Goal: Task Accomplishment & Management: Complete application form

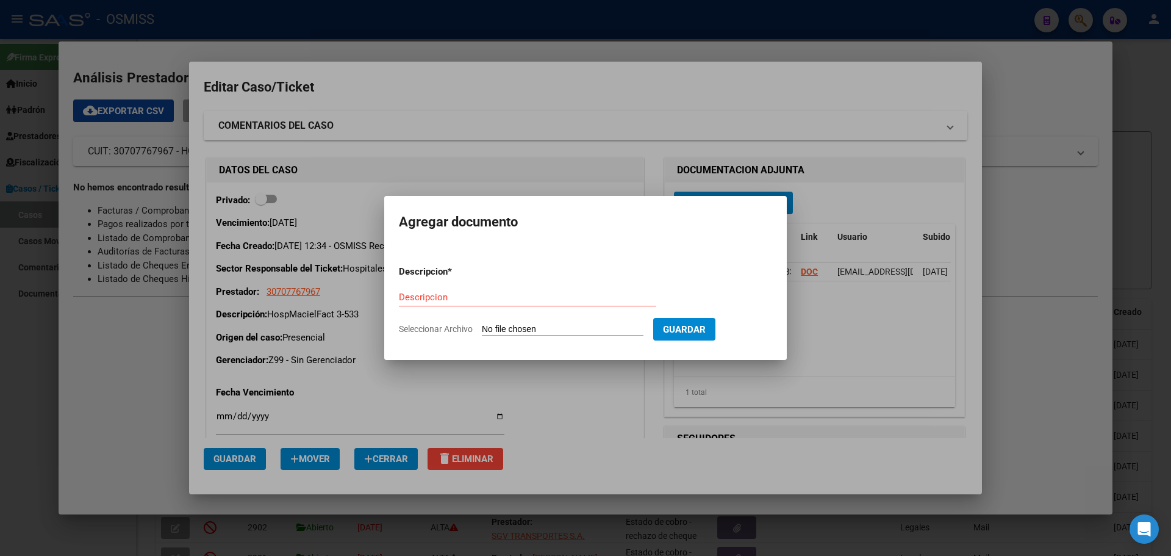
click at [409, 326] on span "Seleccionar Archivo" at bounding box center [436, 329] width 74 height 10
click at [482, 326] on input "Seleccionar Archivo" at bounding box center [563, 330] width 162 height 12
click at [414, 295] on input "Descripcion" at bounding box center [527, 297] width 257 height 11
type input "HospMacielFact 3-533"
click at [442, 330] on span "Seleccionar Archivo" at bounding box center [436, 329] width 74 height 10
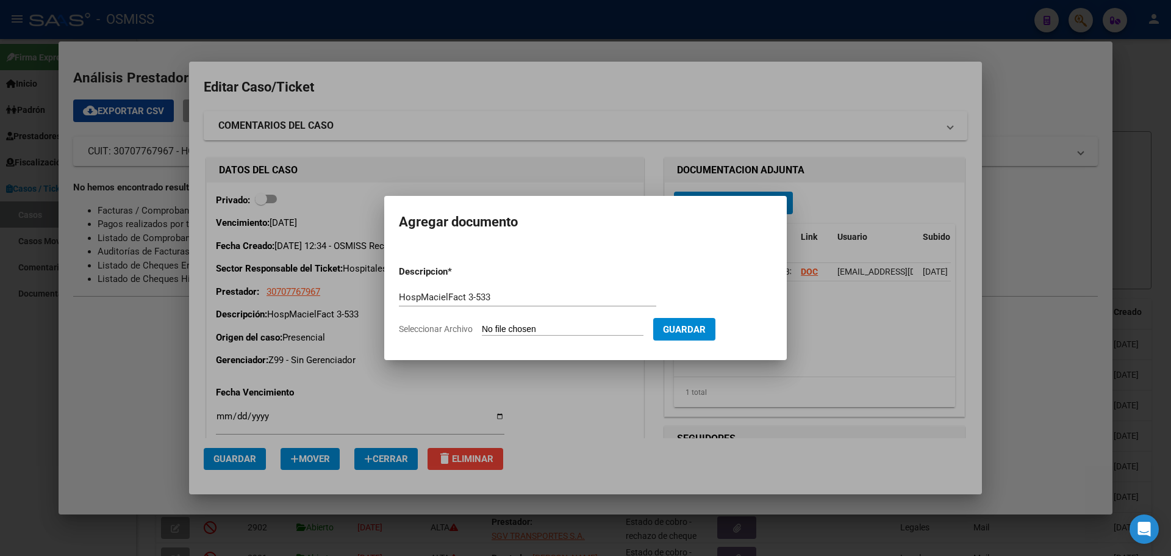
click at [482, 330] on input "Seleccionar Archivo" at bounding box center [563, 330] width 162 height 12
type input "C:\fakepath\Fact 533.pdf"
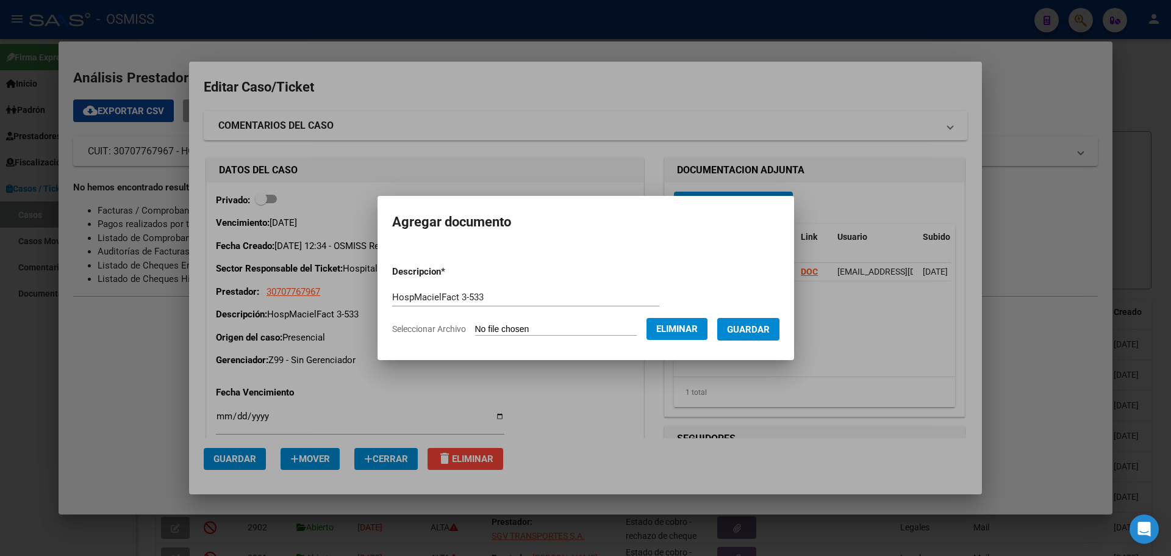
click at [742, 321] on button "Guardar" at bounding box center [748, 329] width 62 height 23
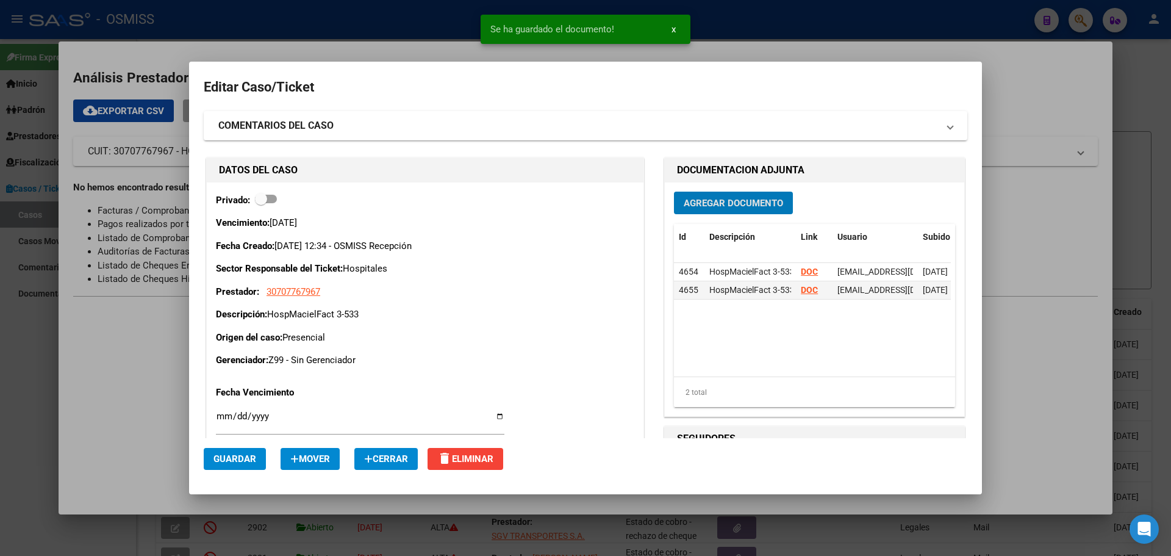
click at [188, 13] on div at bounding box center [585, 278] width 1171 height 556
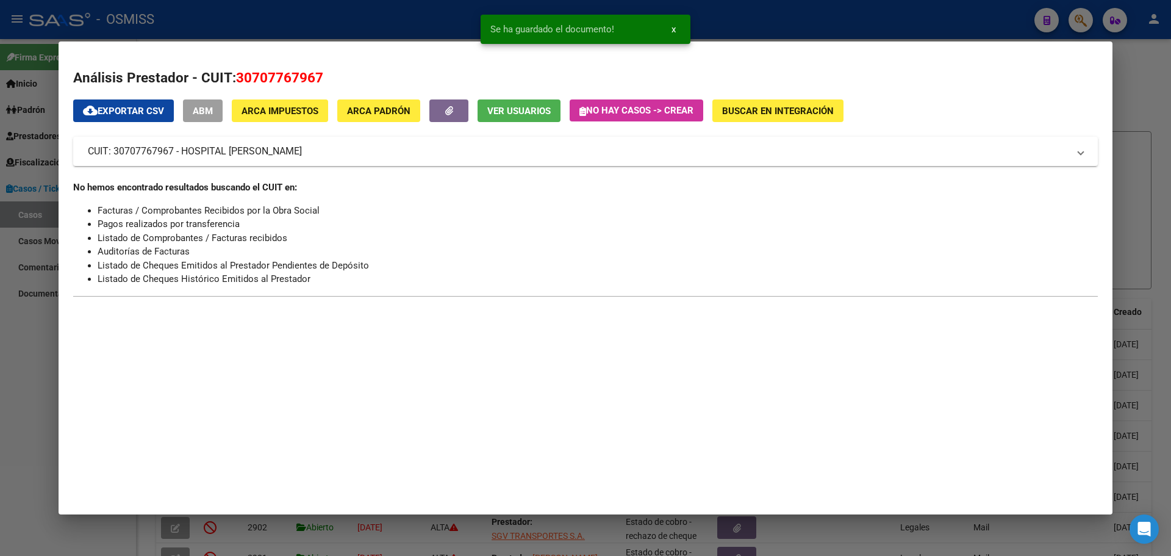
click at [583, 112] on icon "button" at bounding box center [583, 111] width 7 height 9
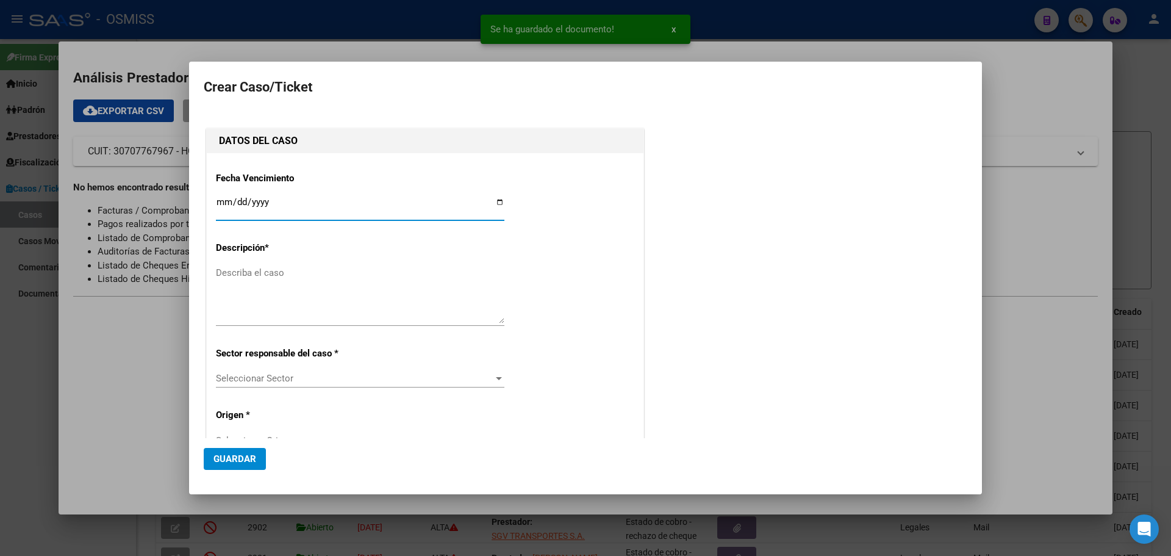
type input "30707767967"
click at [495, 201] on input "Ingresar fecha" at bounding box center [360, 207] width 289 height 20
type input "[DATE]"
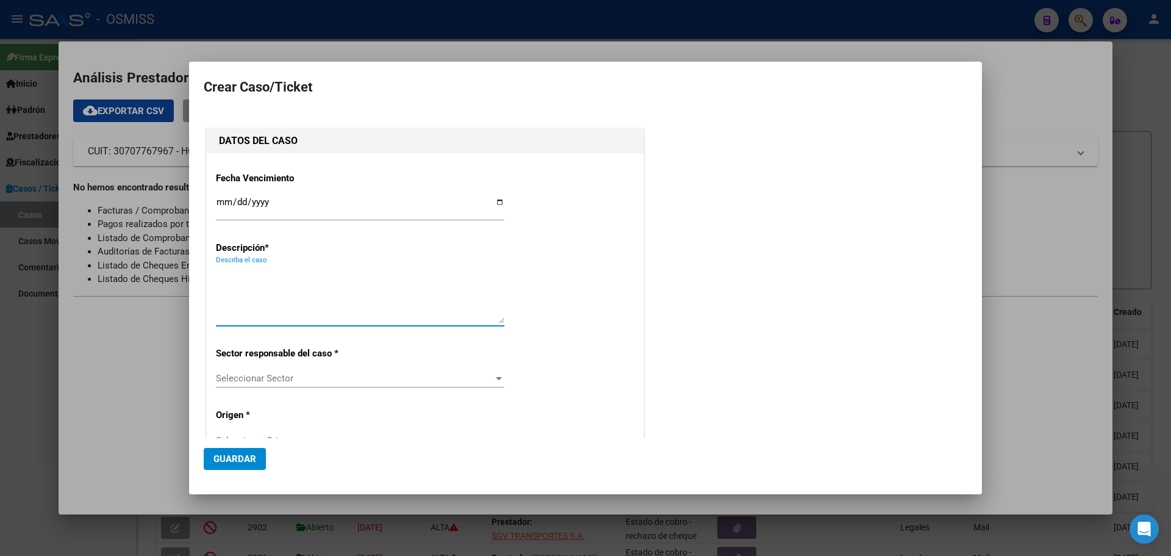
click at [223, 273] on textarea "Describa el caso" at bounding box center [360, 294] width 289 height 57
type textarea "MuniGranaderoBaigorriaFact 1-1232"
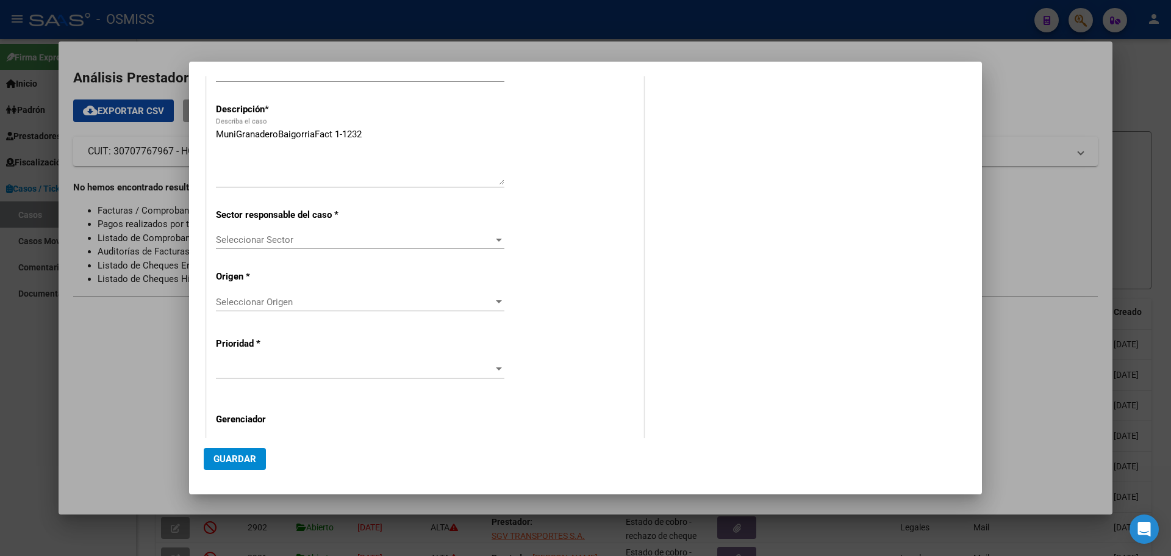
scroll to position [179, 0]
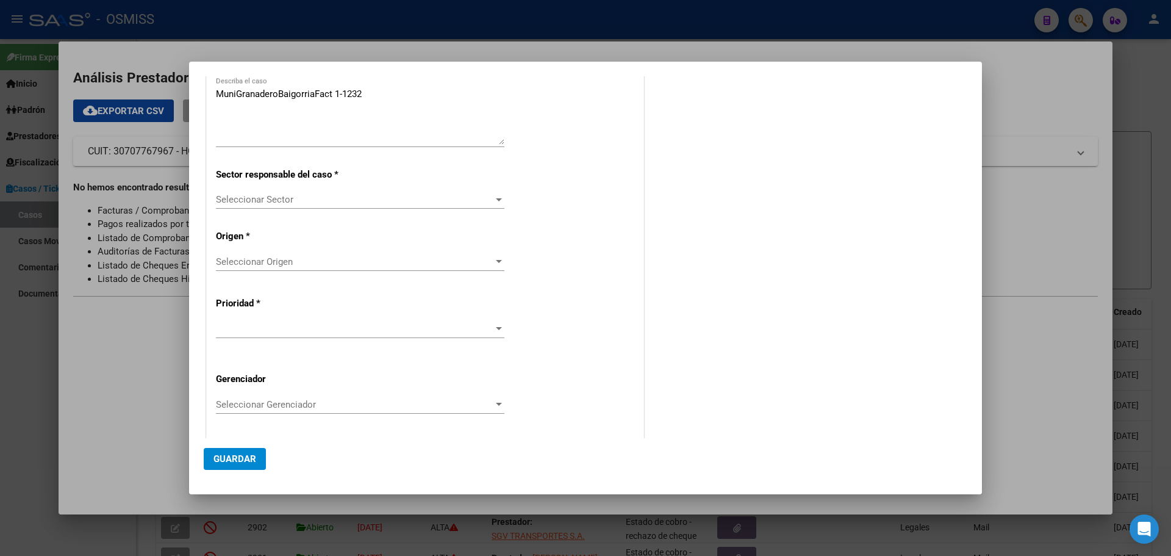
click at [495, 197] on div at bounding box center [498, 200] width 11 height 10
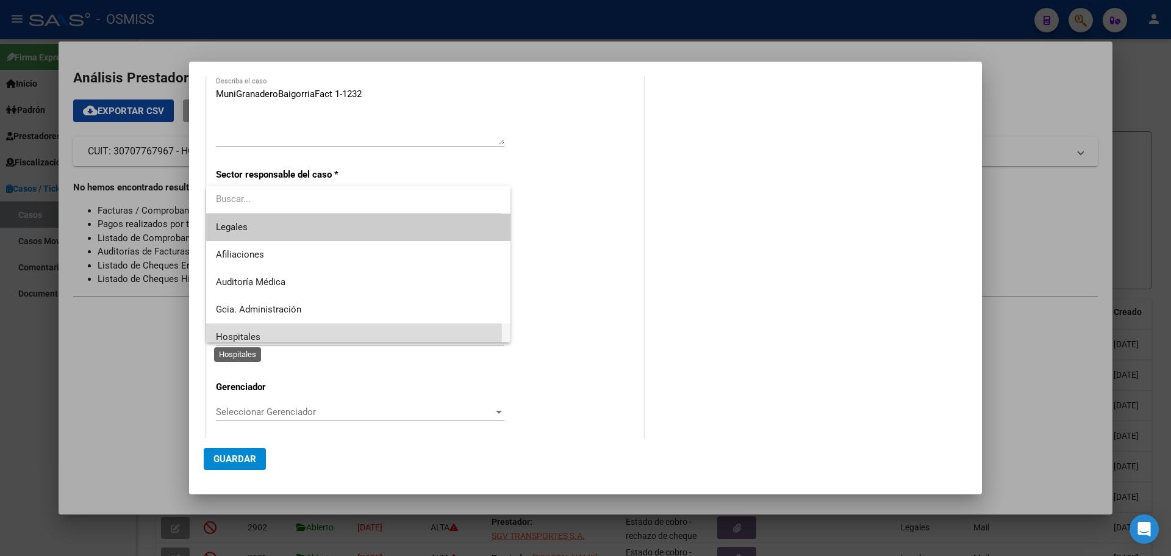
click at [217, 333] on span "Hospitales" at bounding box center [238, 336] width 45 height 11
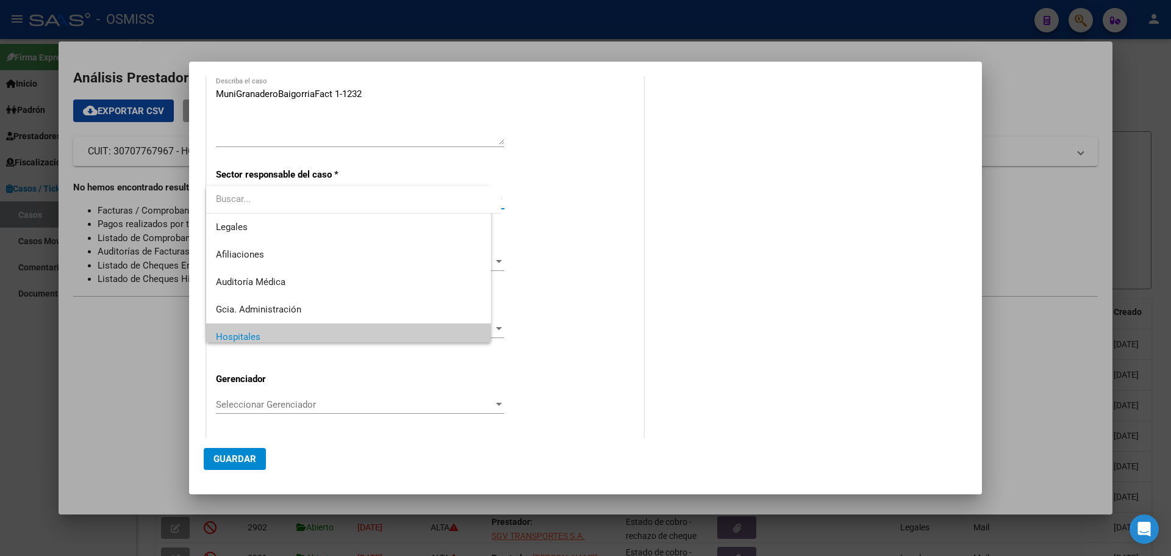
scroll to position [9, 0]
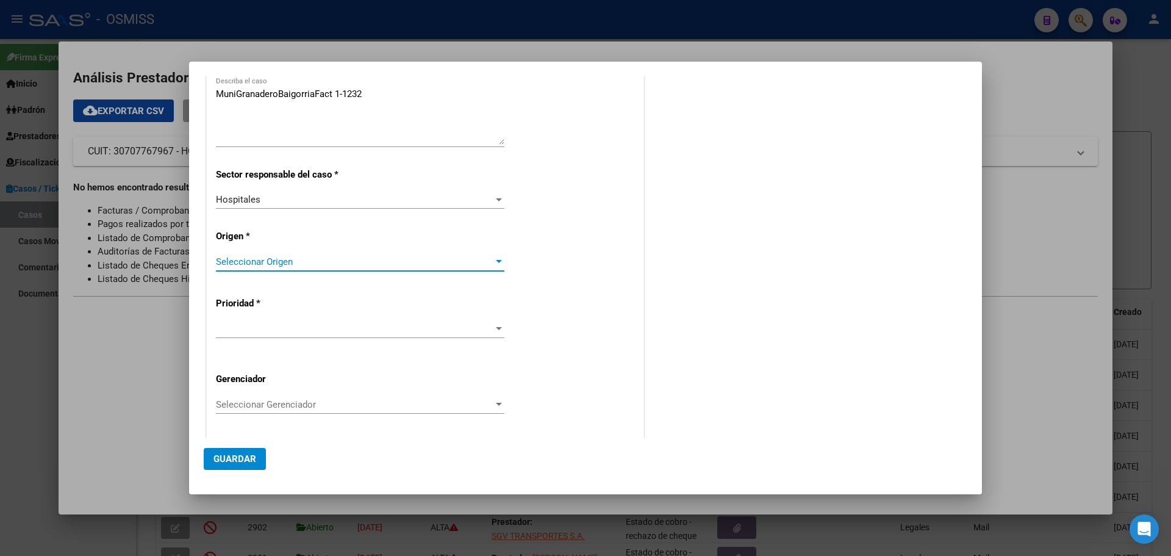
click at [495, 259] on div at bounding box center [498, 262] width 11 height 10
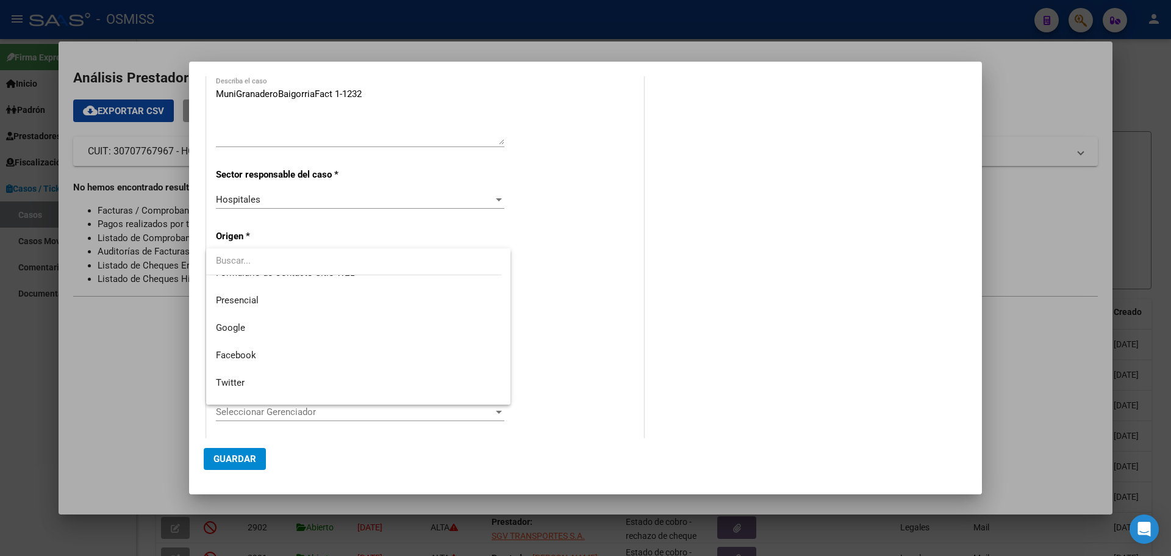
scroll to position [150, 0]
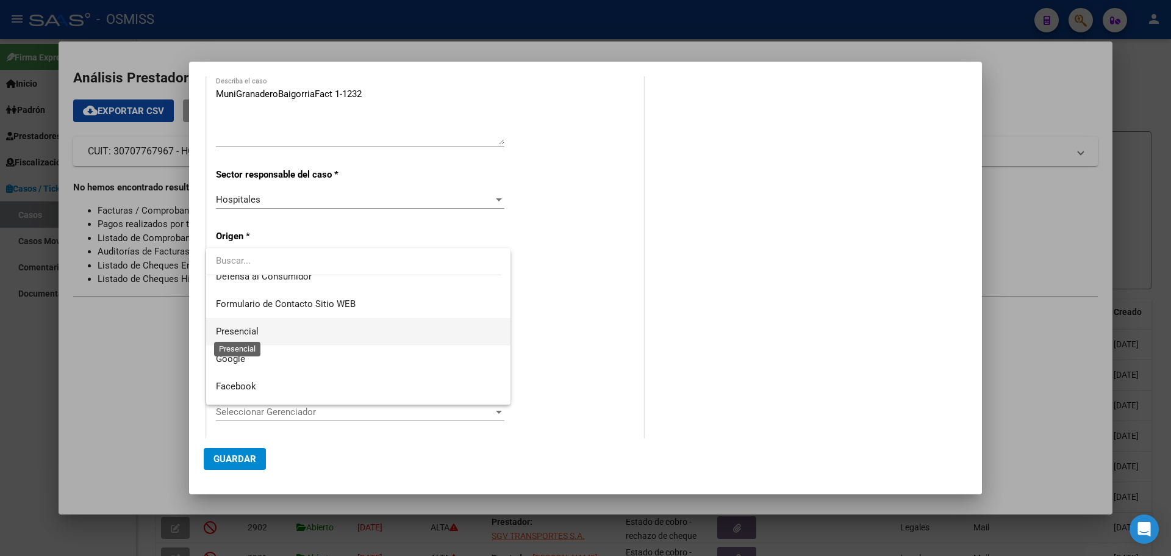
click at [222, 329] on span "Presencial" at bounding box center [237, 331] width 43 height 11
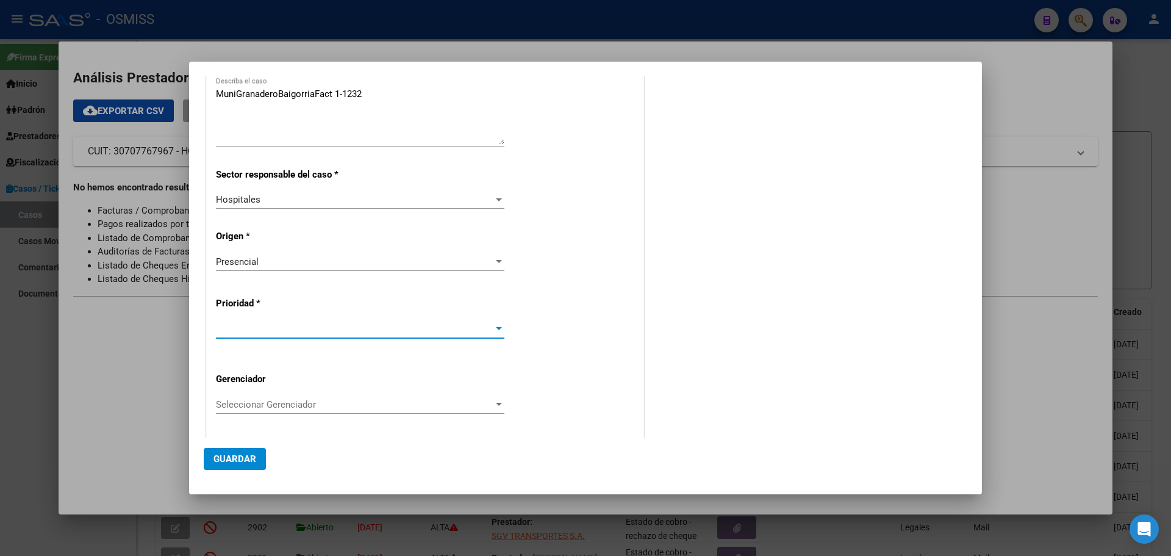
click at [496, 327] on div at bounding box center [499, 328] width 6 height 3
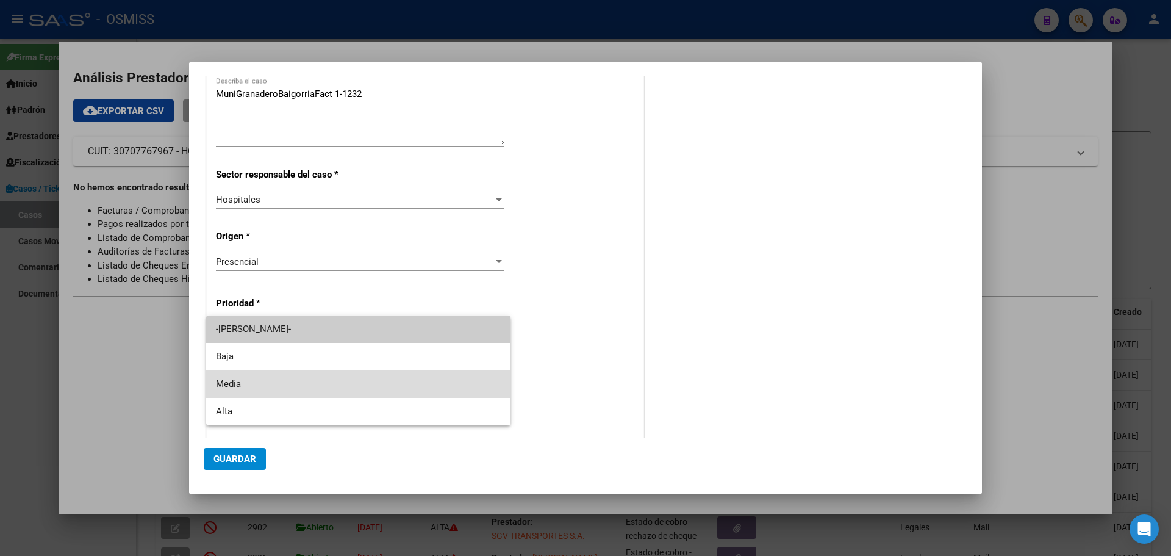
click at [237, 376] on span "Media" at bounding box center [358, 383] width 285 height 27
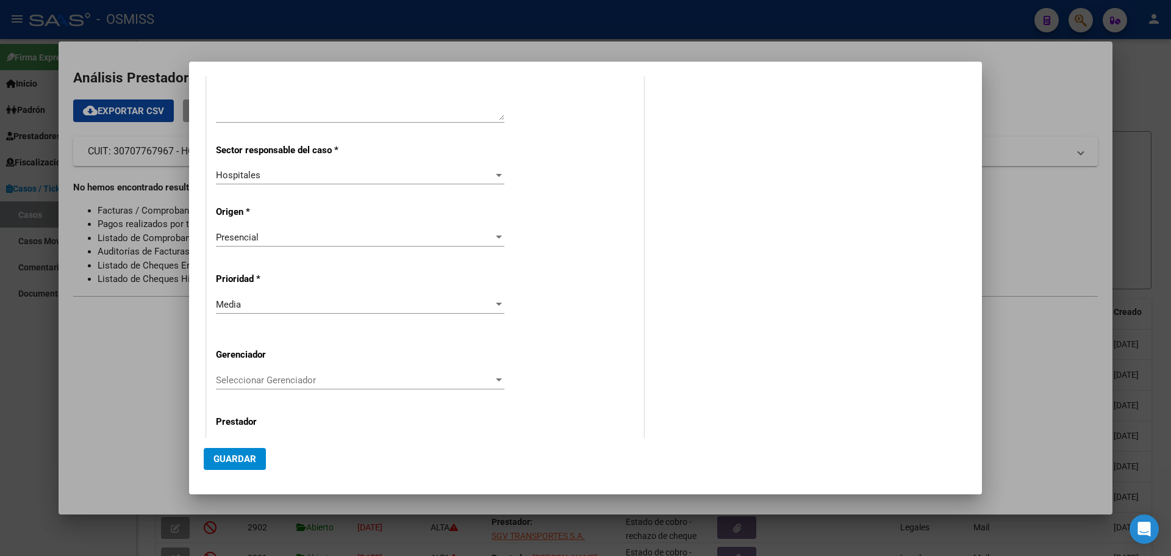
scroll to position [247, 0]
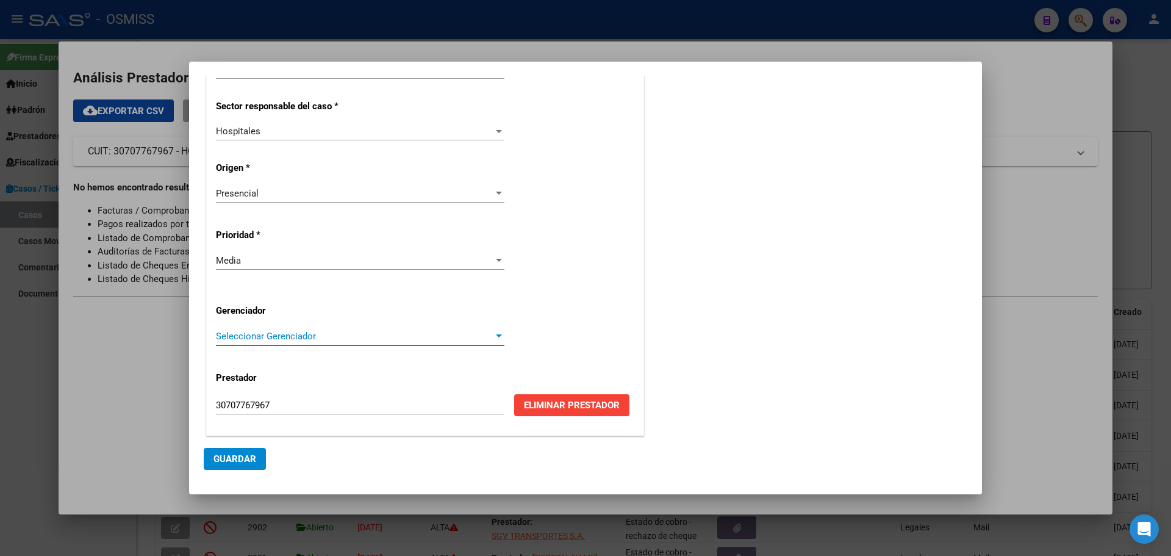
click at [496, 336] on div at bounding box center [499, 335] width 6 height 3
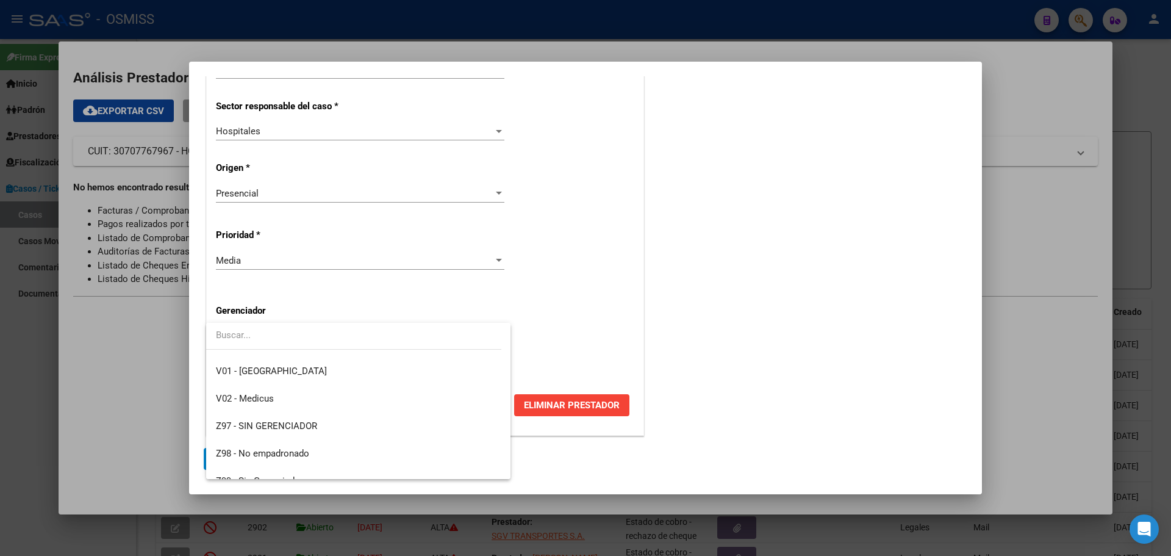
scroll to position [365, 0]
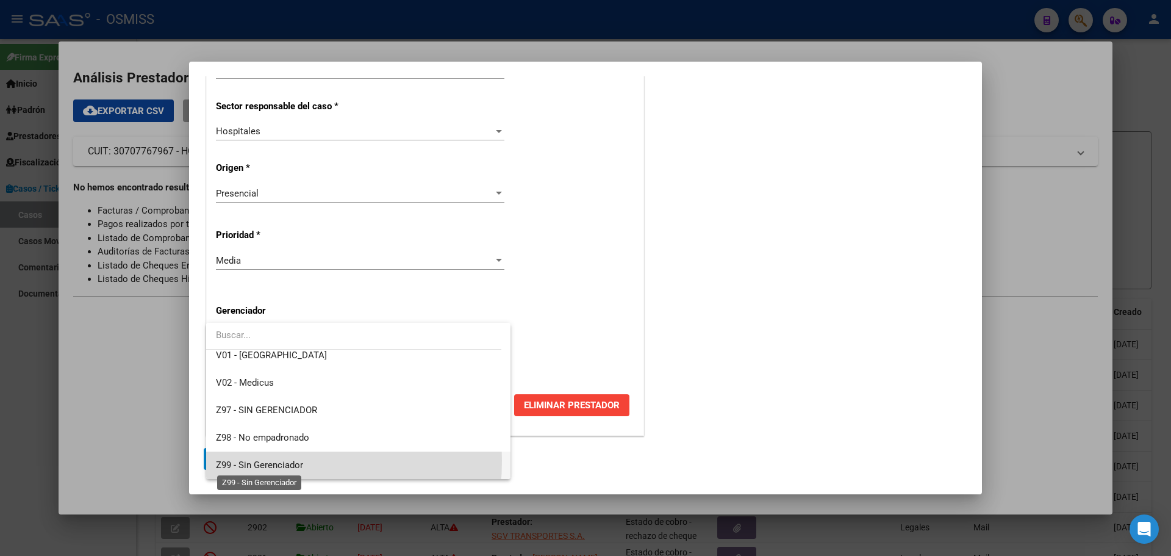
click at [243, 461] on span "Z99 - Sin Gerenciador" at bounding box center [259, 464] width 87 height 11
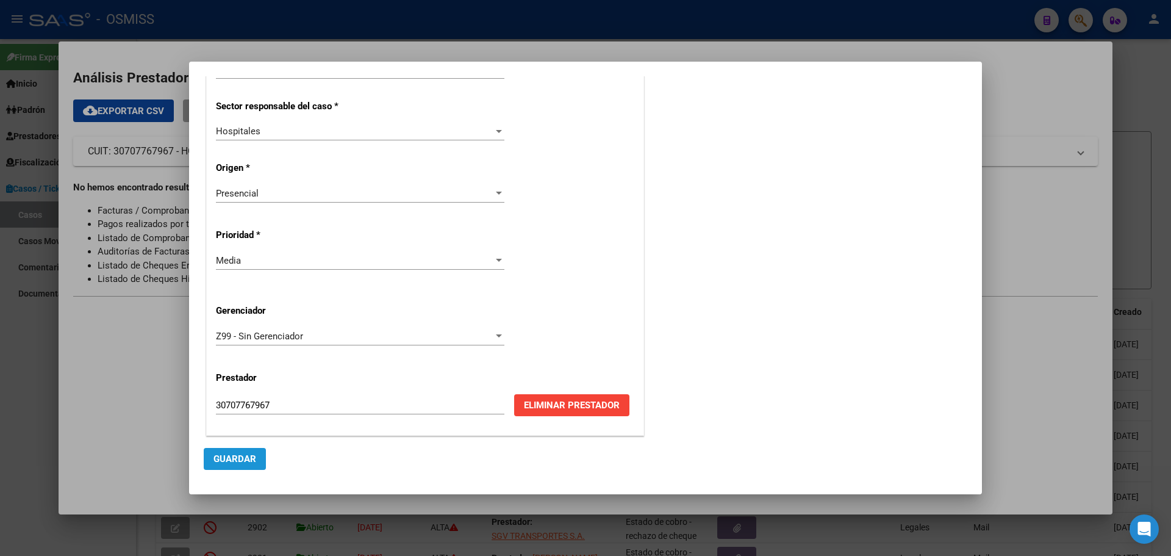
click at [242, 456] on span "Guardar" at bounding box center [235, 458] width 43 height 11
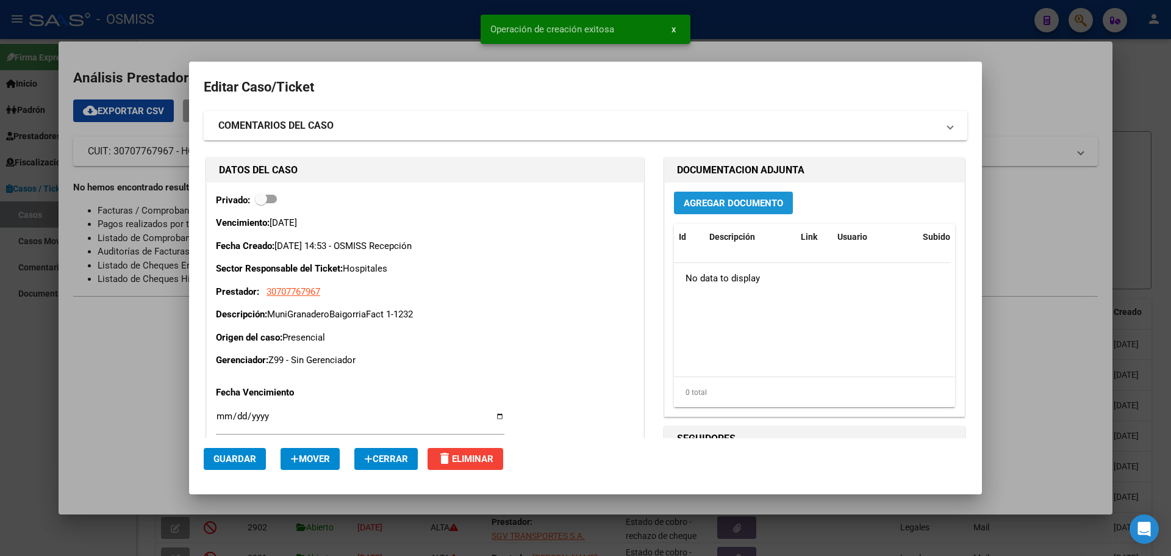
click at [728, 205] on span "Agregar Documento" at bounding box center [733, 203] width 99 height 11
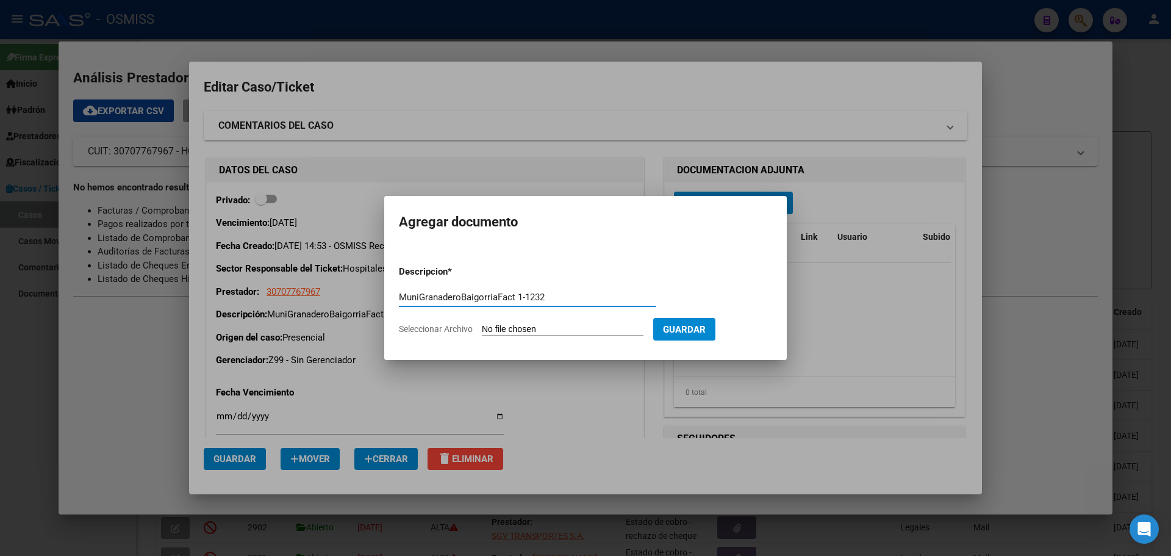
type input "MuniGranaderoBaigorriaFact 1-1232"
click at [466, 328] on span "Seleccionar Archivo" at bounding box center [436, 329] width 74 height 10
click at [482, 328] on input "Seleccionar Archivo" at bounding box center [563, 330] width 162 height 12
type input "C:\fakepath\Fact 1232.pdf"
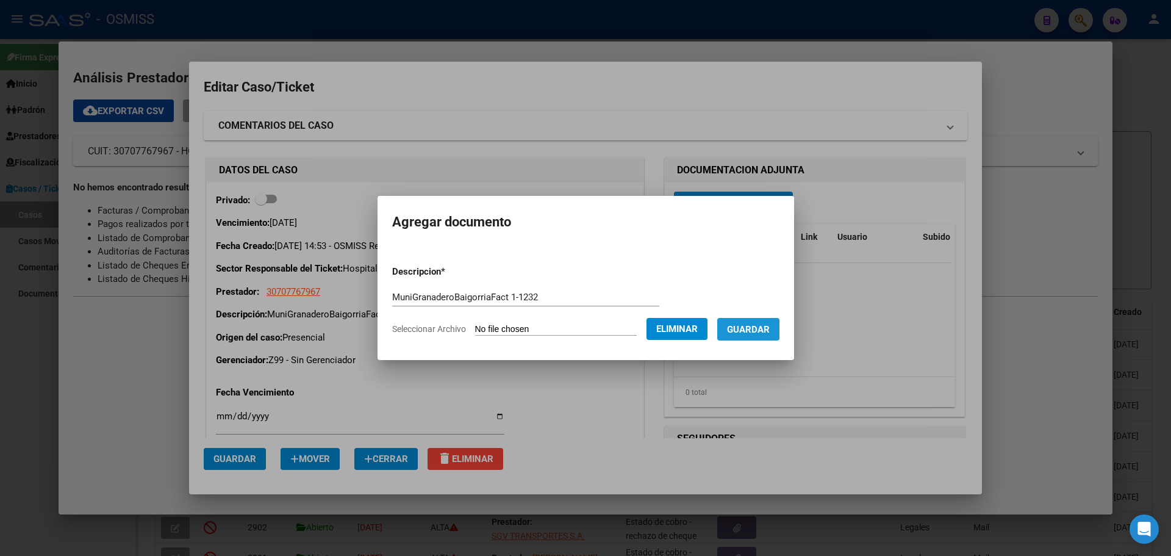
click at [758, 328] on span "Guardar" at bounding box center [748, 329] width 43 height 11
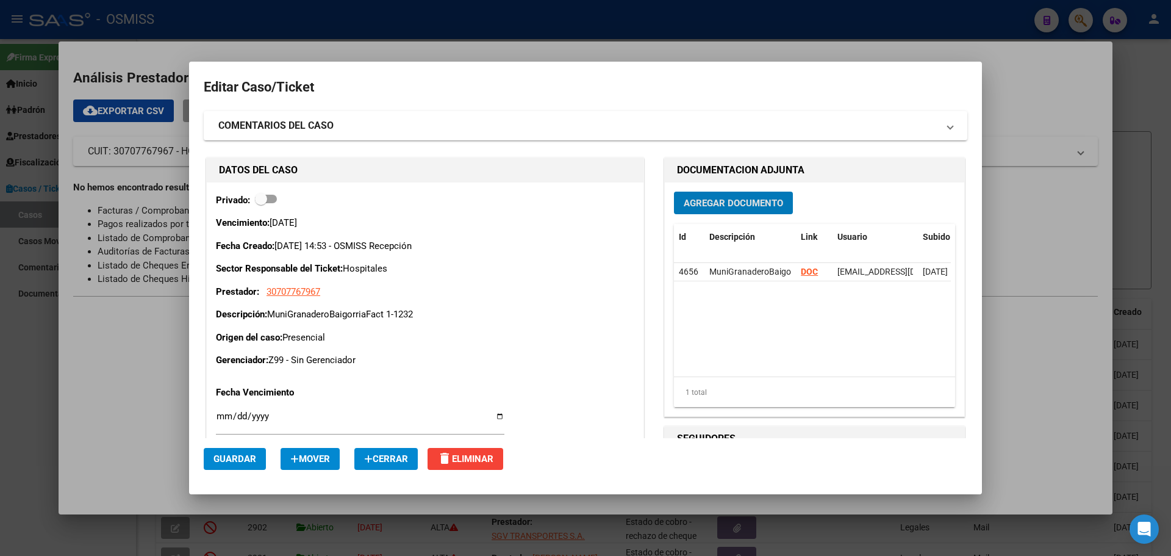
click at [310, 31] on div at bounding box center [585, 278] width 1171 height 556
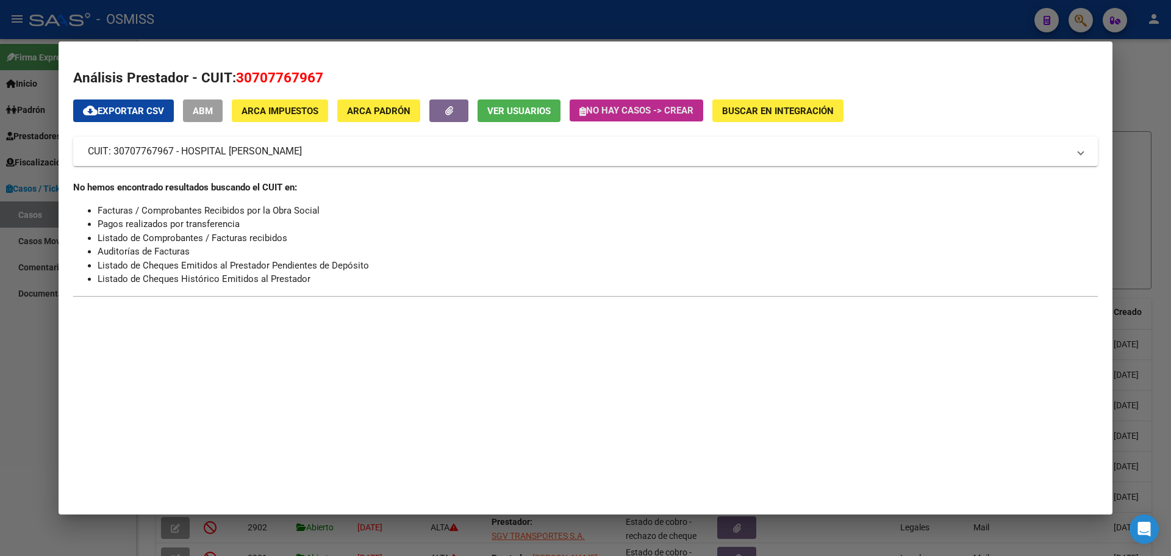
click at [582, 108] on icon "button" at bounding box center [583, 111] width 7 height 9
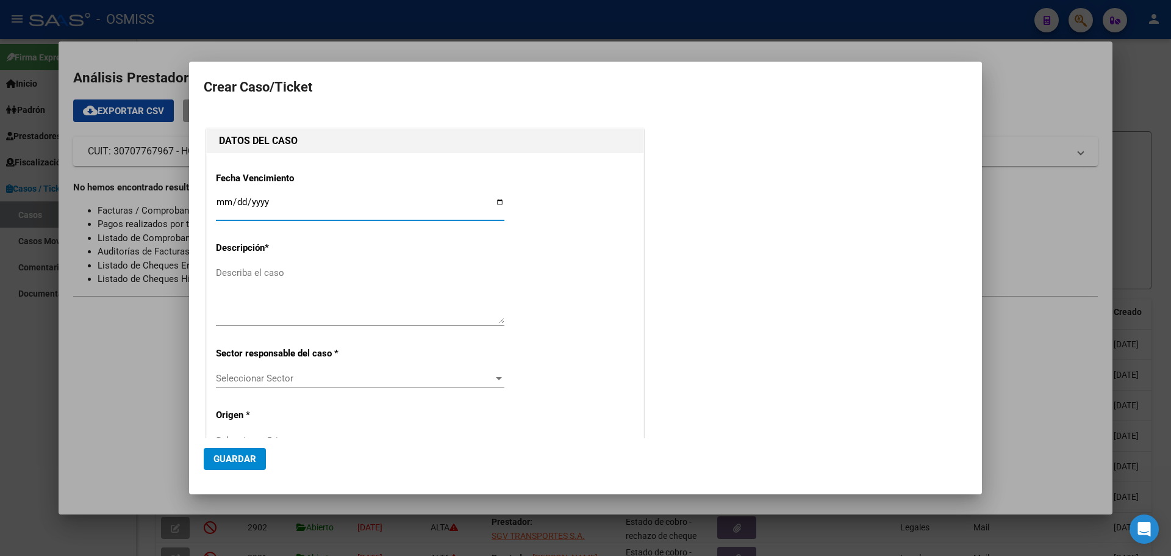
type input "30707767967"
click at [495, 198] on input "Ingresar fecha" at bounding box center [360, 207] width 289 height 20
type input "[DATE]"
click at [234, 270] on textarea "Describa el caso" at bounding box center [360, 294] width 289 height 57
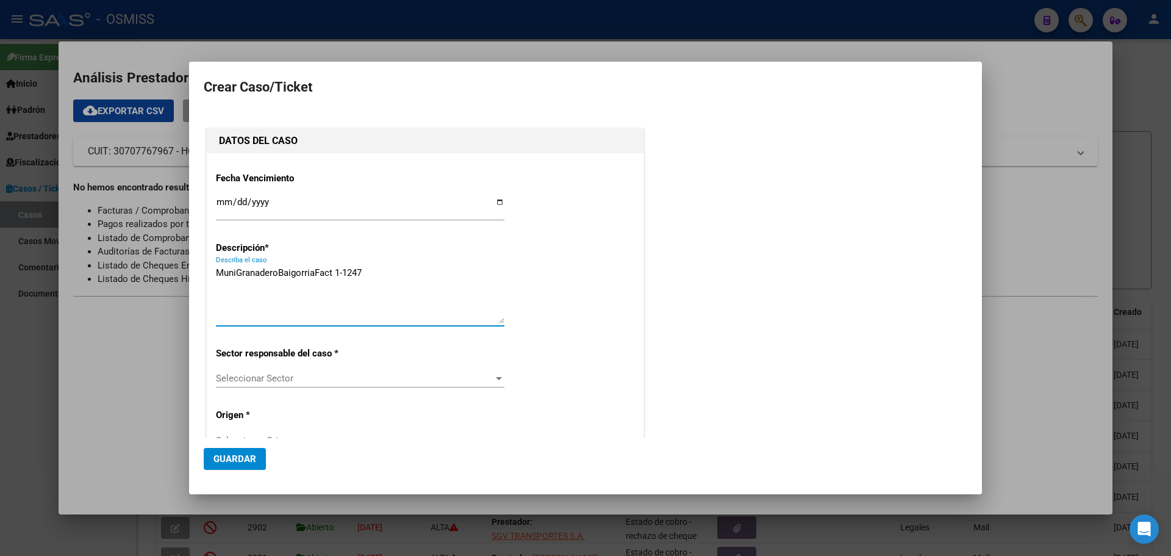
type textarea "MuniGranaderoBaigorriaFact 1-1247"
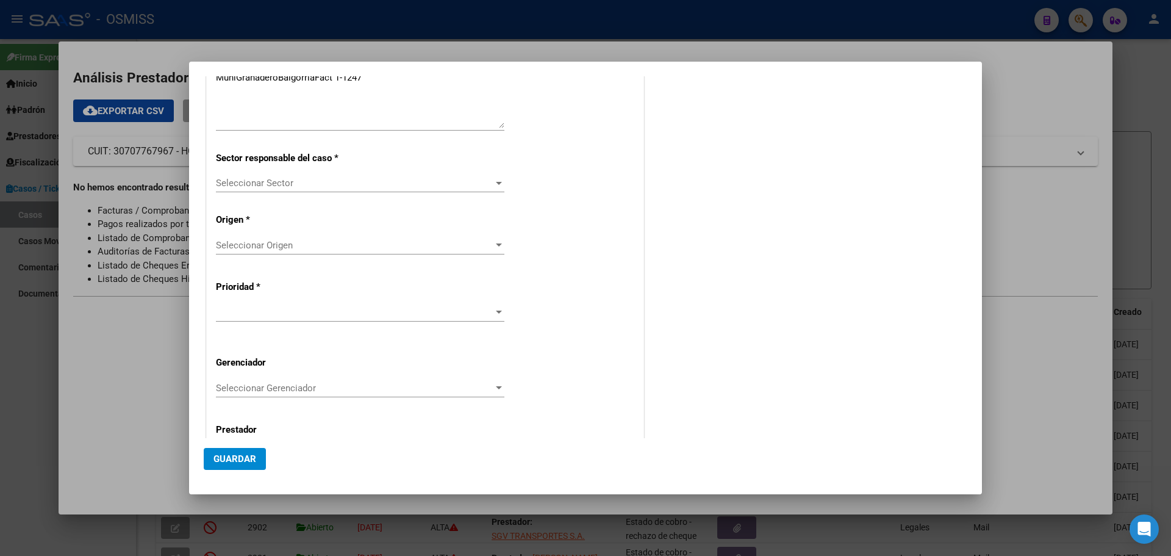
scroll to position [228, 0]
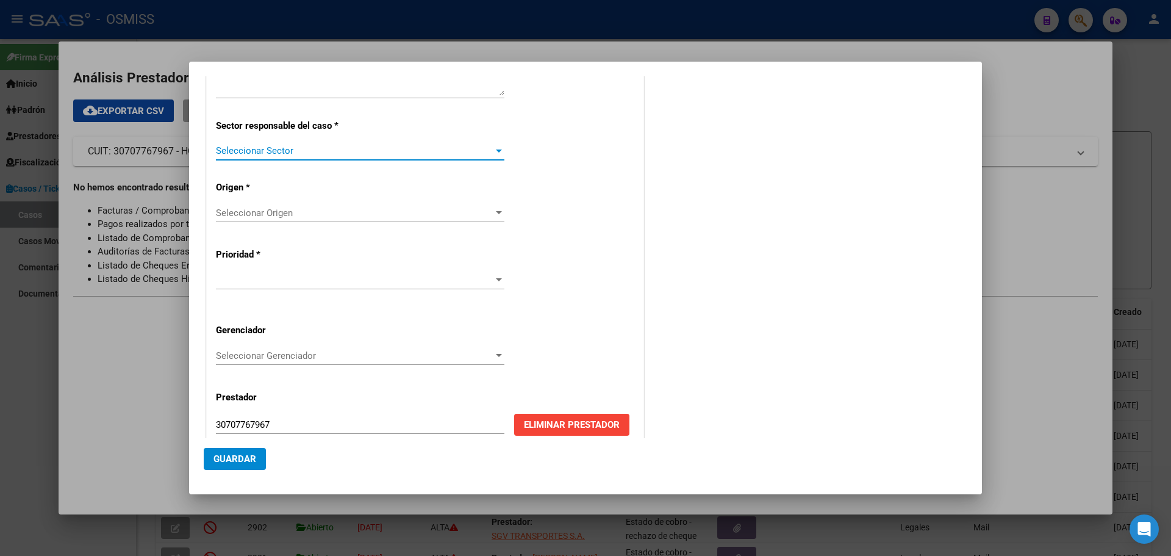
click at [496, 150] on div at bounding box center [499, 150] width 6 height 3
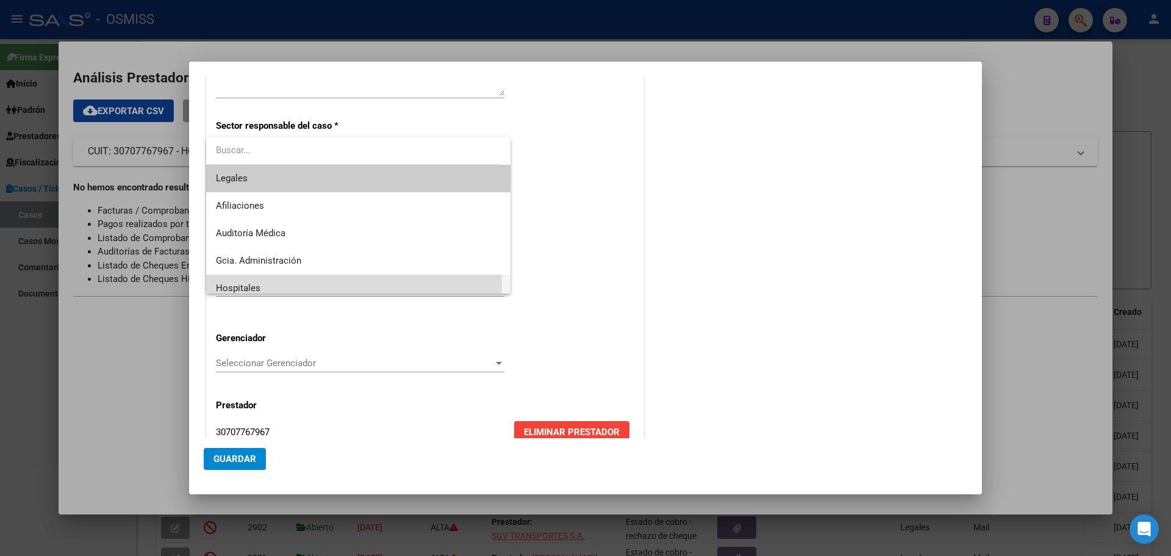
click at [214, 286] on mat-option "Hospitales" at bounding box center [358, 288] width 304 height 27
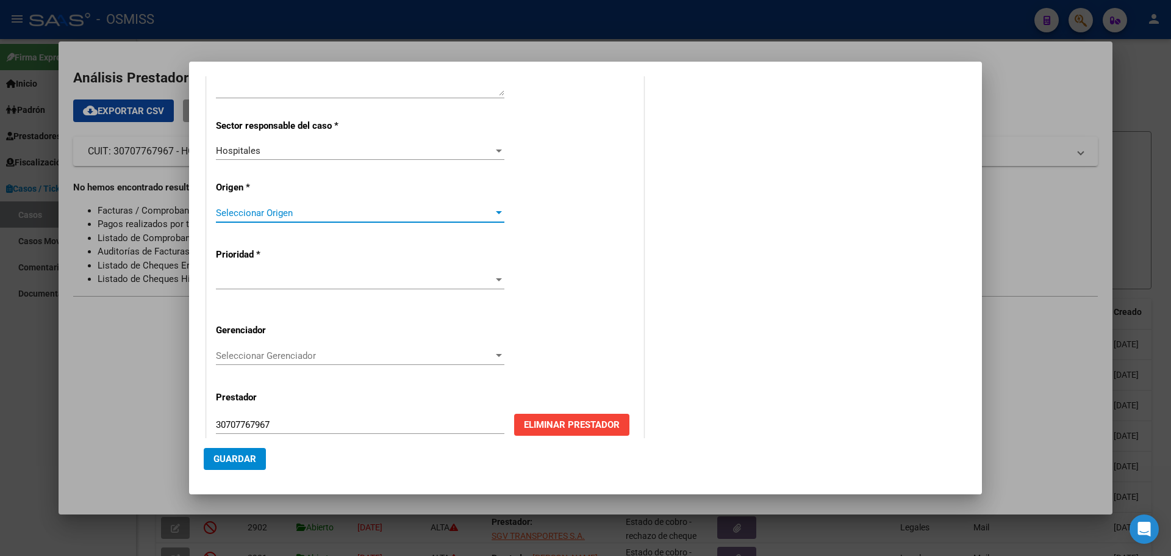
click at [496, 214] on div at bounding box center [499, 212] width 6 height 3
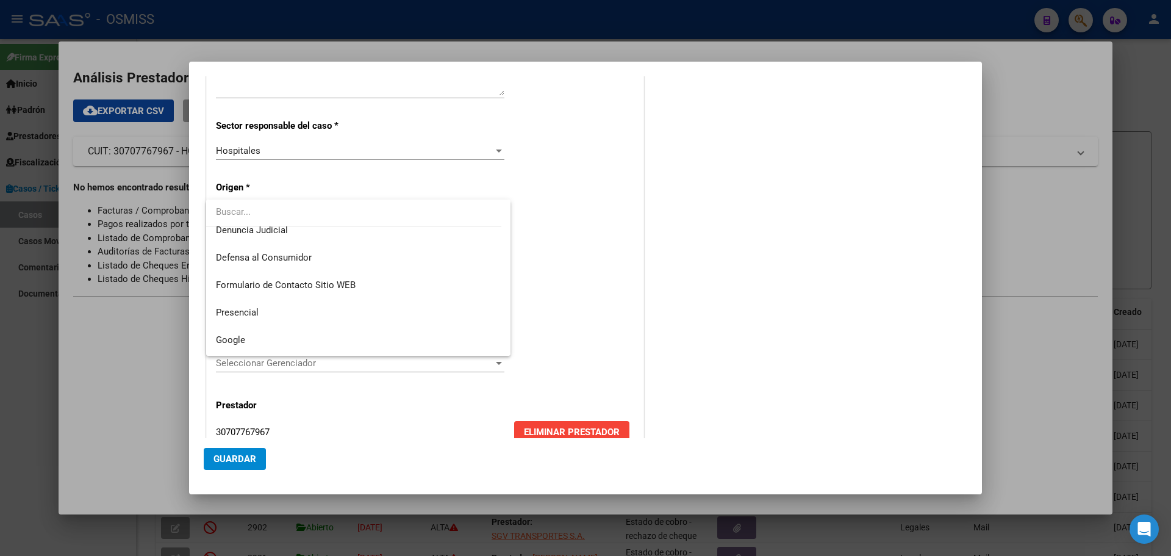
scroll to position [141, 0]
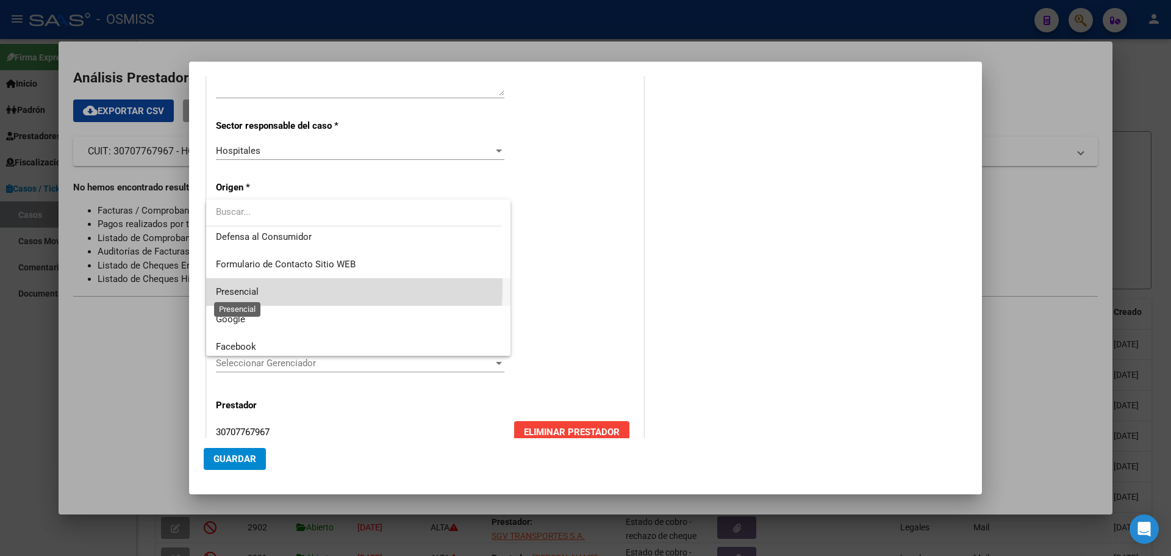
click at [224, 286] on span "Presencial" at bounding box center [237, 291] width 43 height 11
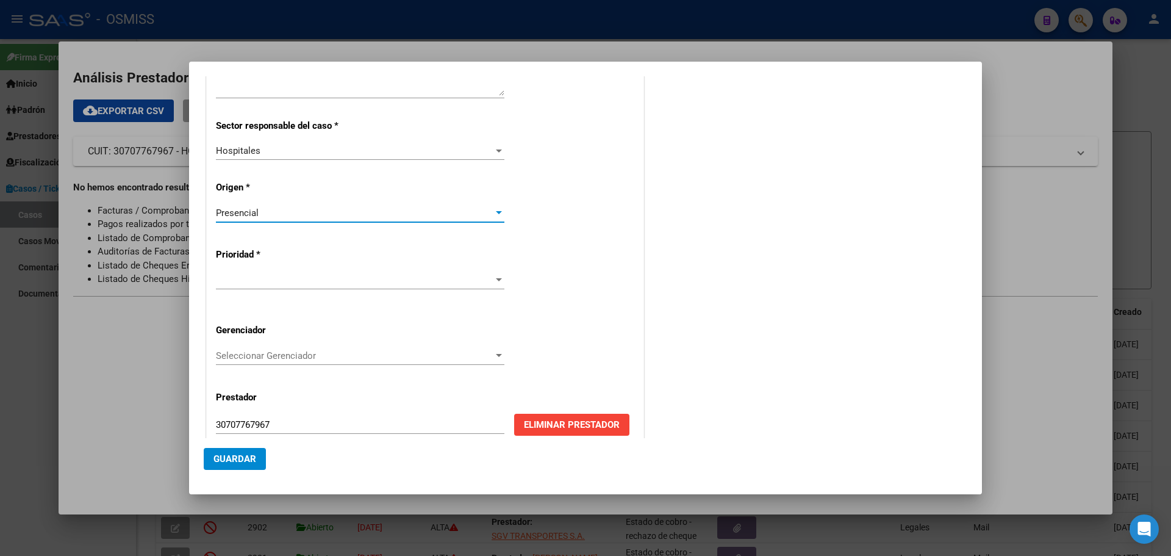
click at [493, 277] on div at bounding box center [498, 280] width 11 height 10
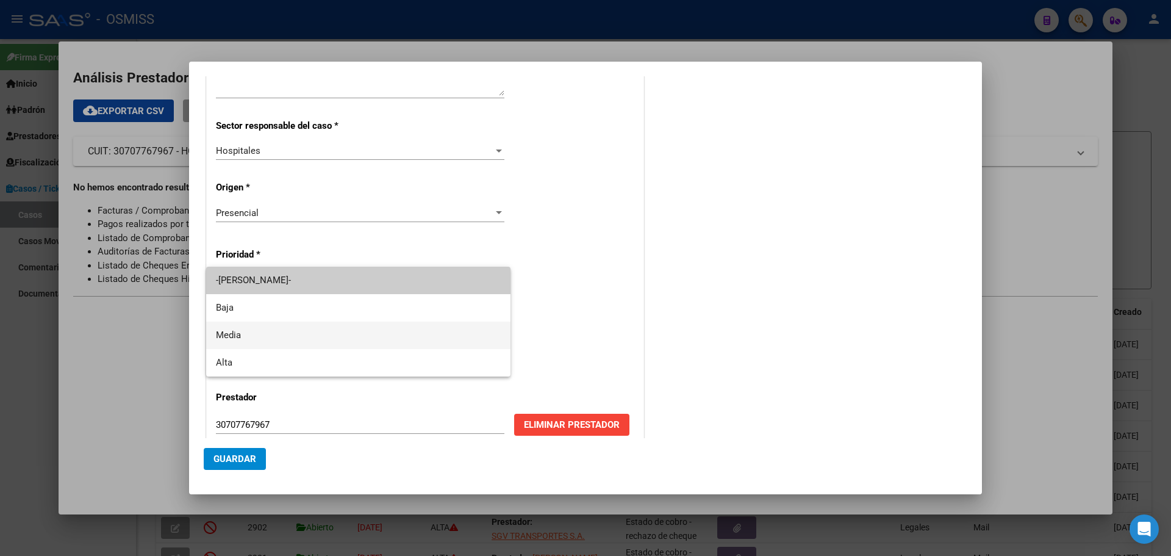
click at [223, 329] on span "Media" at bounding box center [358, 334] width 285 height 27
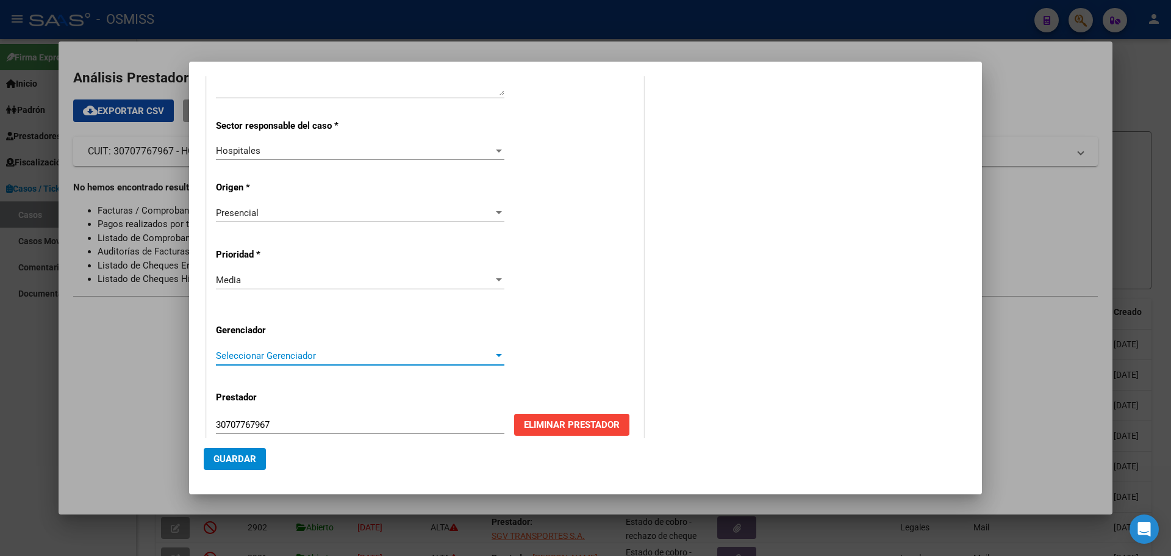
click at [496, 354] on div at bounding box center [499, 355] width 6 height 3
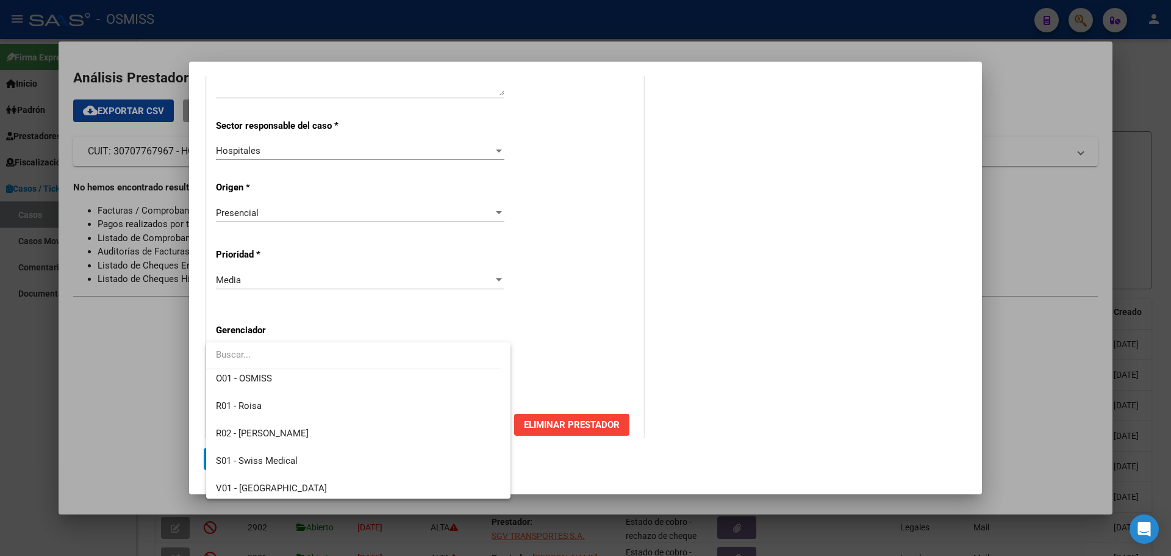
scroll to position [365, 0]
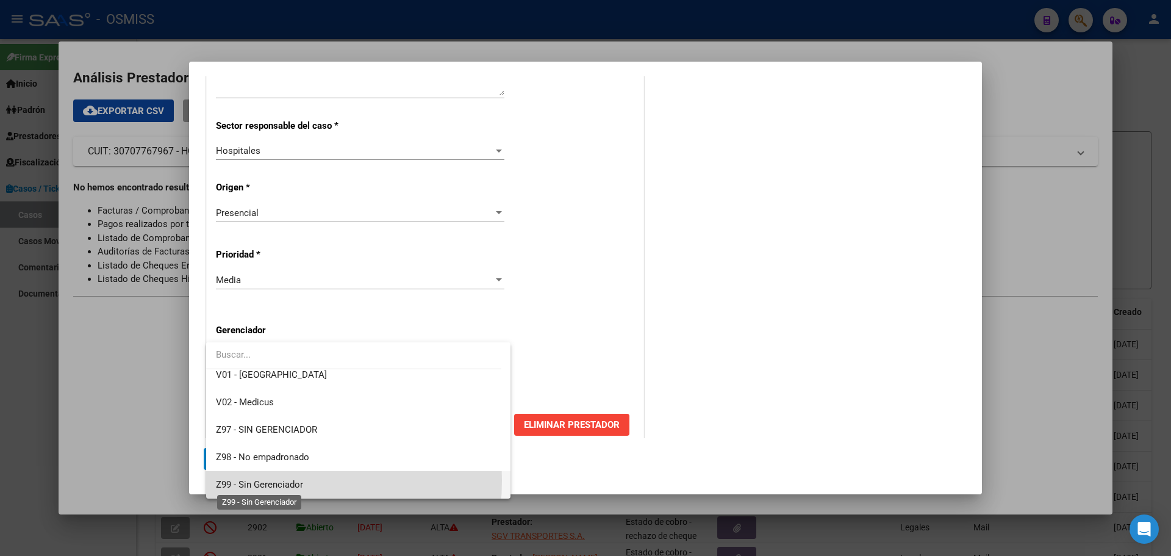
click at [240, 480] on span "Z99 - Sin Gerenciador" at bounding box center [259, 484] width 87 height 11
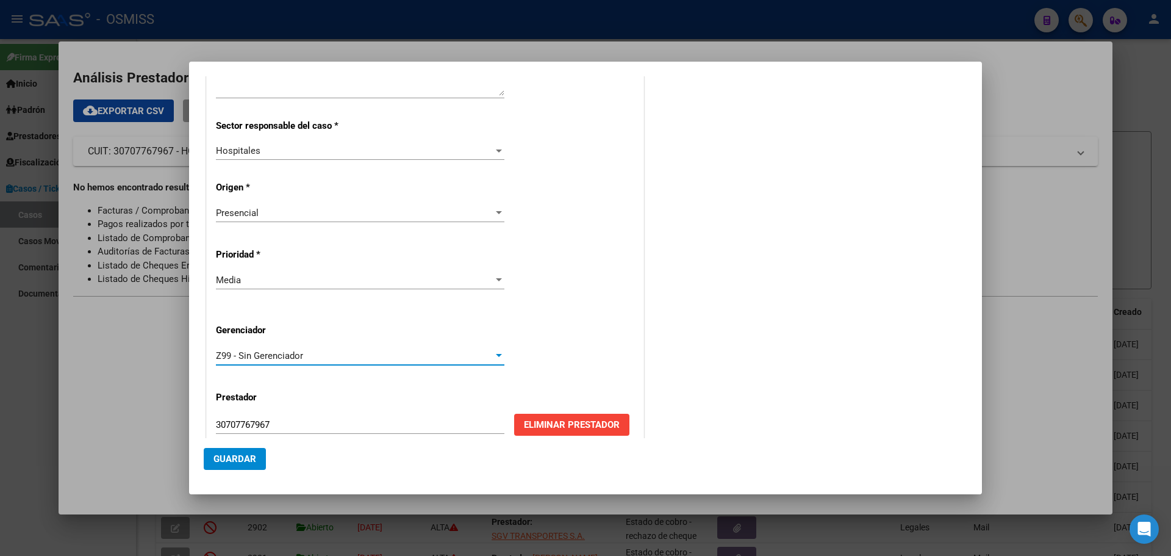
click at [239, 454] on span "Guardar" at bounding box center [235, 458] width 43 height 11
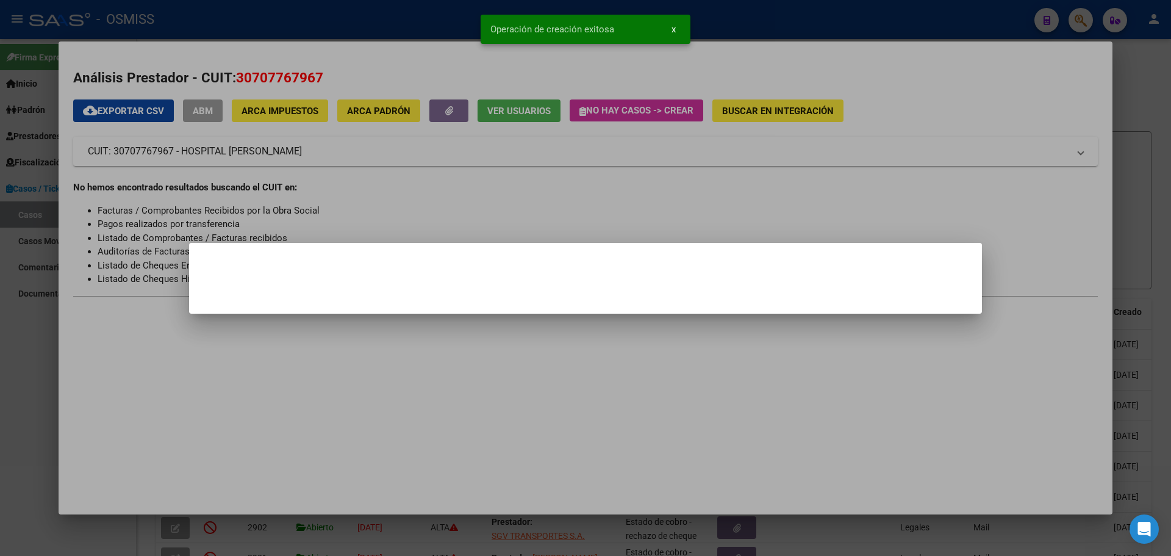
scroll to position [0, 0]
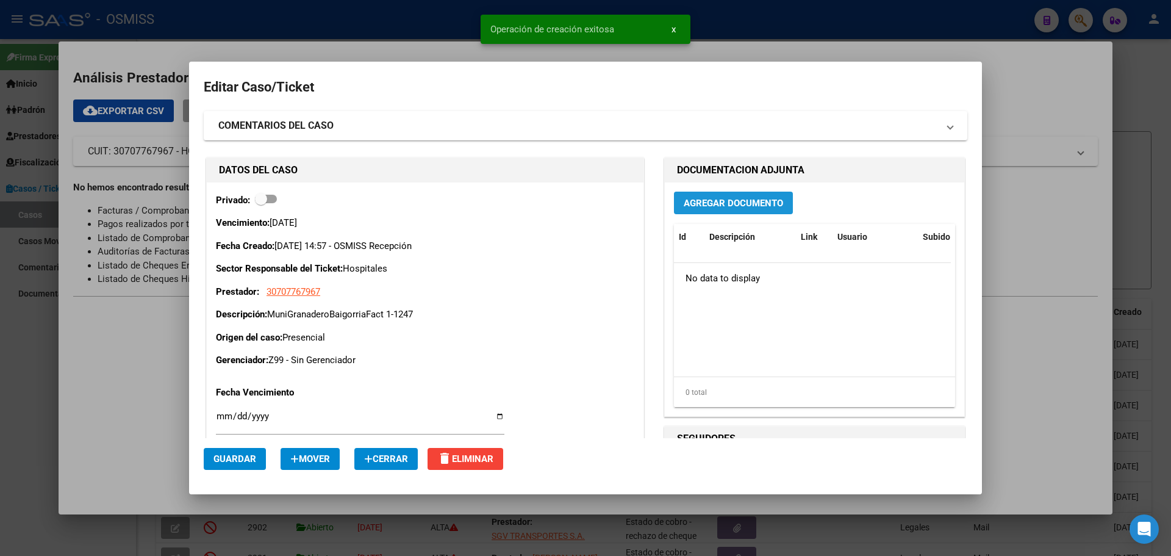
click at [698, 200] on span "Agregar Documento" at bounding box center [733, 203] width 99 height 11
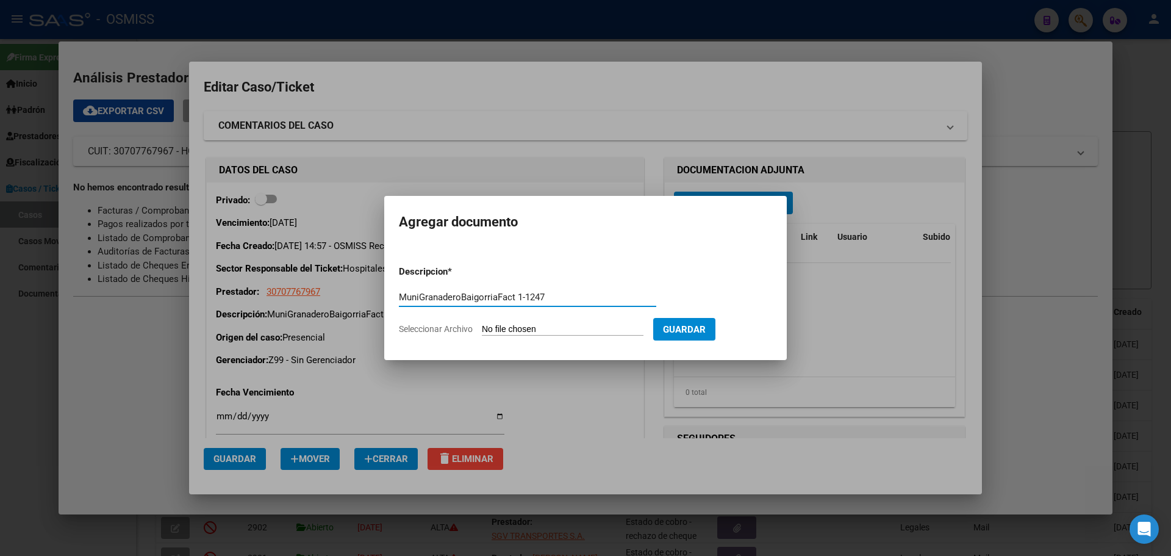
type input "MuniGranaderoBaigorriaFact 1-1247"
click at [464, 329] on span "Seleccionar Archivo" at bounding box center [436, 329] width 74 height 10
click at [482, 329] on input "Seleccionar Archivo" at bounding box center [563, 330] width 162 height 12
type input "C:\fakepath\Fact 1247.pdf"
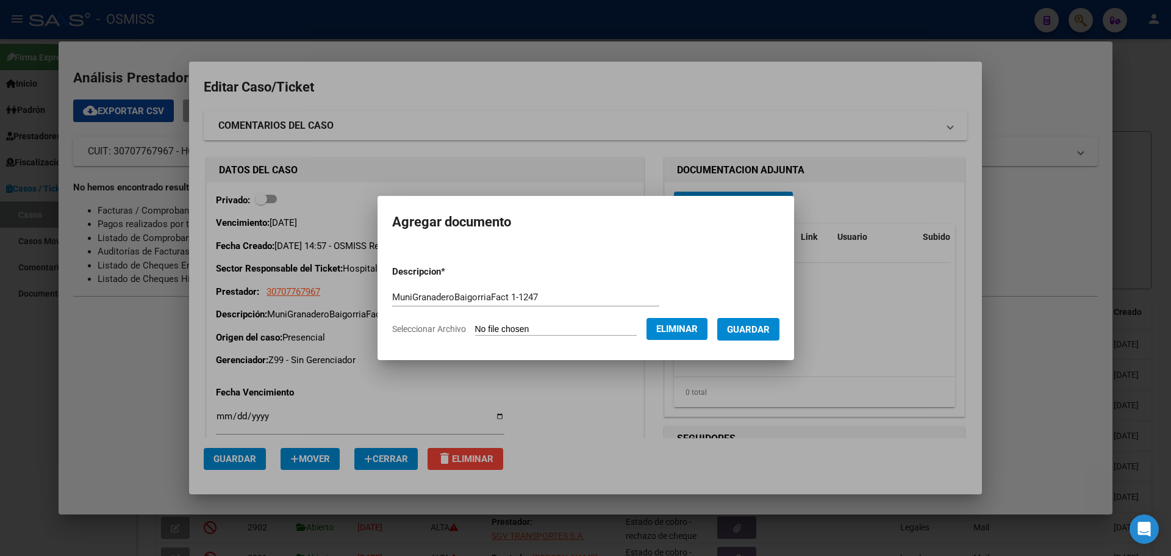
click at [766, 329] on span "Guardar" at bounding box center [748, 329] width 43 height 11
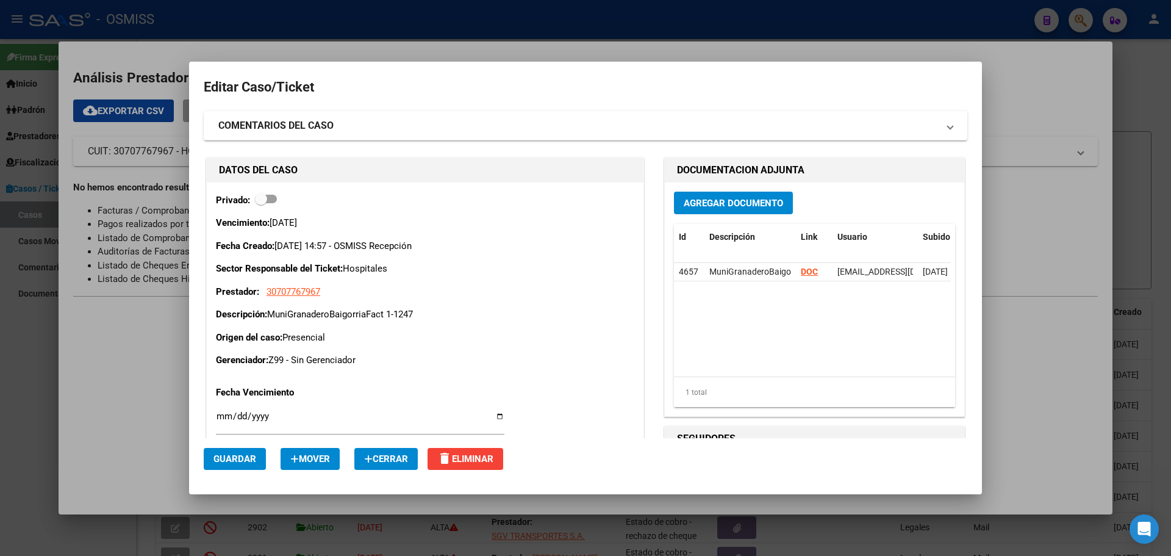
click at [182, 46] on div at bounding box center [585, 278] width 1171 height 556
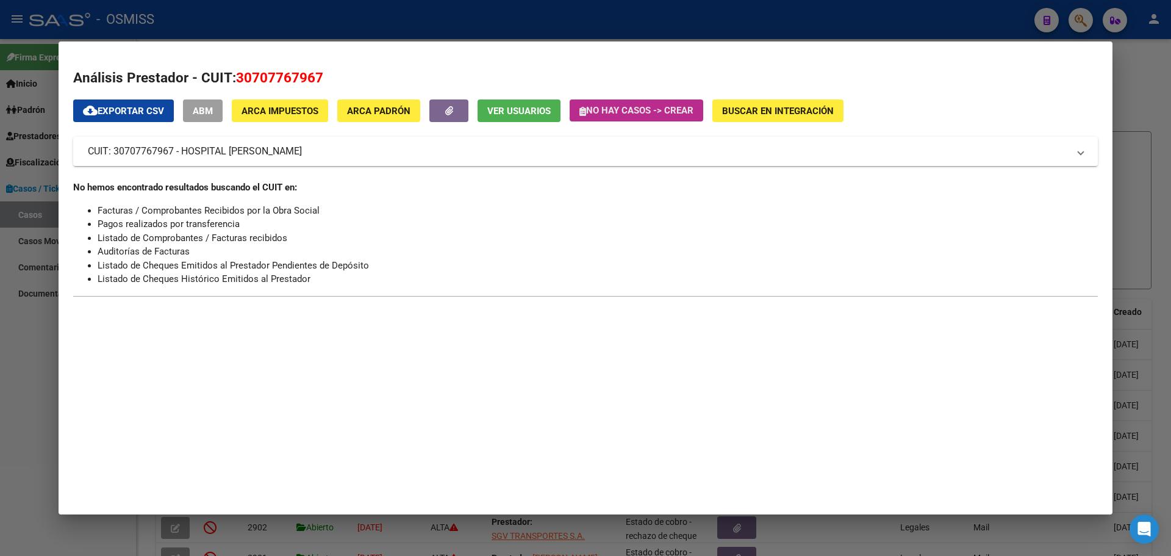
click at [581, 112] on icon "button" at bounding box center [583, 111] width 7 height 9
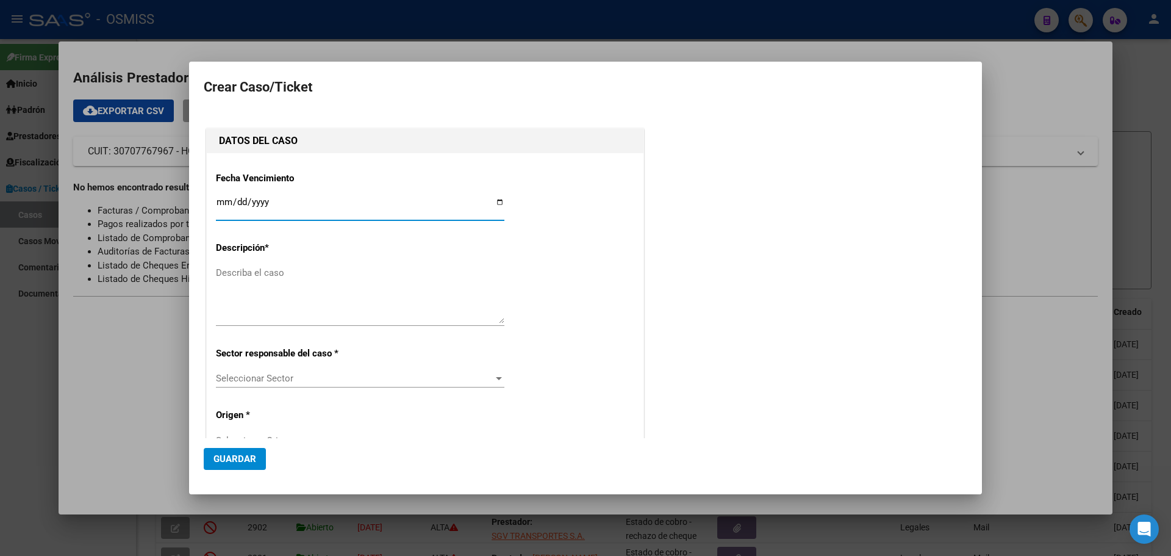
type input "30707767967"
click at [495, 200] on input "Ingresar fecha" at bounding box center [360, 207] width 289 height 20
type input "[DATE]"
click at [237, 273] on textarea "Describa el caso" at bounding box center [360, 294] width 289 height 57
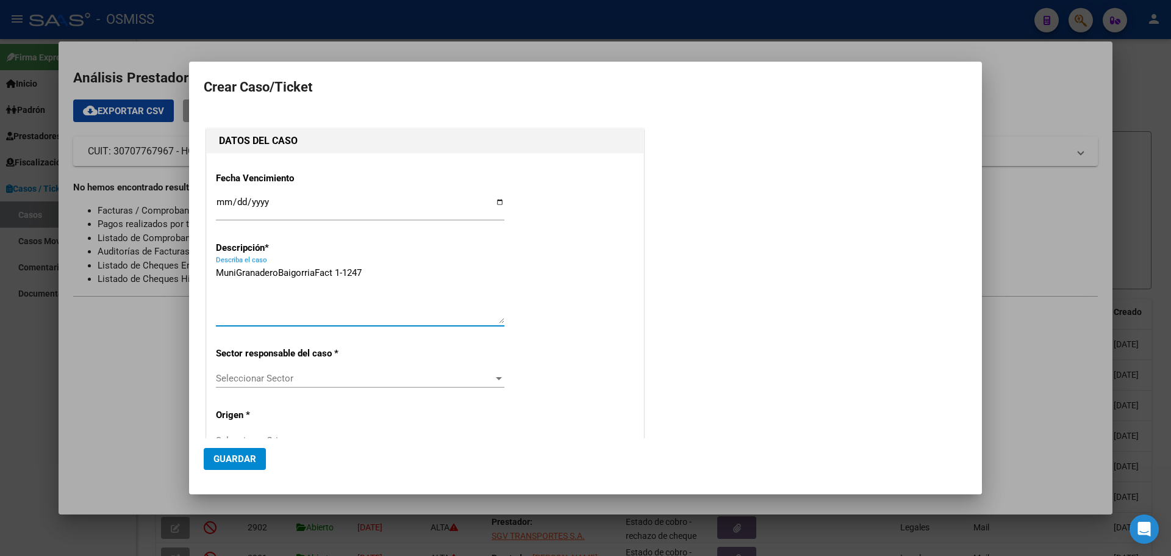
type textarea "MuniGranaderoBaigorriaFact 1-1247"
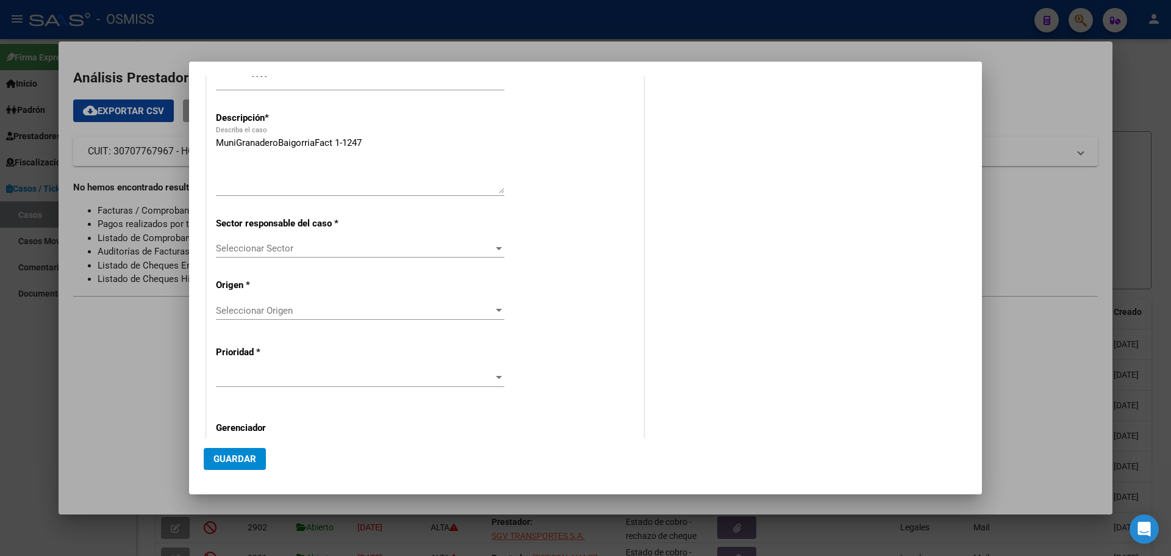
scroll to position [179, 0]
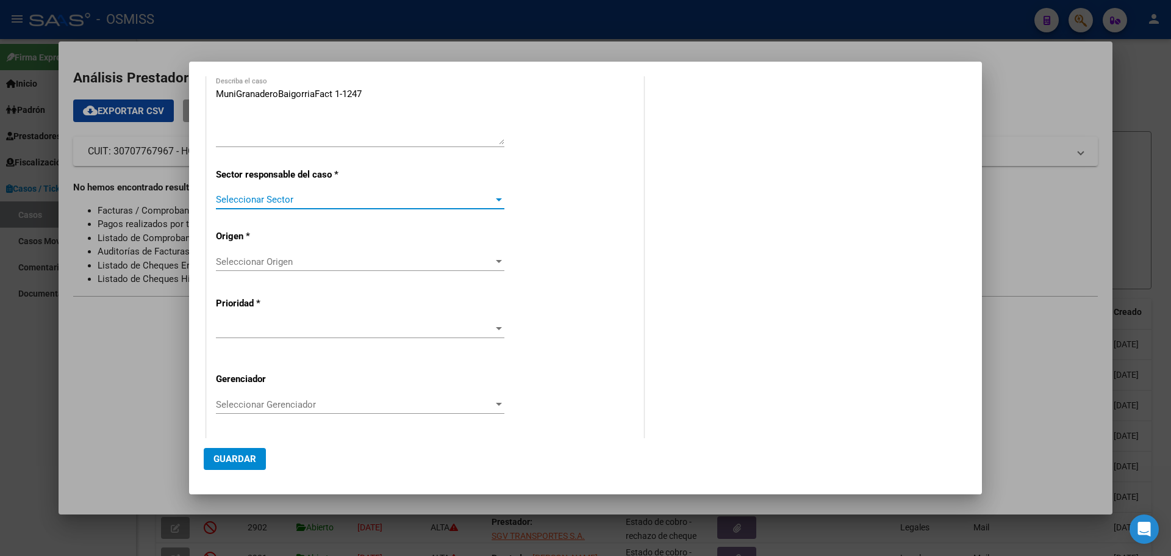
click at [496, 198] on div at bounding box center [499, 199] width 6 height 3
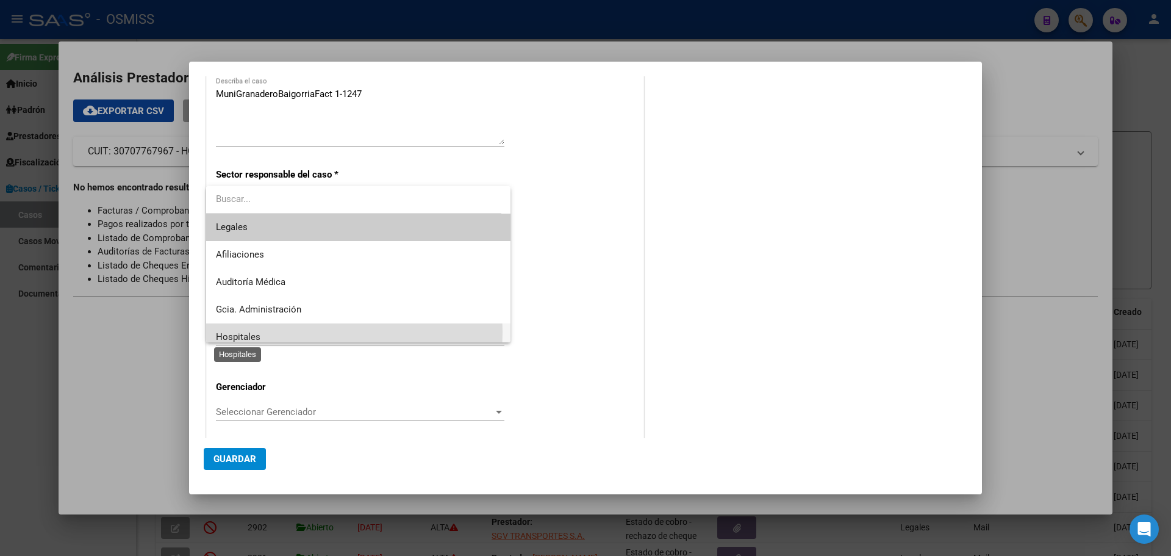
click at [224, 332] on span "Hospitales" at bounding box center [238, 336] width 45 height 11
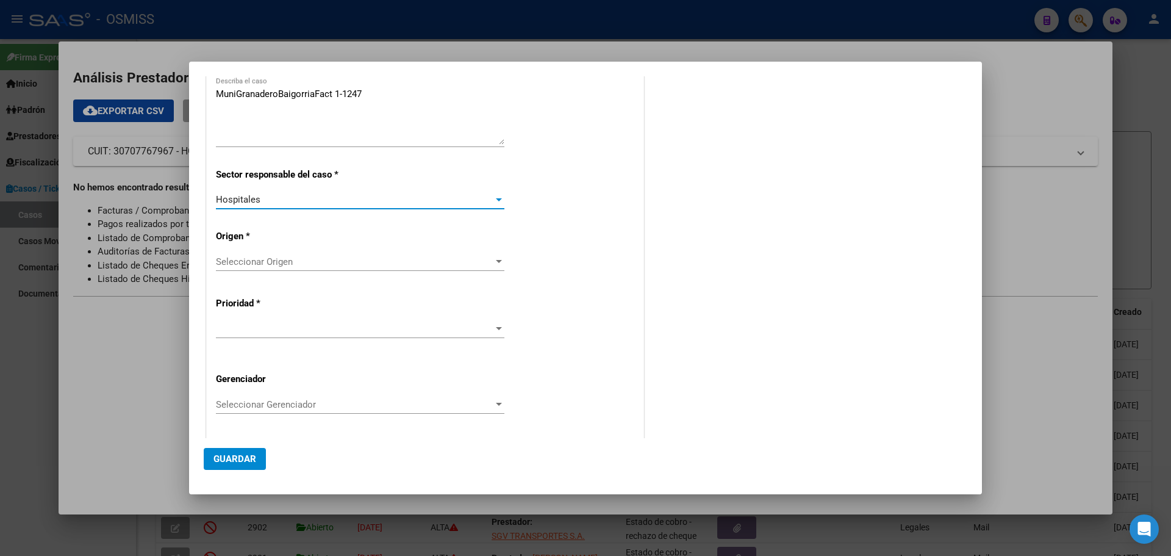
click at [496, 262] on div at bounding box center [499, 261] width 6 height 3
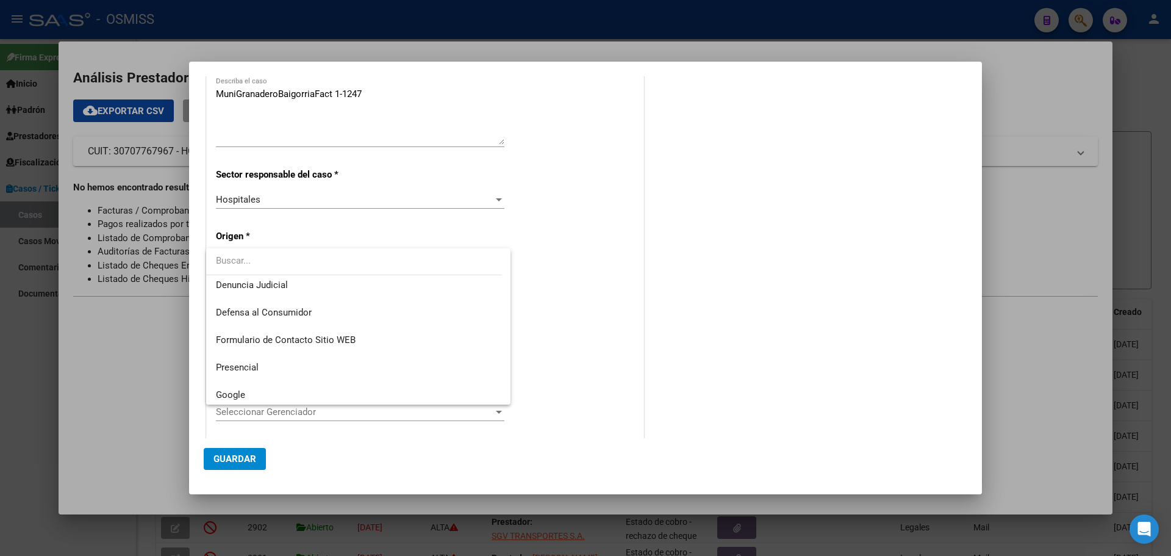
scroll to position [154, 0]
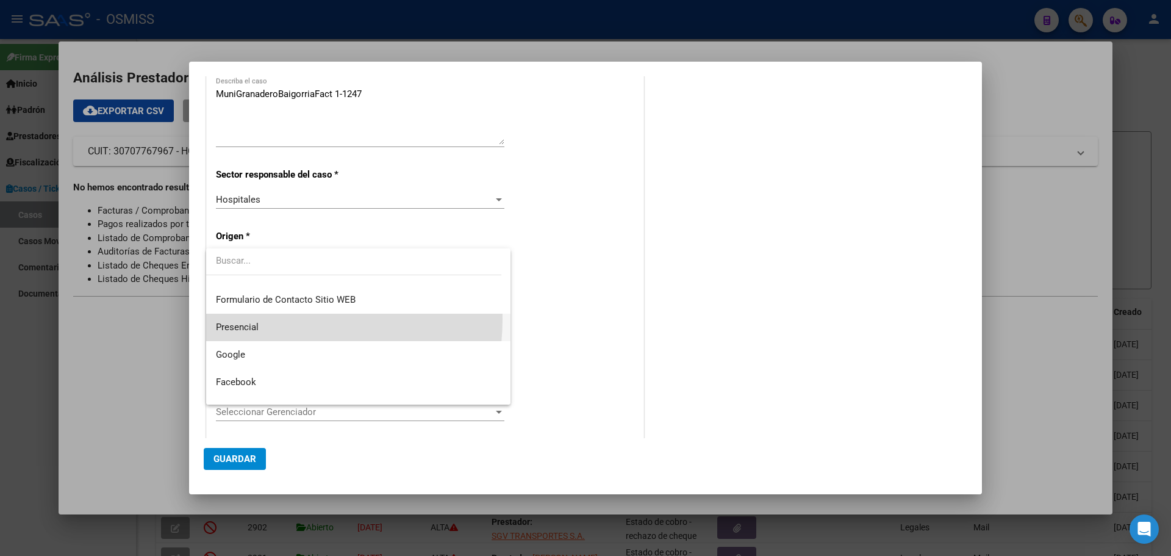
click at [261, 318] on span "Presencial" at bounding box center [358, 327] width 285 height 27
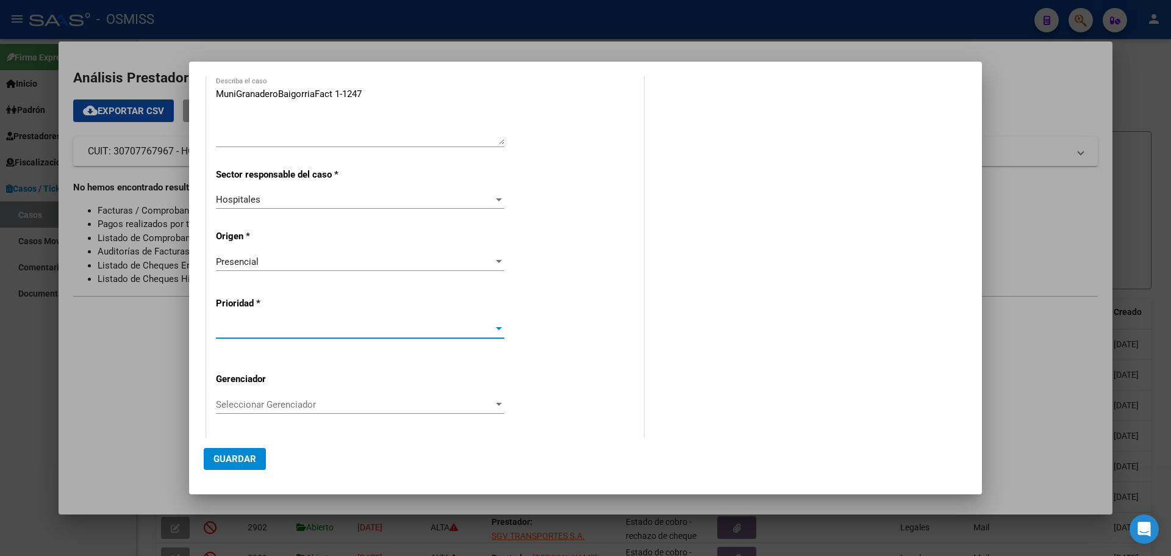
click at [496, 329] on div at bounding box center [499, 328] width 6 height 3
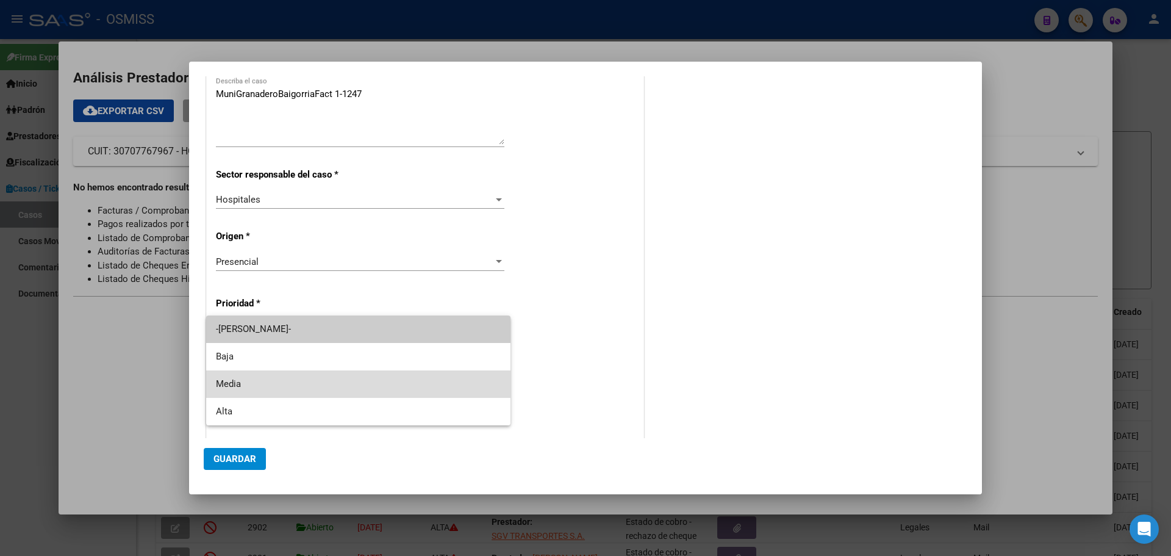
click at [361, 389] on span "Media" at bounding box center [358, 383] width 285 height 27
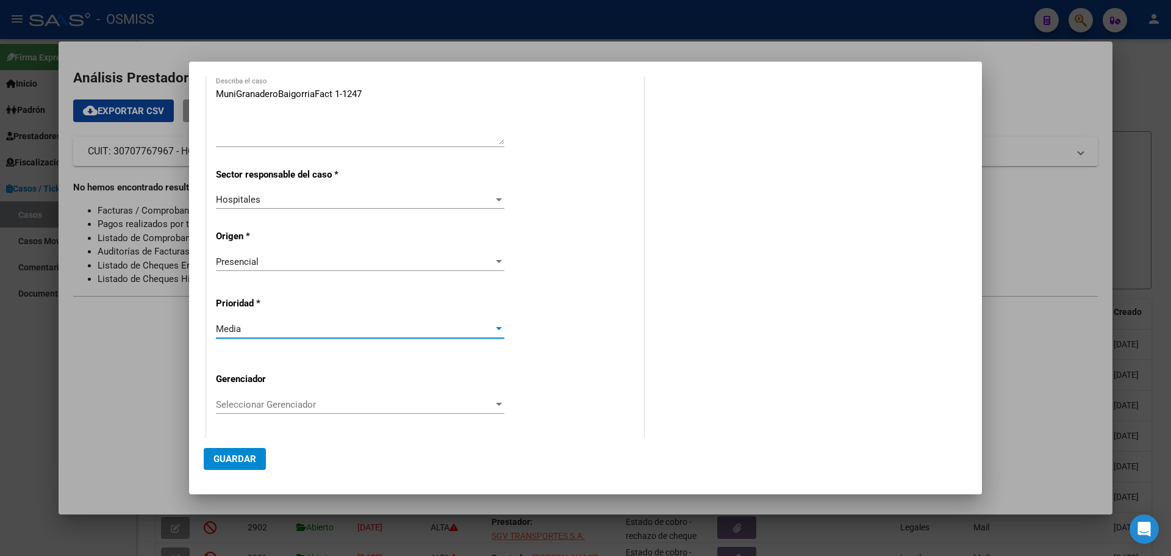
click at [496, 403] on div at bounding box center [499, 404] width 6 height 3
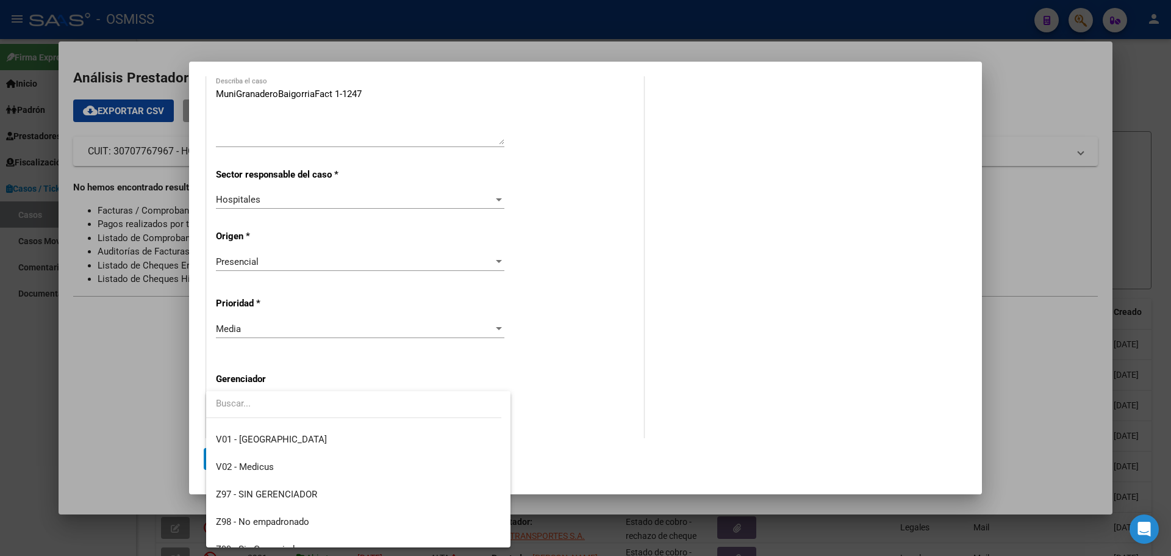
scroll to position [365, 0]
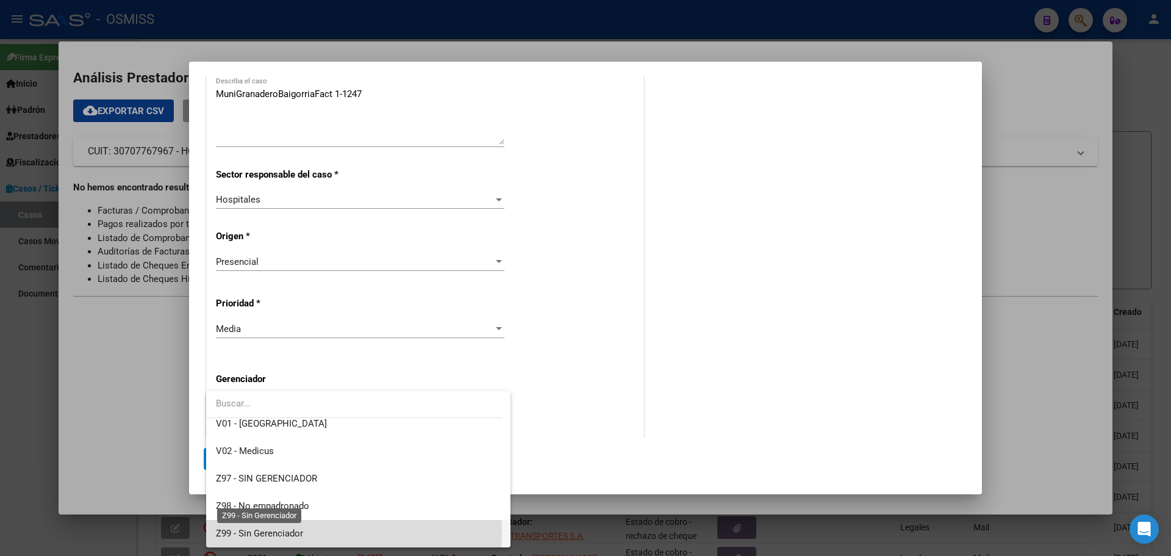
click at [232, 531] on span "Z99 - Sin Gerenciador" at bounding box center [259, 533] width 87 height 11
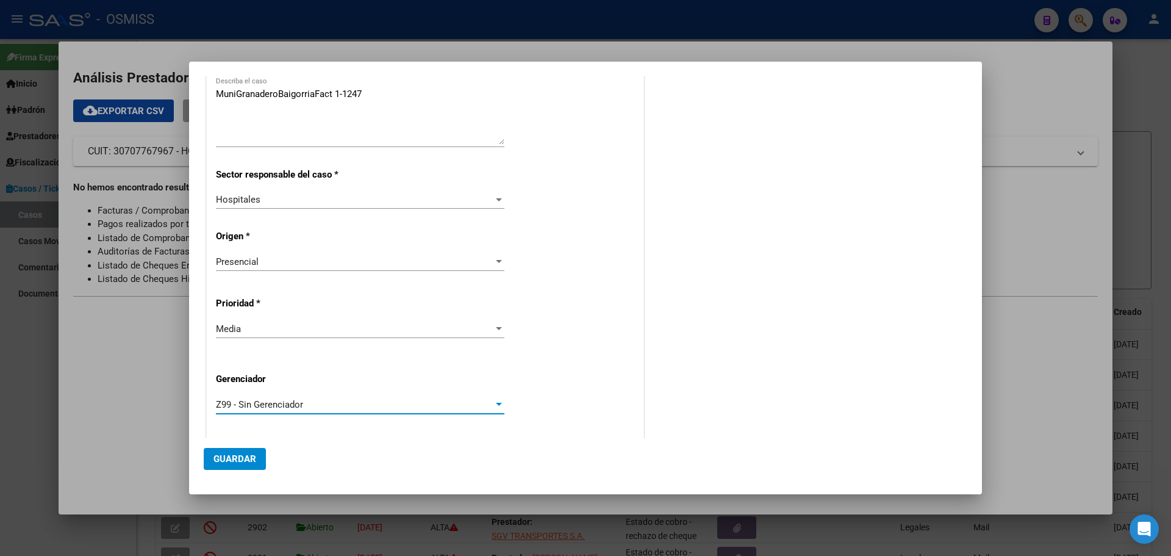
click at [236, 451] on button "Guardar" at bounding box center [235, 459] width 62 height 22
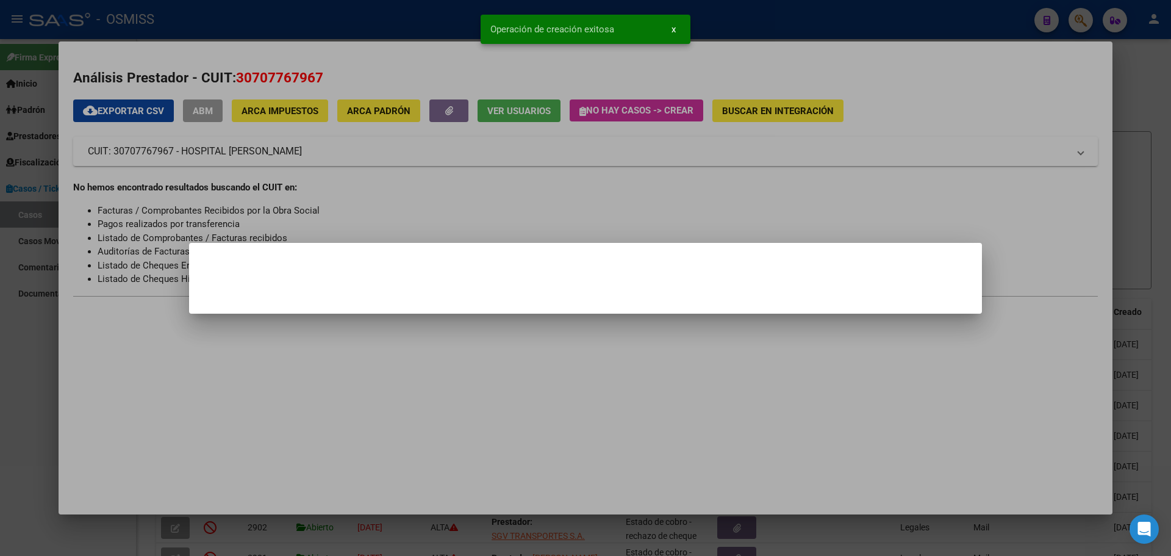
scroll to position [0, 0]
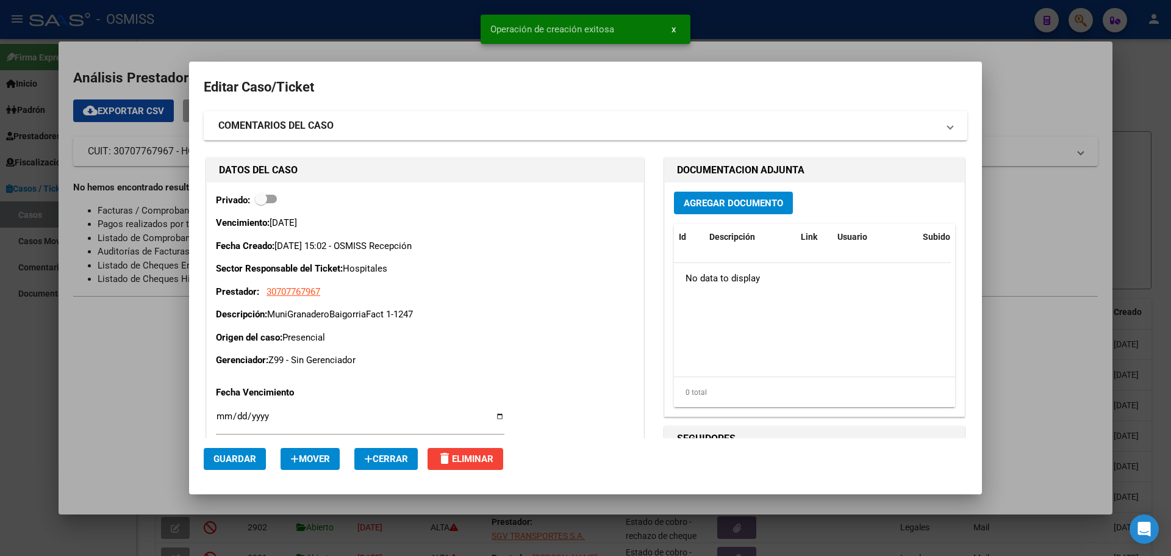
click at [719, 199] on span "Agregar Documento" at bounding box center [733, 203] width 99 height 11
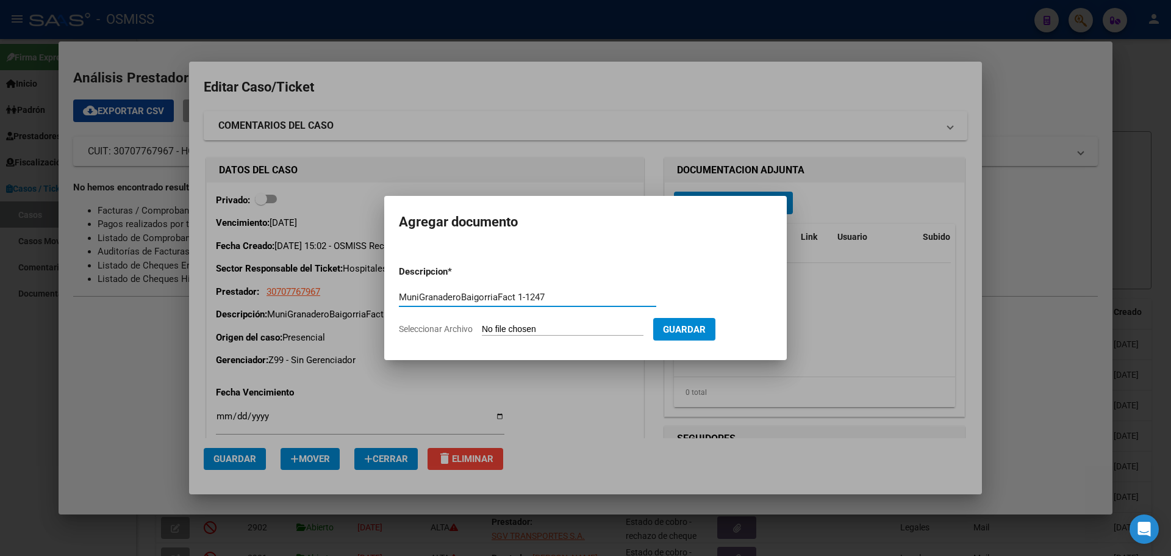
type input "MuniGranaderoBaigorriaFact 1-1247"
click at [422, 327] on span "Seleccionar Archivo" at bounding box center [436, 329] width 74 height 10
click at [482, 327] on input "Seleccionar Archivo" at bounding box center [563, 330] width 162 height 12
click at [434, 328] on span "Seleccionar Archivo" at bounding box center [436, 329] width 74 height 10
click at [482, 328] on input "Seleccionar Archivo" at bounding box center [563, 330] width 162 height 12
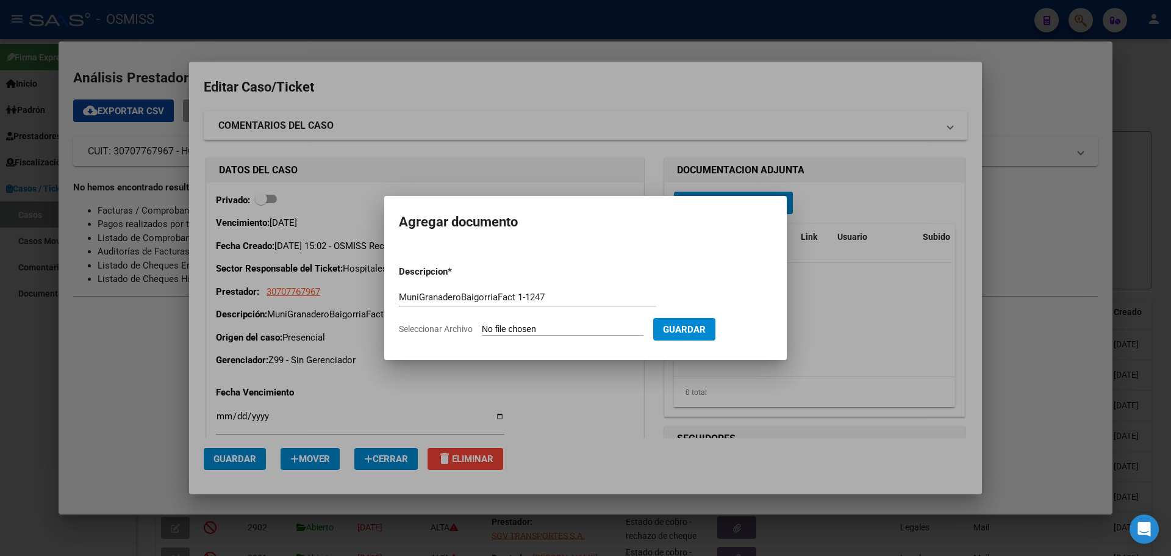
click at [440, 387] on div at bounding box center [585, 278] width 1171 height 556
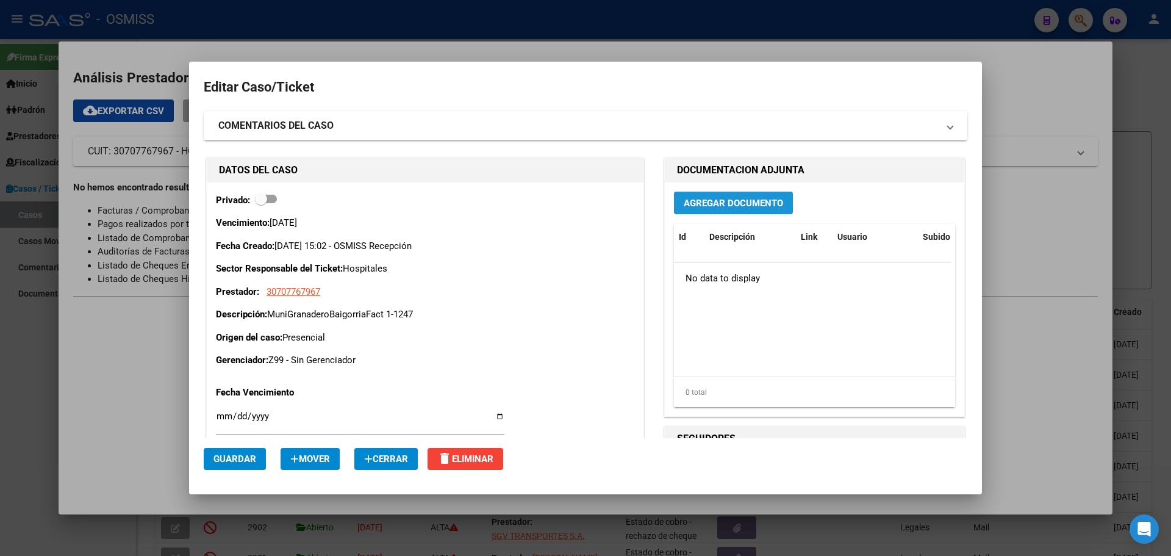
click at [741, 198] on span "Agregar Documento" at bounding box center [733, 203] width 99 height 11
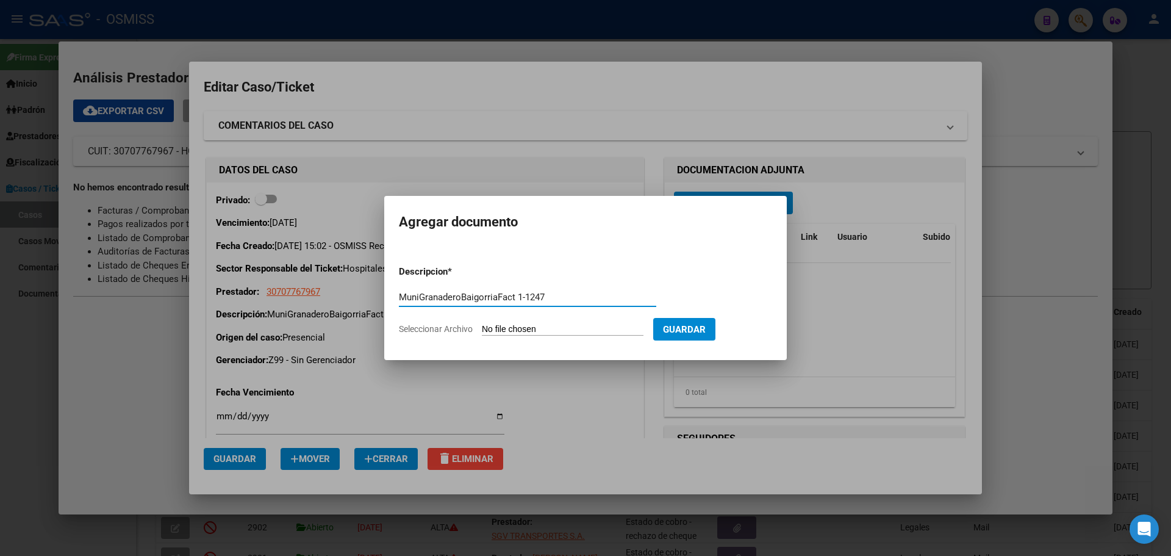
type input "MuniGranaderoBaigorriaFact 1-1247"
click at [458, 327] on span "Seleccionar Archivo" at bounding box center [436, 329] width 74 height 10
click at [482, 327] on input "Seleccionar Archivo" at bounding box center [563, 330] width 162 height 12
type input "C:\fakepath\Fact 1247.pdf"
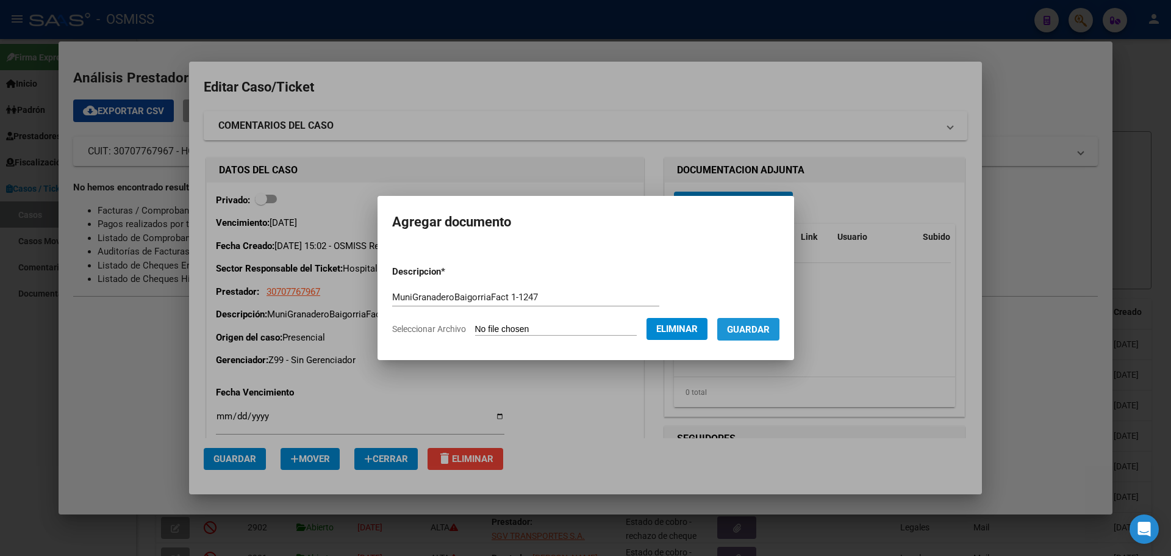
click at [770, 328] on span "Guardar" at bounding box center [748, 329] width 43 height 11
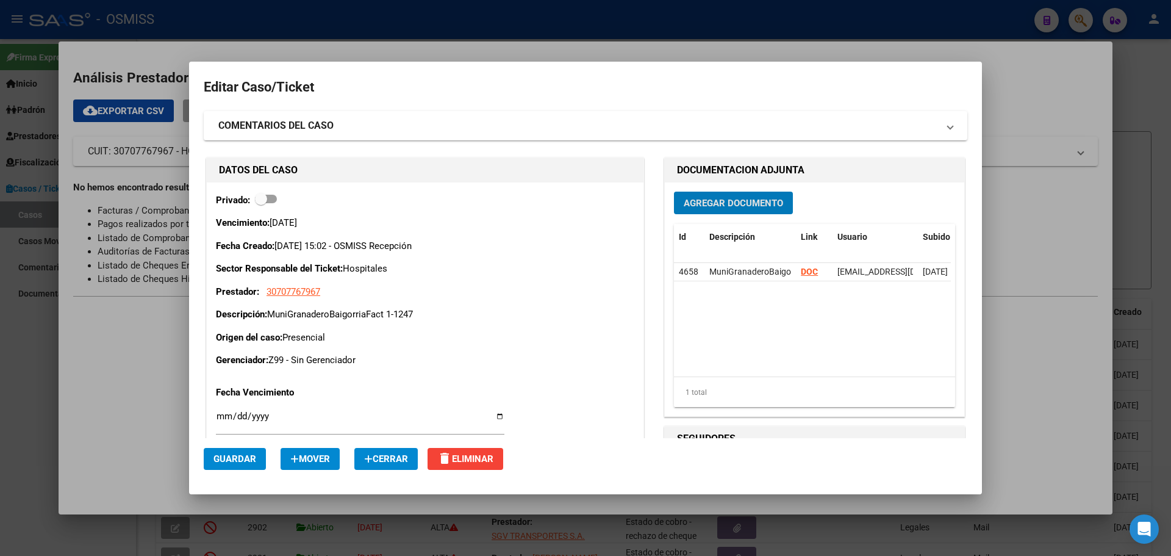
click at [1030, 65] on div at bounding box center [585, 278] width 1171 height 556
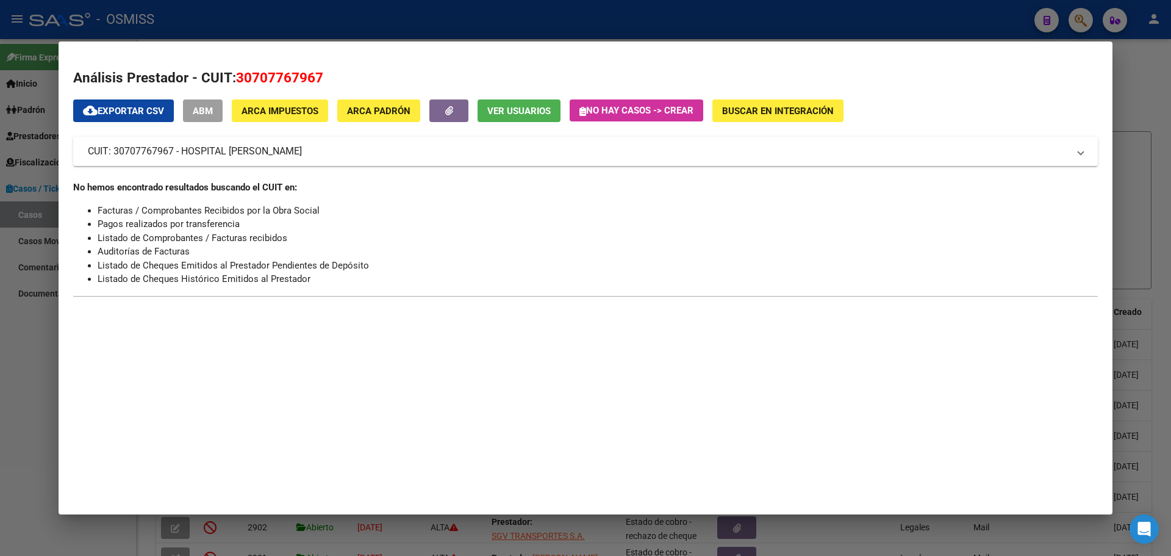
click at [1139, 73] on div at bounding box center [585, 278] width 1171 height 556
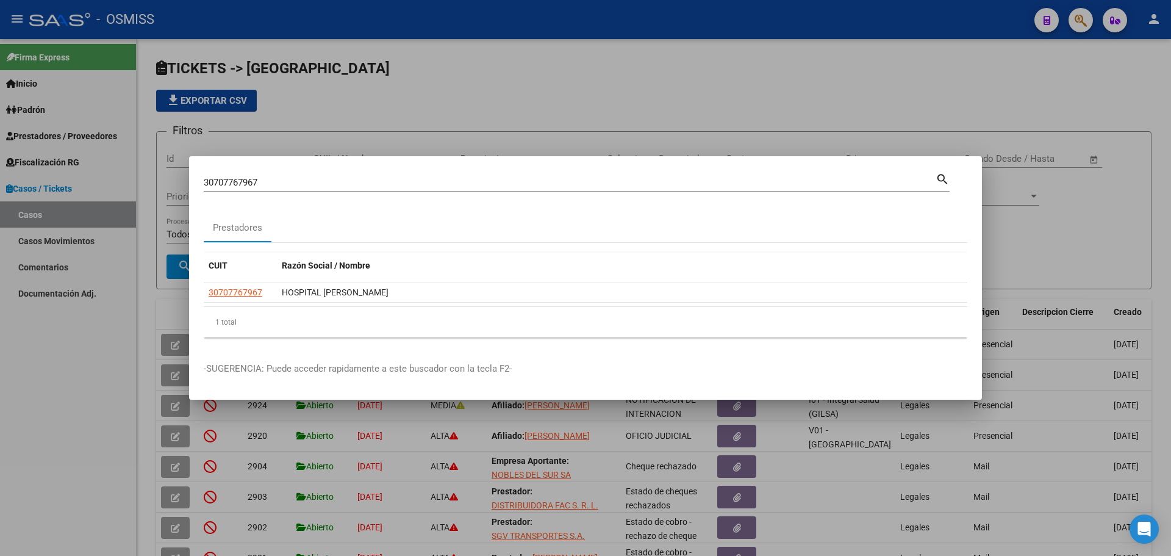
click at [1124, 96] on div at bounding box center [585, 278] width 1171 height 556
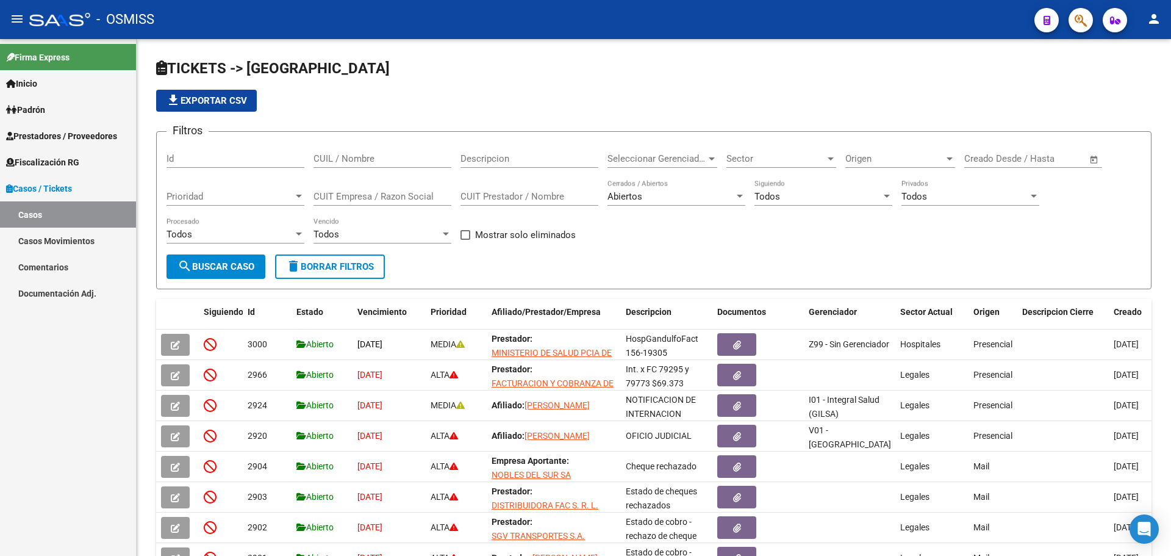
click at [36, 237] on link "Casos Movimientos" at bounding box center [68, 241] width 136 height 26
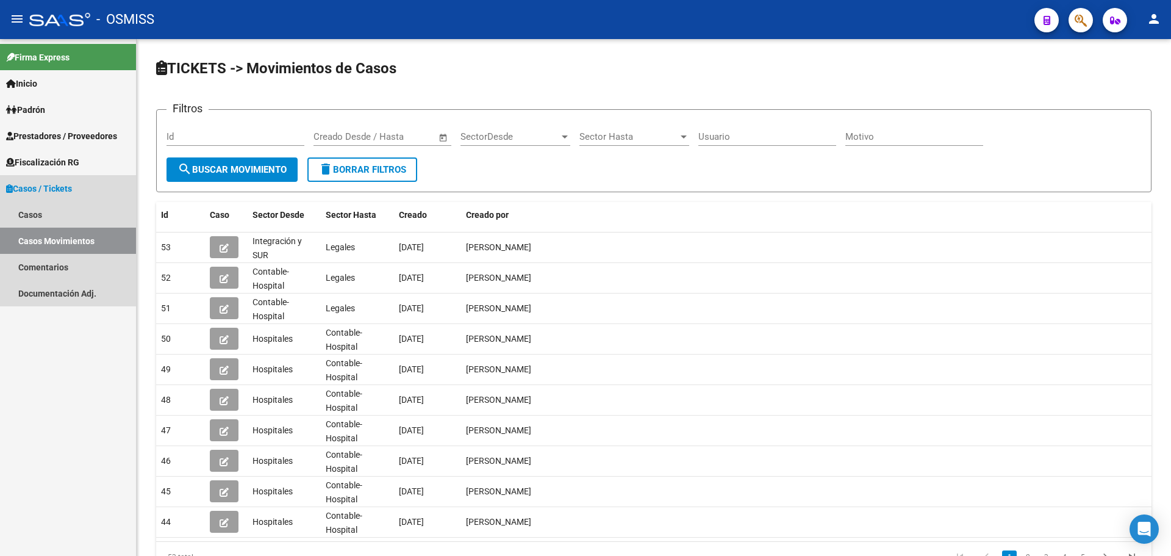
click at [57, 182] on span "Casos / Tickets" at bounding box center [39, 188] width 66 height 13
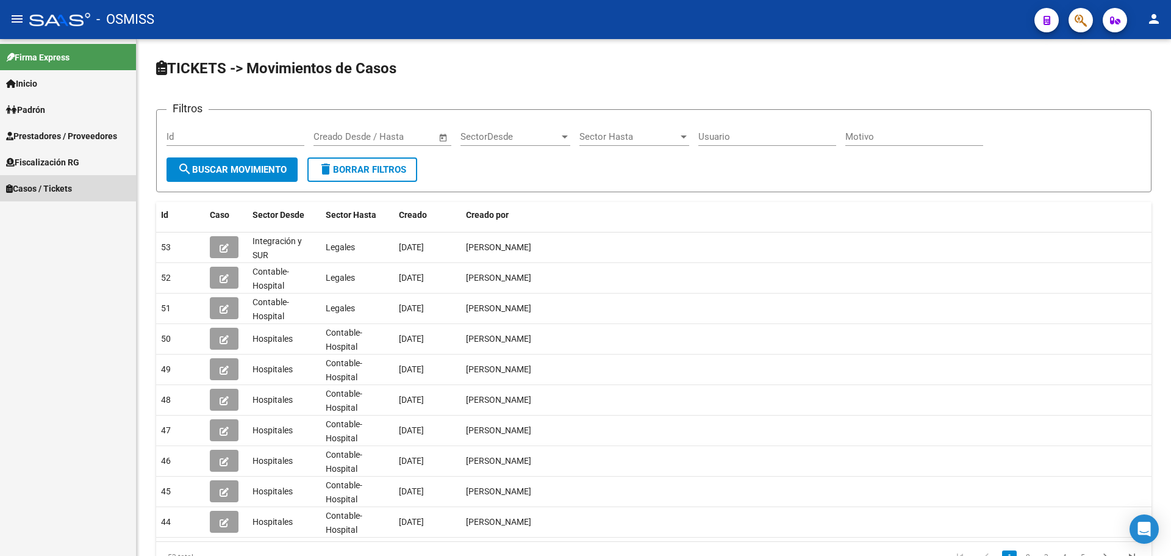
click at [57, 182] on span "Casos / Tickets" at bounding box center [39, 188] width 66 height 13
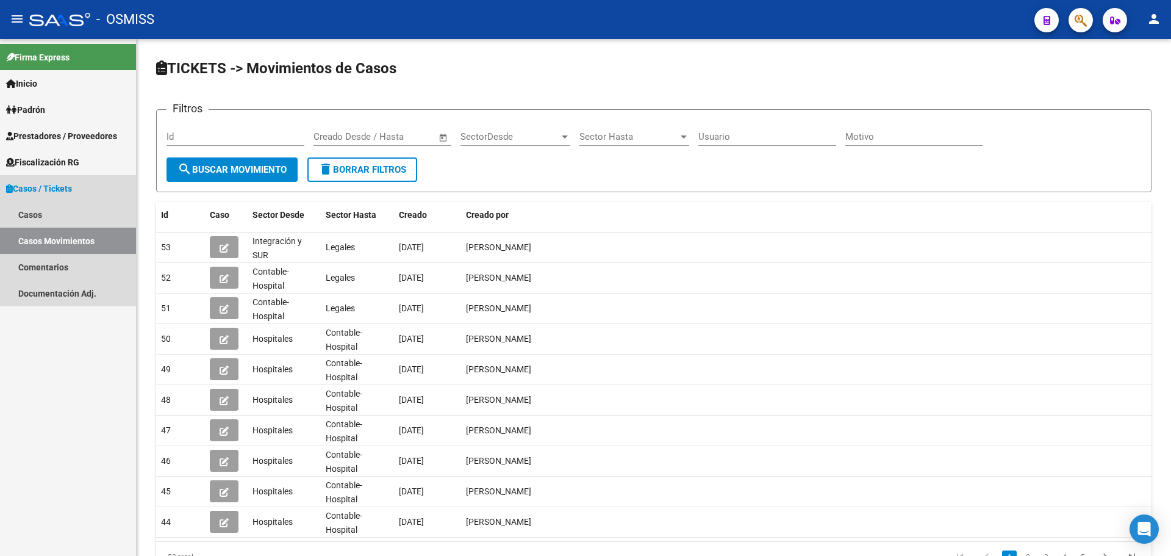
click at [11, 185] on icon at bounding box center [9, 188] width 7 height 9
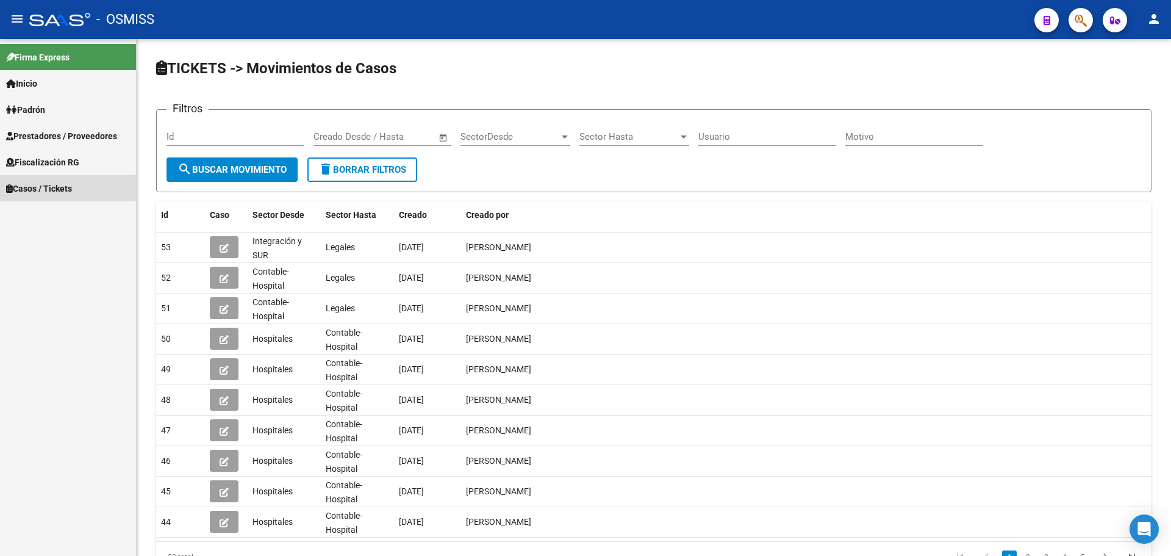
click at [27, 186] on span "Casos / Tickets" at bounding box center [39, 188] width 66 height 13
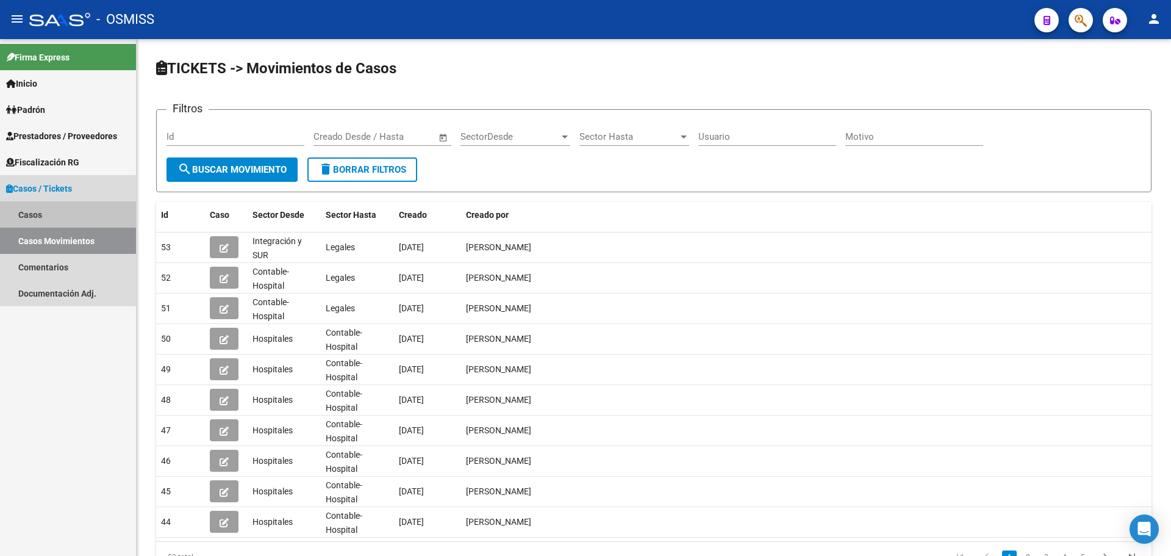
click at [34, 211] on link "Casos" at bounding box center [68, 214] width 136 height 26
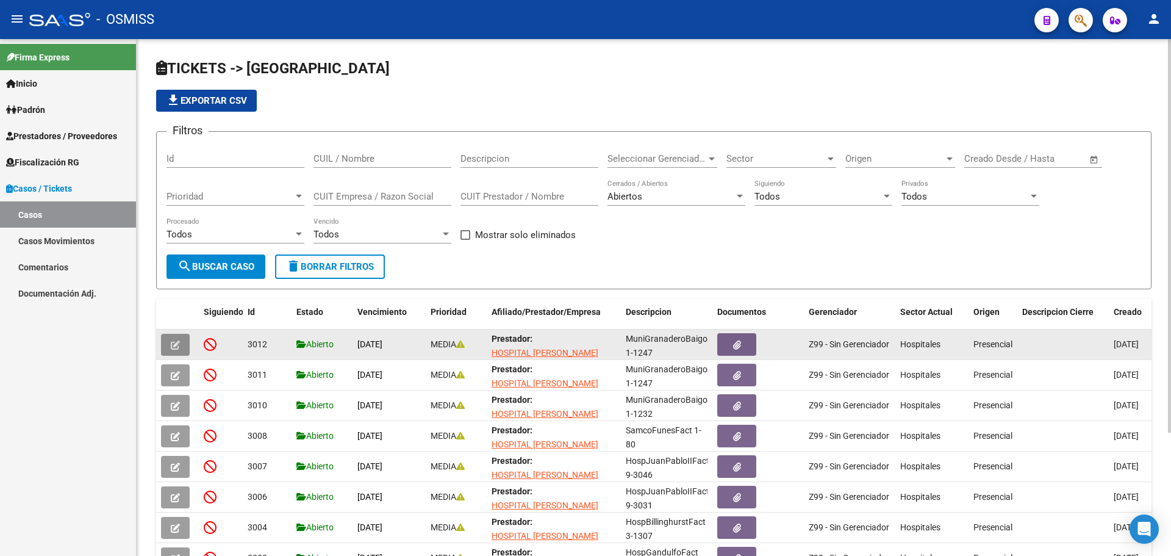
click at [173, 346] on icon "button" at bounding box center [175, 344] width 9 height 9
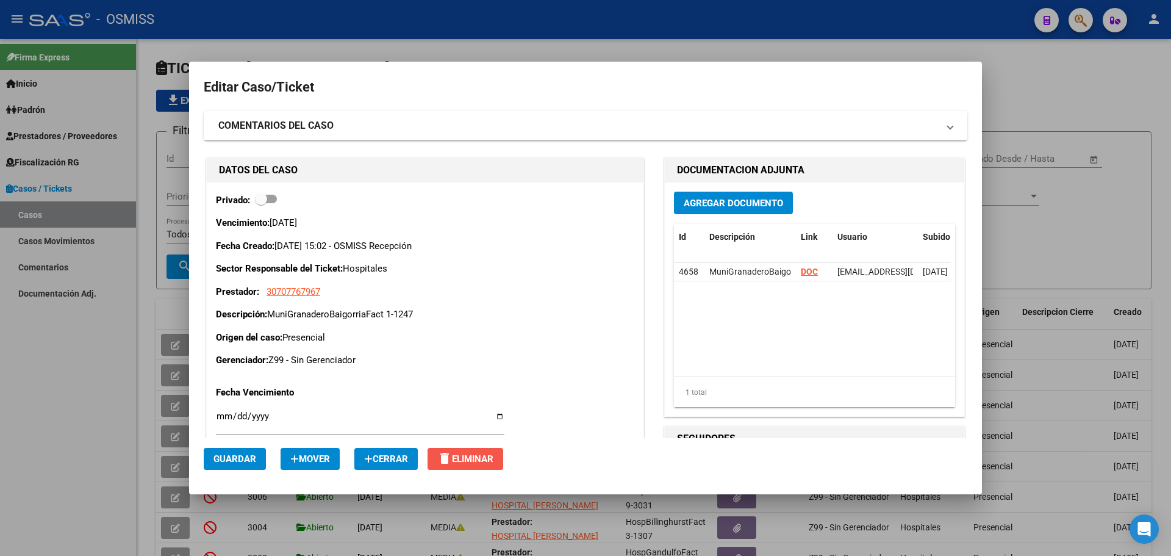
click at [487, 453] on span "delete Eliminar" at bounding box center [465, 458] width 56 height 11
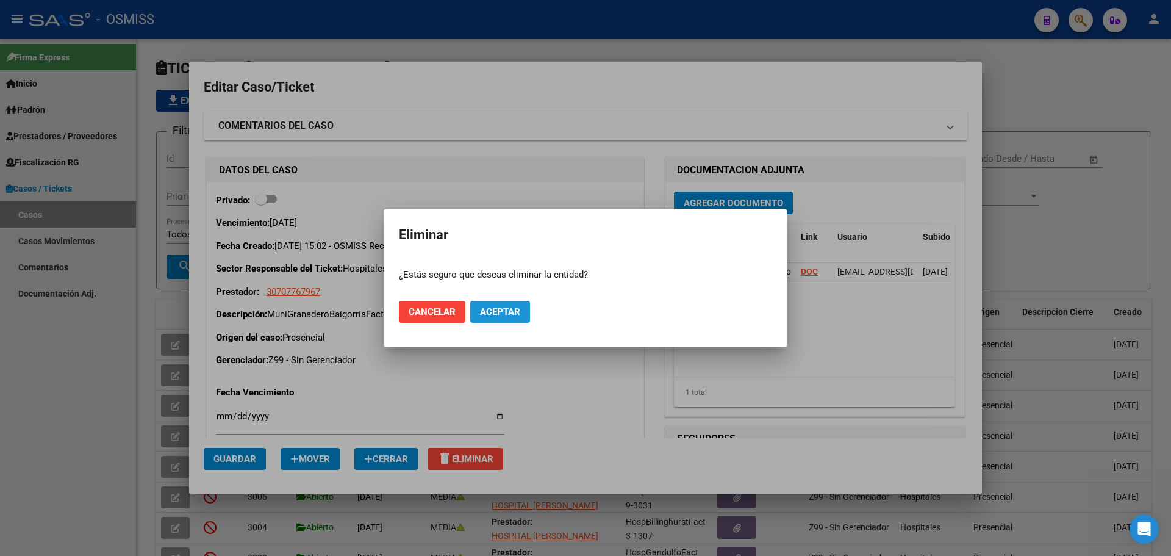
click at [491, 309] on span "Aceptar" at bounding box center [500, 311] width 40 height 11
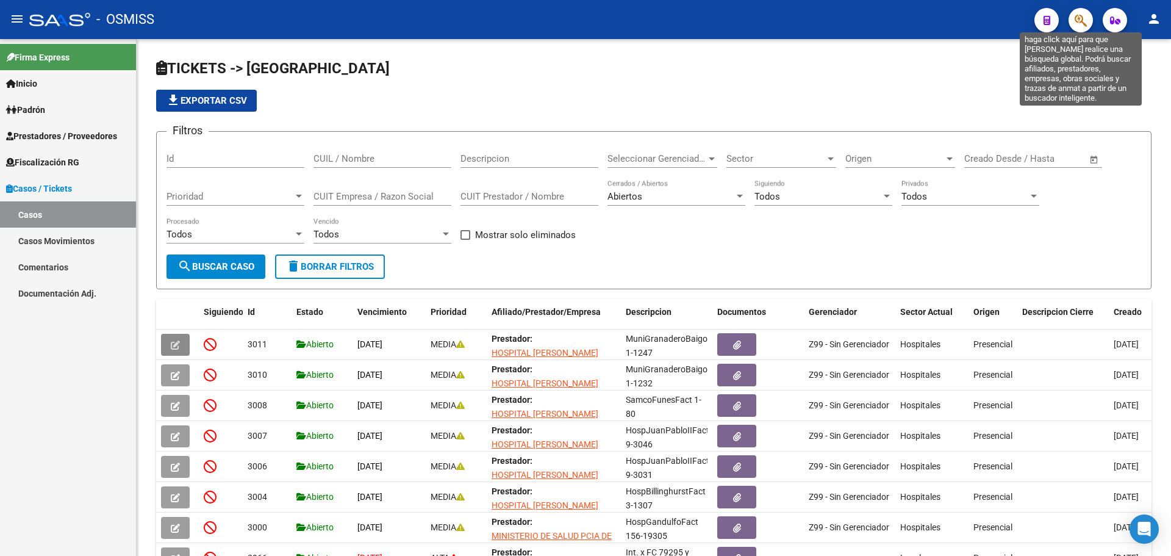
click at [1080, 18] on icon "button" at bounding box center [1081, 20] width 12 height 14
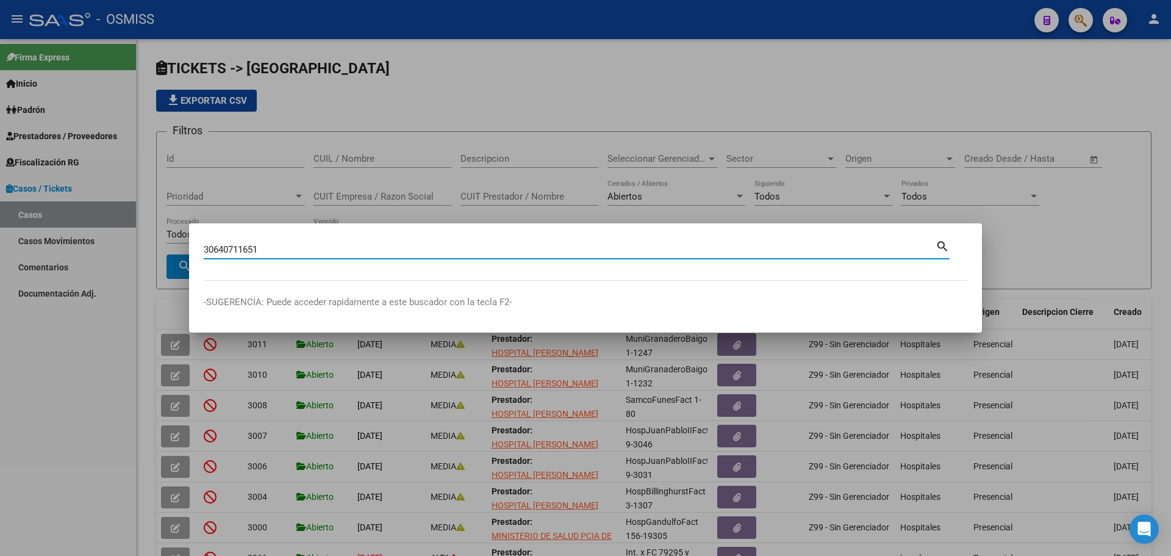
type input "30640711651"
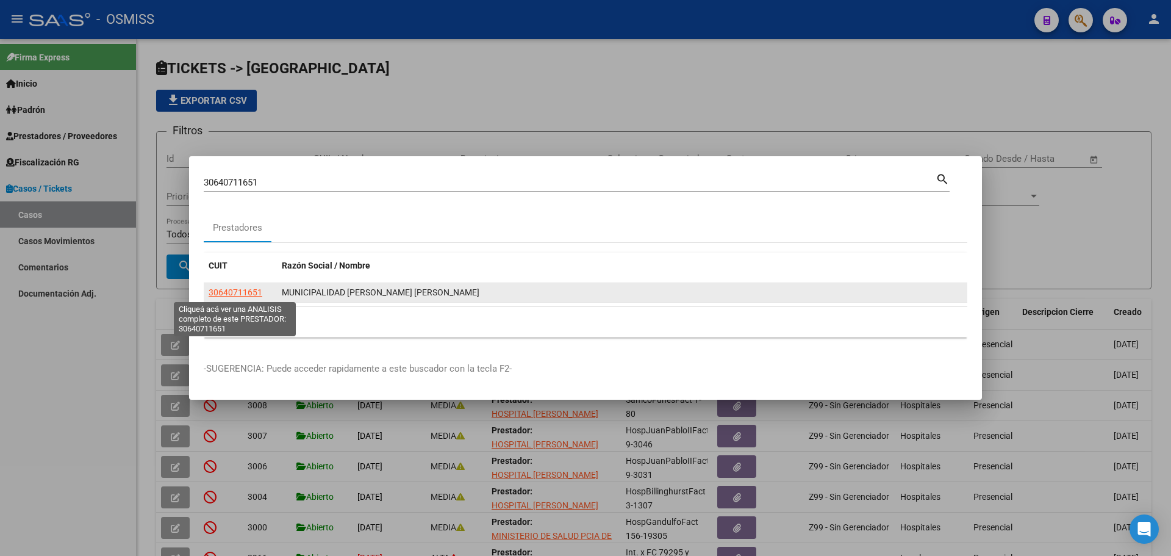
click at [239, 289] on span "30640711651" at bounding box center [236, 292] width 54 height 10
type textarea "30640711651"
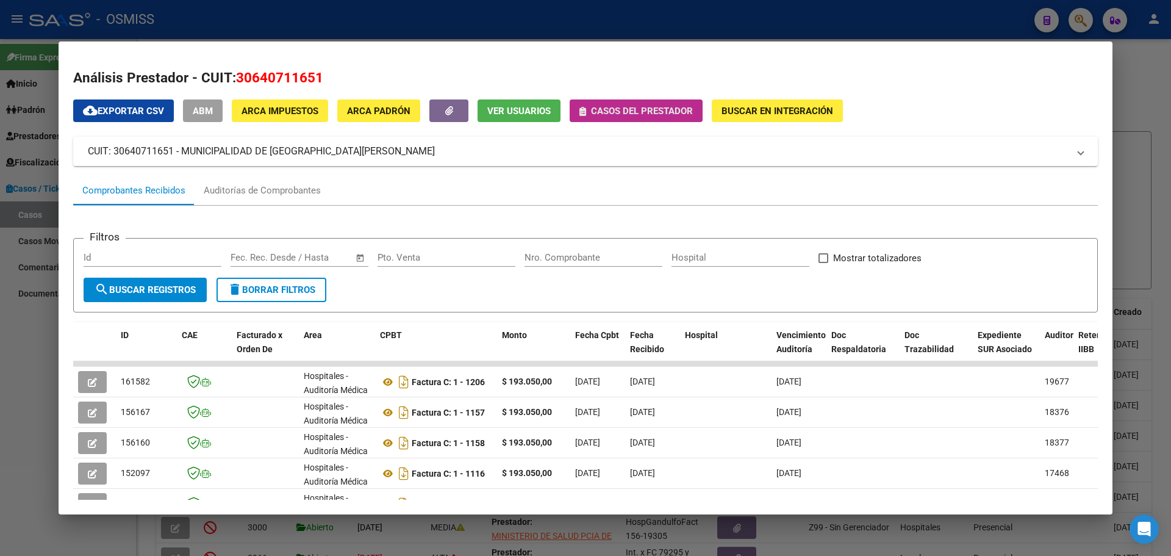
click at [590, 115] on span "Casos del prestador" at bounding box center [636, 110] width 113 height 11
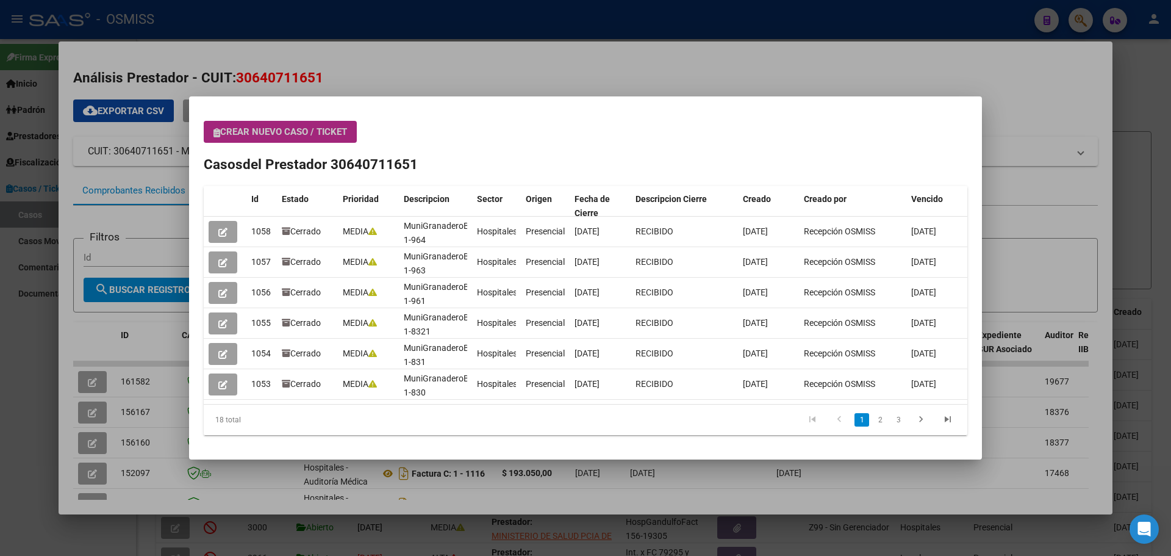
click at [218, 134] on icon "button" at bounding box center [217, 132] width 7 height 9
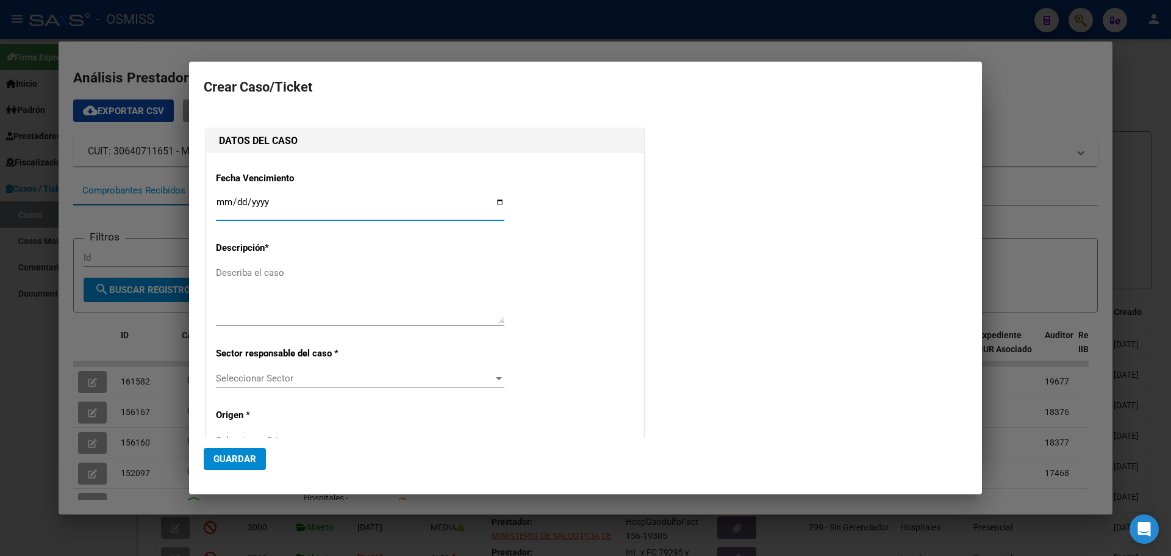
type input "30640711651"
click at [496, 202] on input "Ingresar fecha" at bounding box center [360, 207] width 289 height 20
type input "[DATE]"
click at [262, 276] on textarea "Describa el caso" at bounding box center [360, 294] width 289 height 57
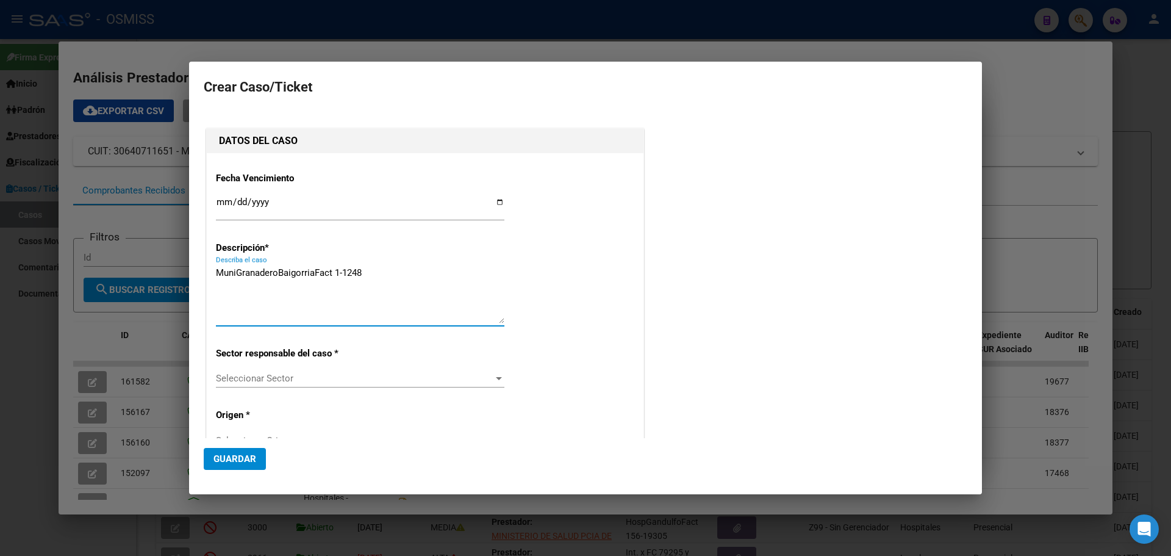
type textarea "MuniGranaderoBaigorriaFact 1-1248"
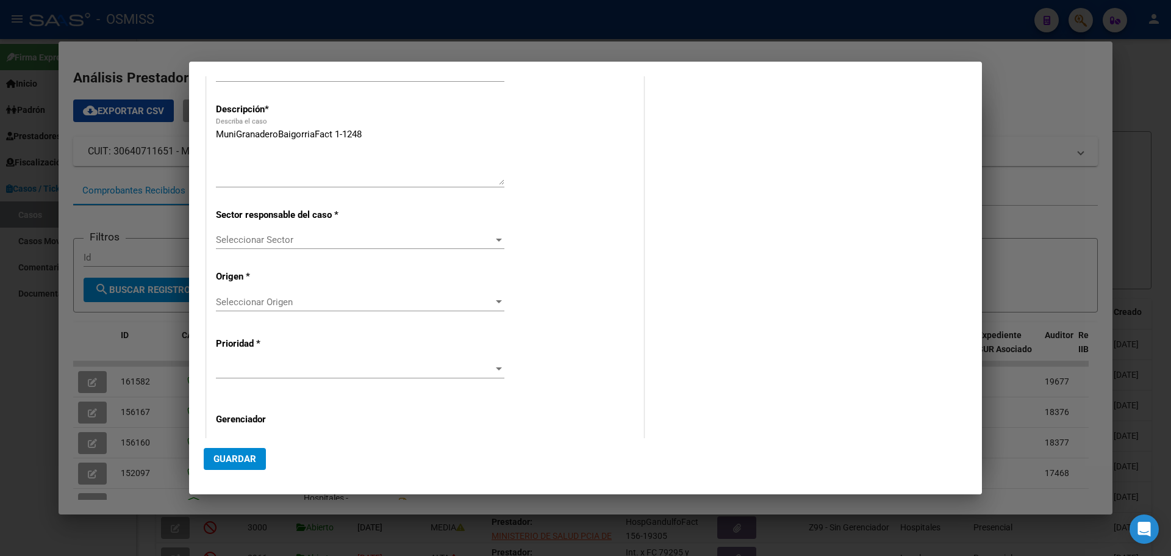
scroll to position [212, 0]
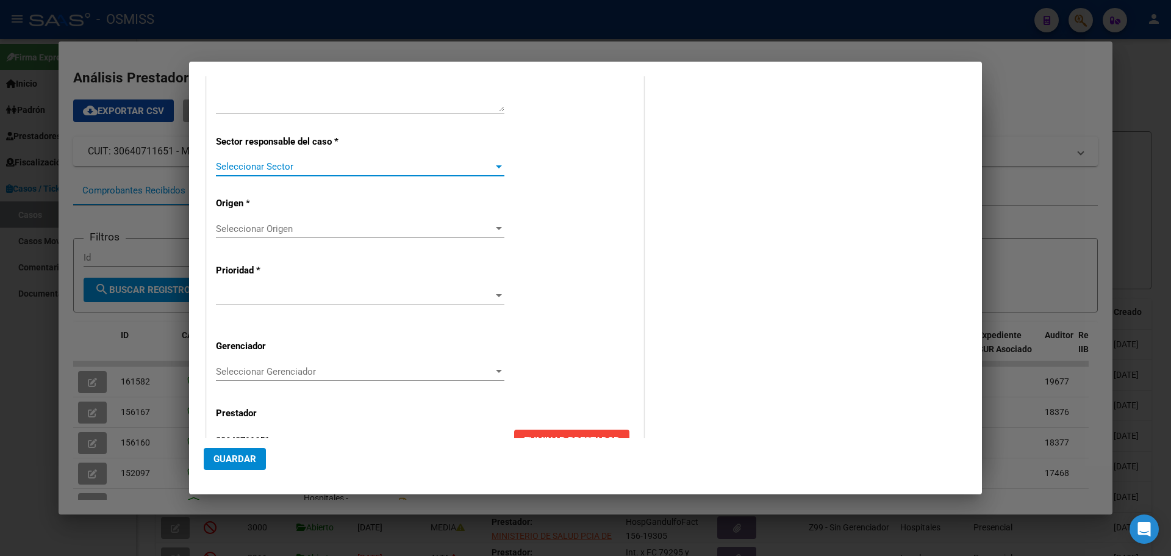
click at [497, 164] on div at bounding box center [498, 167] width 11 height 10
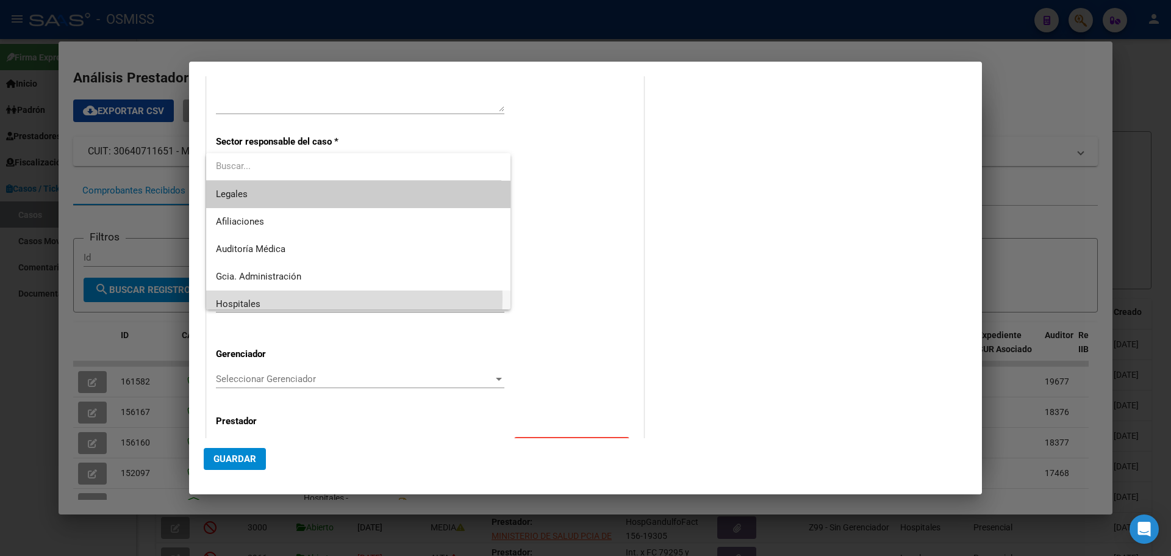
click at [237, 298] on span "Hospitales" at bounding box center [358, 303] width 285 height 27
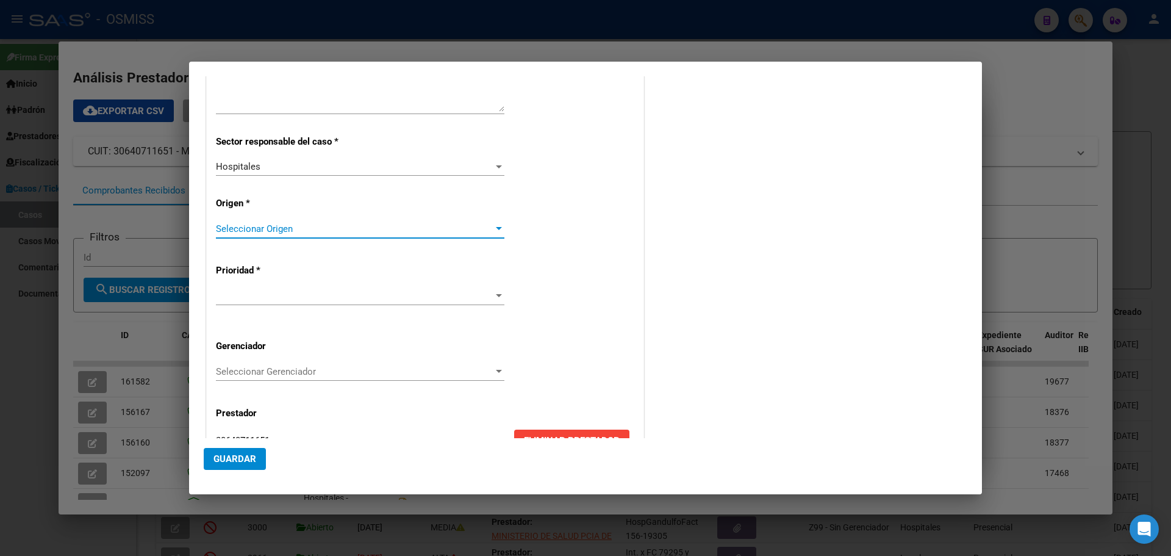
click at [497, 227] on div at bounding box center [499, 228] width 6 height 3
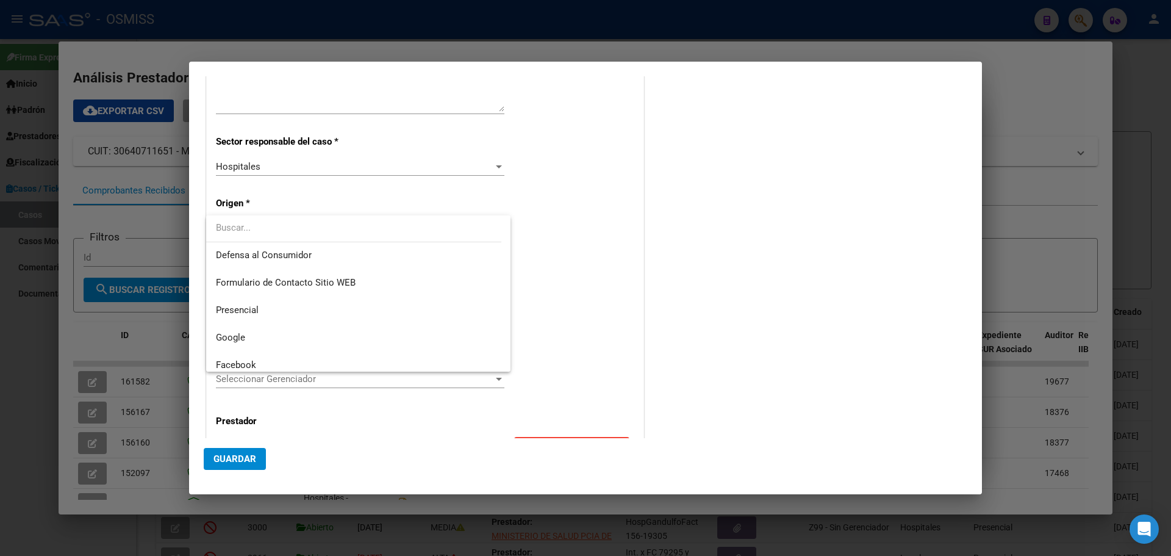
scroll to position [163, 0]
click at [245, 283] on span "Presencial" at bounding box center [237, 285] width 43 height 11
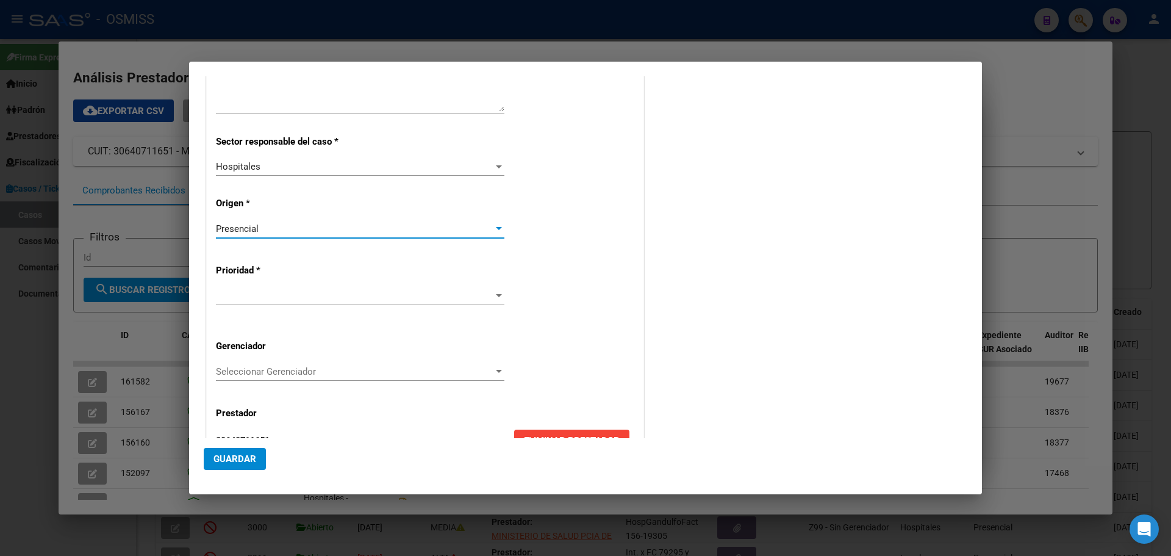
click at [496, 296] on div at bounding box center [499, 295] width 6 height 3
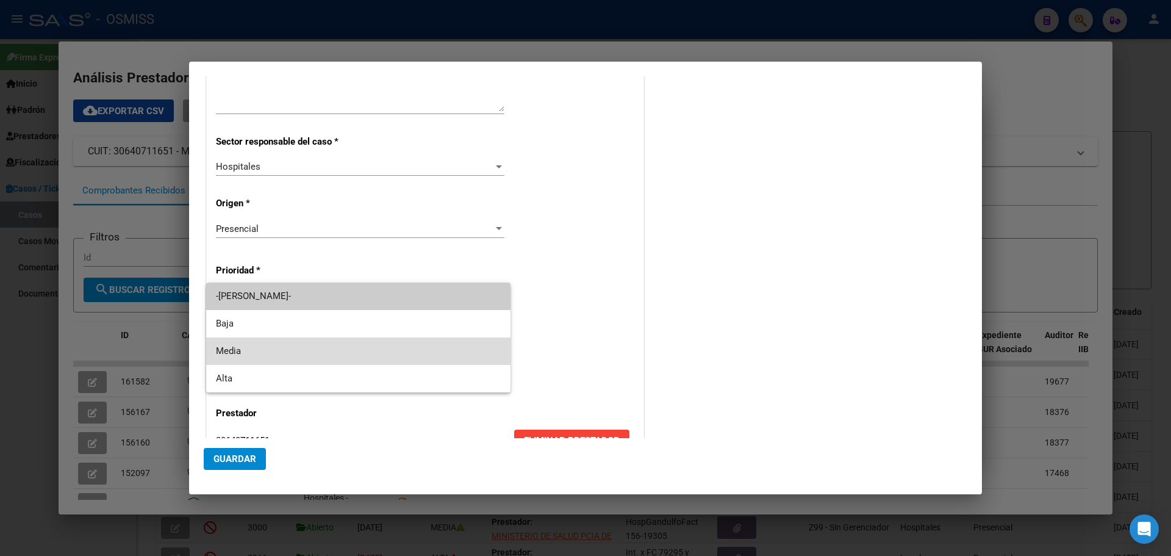
click at [223, 343] on span "Media" at bounding box center [358, 350] width 285 height 27
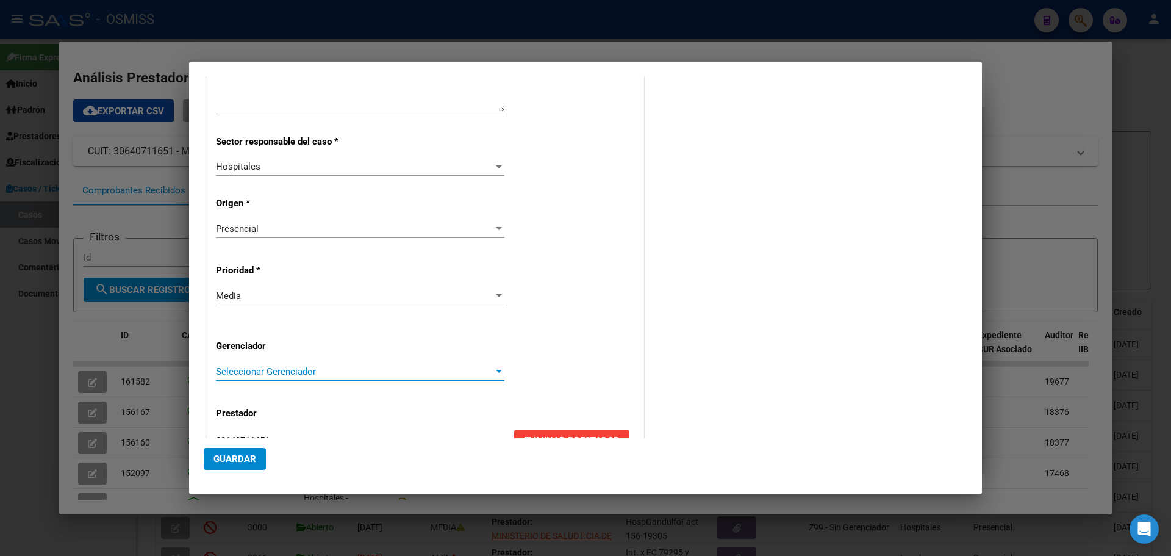
click at [496, 371] on div at bounding box center [499, 371] width 6 height 3
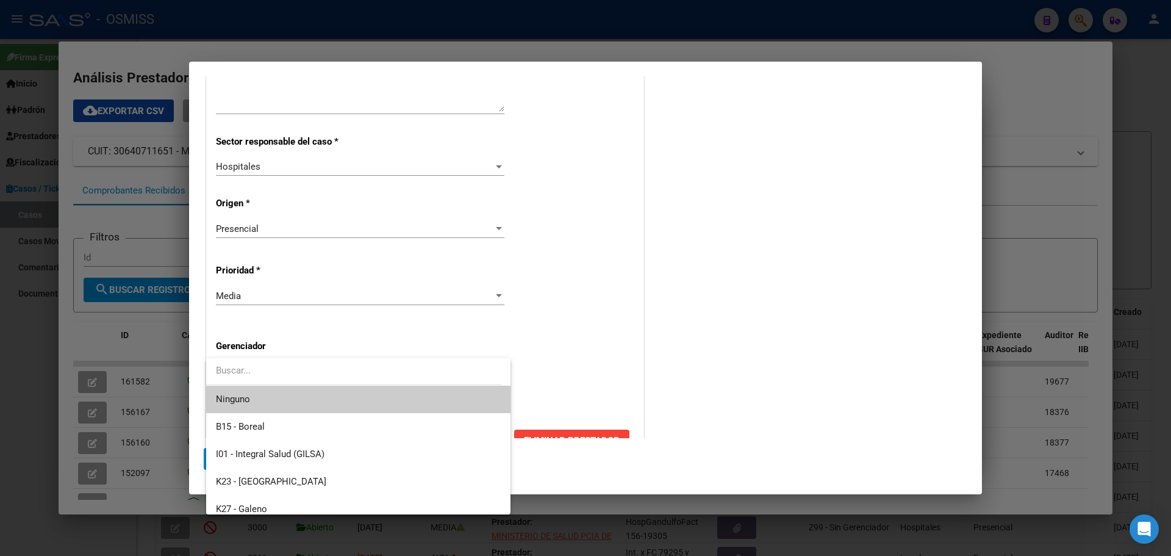
scroll to position [365, 0]
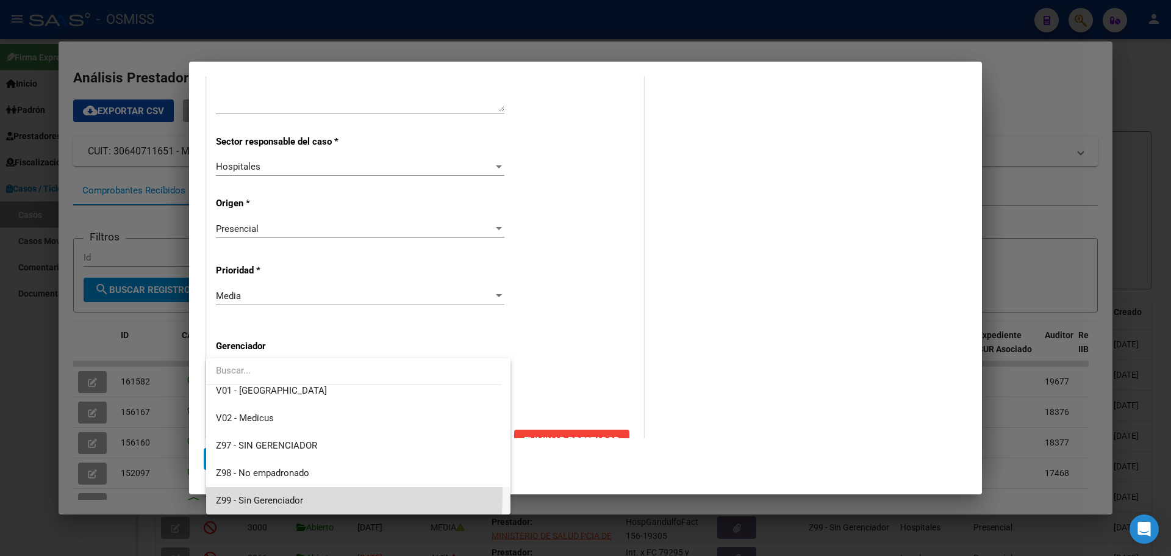
click at [215, 494] on mat-option "Z99 - Sin Gerenciador" at bounding box center [358, 500] width 304 height 27
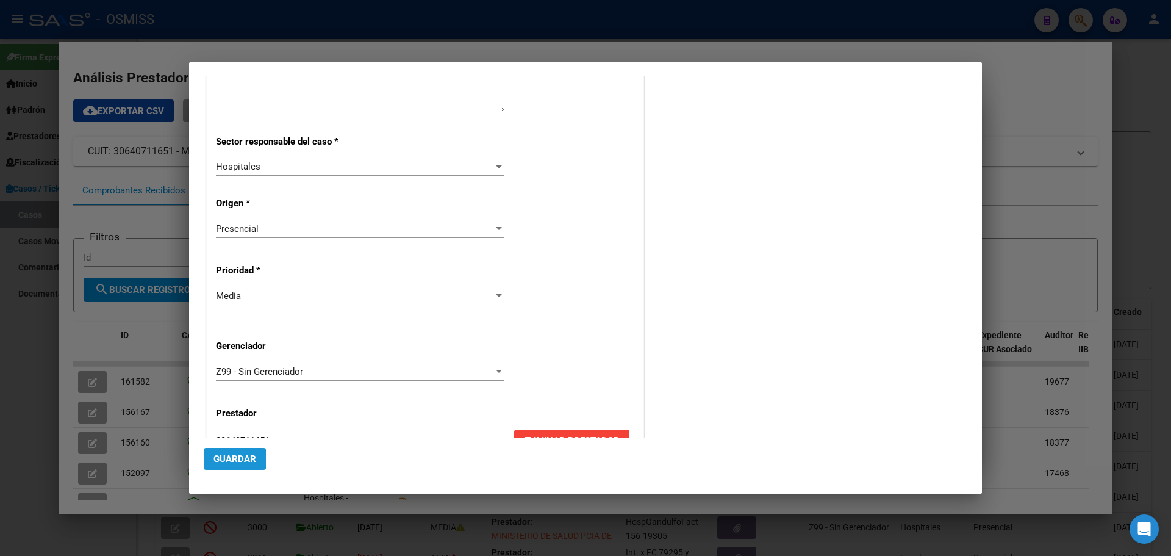
click at [226, 459] on span "Guardar" at bounding box center [235, 458] width 43 height 11
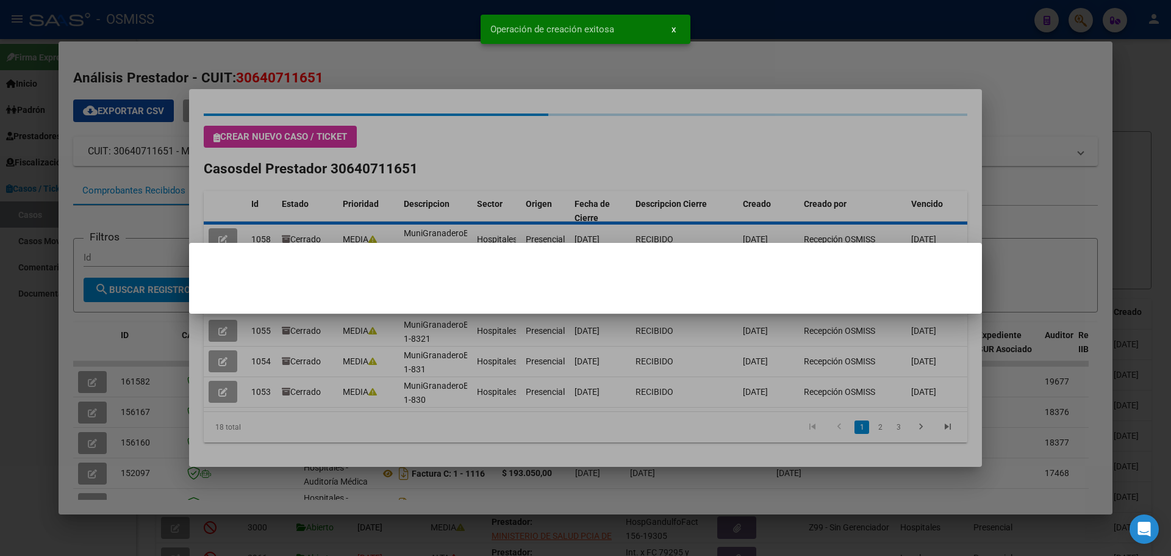
scroll to position [0, 0]
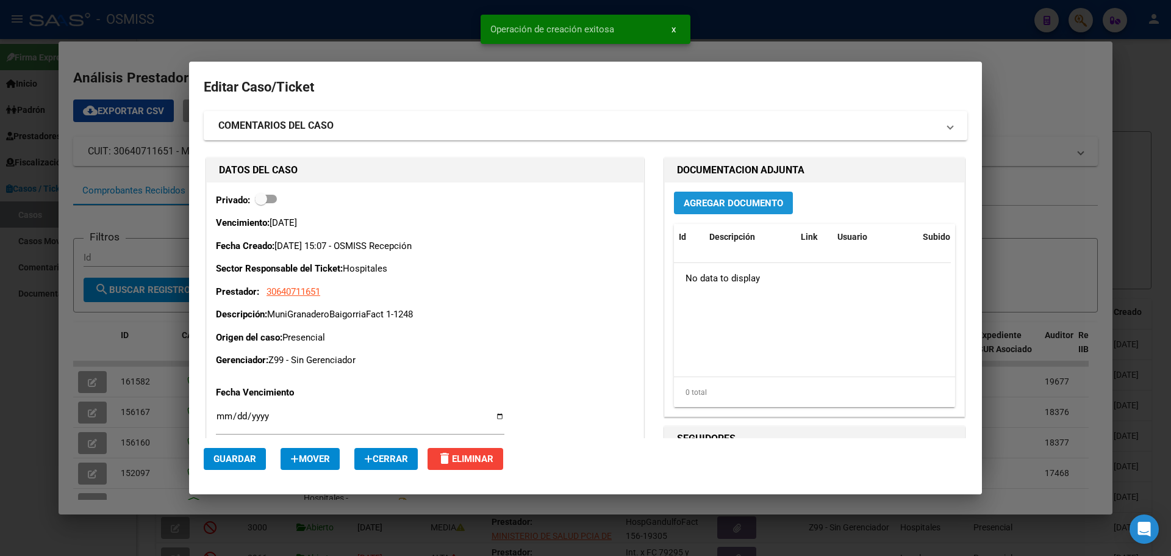
click at [752, 195] on button "Agregar Documento" at bounding box center [733, 203] width 119 height 23
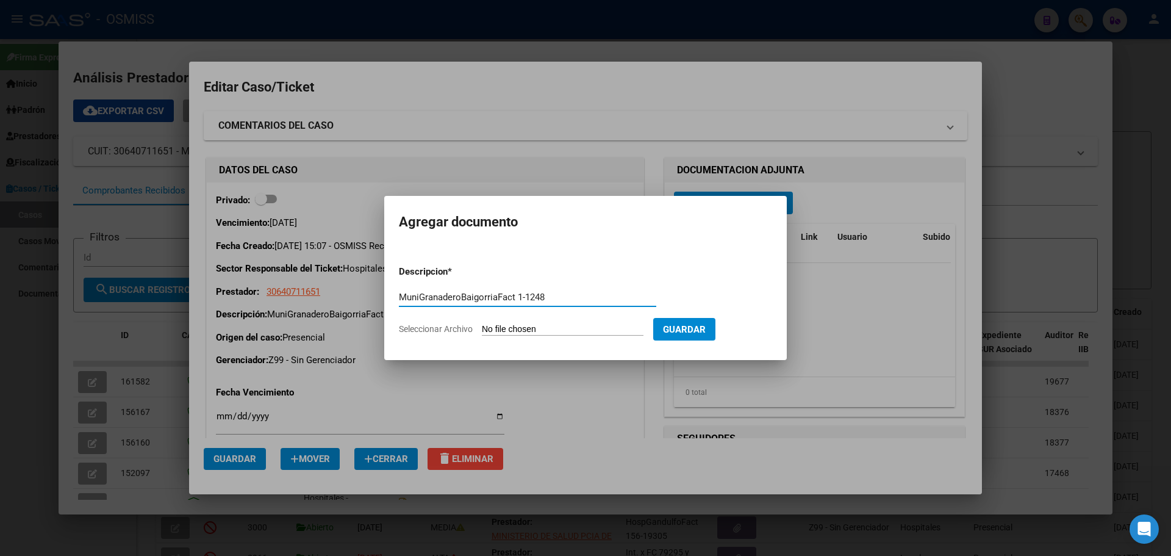
type input "MuniGranaderoBaigorriaFact 1-1248"
click at [434, 328] on span "Seleccionar Archivo" at bounding box center [436, 329] width 74 height 10
click at [482, 328] on input "Seleccionar Archivo" at bounding box center [563, 330] width 162 height 12
type input "C:\fakepath\Fact 1248.pdf"
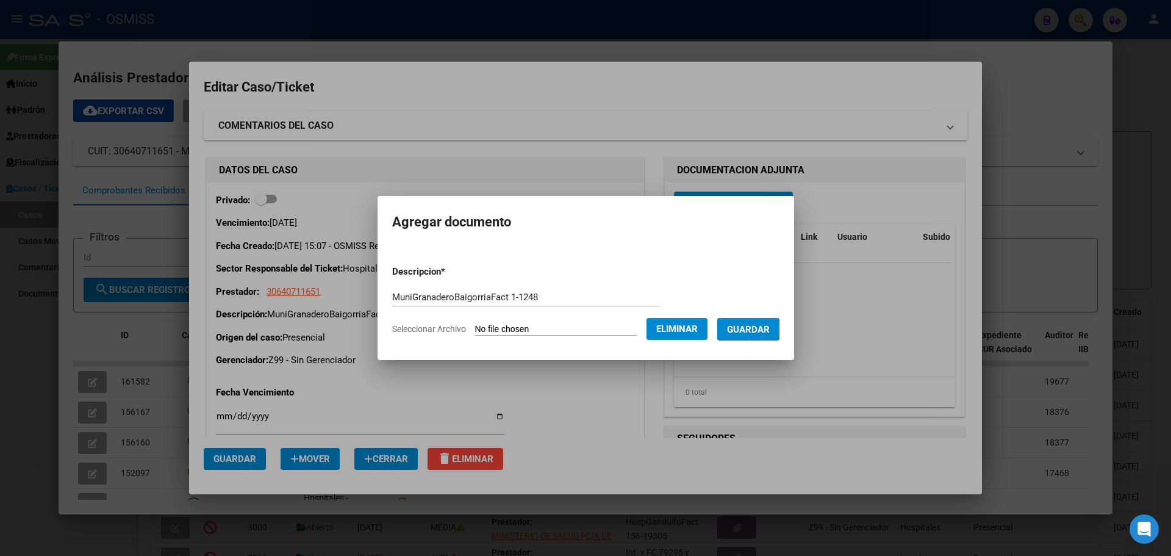
click at [752, 330] on span "Guardar" at bounding box center [748, 329] width 43 height 11
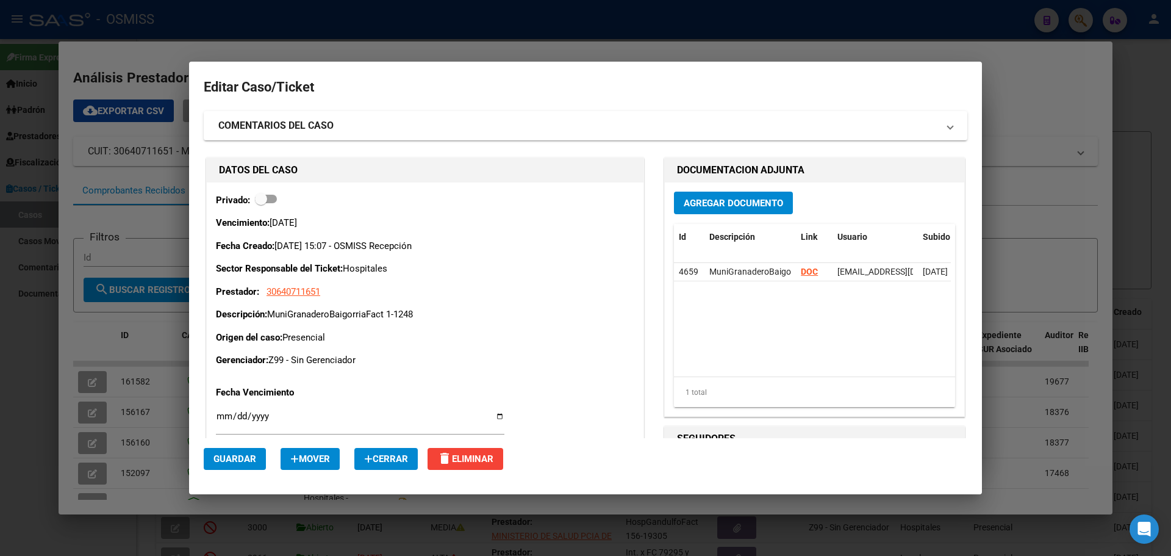
click at [378, 47] on div at bounding box center [585, 278] width 1171 height 556
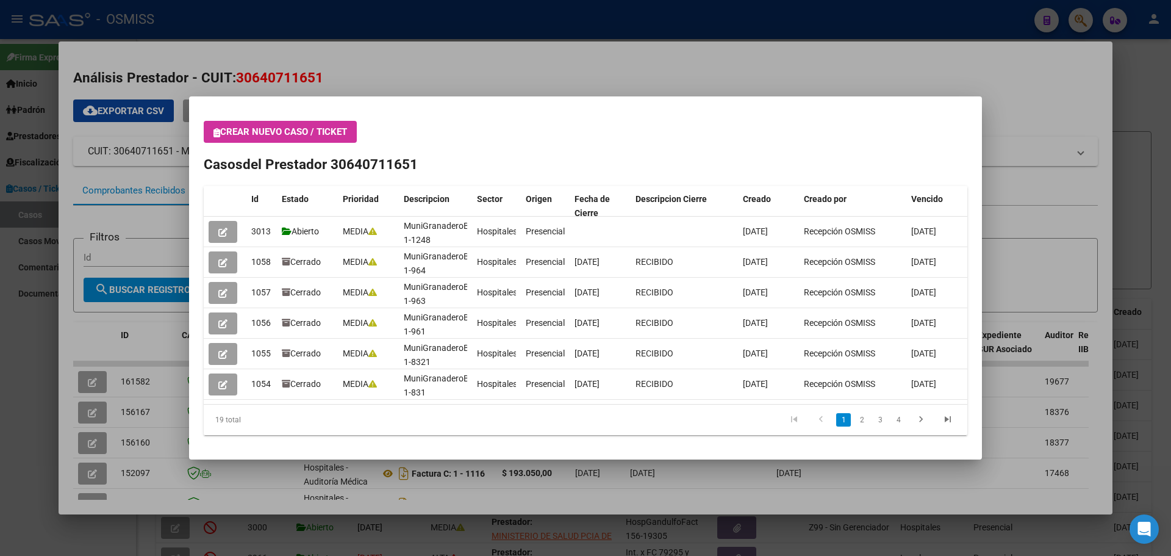
click at [215, 132] on icon "button" at bounding box center [217, 132] width 7 height 9
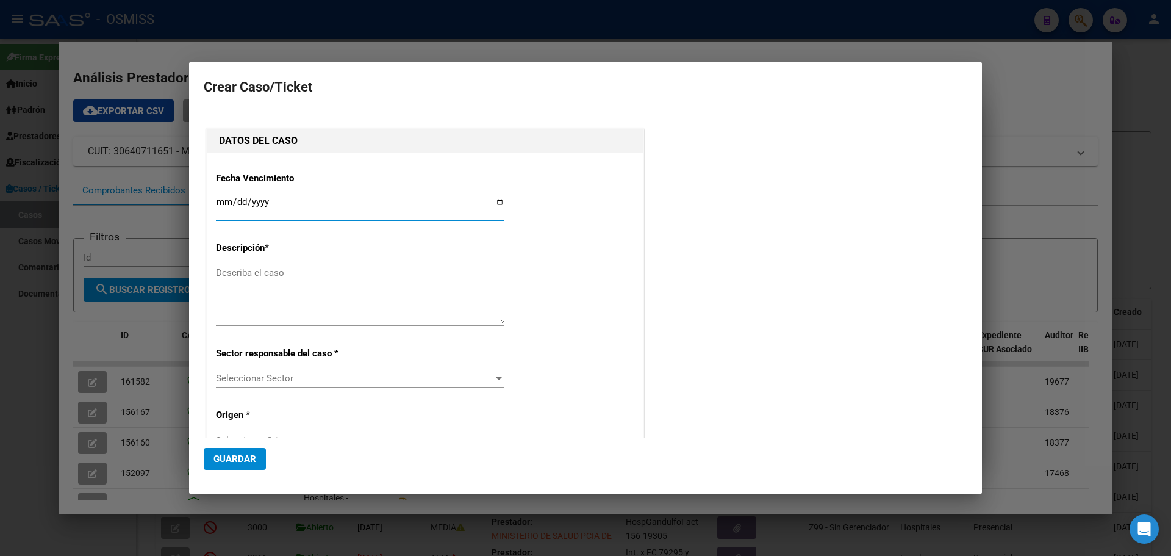
type input "30640711651"
click at [495, 203] on input "Ingresar fecha" at bounding box center [360, 207] width 289 height 20
type input "[DATE]"
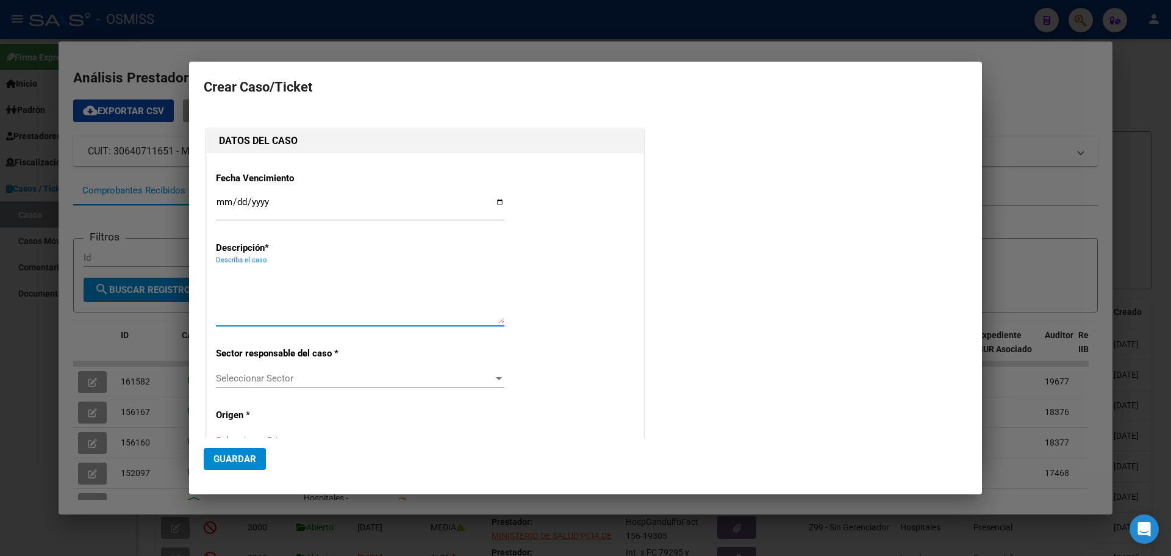
click at [227, 270] on textarea "Describa el caso" at bounding box center [360, 294] width 289 height 57
type textarea "SamcoFunesFact 1-59"
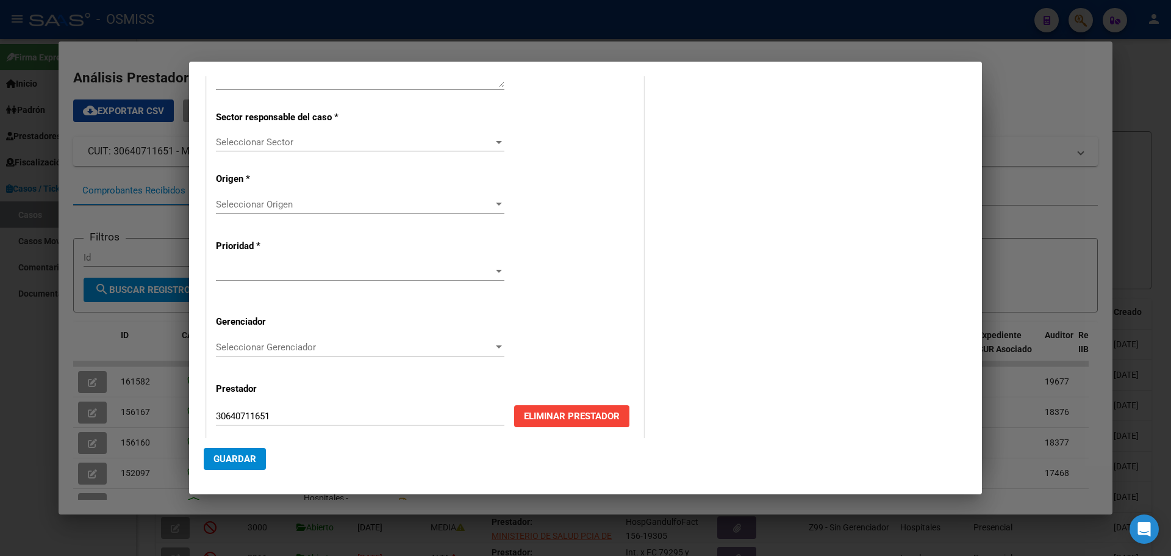
scroll to position [247, 0]
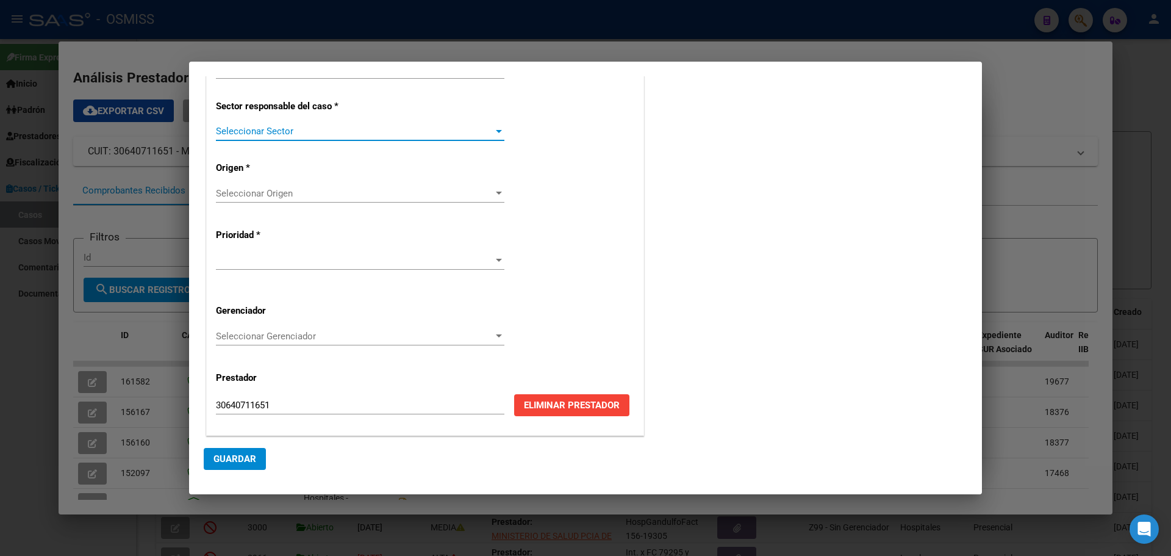
click at [496, 131] on div at bounding box center [499, 131] width 6 height 3
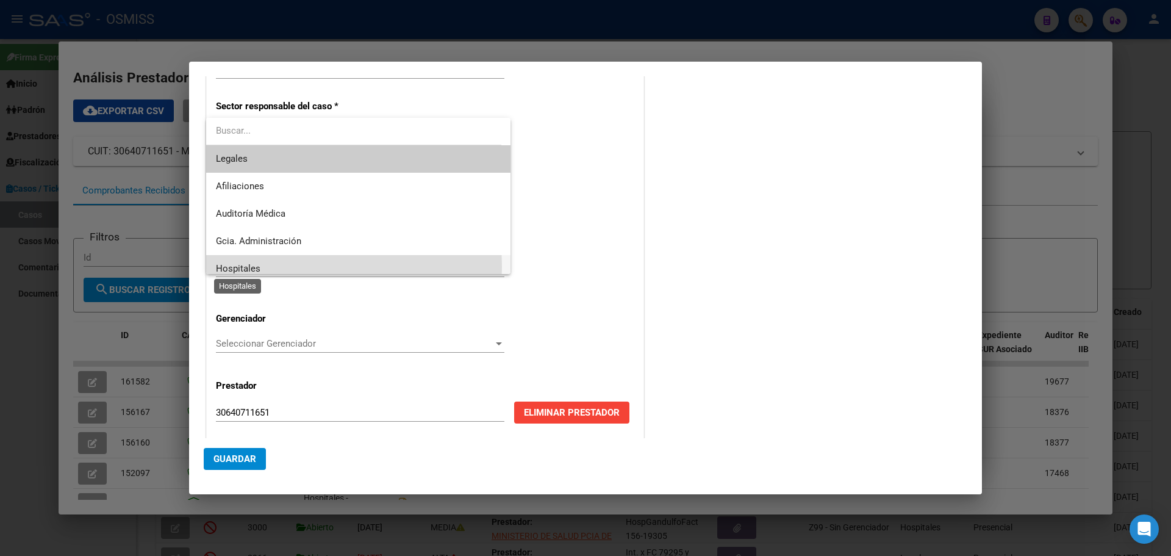
click at [233, 267] on span "Hospitales" at bounding box center [238, 268] width 45 height 11
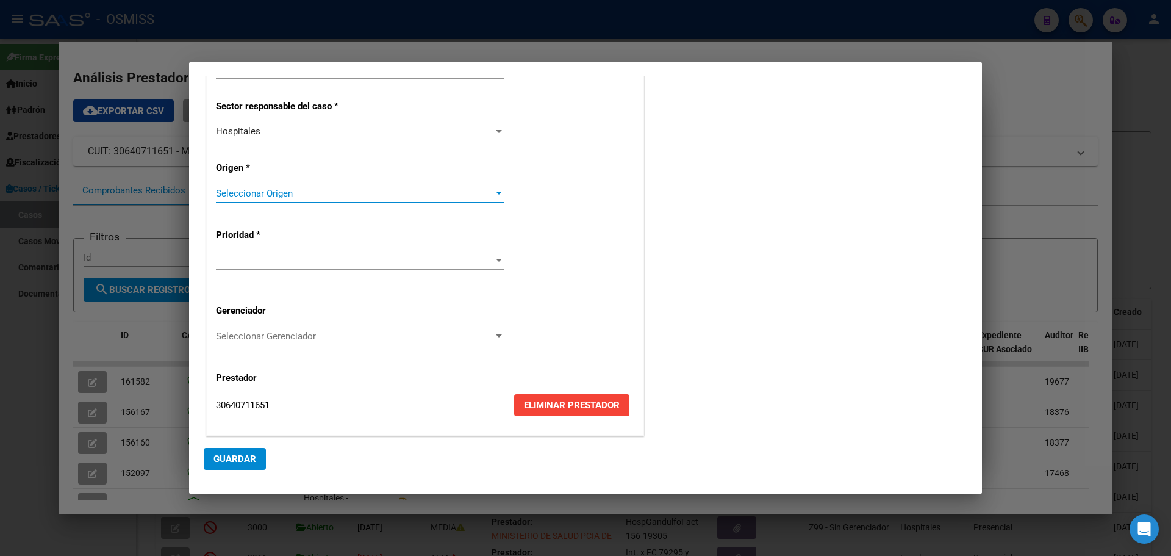
click at [493, 190] on div at bounding box center [498, 193] width 11 height 10
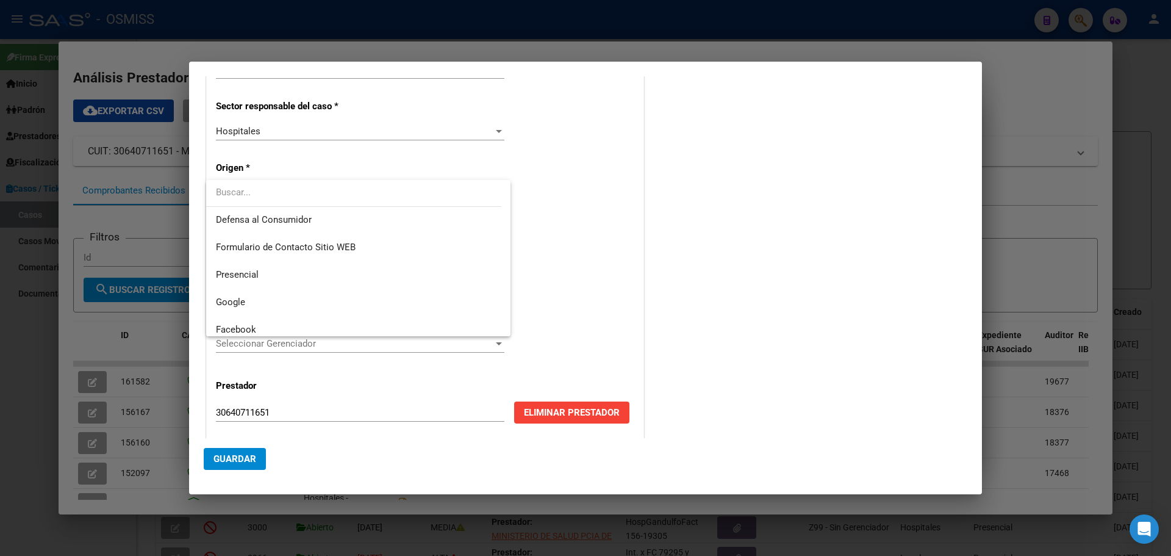
scroll to position [154, 0]
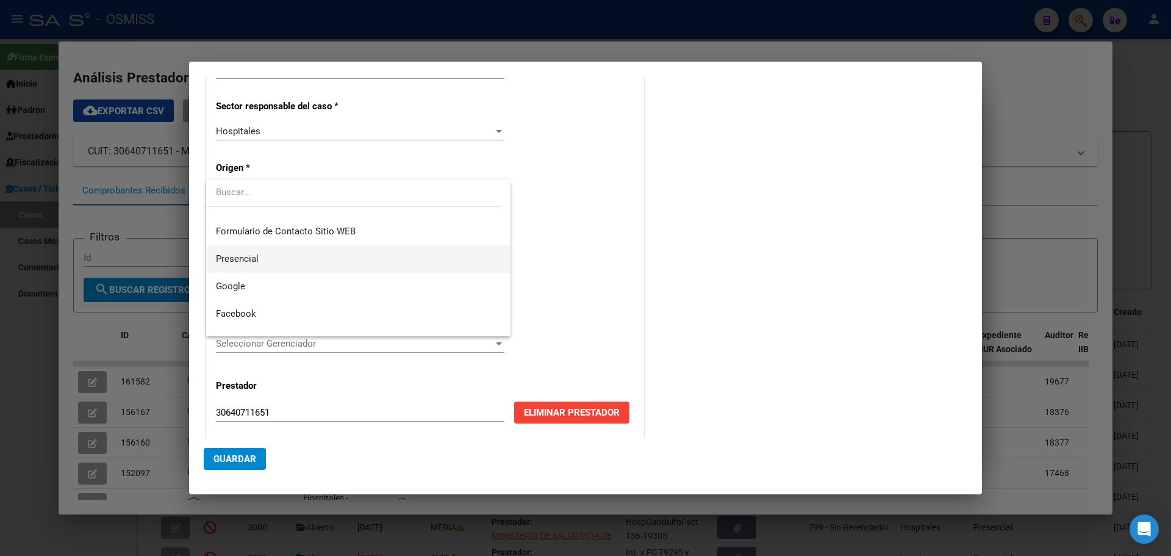
click at [294, 257] on span "Presencial" at bounding box center [358, 258] width 285 height 27
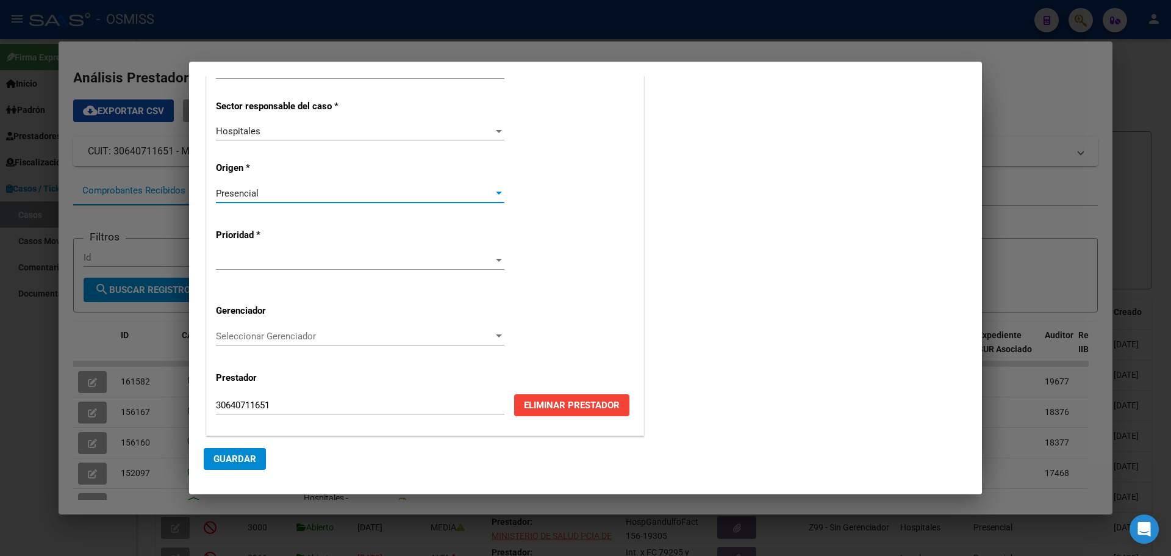
click at [495, 262] on div at bounding box center [498, 261] width 11 height 10
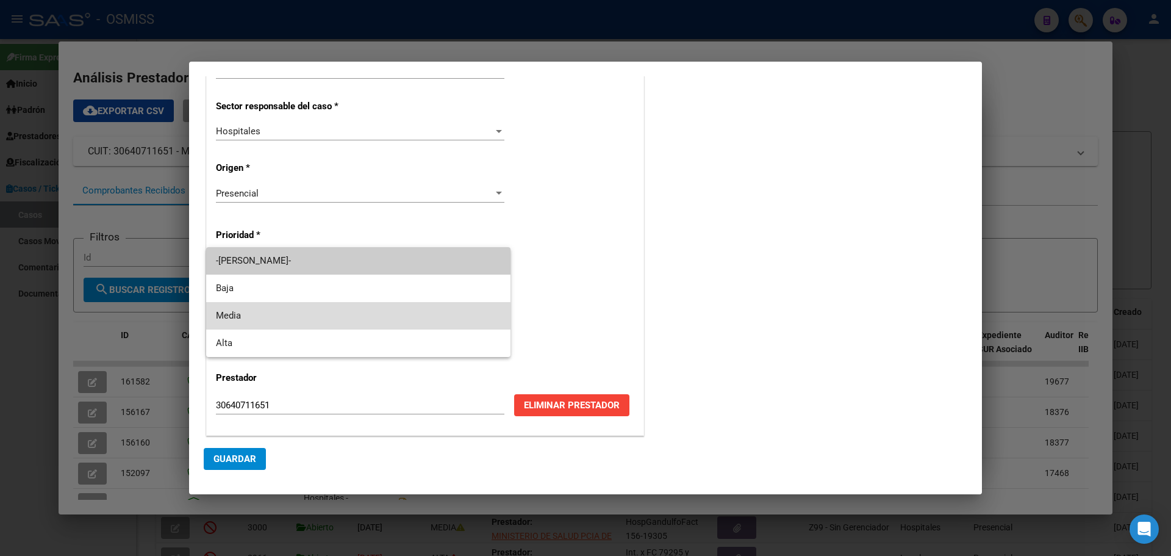
click at [239, 314] on span "Media" at bounding box center [358, 315] width 285 height 27
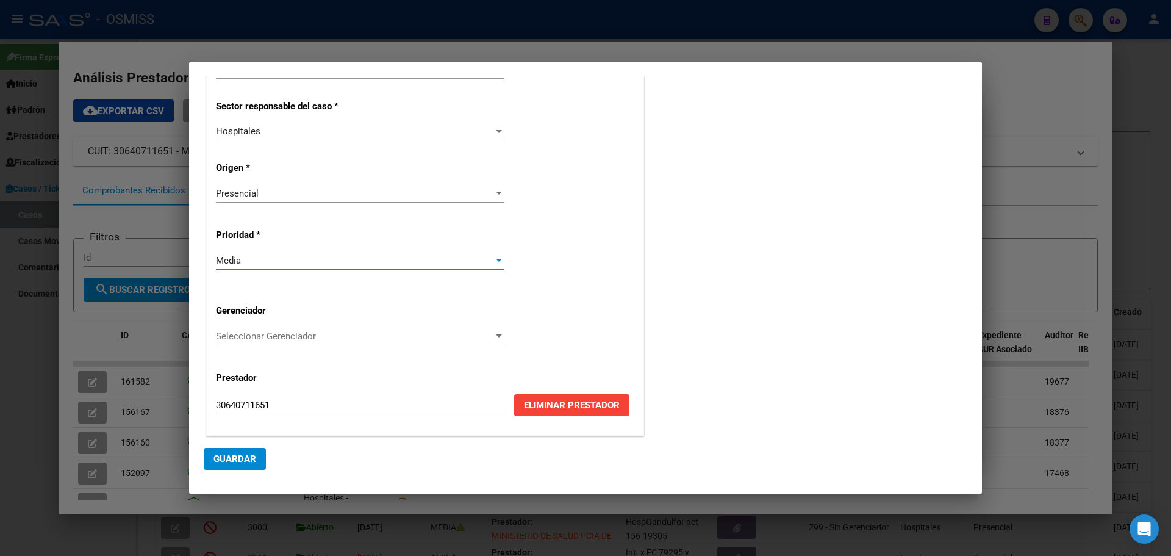
click at [496, 335] on div at bounding box center [499, 335] width 6 height 3
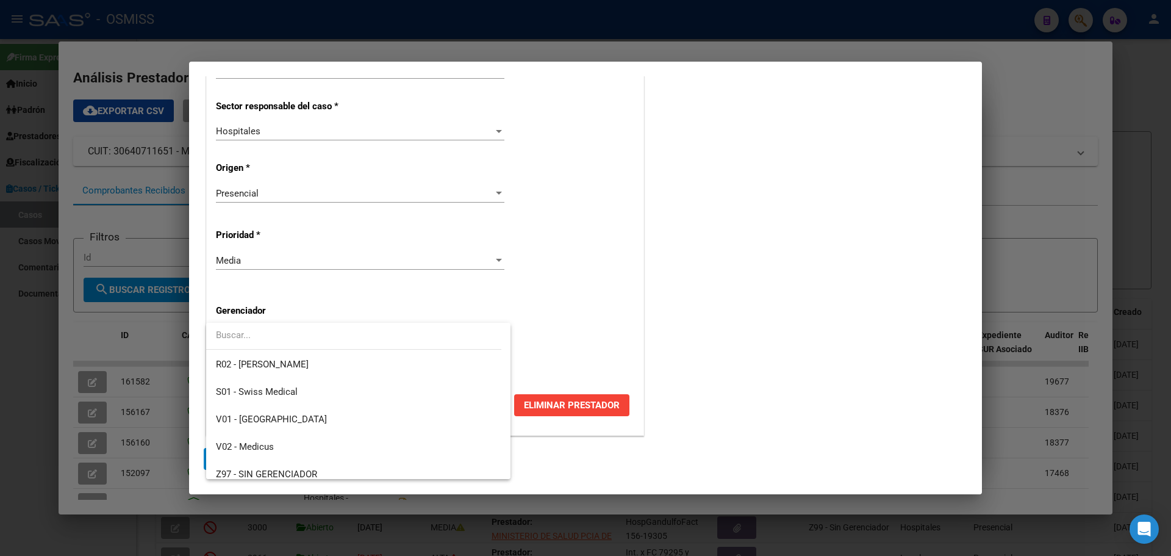
scroll to position [365, 0]
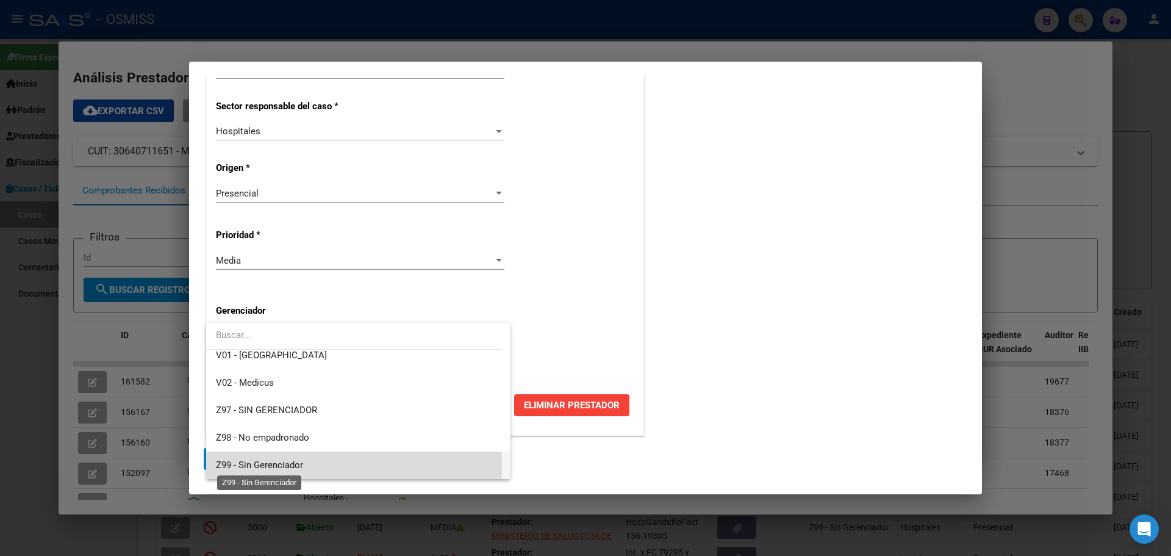
click at [231, 465] on span "Z99 - Sin Gerenciador" at bounding box center [259, 464] width 87 height 11
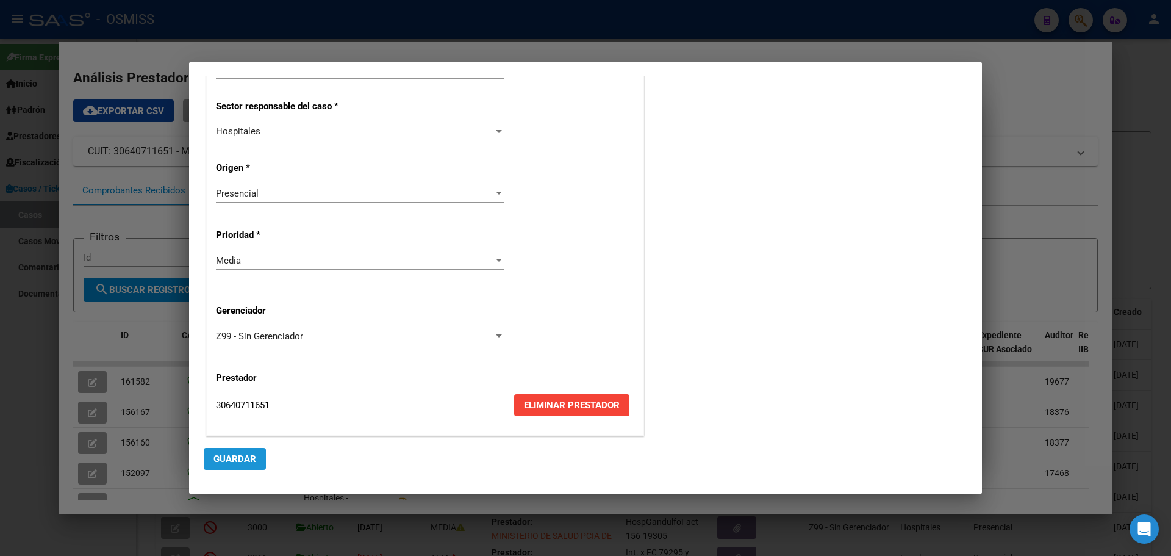
click at [232, 459] on span "Guardar" at bounding box center [235, 458] width 43 height 11
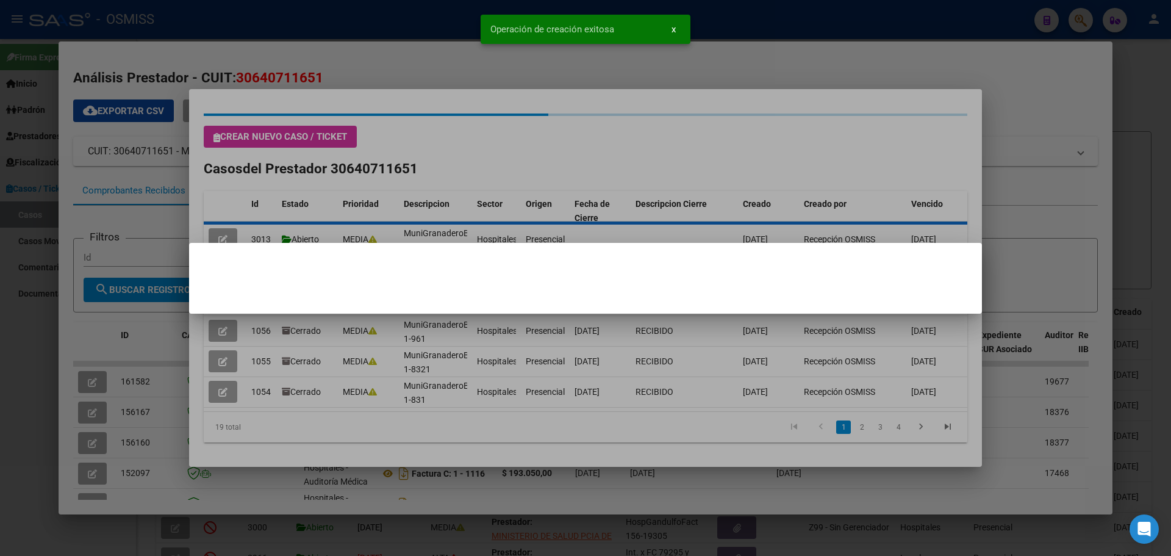
scroll to position [0, 0]
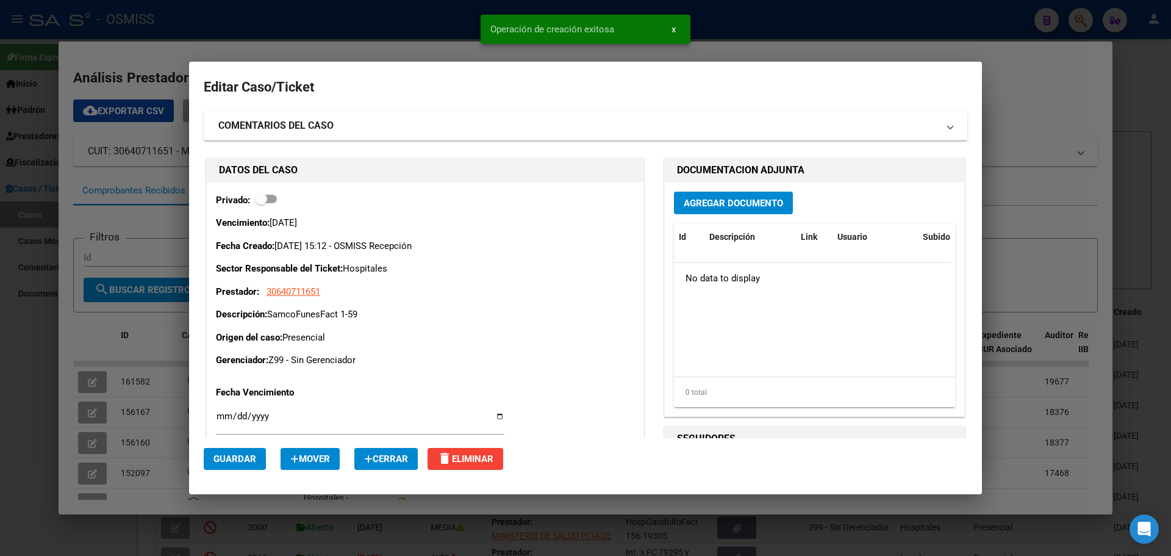
click at [706, 197] on span "Agregar Documento" at bounding box center [733, 202] width 99 height 11
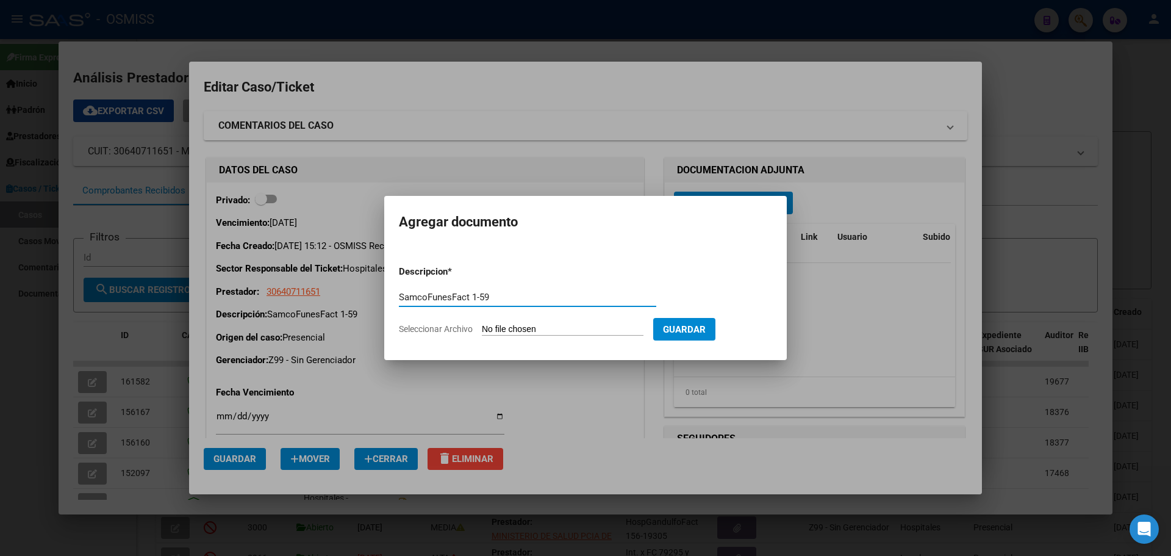
type input "SamcoFunesFact 1-59"
click at [461, 327] on span "Seleccionar Archivo" at bounding box center [436, 329] width 74 height 10
click at [482, 327] on input "Seleccionar Archivo" at bounding box center [563, 330] width 162 height 12
type input "C:\fakepath\Fact 59.pdf"
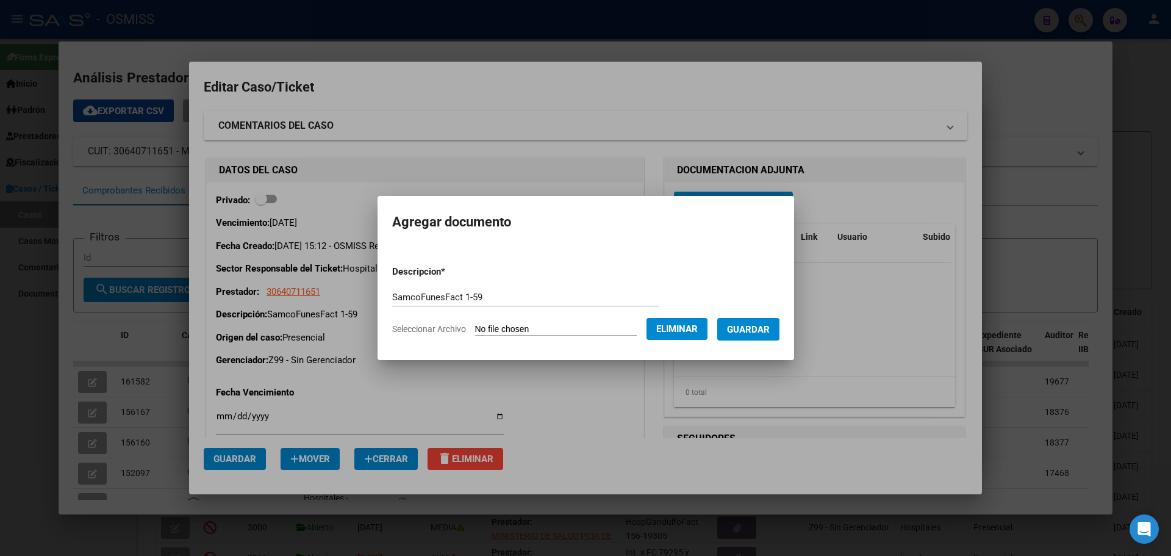
click at [752, 326] on span "Guardar" at bounding box center [748, 329] width 43 height 11
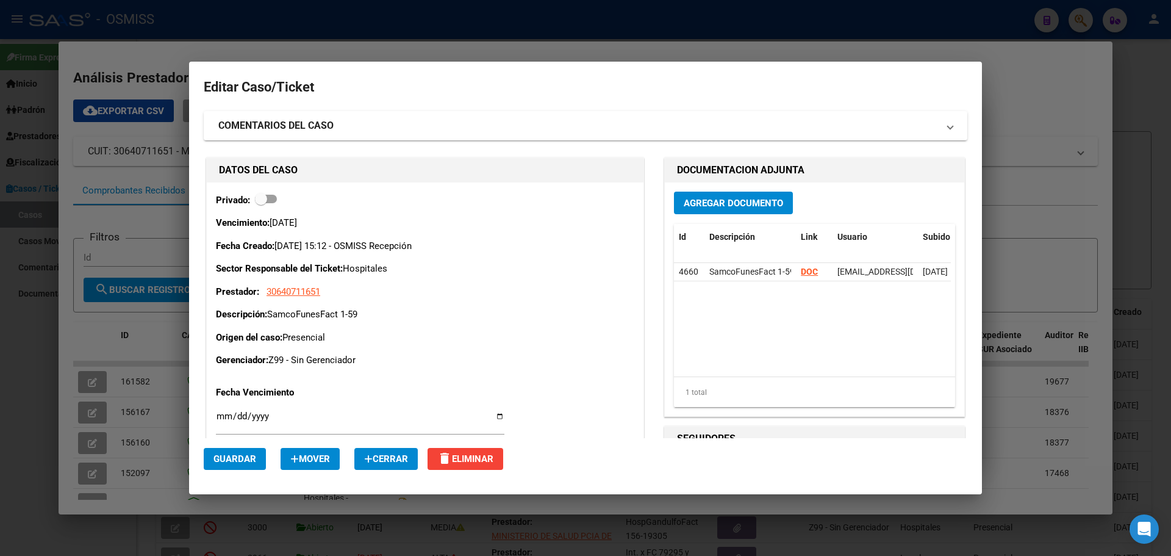
click at [275, 38] on div at bounding box center [585, 278] width 1171 height 556
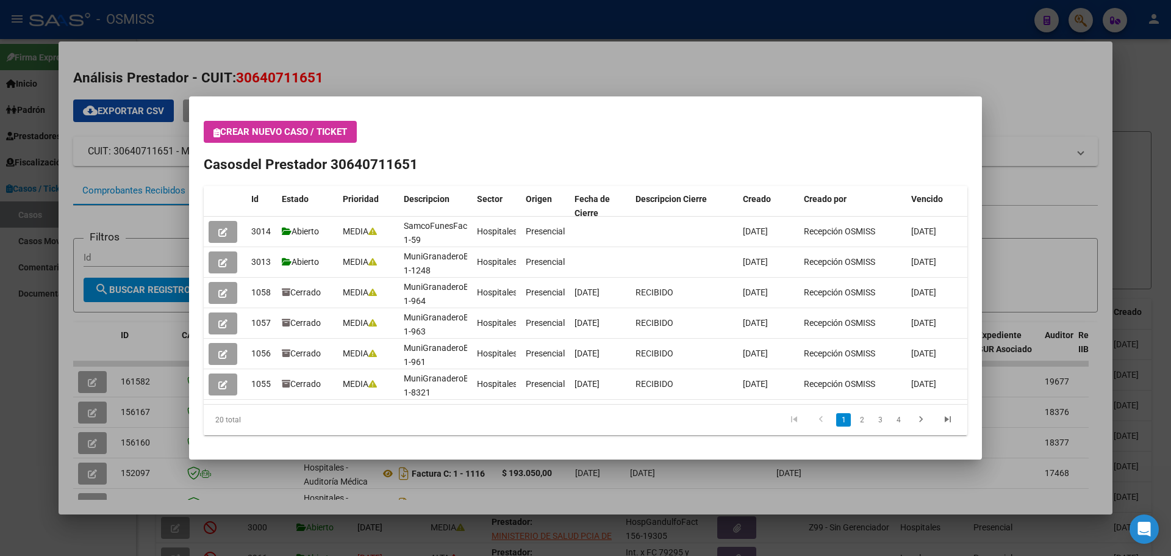
click at [213, 131] on button "Crear nuevo caso / ticket" at bounding box center [280, 132] width 153 height 22
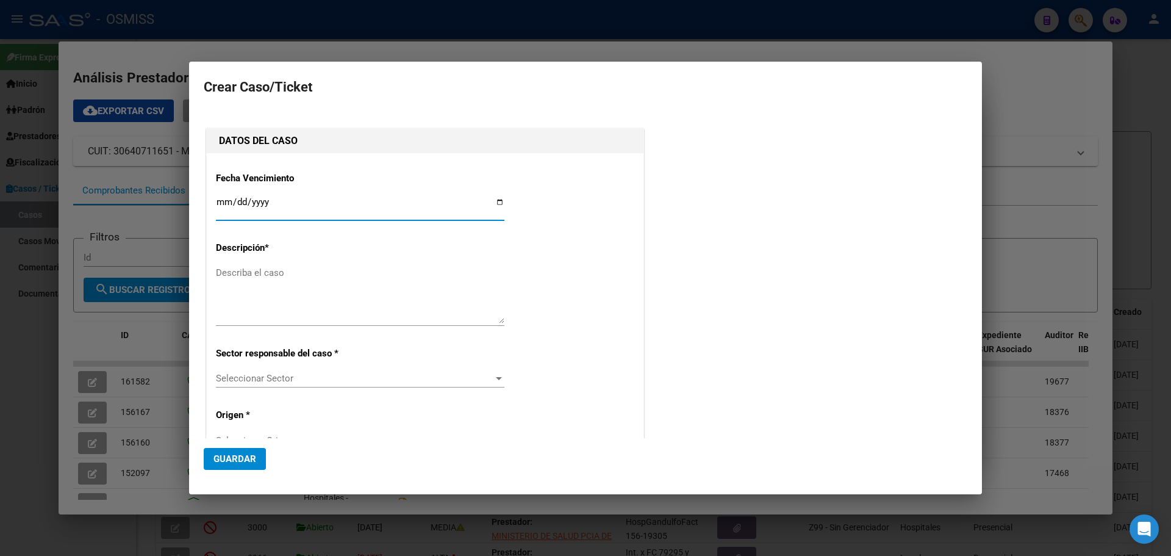
type input "30640711651"
click at [495, 201] on input "Ingresar fecha" at bounding box center [360, 207] width 289 height 20
type input "[DATE]"
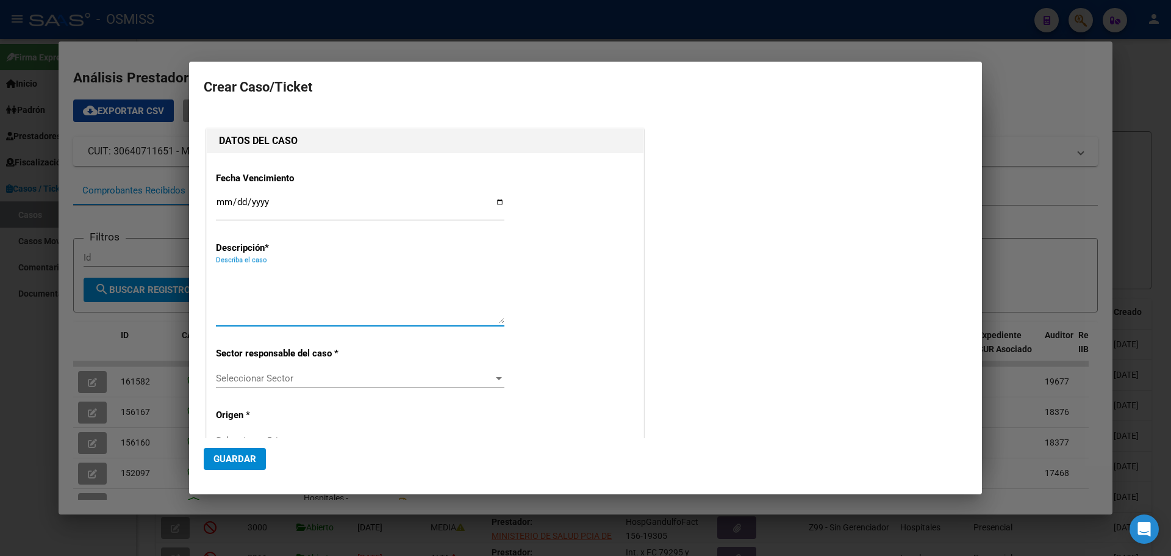
click at [234, 271] on textarea "Describa el caso" at bounding box center [360, 294] width 289 height 57
type textarea "SamcoFunesFact 1-60"
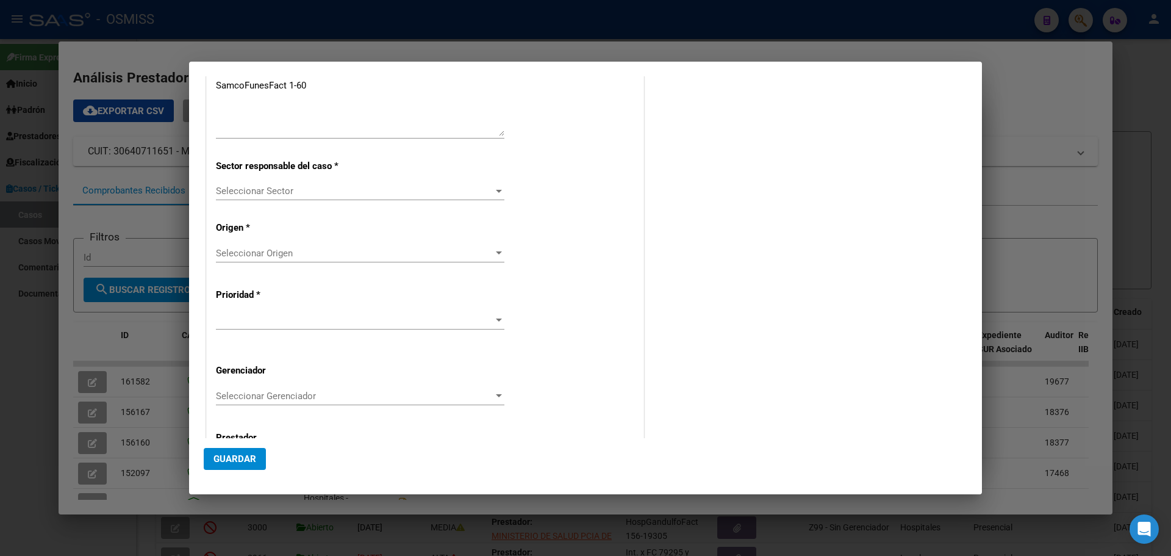
scroll to position [236, 0]
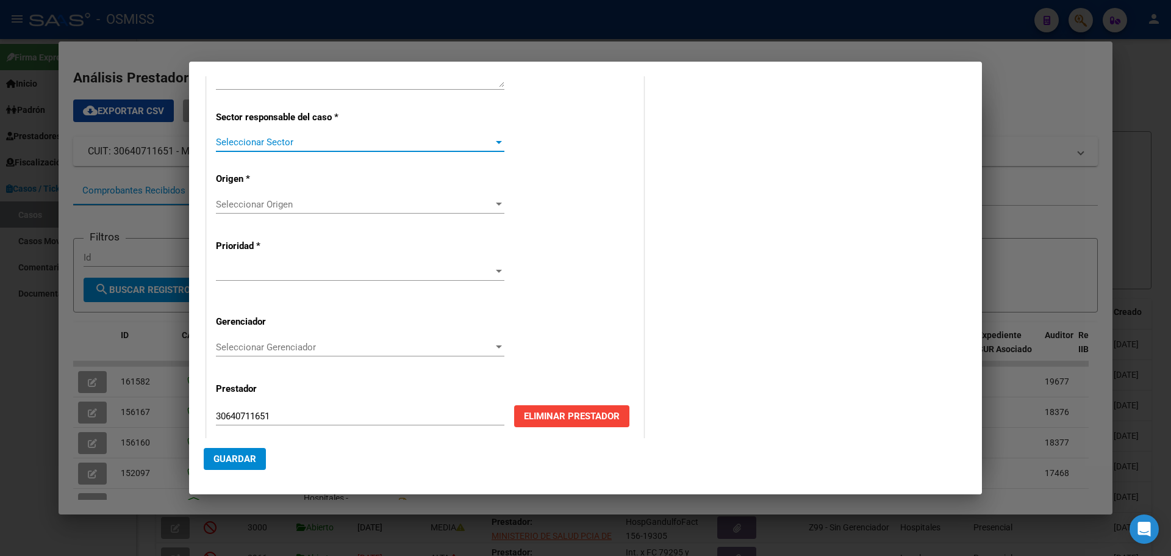
click at [495, 145] on div at bounding box center [498, 142] width 11 height 10
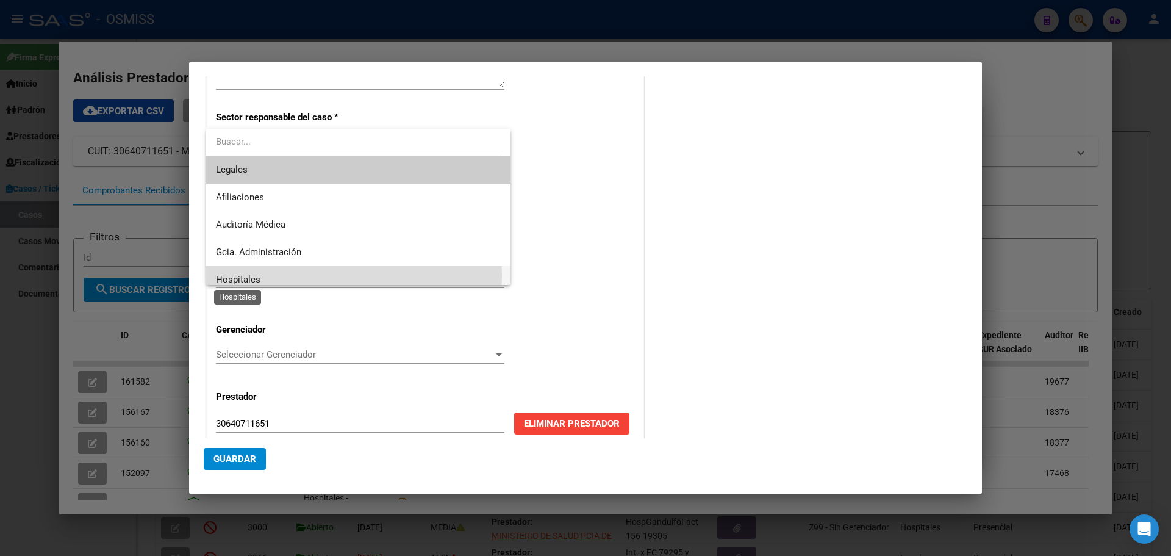
click at [234, 276] on span "Hospitales" at bounding box center [238, 279] width 45 height 11
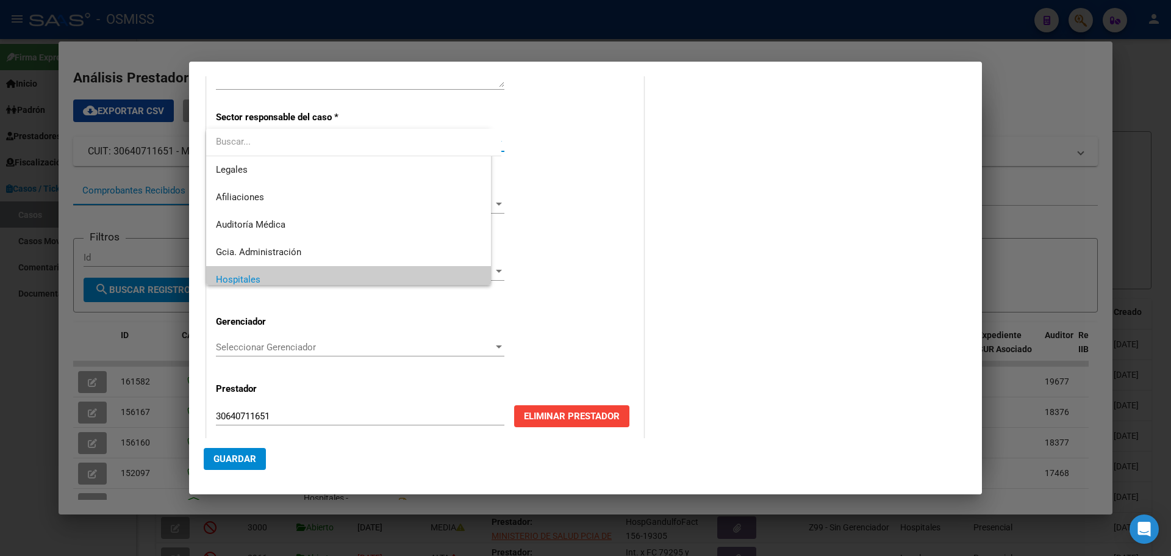
scroll to position [9, 0]
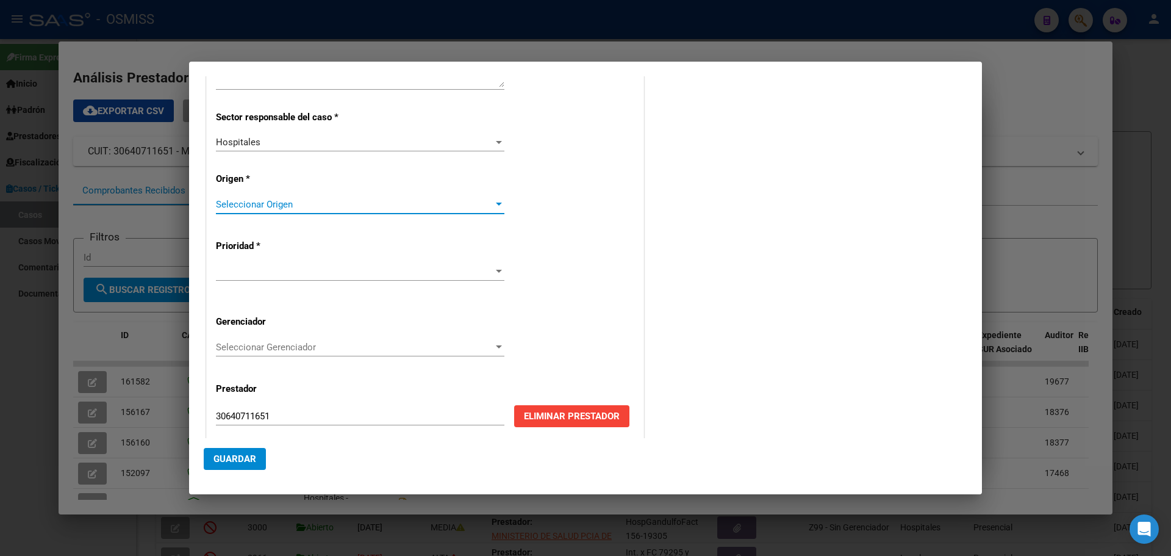
click at [496, 203] on div at bounding box center [499, 204] width 6 height 3
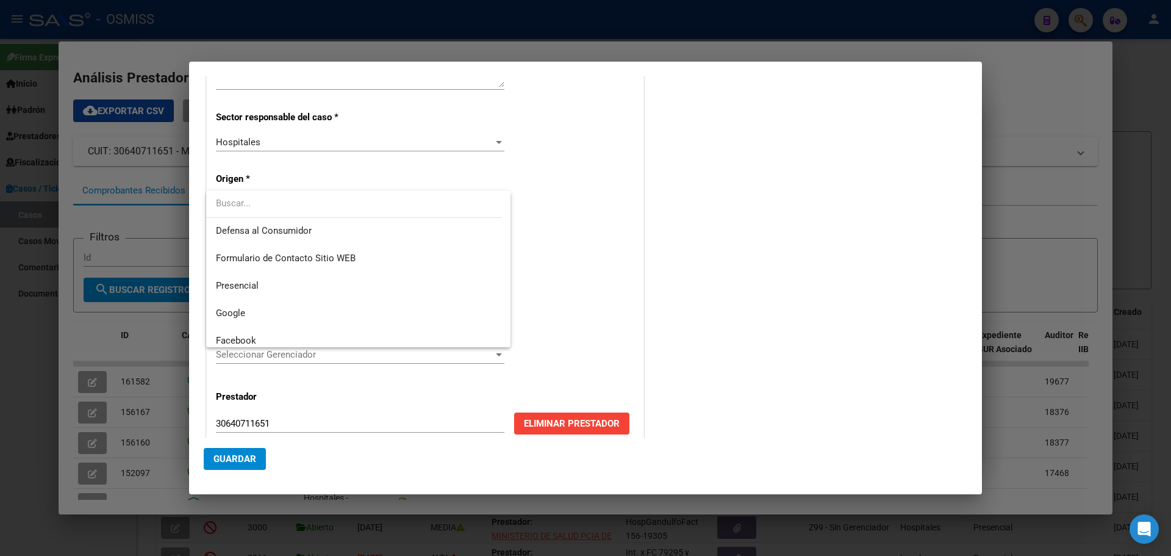
scroll to position [146, 0]
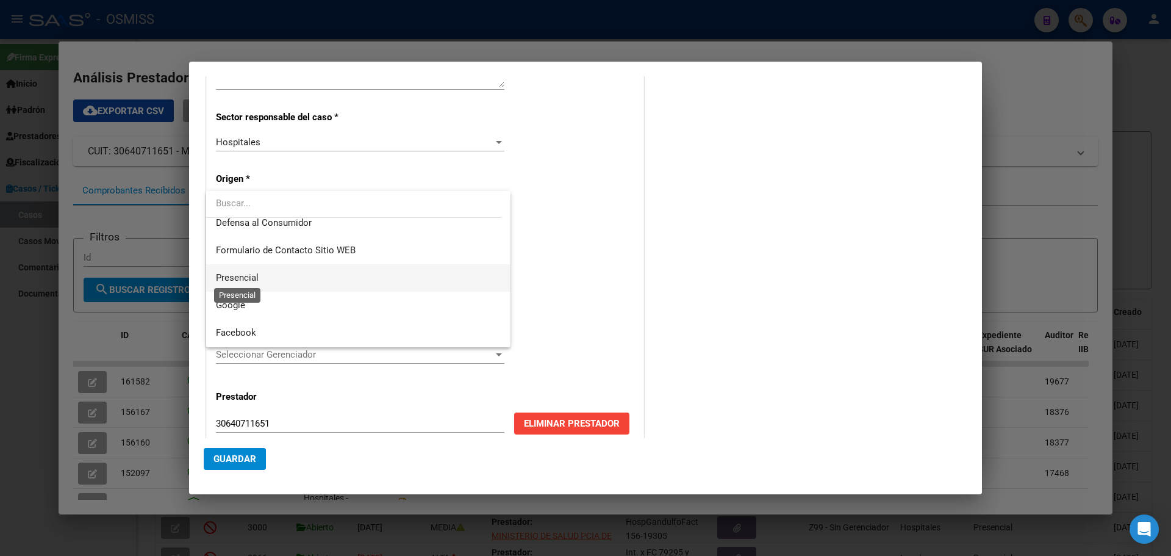
click at [229, 273] on span "Presencial" at bounding box center [237, 277] width 43 height 11
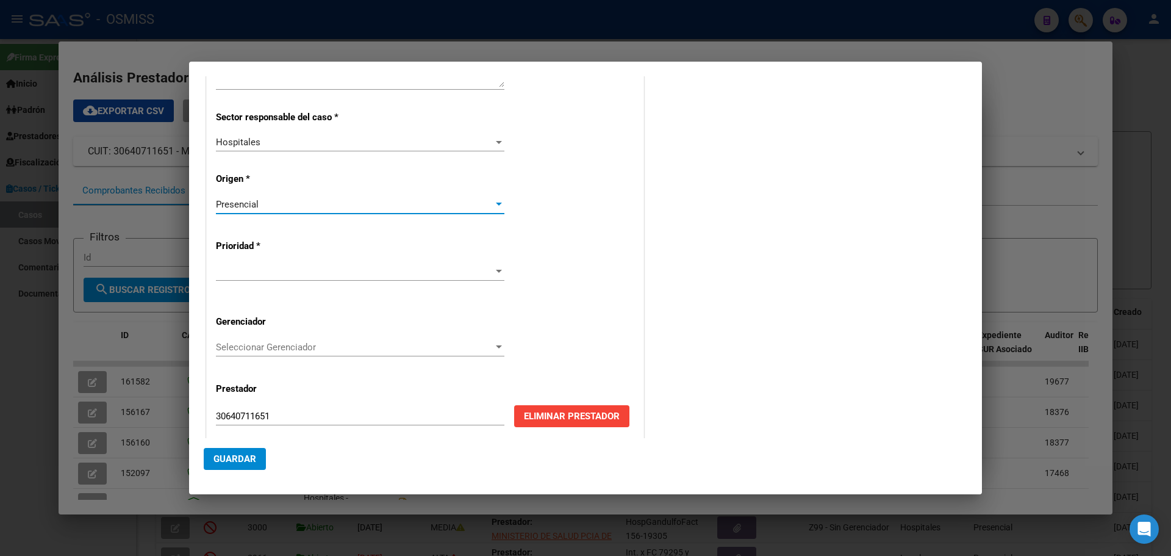
click at [496, 270] on div at bounding box center [499, 271] width 6 height 3
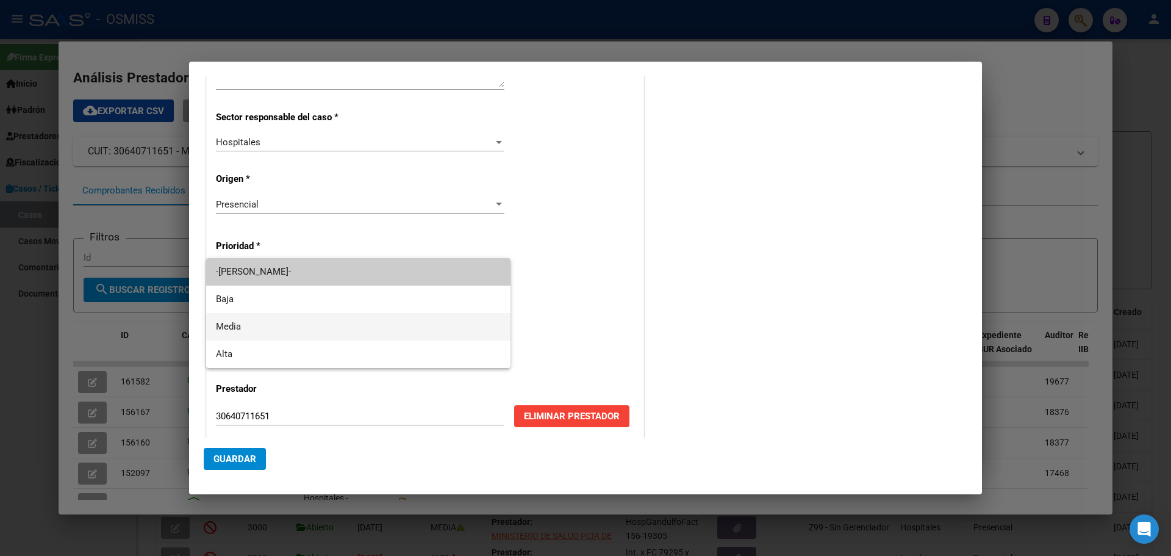
click at [217, 320] on span "Media" at bounding box center [358, 326] width 285 height 27
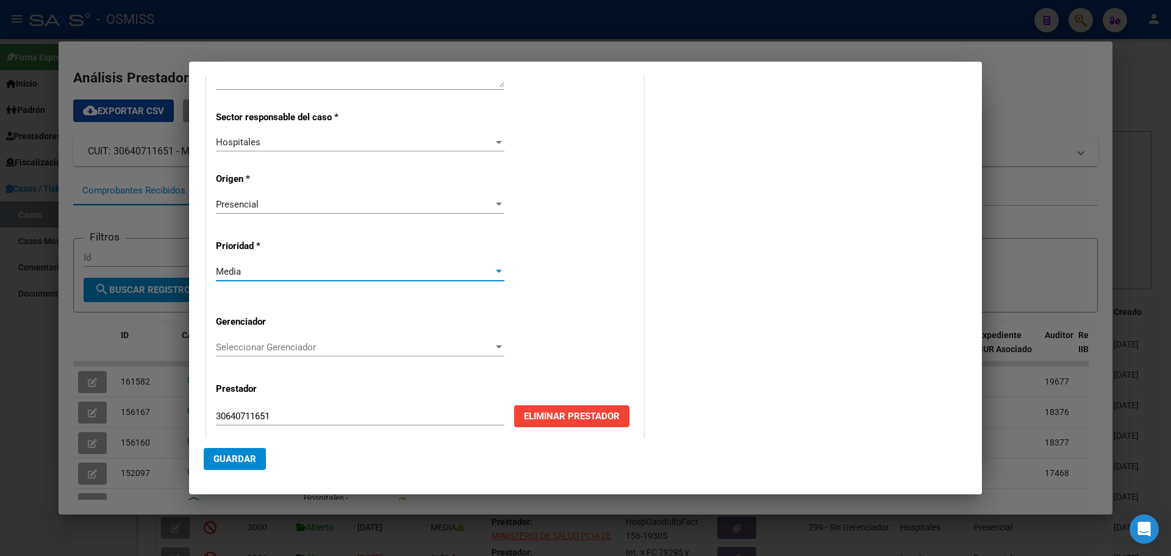
click at [493, 343] on div at bounding box center [498, 347] width 11 height 10
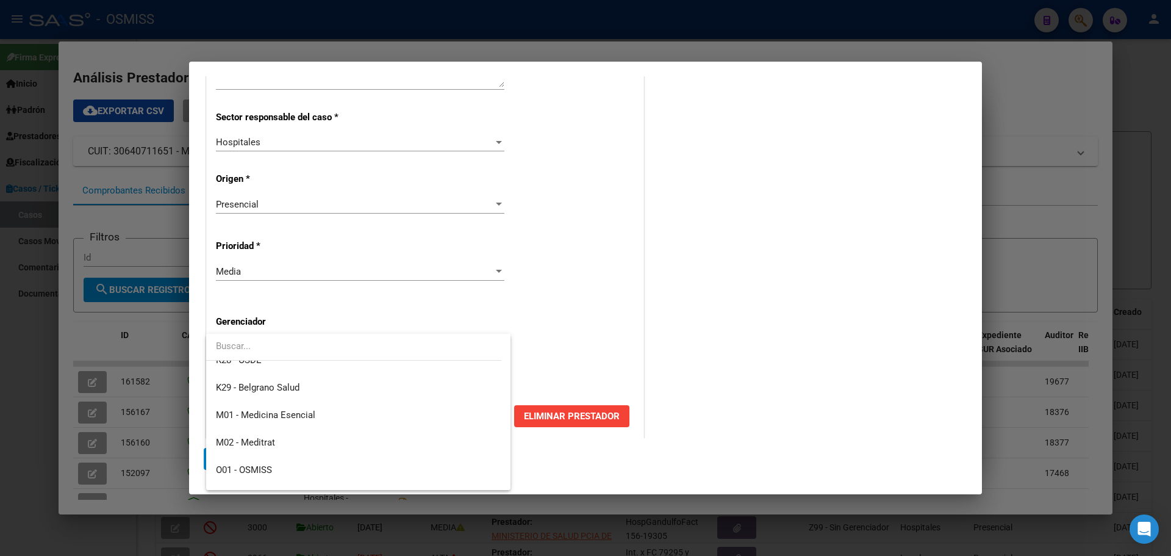
scroll to position [365, 0]
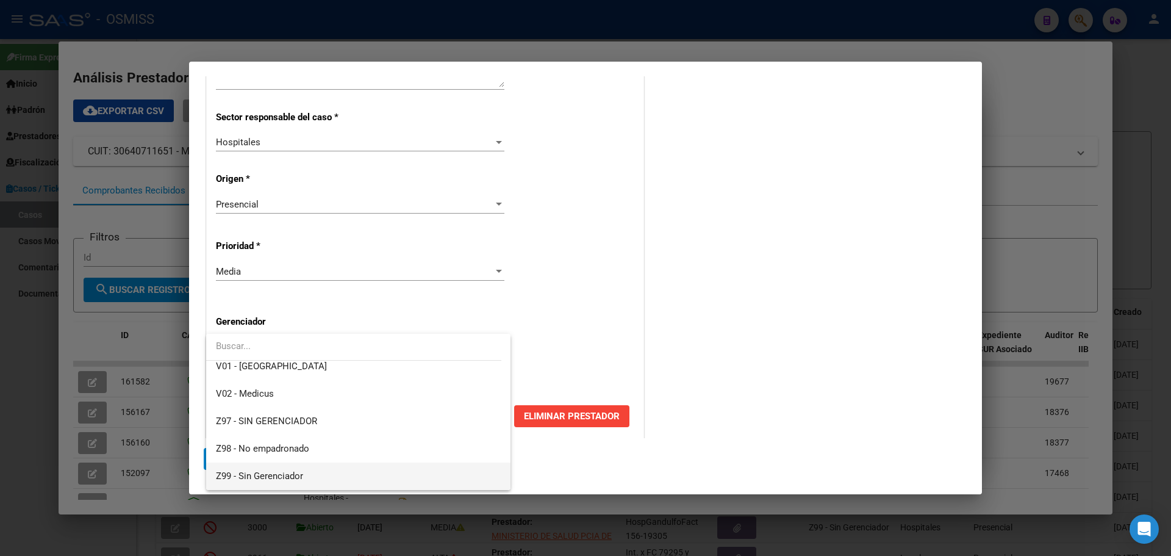
click at [215, 472] on mat-option "Z99 - Sin Gerenciador" at bounding box center [358, 475] width 304 height 27
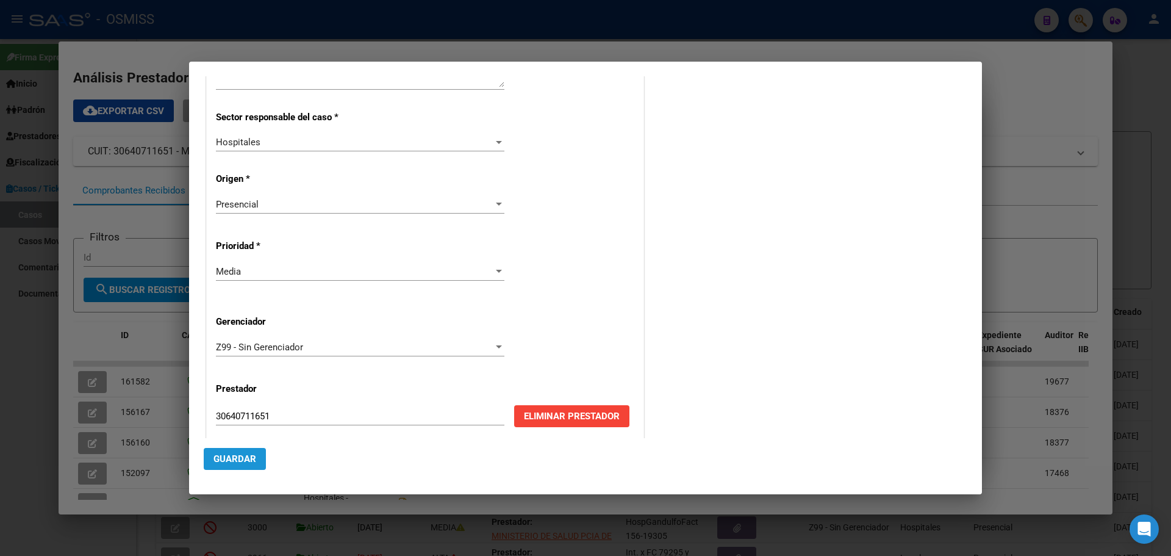
click at [245, 451] on button "Guardar" at bounding box center [235, 459] width 62 height 22
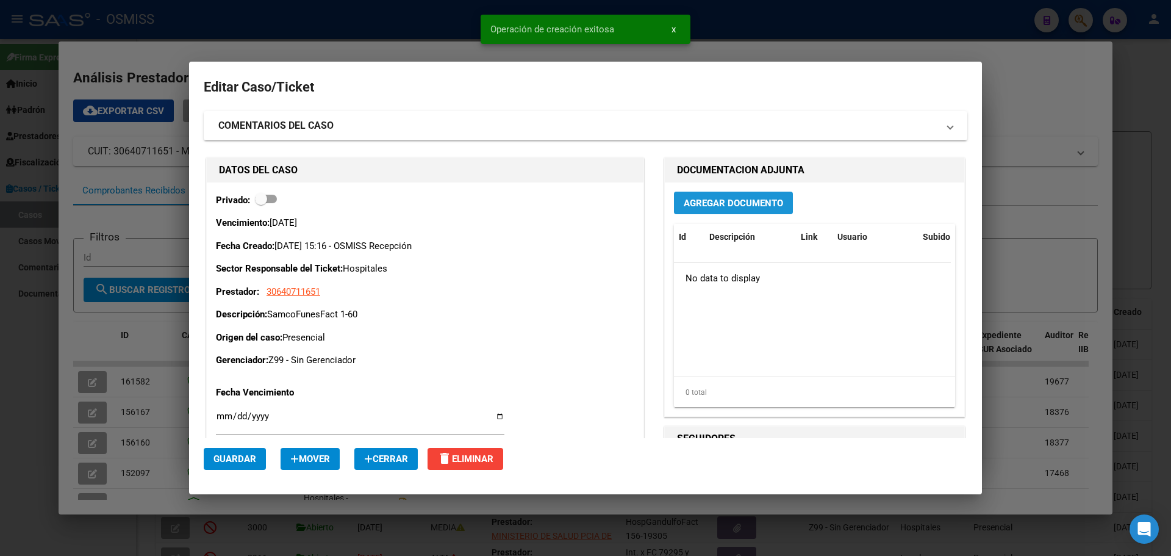
click at [711, 202] on span "Agregar Documento" at bounding box center [733, 203] width 99 height 11
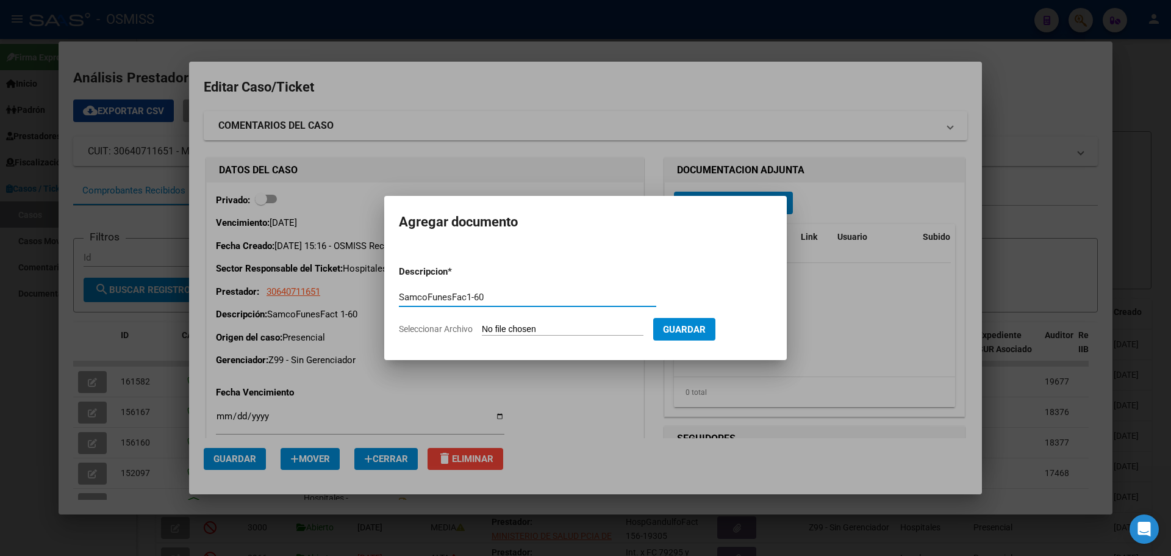
type input "SamcoFunesFac1-60"
click at [429, 329] on span "Seleccionar Archivo" at bounding box center [436, 329] width 74 height 10
click at [482, 329] on input "Seleccionar Archivo" at bounding box center [563, 330] width 162 height 12
type input "C:\fakepath\Fact 60.pdf"
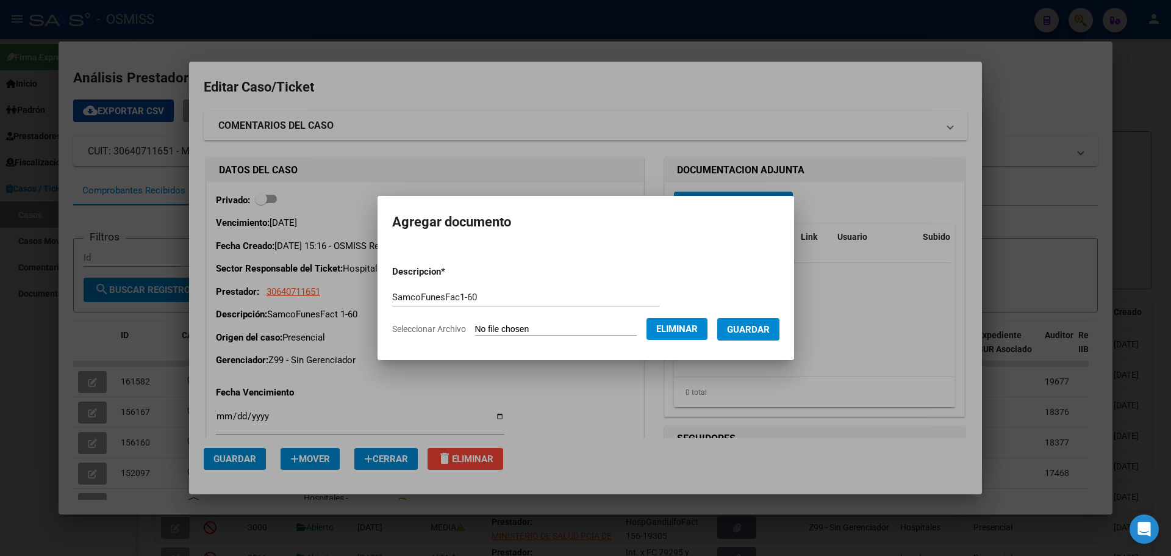
click at [758, 326] on span "Guardar" at bounding box center [748, 329] width 43 height 11
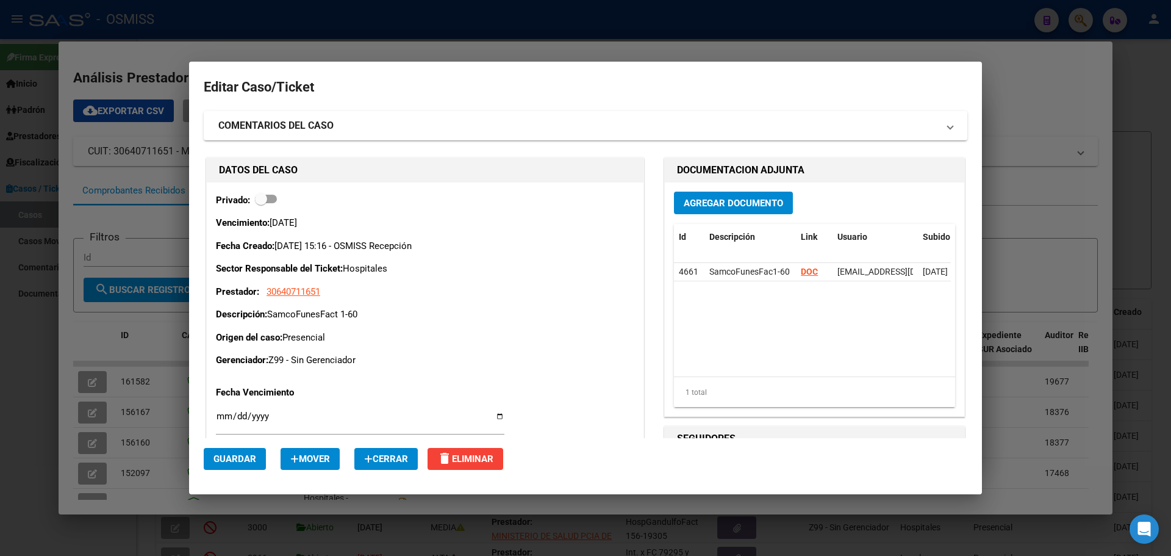
click at [162, 49] on div at bounding box center [585, 278] width 1171 height 556
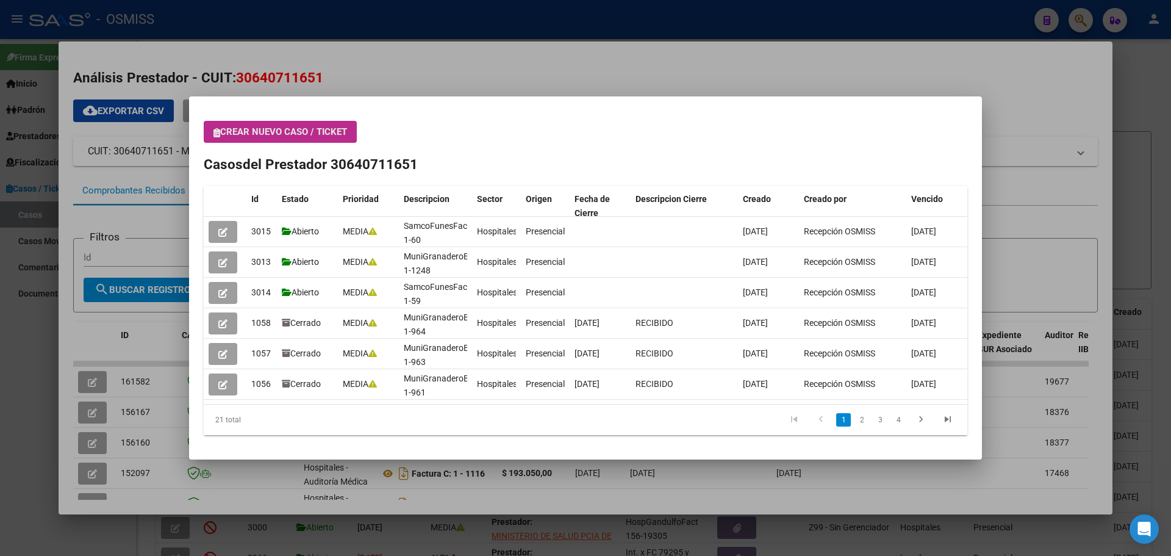
click at [217, 129] on icon "button" at bounding box center [217, 132] width 7 height 9
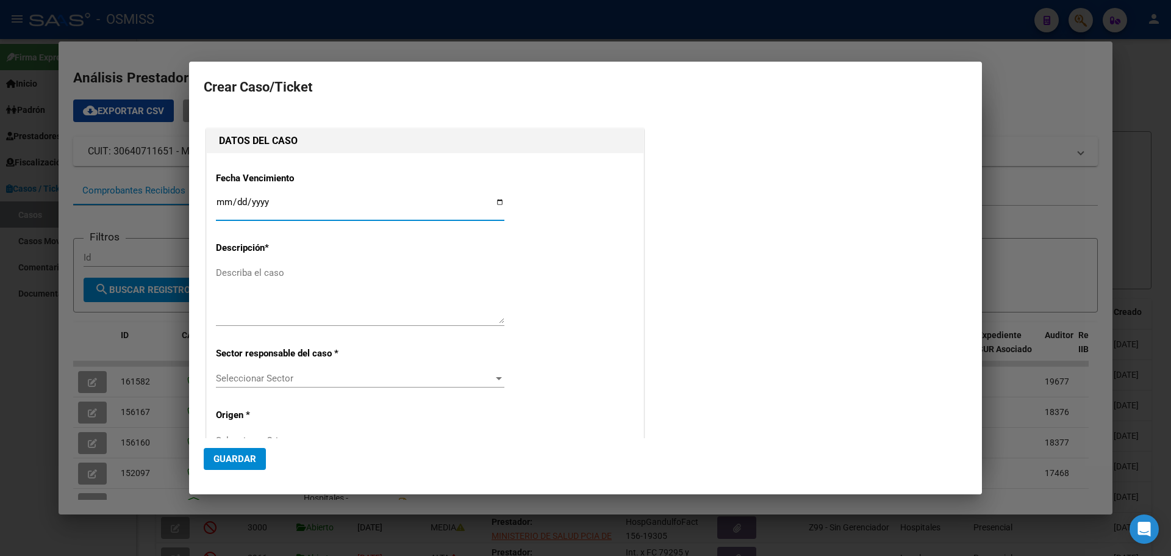
type input "30640711651"
click at [500, 199] on input "Ingresar fecha" at bounding box center [360, 207] width 289 height 20
type input "[DATE]"
click at [246, 269] on textarea "Describa el caso" at bounding box center [360, 294] width 289 height 57
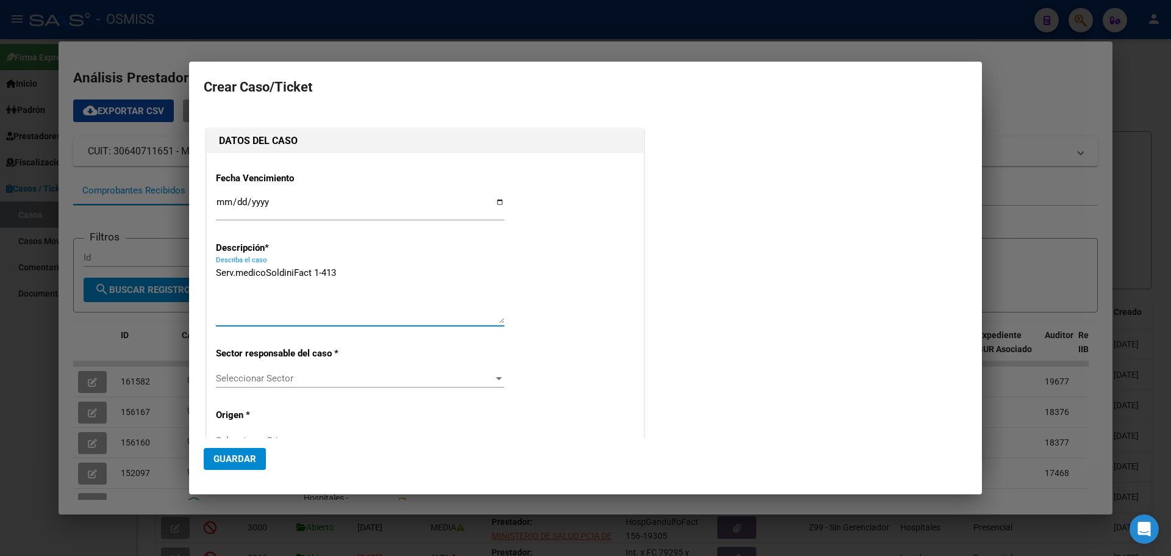
type textarea "Serv.medicoSoldiniFact 1-413"
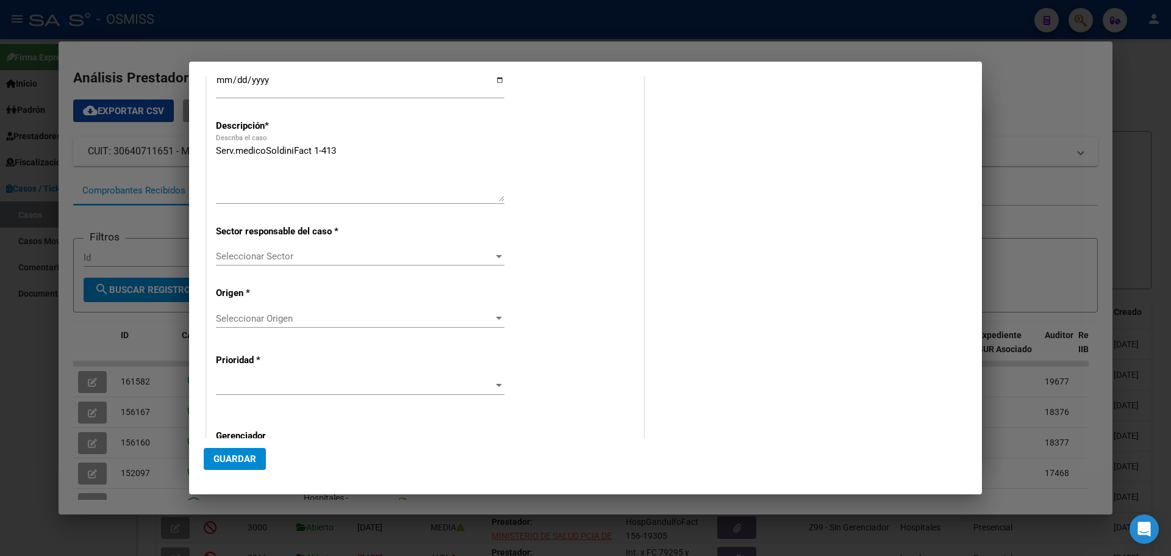
scroll to position [236, 0]
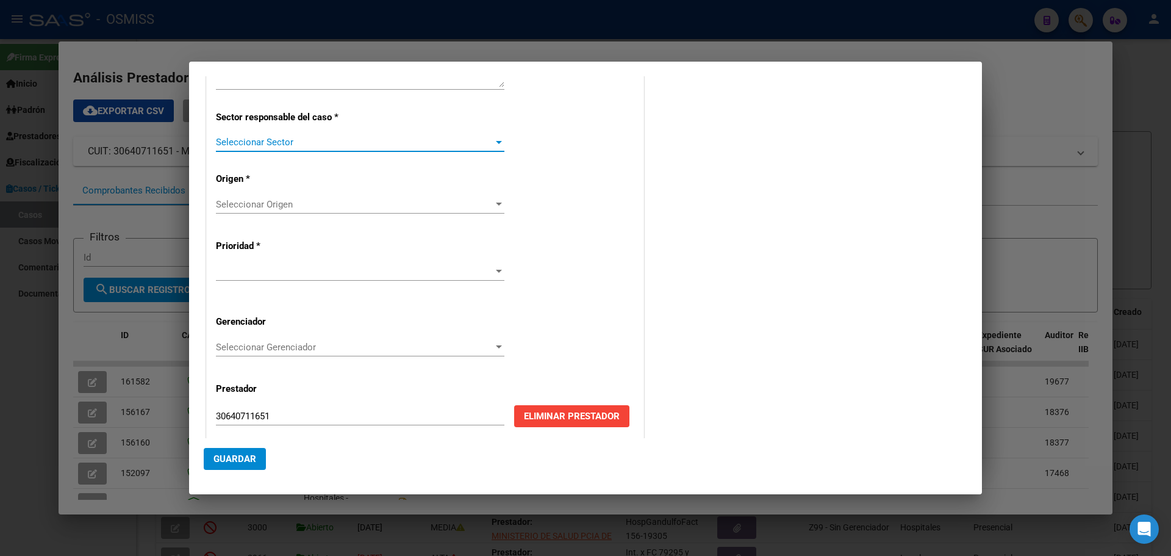
click at [493, 137] on div "Seleccionar Sector" at bounding box center [360, 142] width 289 height 11
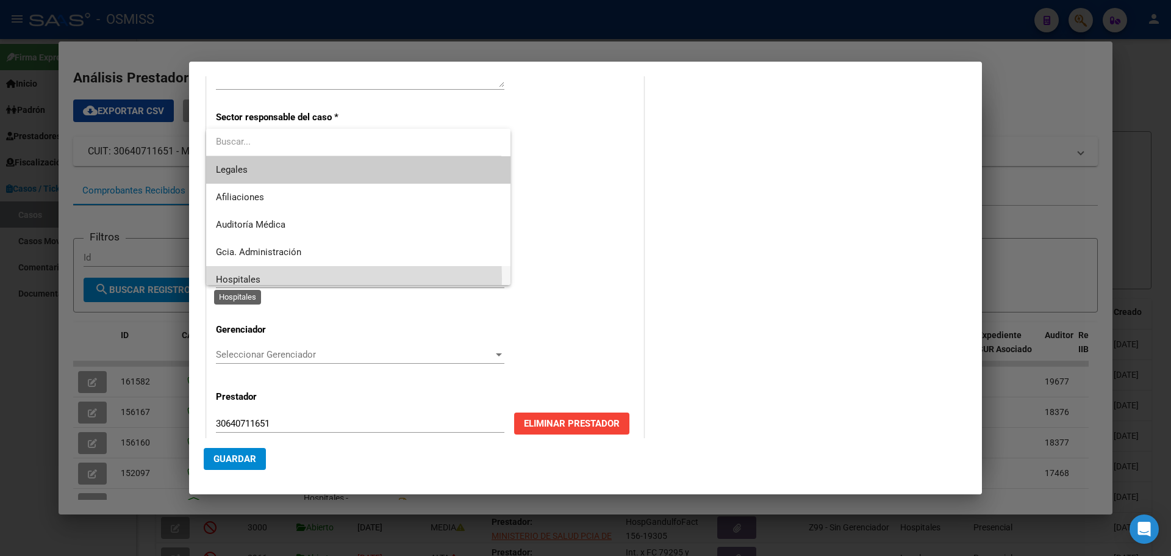
click at [227, 278] on span "Hospitales" at bounding box center [238, 279] width 45 height 11
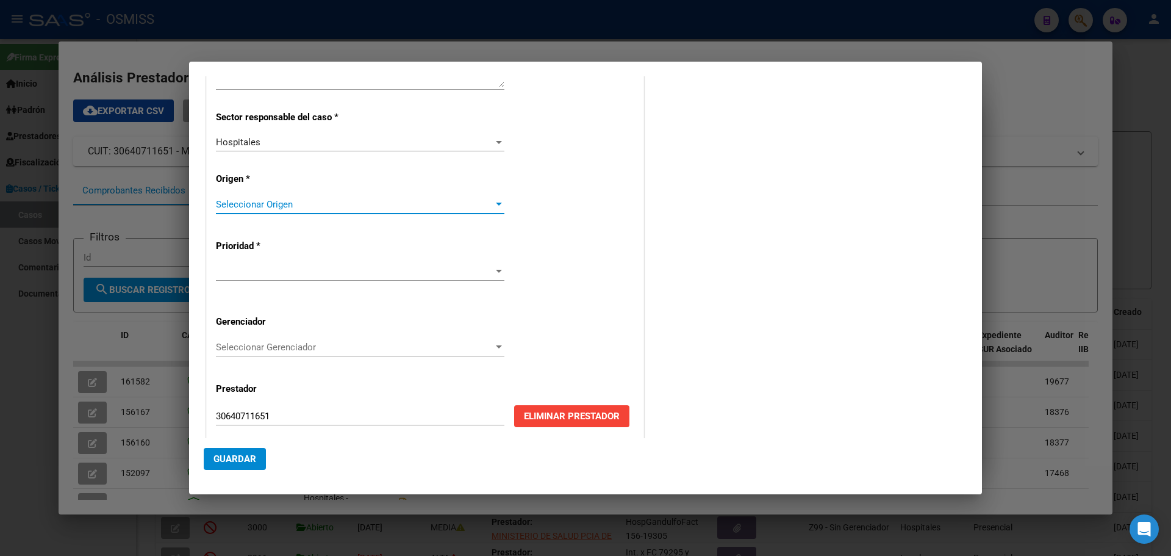
click at [496, 203] on div at bounding box center [499, 204] width 6 height 3
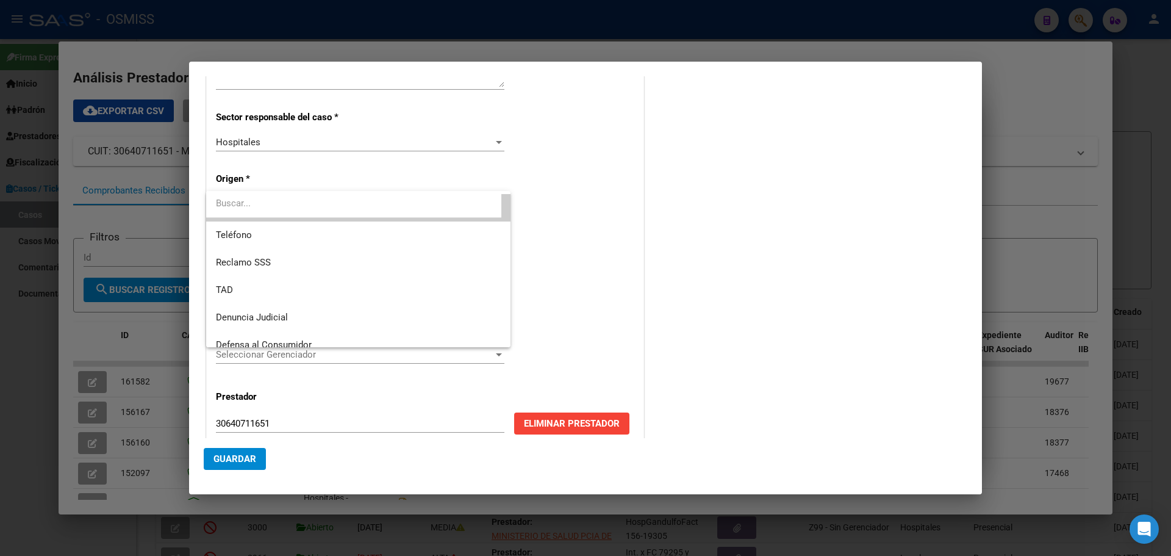
scroll to position [130, 0]
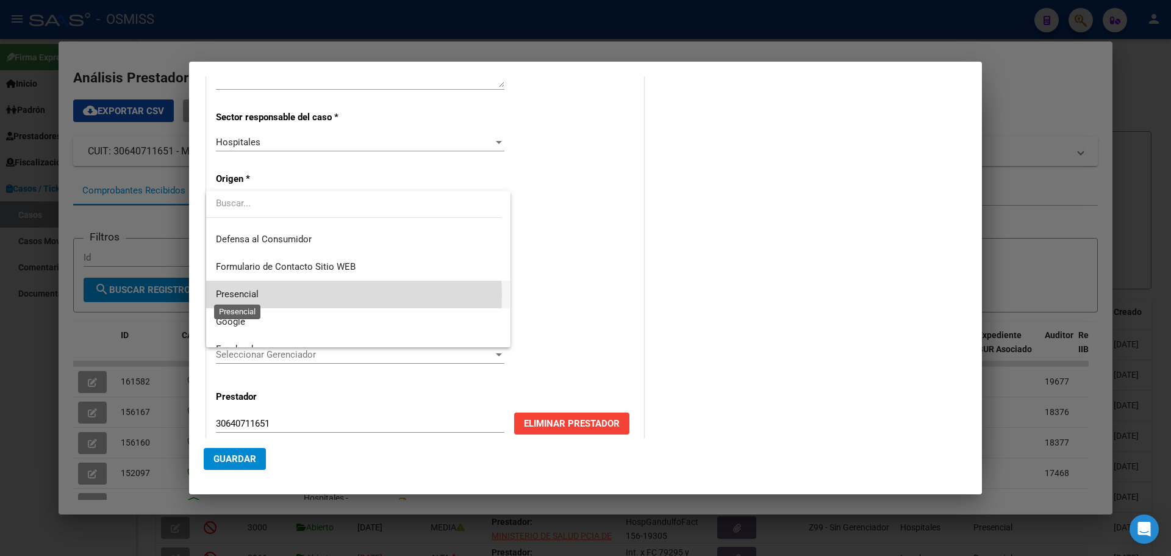
click at [243, 295] on span "Presencial" at bounding box center [237, 294] width 43 height 11
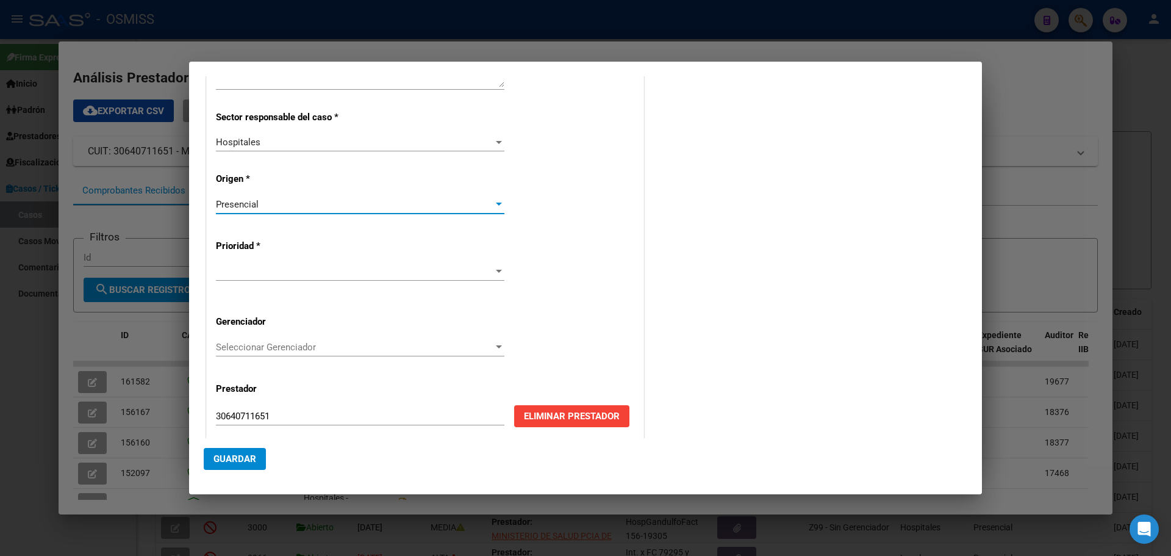
click at [493, 267] on div at bounding box center [498, 272] width 11 height 10
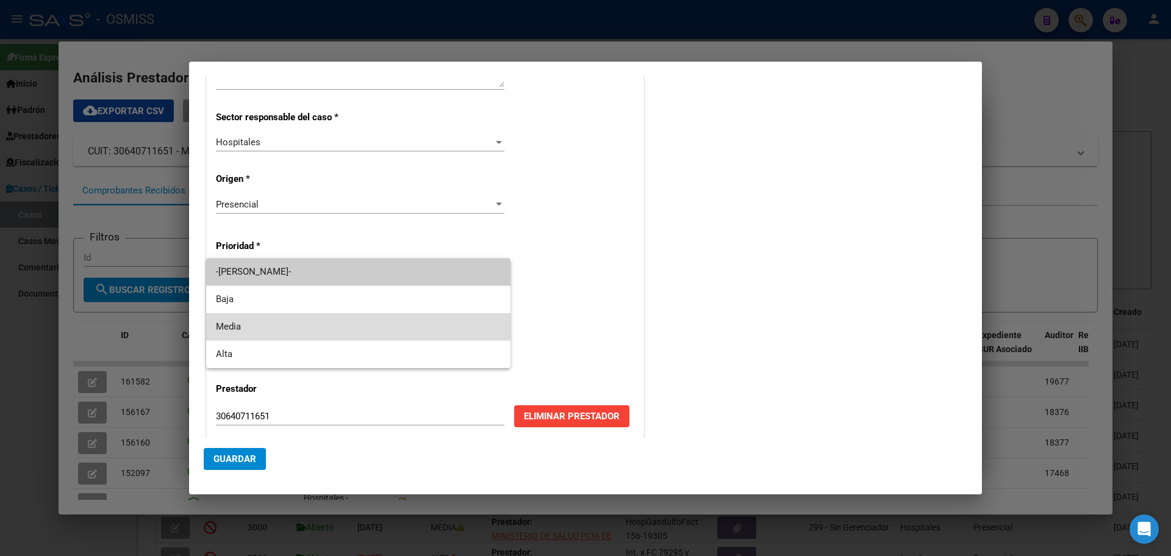
click at [241, 323] on span "Media" at bounding box center [358, 326] width 285 height 27
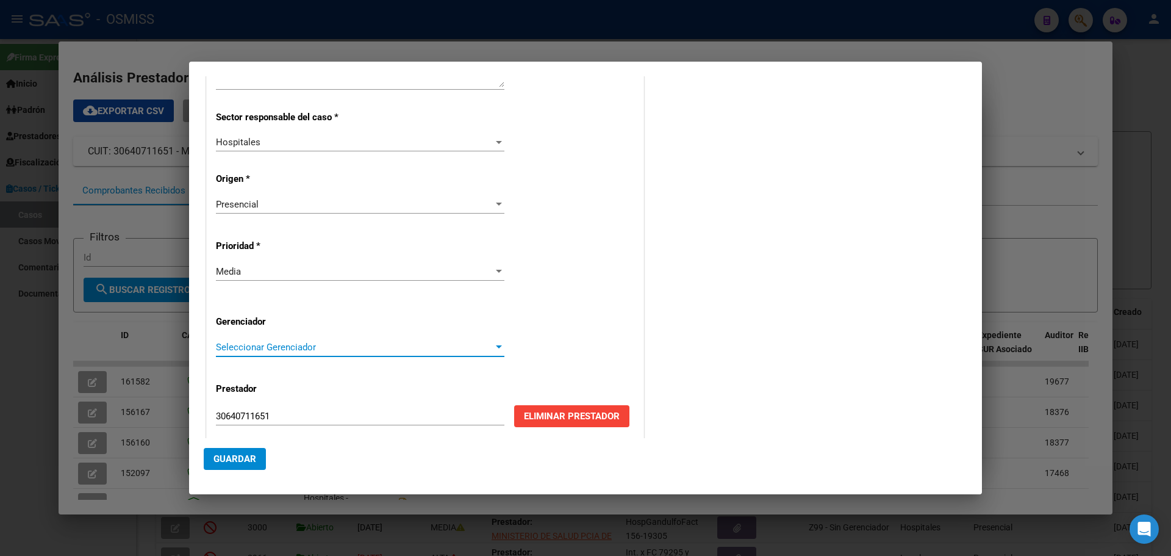
click at [493, 344] on div at bounding box center [498, 347] width 11 height 10
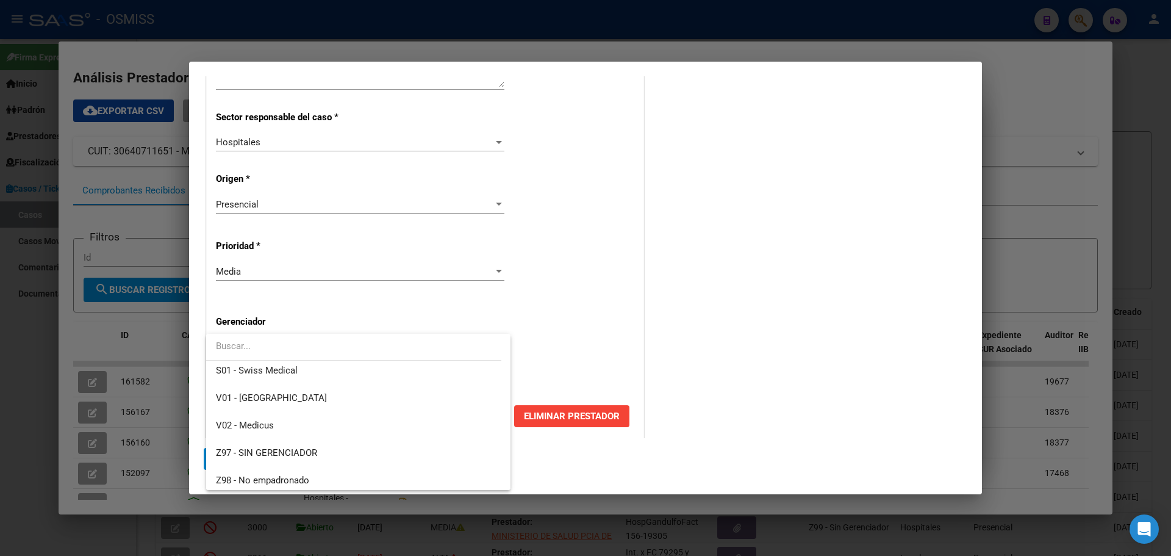
scroll to position [365, 0]
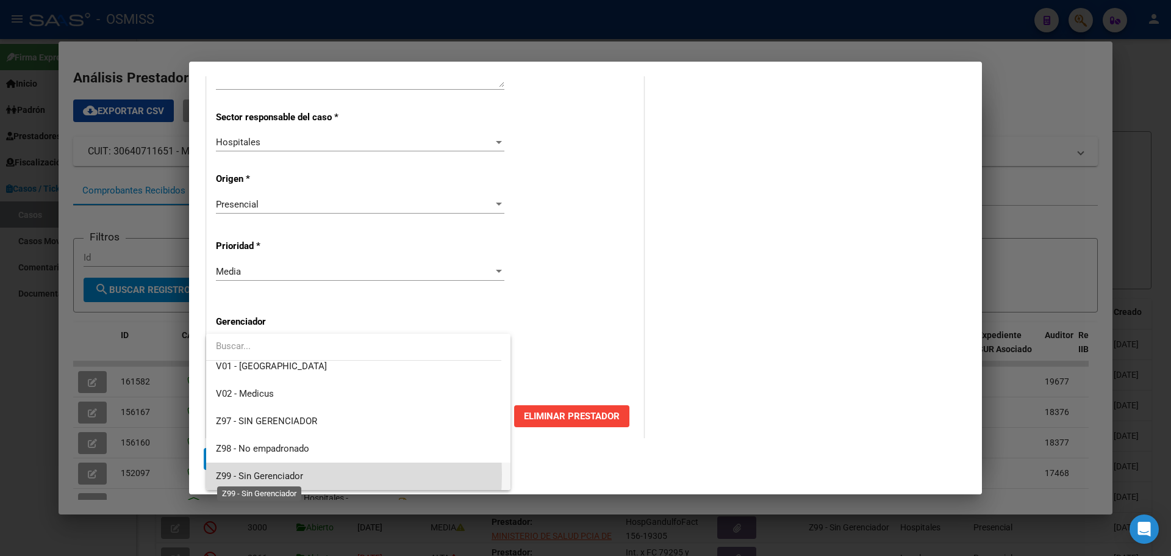
click at [245, 474] on span "Z99 - Sin Gerenciador" at bounding box center [259, 475] width 87 height 11
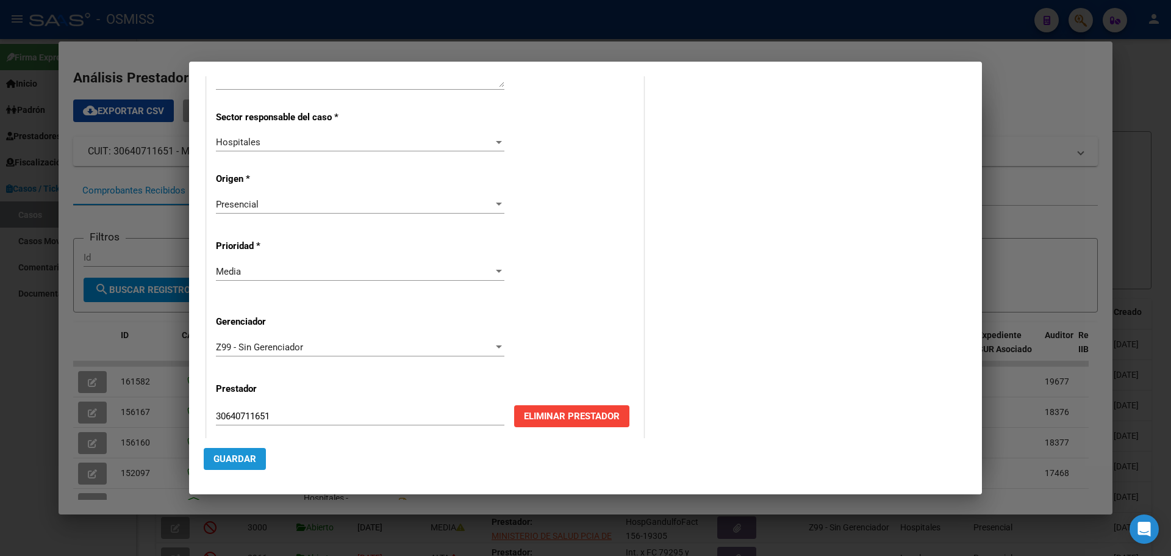
click at [245, 456] on span "Guardar" at bounding box center [235, 458] width 43 height 11
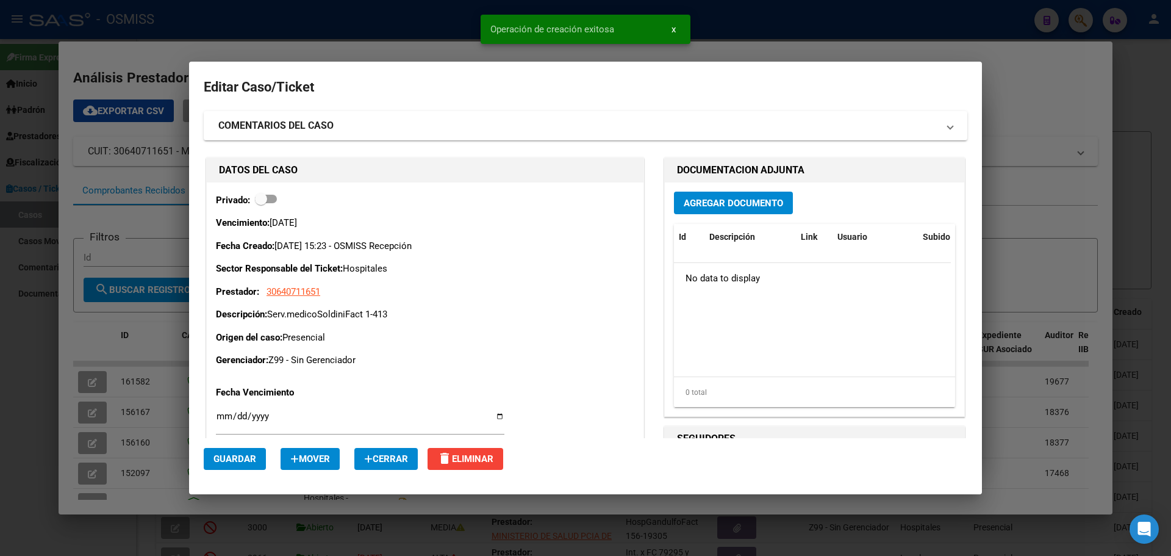
click at [747, 193] on button "Agregar Documento" at bounding box center [733, 203] width 119 height 23
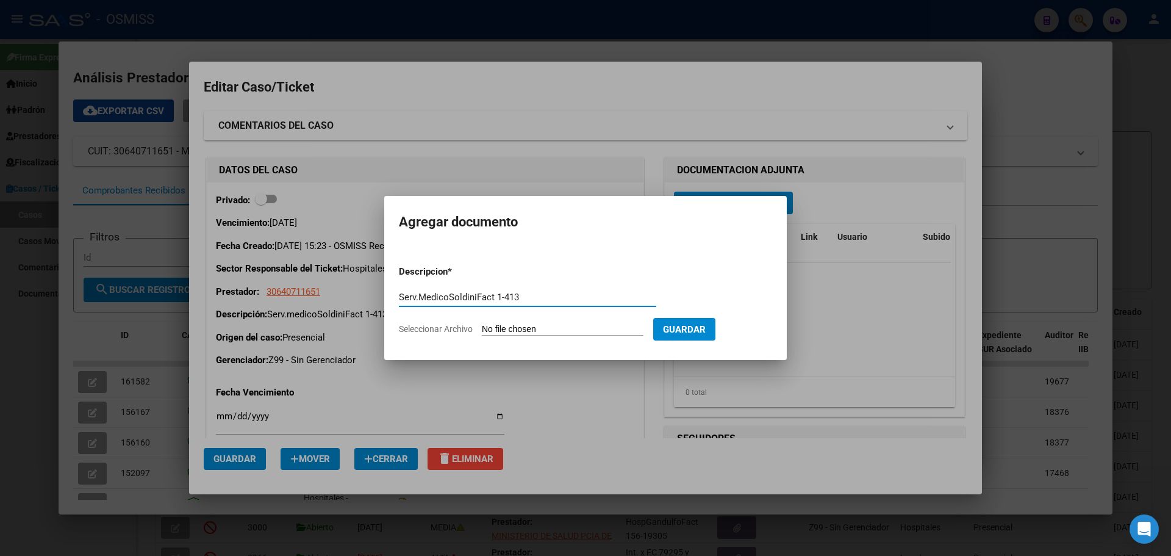
type input "Serv.MedicoSoldiniFact 1-413"
click at [420, 326] on span "Seleccionar Archivo" at bounding box center [436, 329] width 74 height 10
click at [482, 326] on input "Seleccionar Archivo" at bounding box center [563, 330] width 162 height 12
type input "C:\fakepath\Fact 413.pdf"
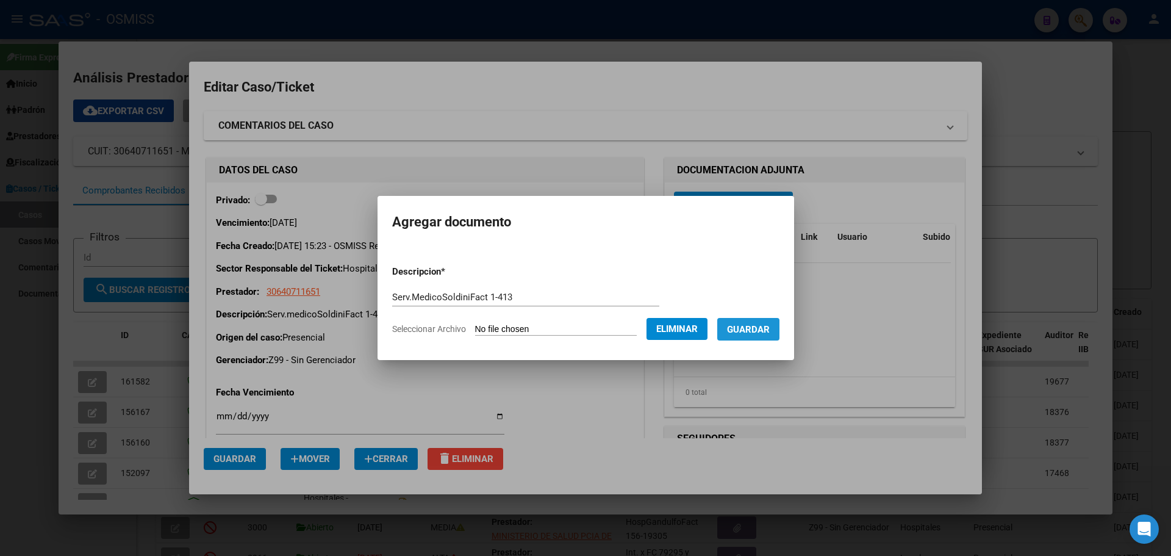
click at [767, 320] on button "Guardar" at bounding box center [748, 329] width 62 height 23
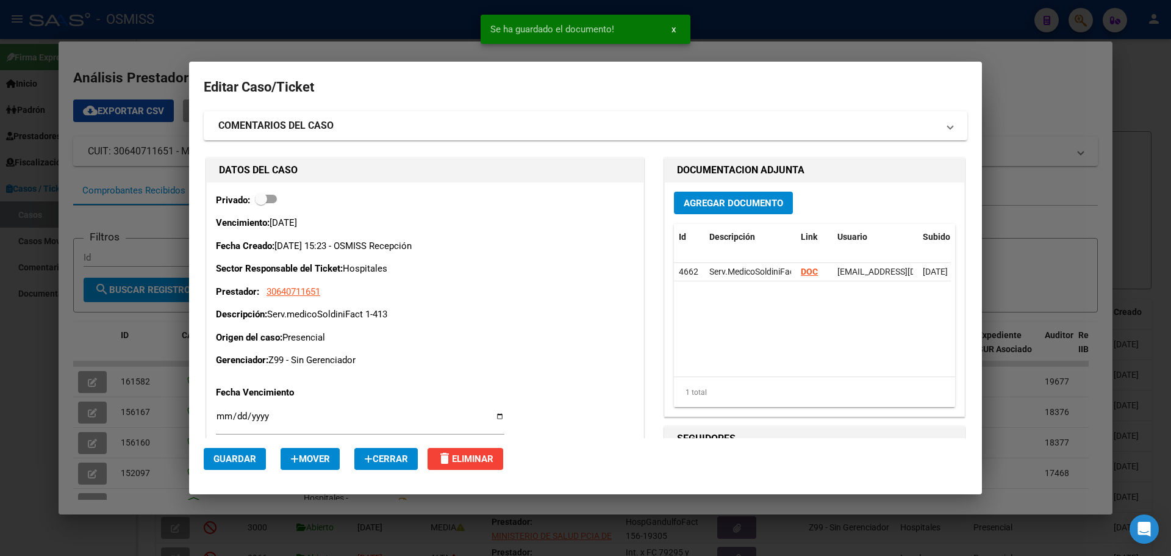
click at [187, 26] on div at bounding box center [585, 278] width 1171 height 556
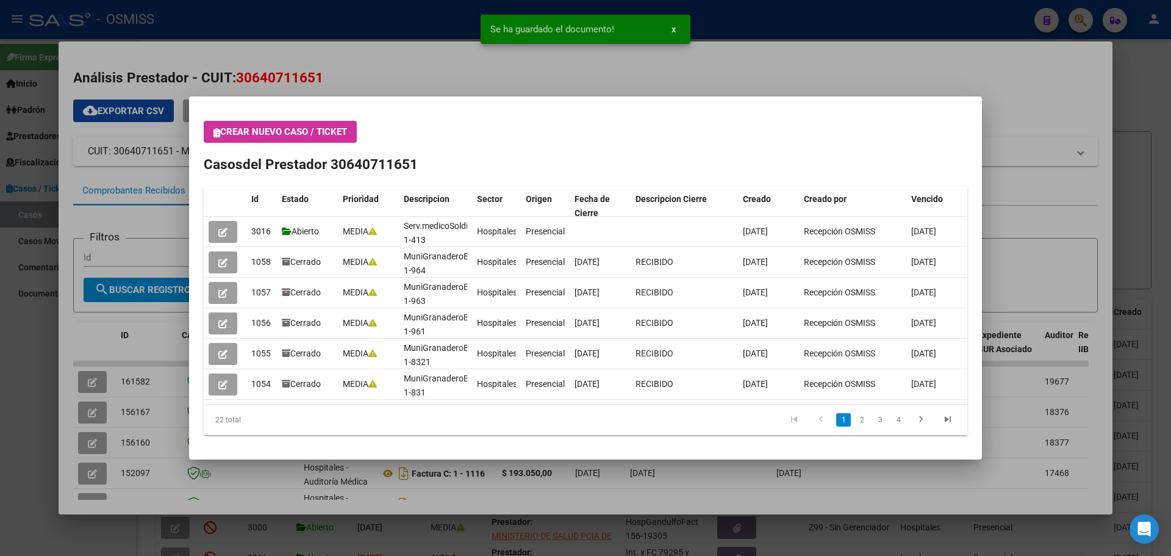
click at [219, 137] on icon "button" at bounding box center [217, 132] width 7 height 9
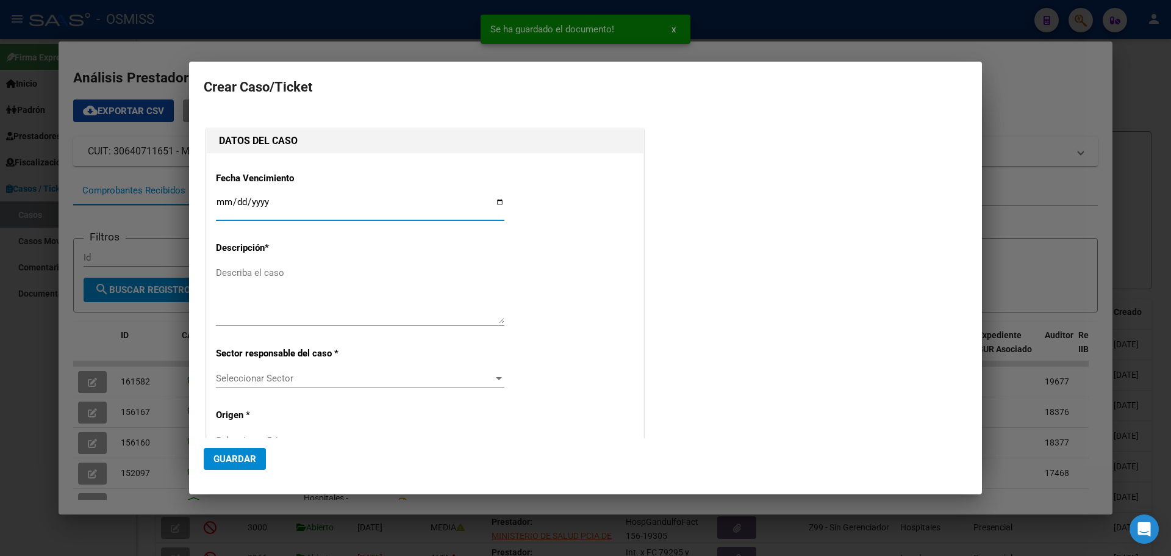
type input "30640711651"
click at [494, 201] on input "Ingresar fecha" at bounding box center [360, 207] width 289 height 20
type input "[DATE]"
click at [237, 268] on textarea "Describa el caso" at bounding box center [360, 294] width 289 height 57
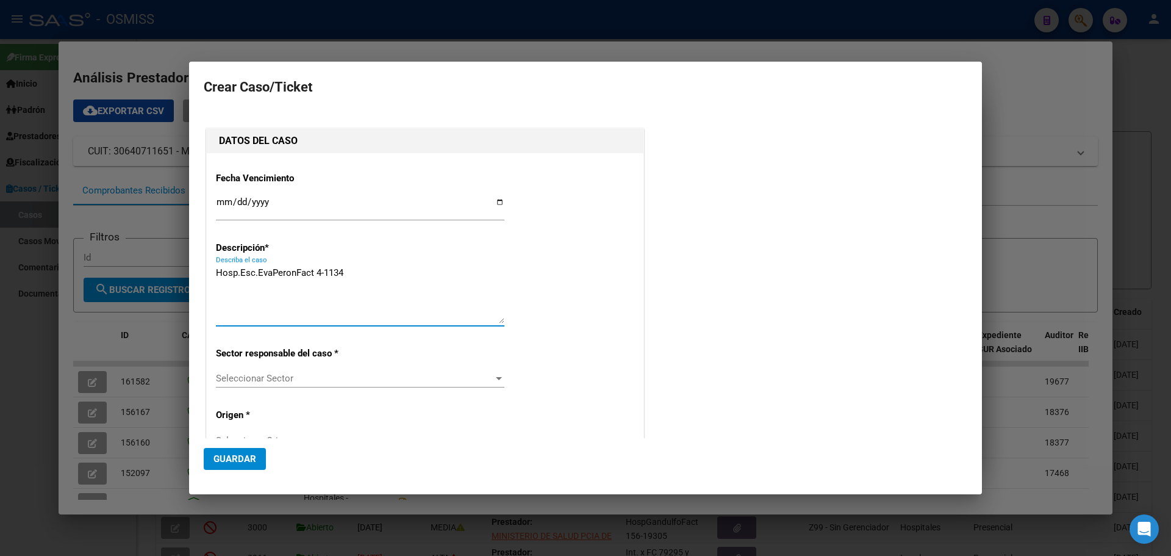
type textarea "Hosp.Esc.EvaPeronFact 4-1134"
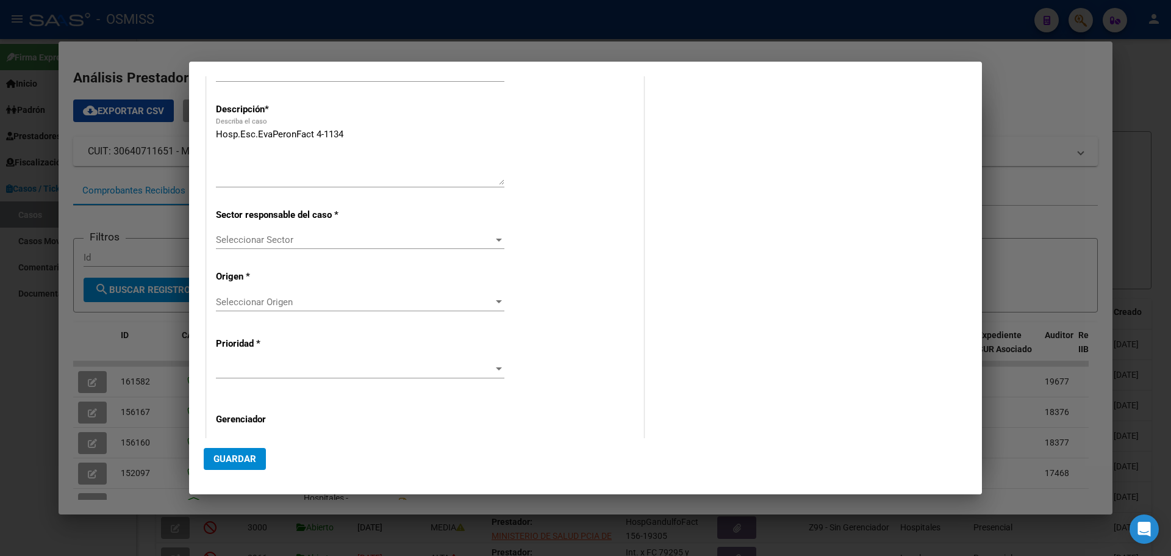
scroll to position [236, 0]
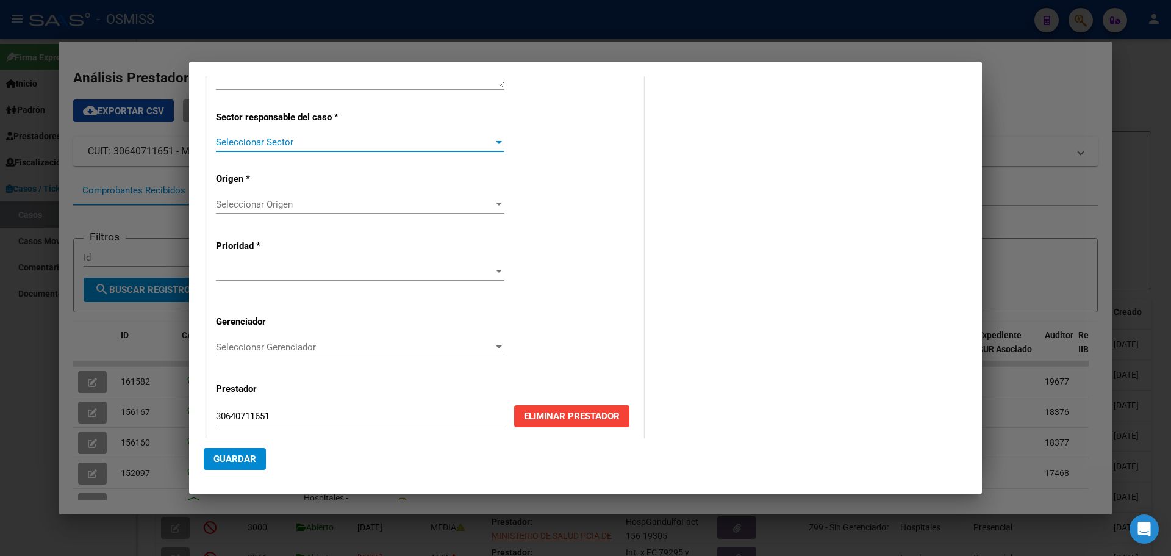
click at [495, 139] on div at bounding box center [498, 142] width 11 height 10
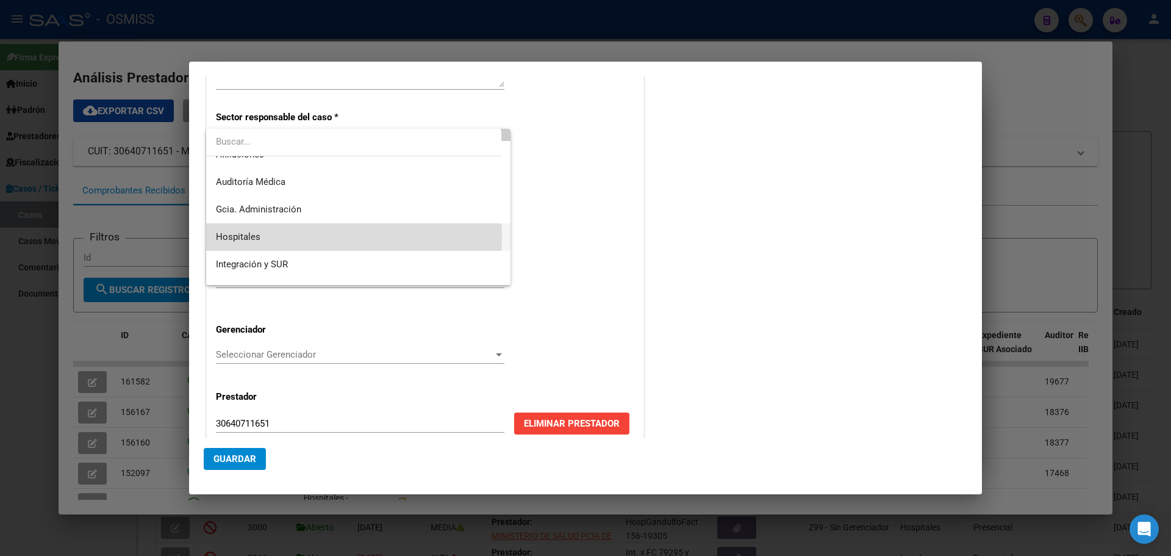
click at [221, 278] on div "Legales Afiliaciones Auditoría Médica Gcia. Administración Hospitales Integraci…" at bounding box center [358, 207] width 304 height 156
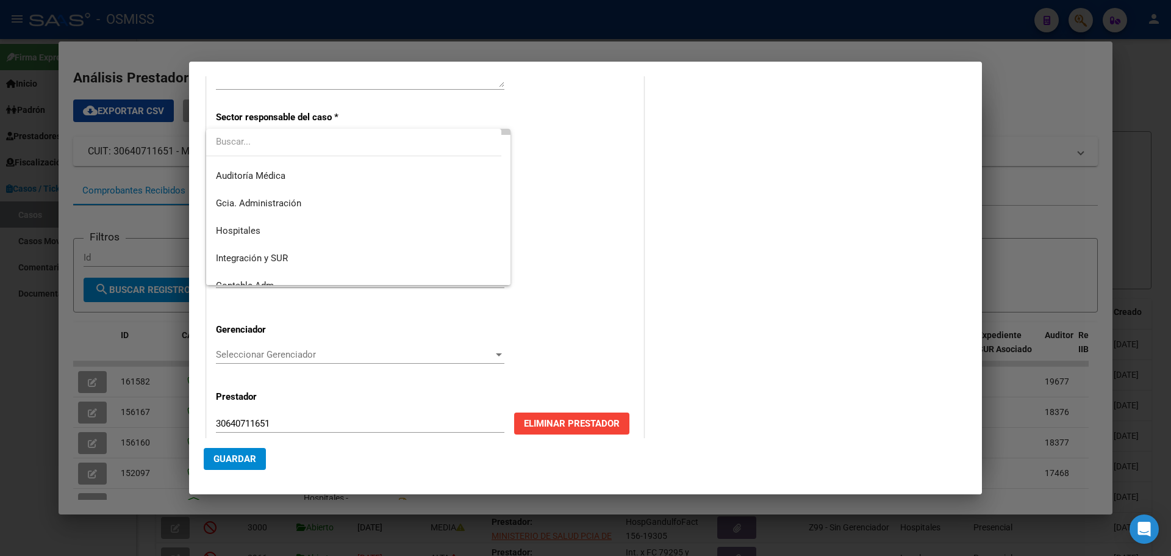
click at [566, 292] on div at bounding box center [585, 278] width 1171 height 556
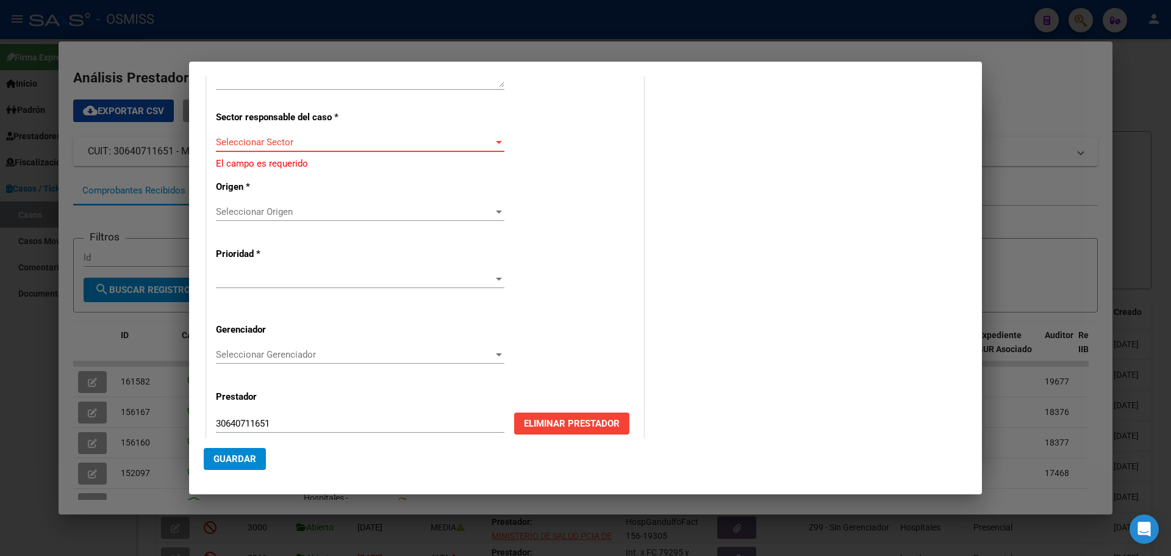
click at [497, 140] on div at bounding box center [498, 142] width 11 height 10
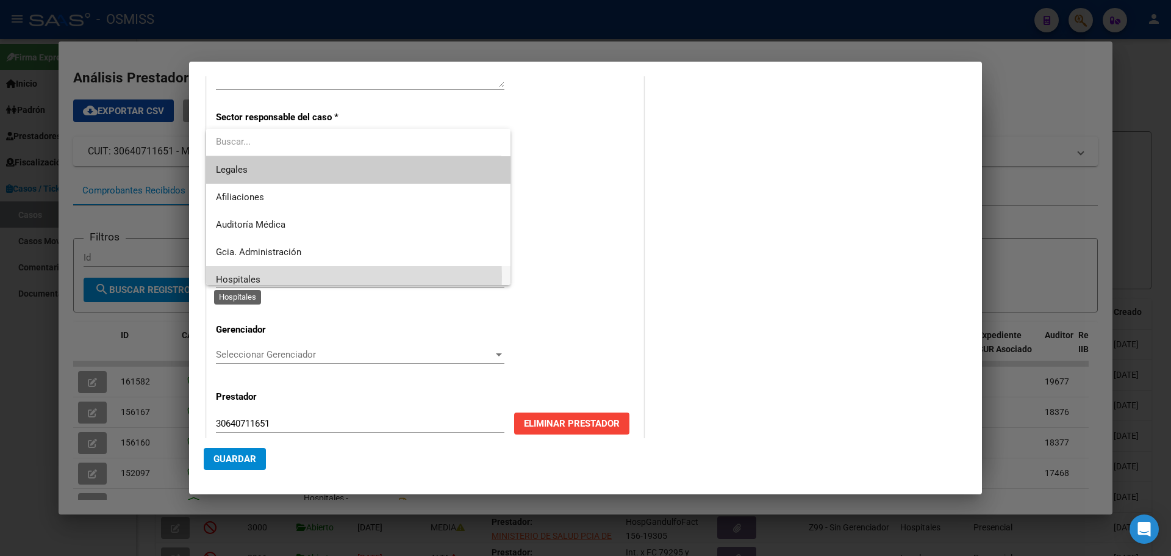
click at [222, 276] on span "Hospitales" at bounding box center [238, 279] width 45 height 11
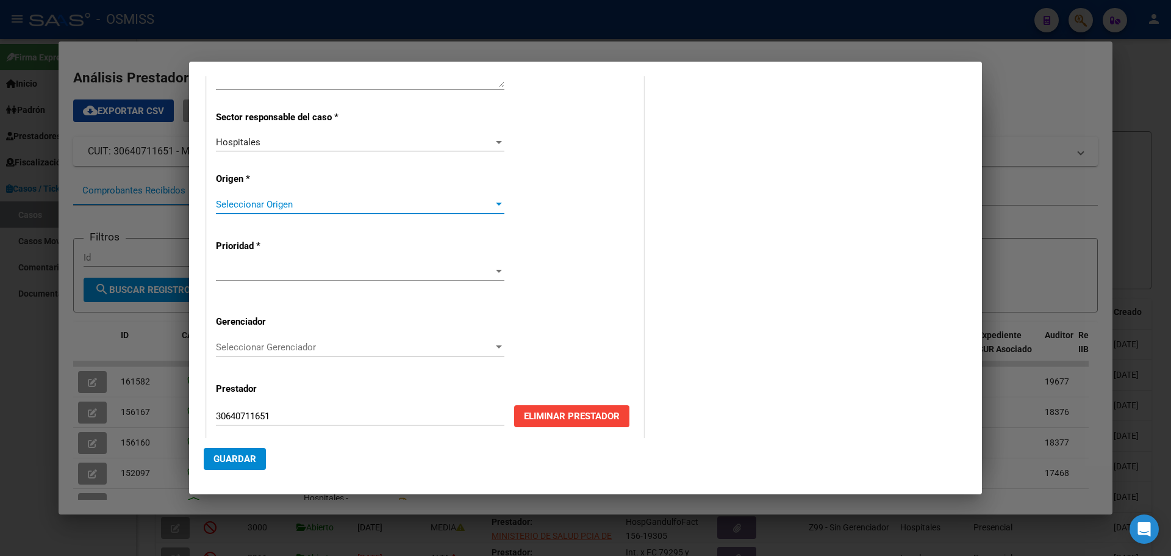
click at [495, 201] on div at bounding box center [498, 204] width 11 height 10
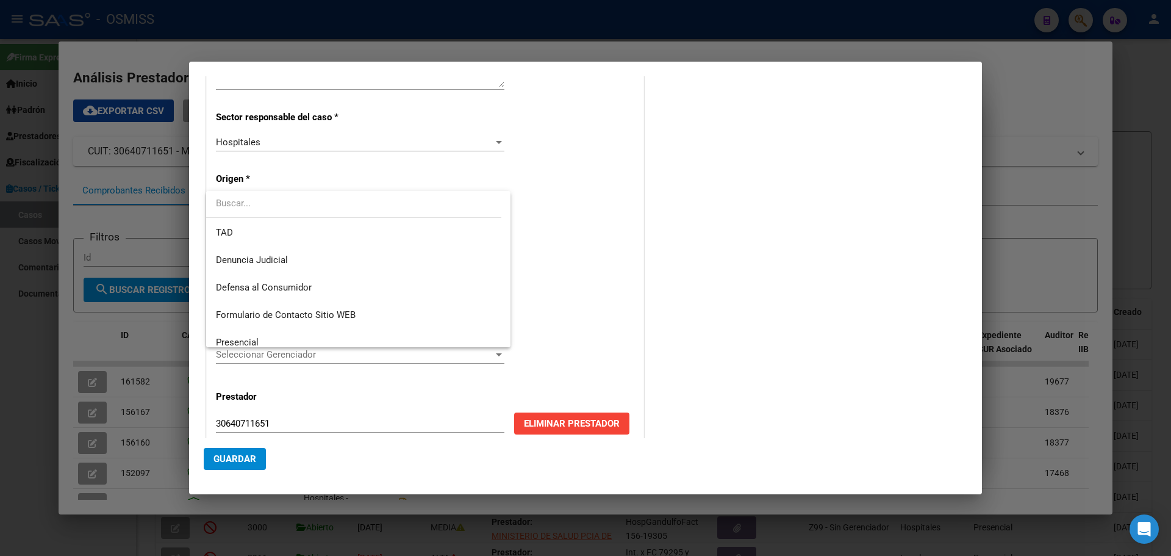
scroll to position [138, 0]
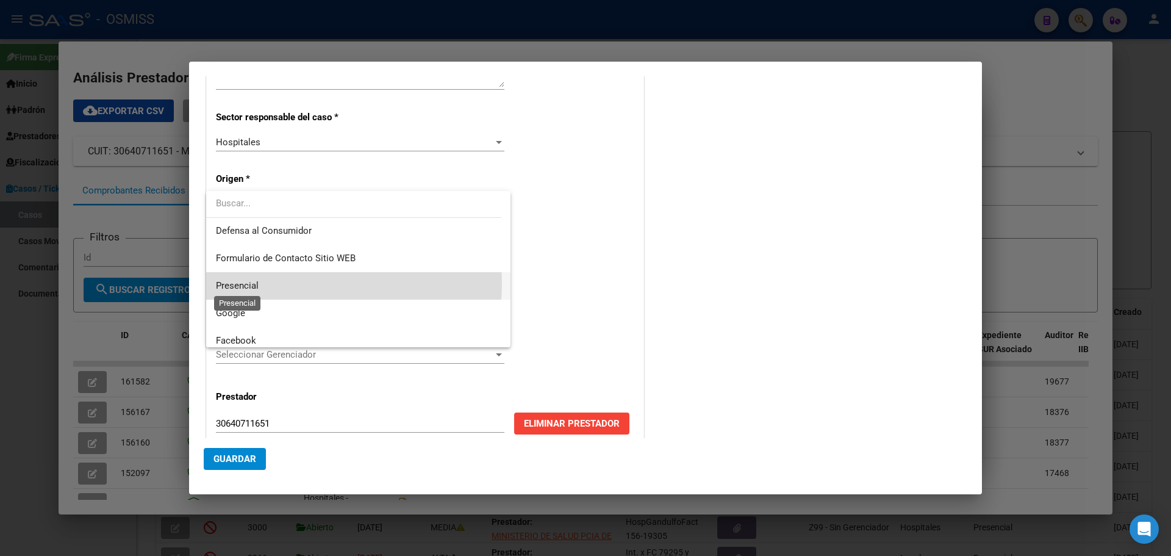
click at [247, 282] on span "Presencial" at bounding box center [237, 285] width 43 height 11
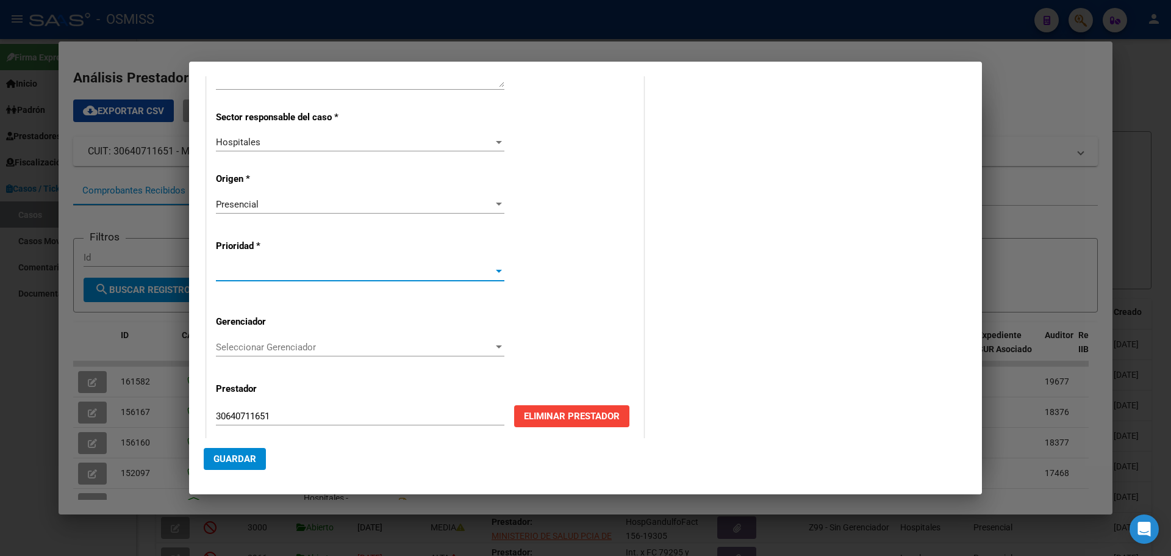
click at [496, 270] on div at bounding box center [499, 271] width 6 height 3
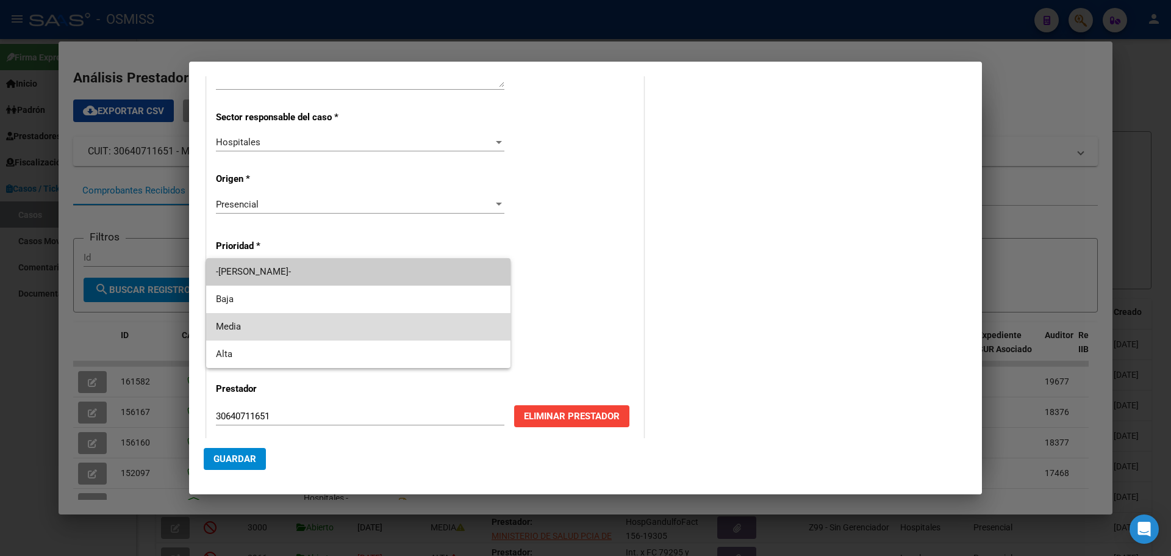
click at [378, 326] on span "Media" at bounding box center [358, 326] width 285 height 27
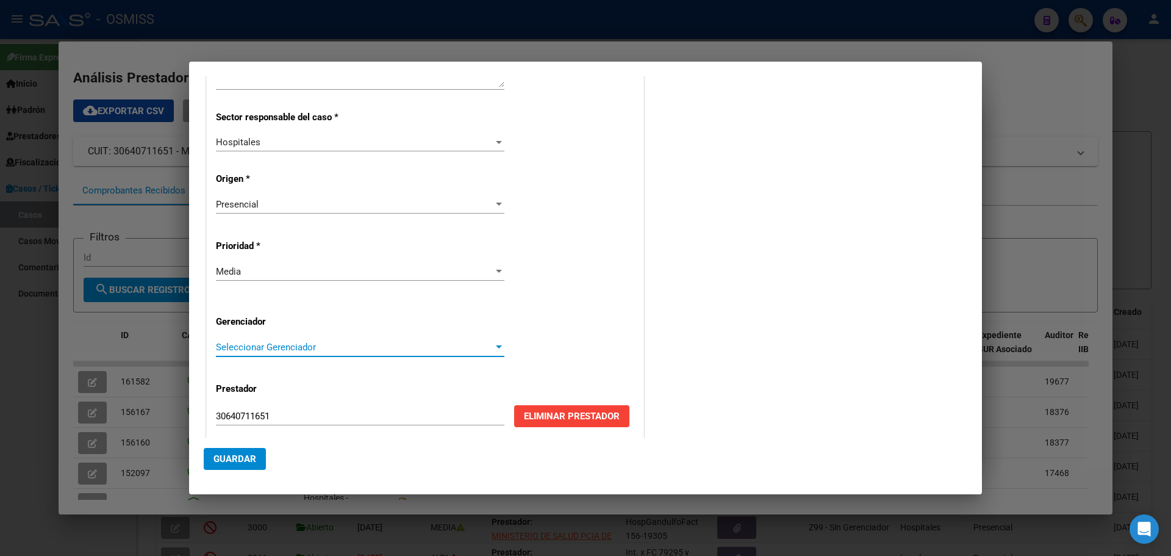
click at [497, 342] on div at bounding box center [498, 347] width 11 height 10
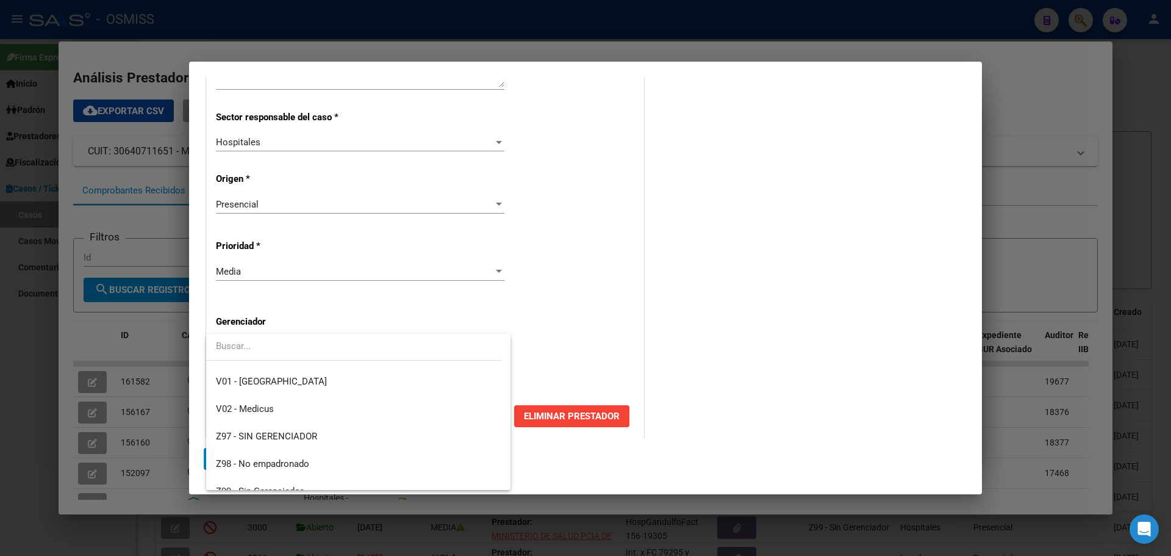
scroll to position [365, 0]
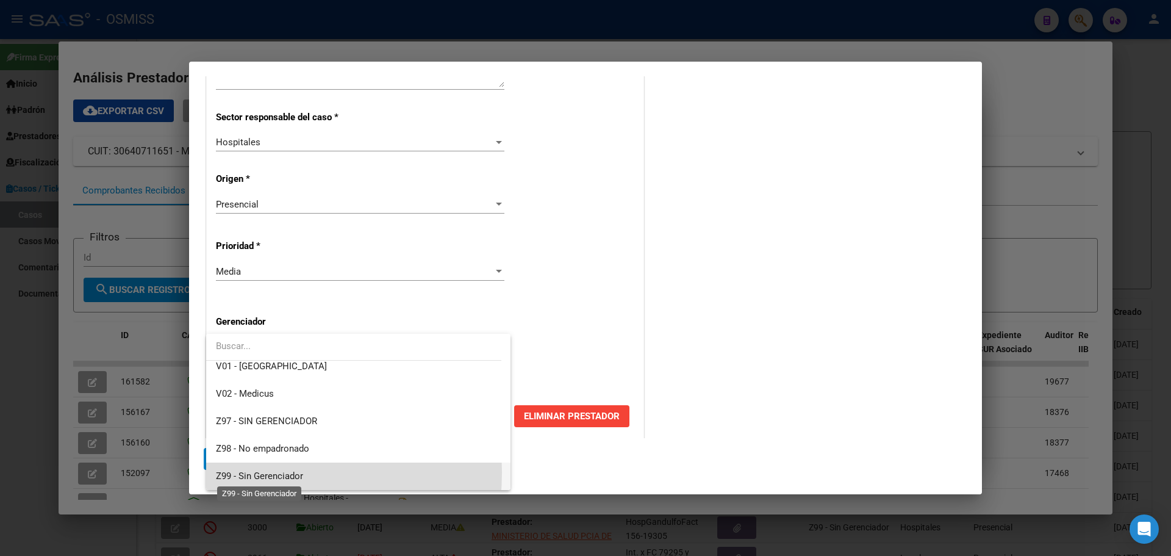
click at [226, 472] on span "Z99 - Sin Gerenciador" at bounding box center [259, 475] width 87 height 11
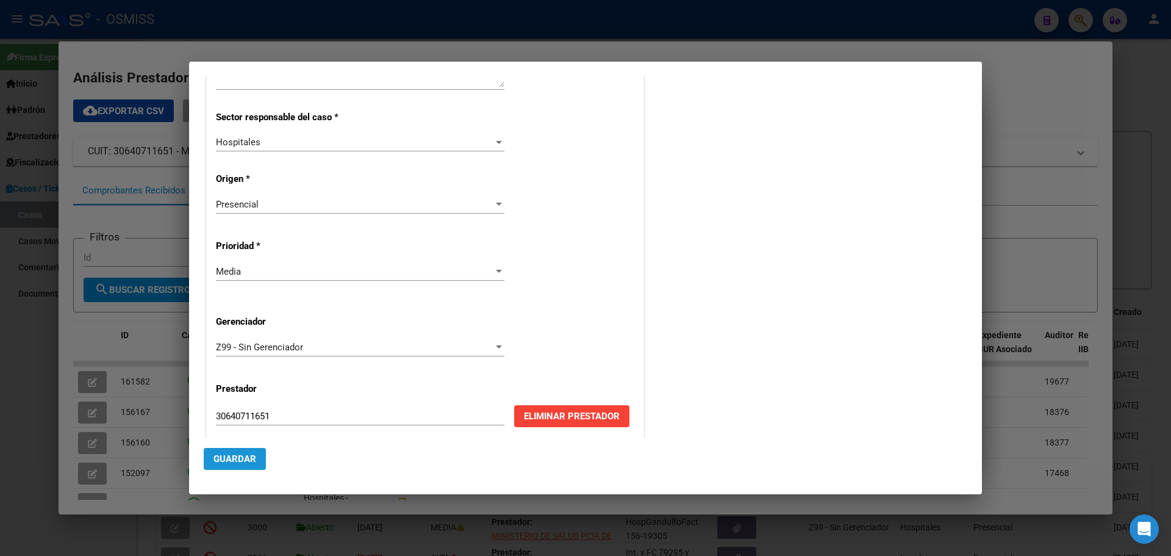
click at [227, 453] on span "Guardar" at bounding box center [235, 458] width 43 height 11
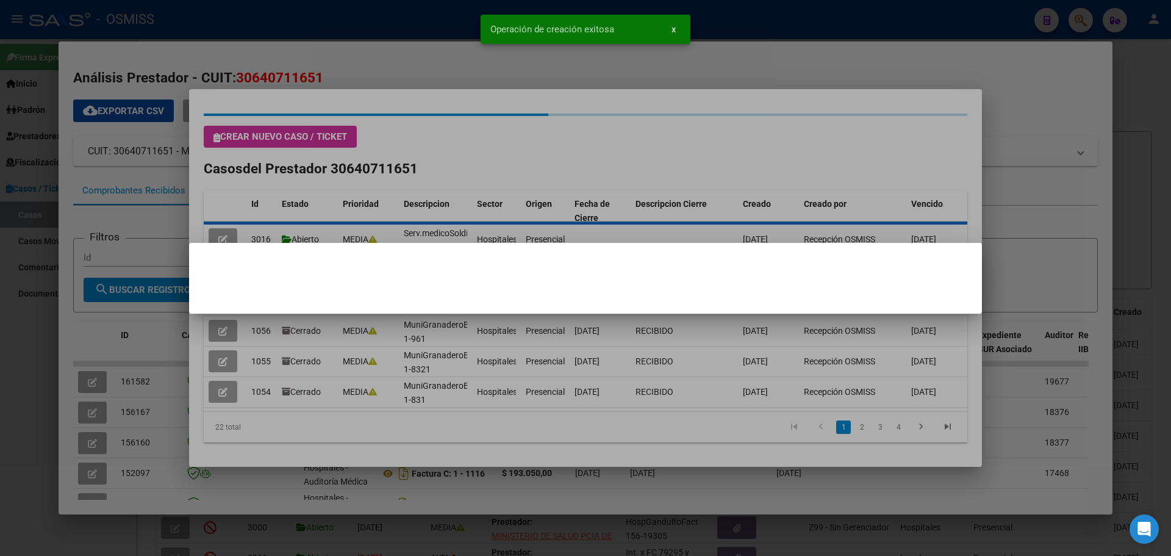
scroll to position [0, 0]
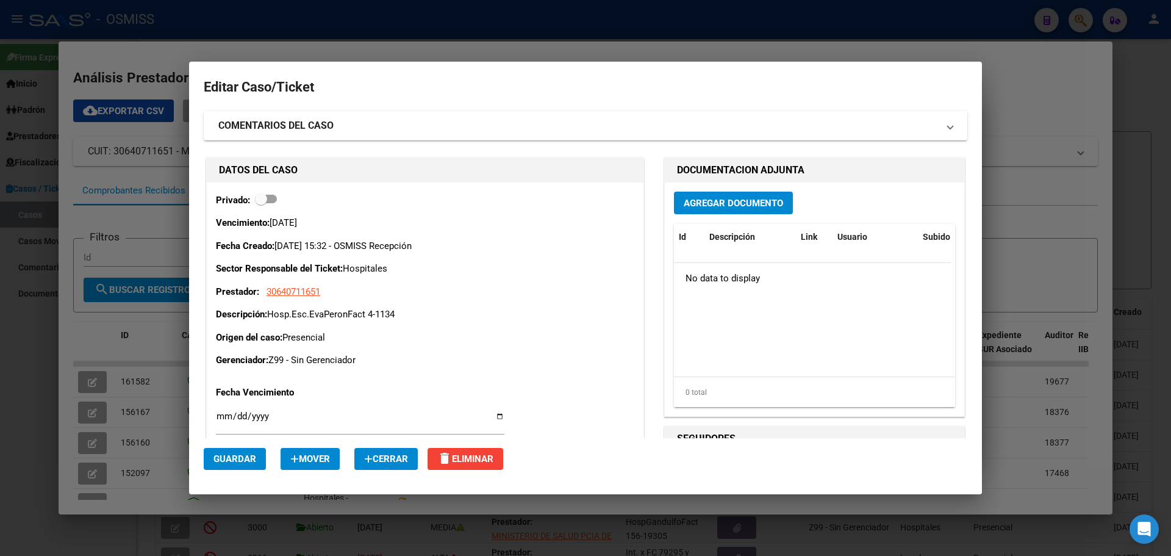
click at [698, 195] on button "Agregar Documento" at bounding box center [733, 203] width 119 height 23
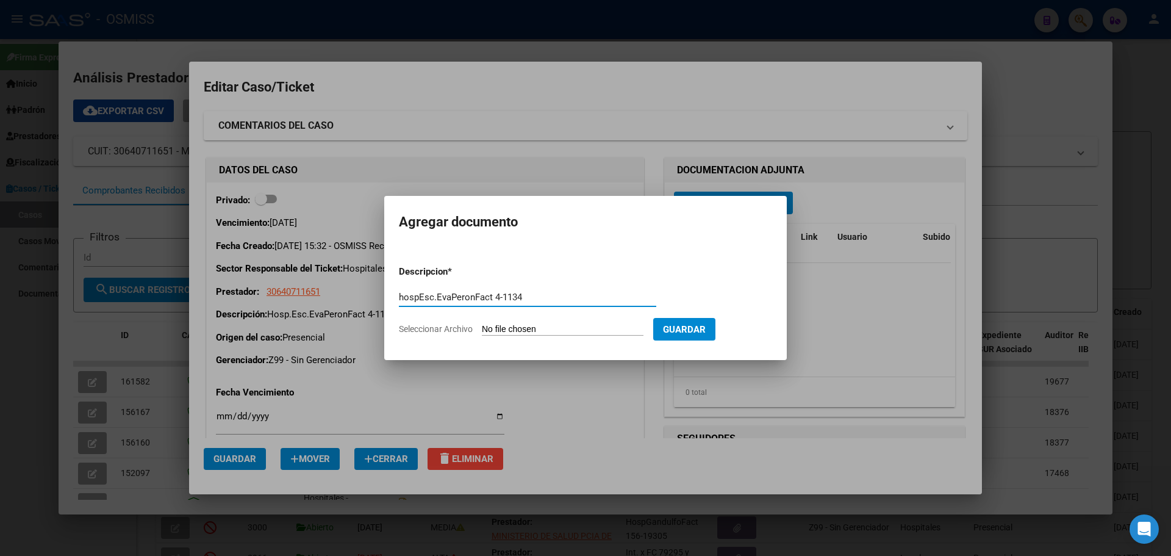
type input "hospEsc.EvaPeronFact 4-1134"
click at [467, 326] on span "Seleccionar Archivo" at bounding box center [436, 329] width 74 height 10
click at [482, 326] on input "Seleccionar Archivo" at bounding box center [563, 330] width 162 height 12
type input "C:\fakepath\Fact 1134.pdf"
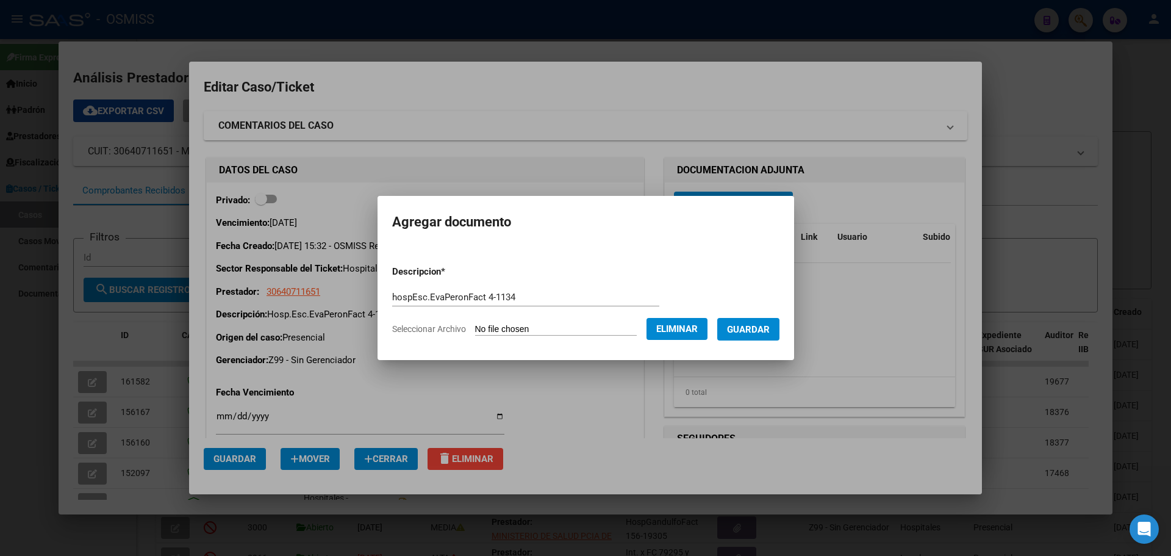
click at [770, 329] on span "Guardar" at bounding box center [748, 329] width 43 height 11
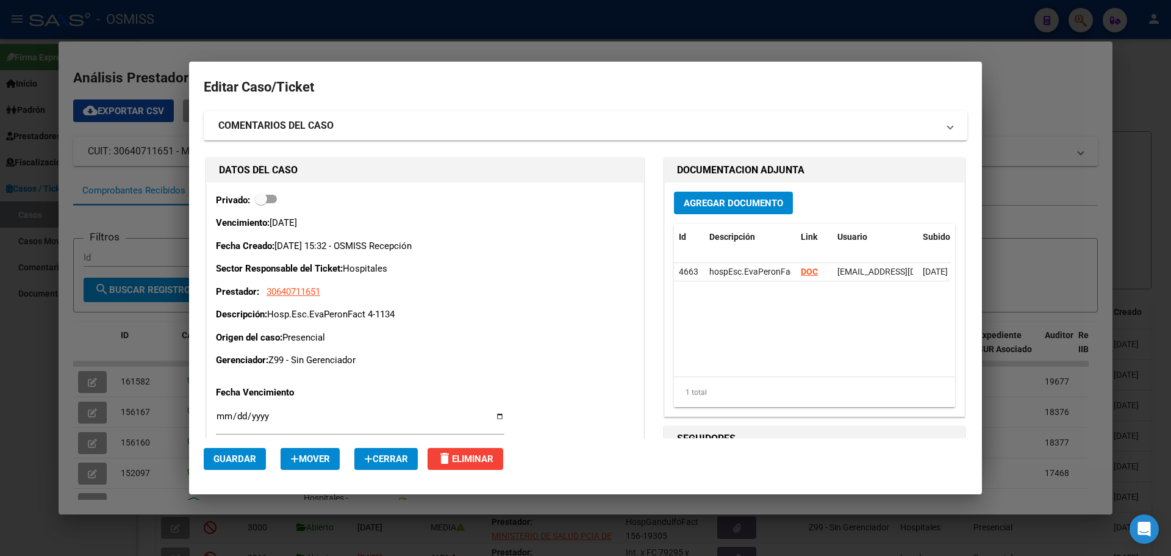
click at [304, 51] on div at bounding box center [585, 278] width 1171 height 556
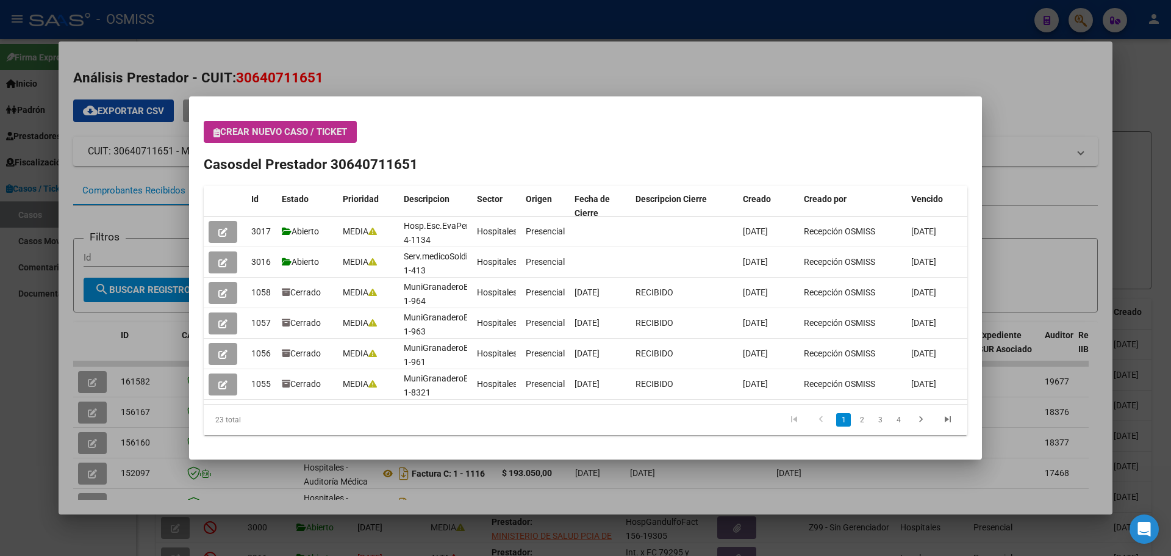
click at [216, 133] on icon "button" at bounding box center [217, 132] width 7 height 9
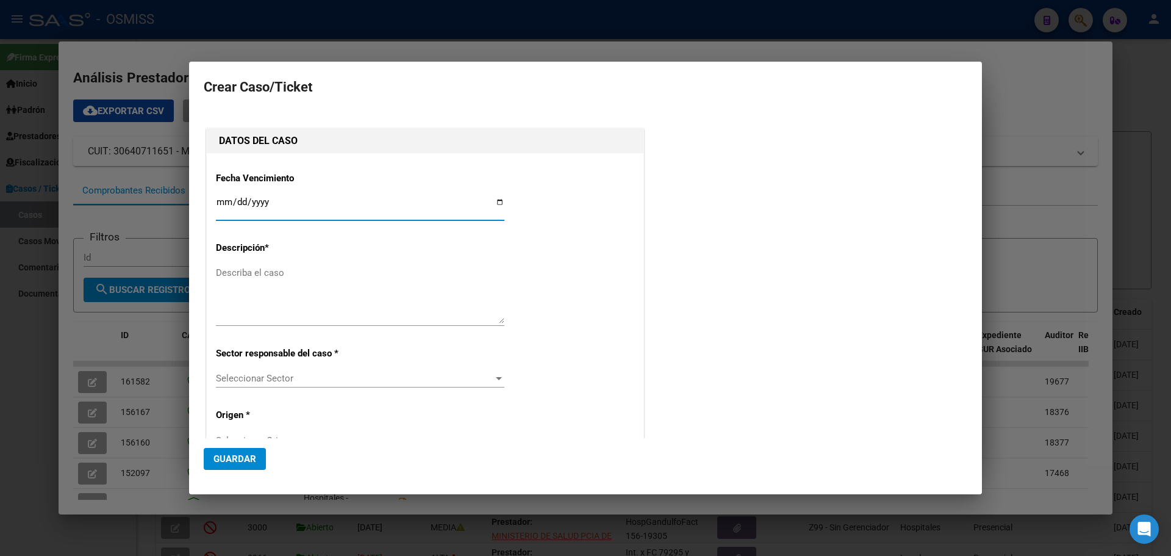
type input "30640711651"
click at [497, 202] on input "Ingresar fecha" at bounding box center [360, 207] width 289 height 20
type input "[DATE]"
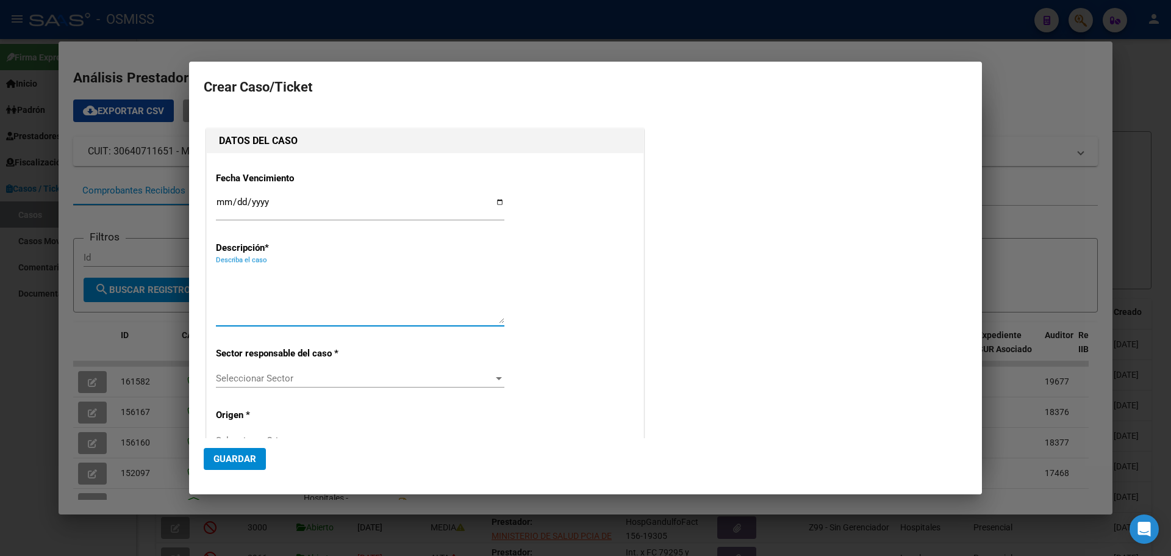
click at [226, 273] on textarea "Describa el caso" at bounding box center [360, 294] width 289 height 57
type textarea "HospEsc.EvaPeronFact 4-1057"
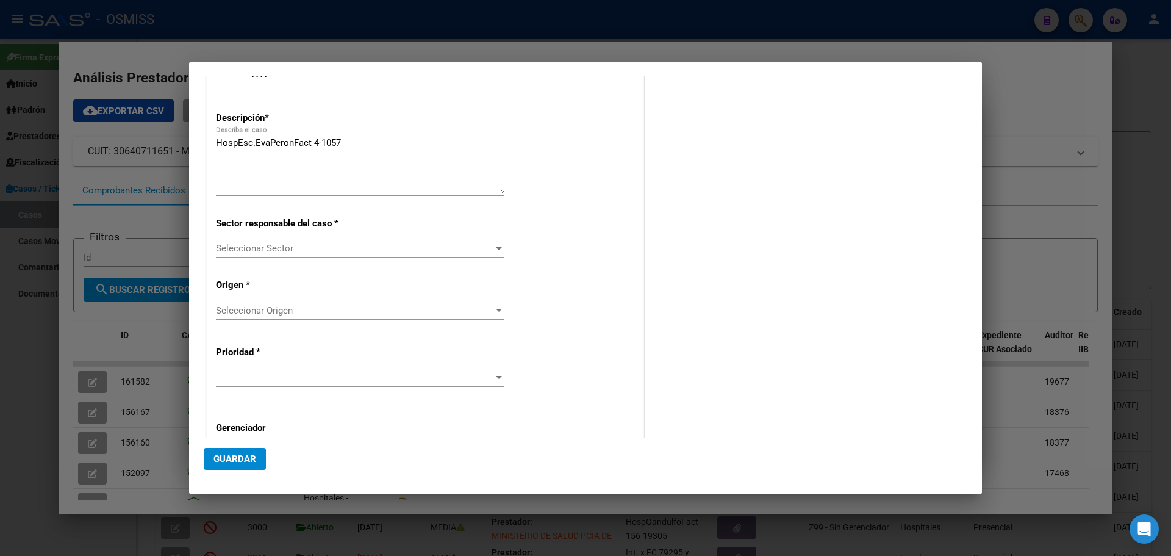
scroll to position [171, 0]
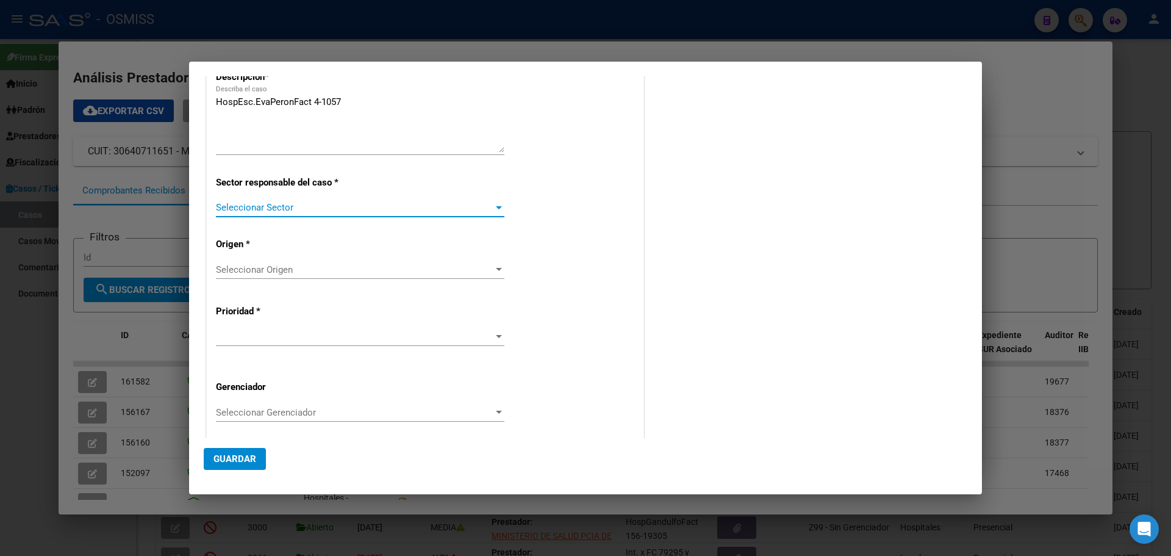
click at [498, 204] on div at bounding box center [498, 208] width 11 height 10
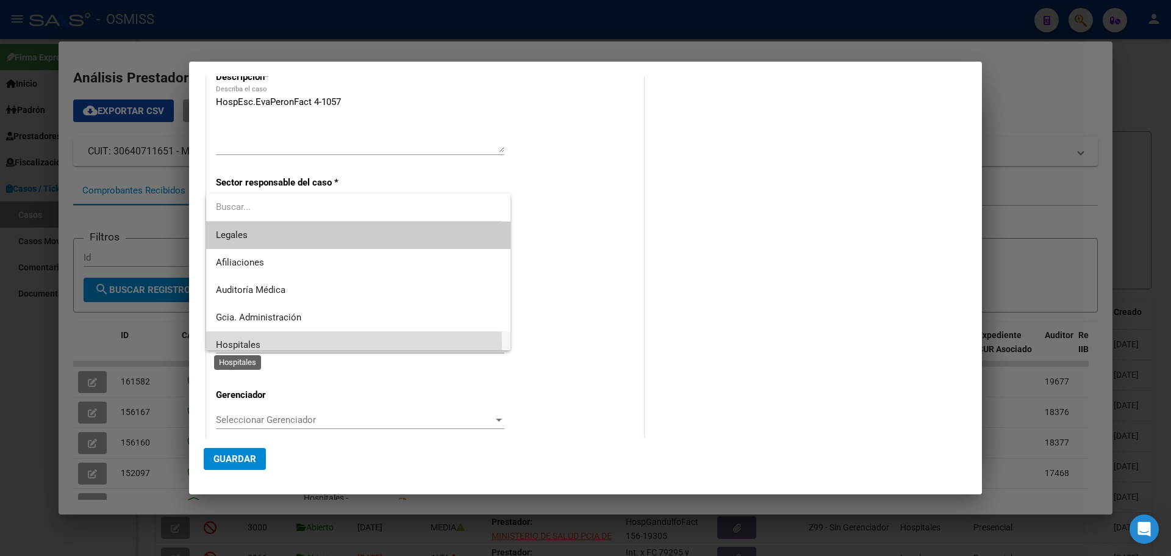
click at [237, 346] on span "Hospitales" at bounding box center [238, 344] width 45 height 11
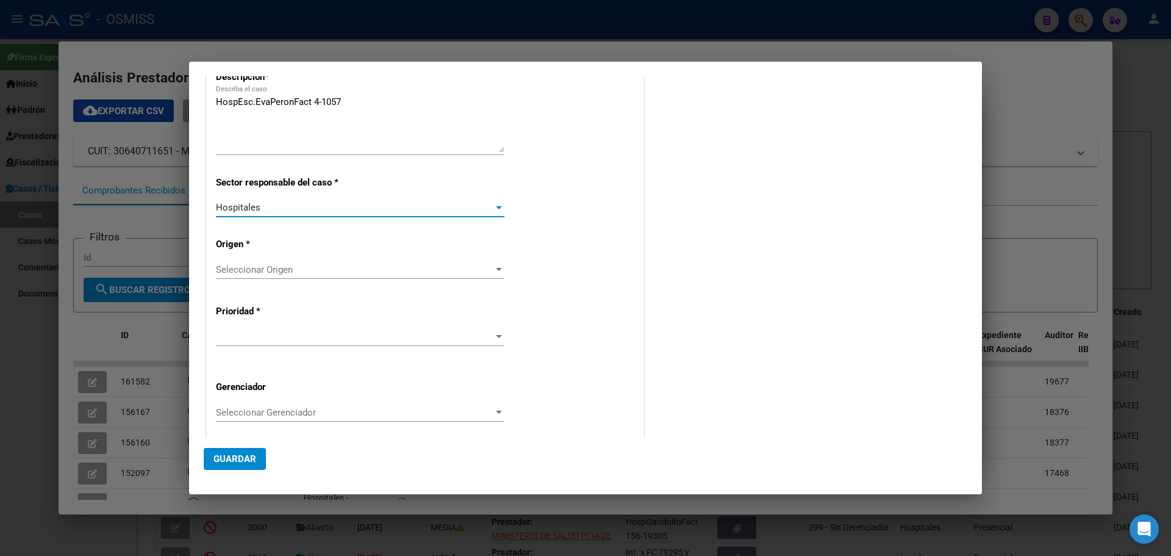
click at [493, 267] on div at bounding box center [498, 270] width 11 height 10
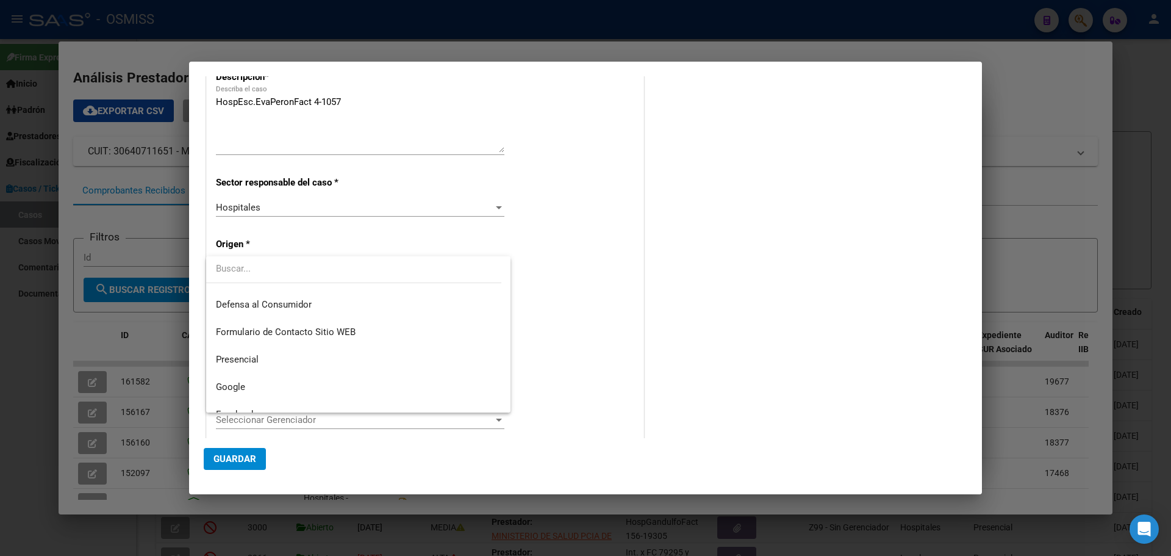
scroll to position [163, 0]
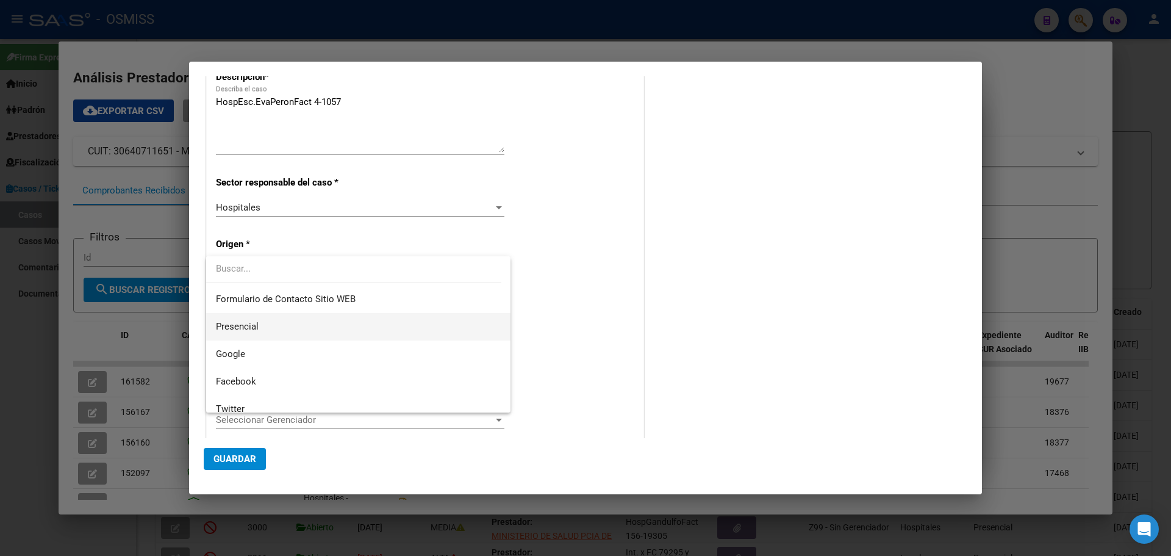
click at [214, 323] on mat-option "Presencial" at bounding box center [358, 326] width 304 height 27
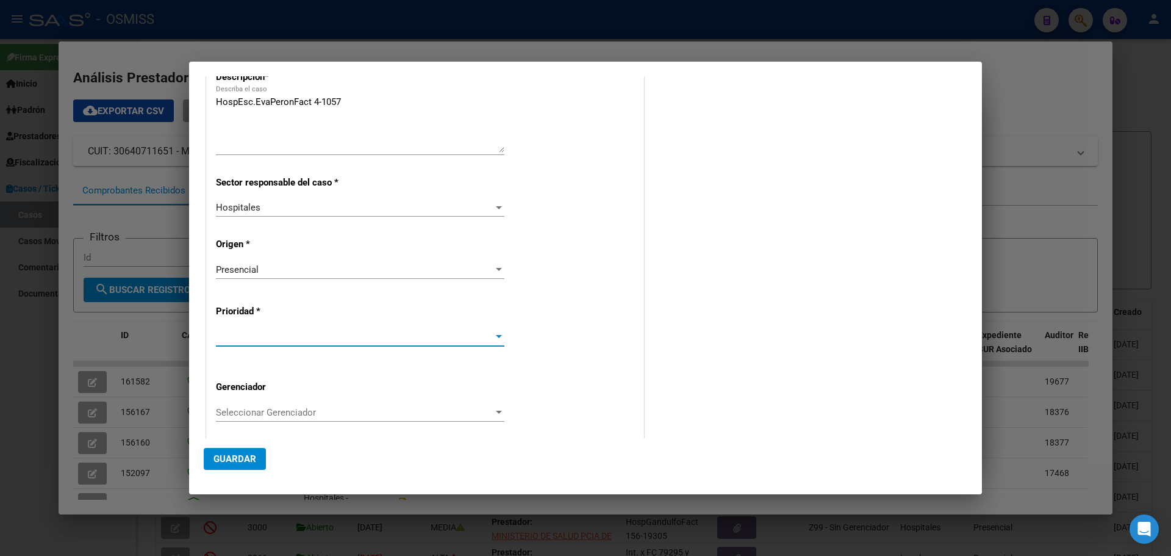
click at [496, 336] on div at bounding box center [499, 336] width 6 height 3
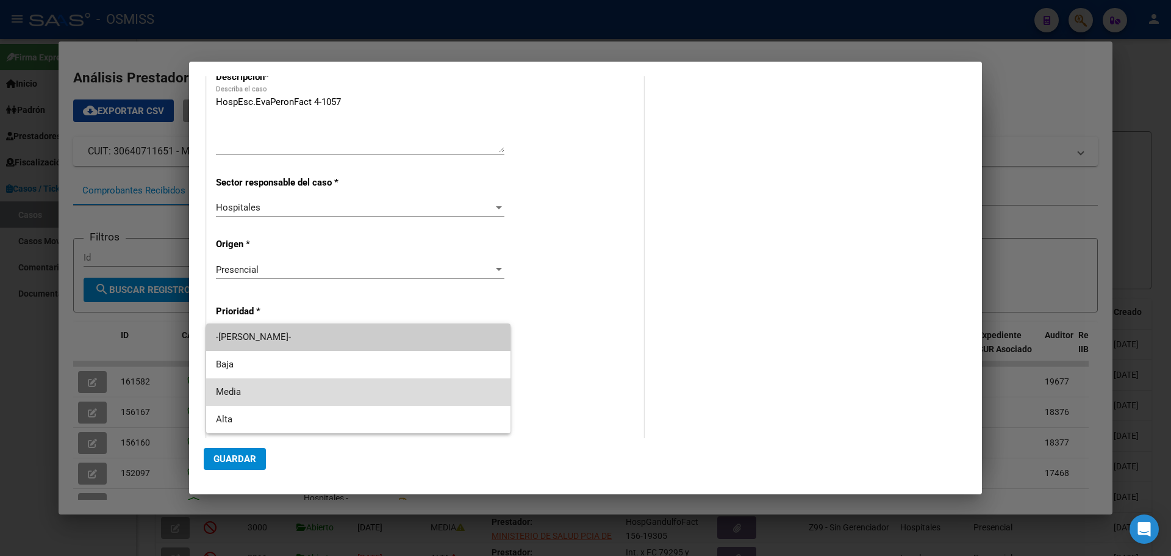
click at [215, 386] on mat-option "Media" at bounding box center [358, 391] width 304 height 27
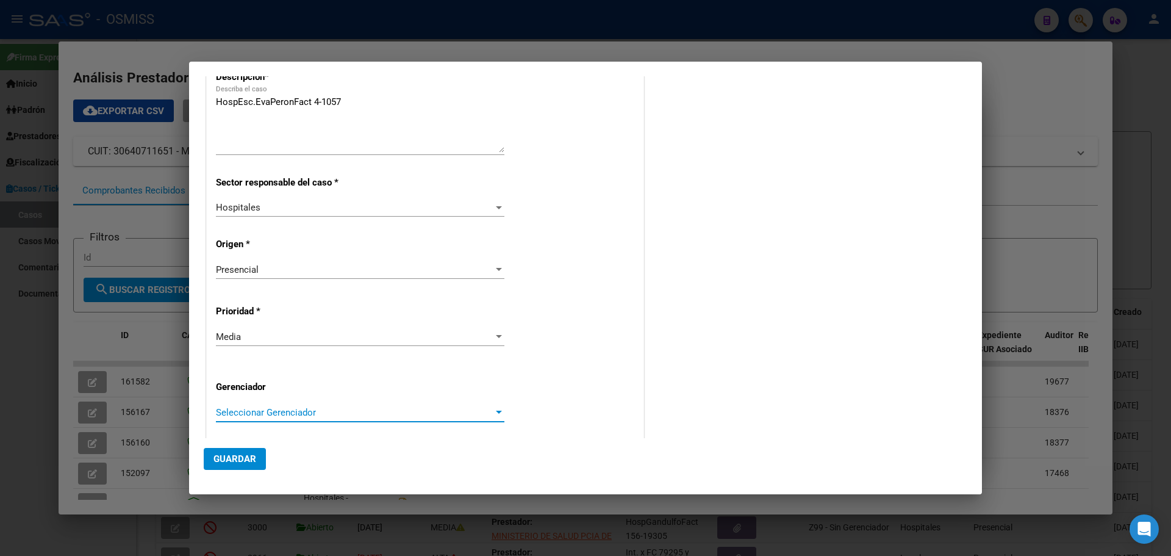
click at [493, 409] on div at bounding box center [498, 412] width 11 height 10
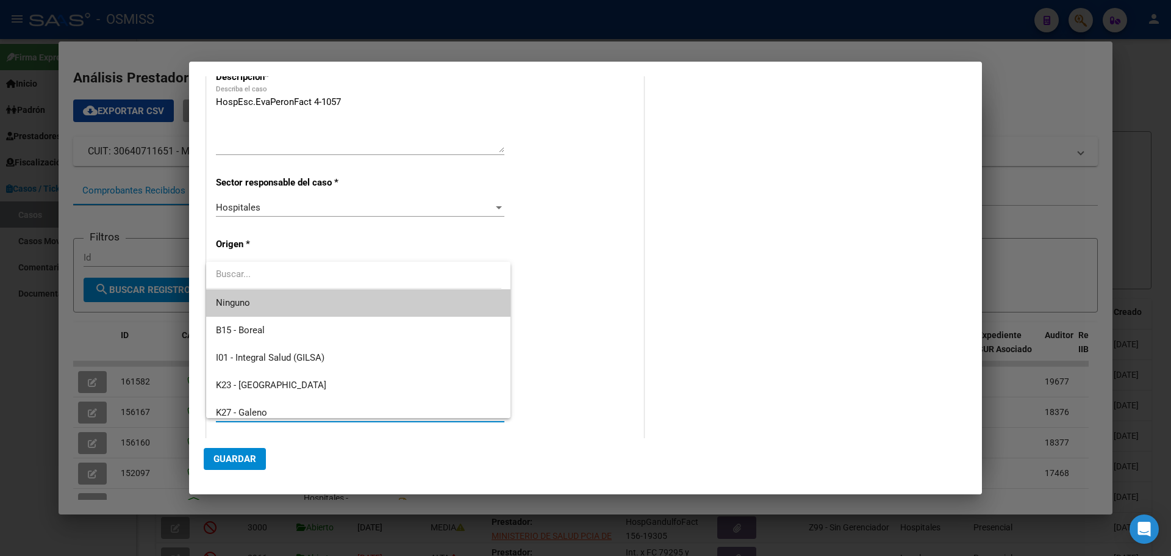
scroll to position [365, 0]
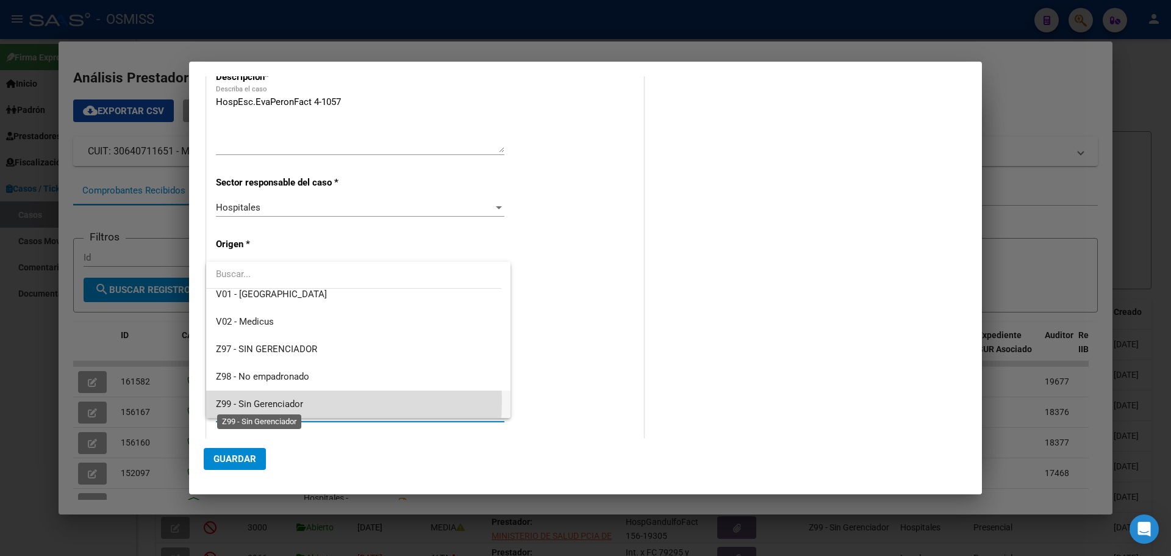
click at [226, 400] on span "Z99 - Sin Gerenciador" at bounding box center [259, 403] width 87 height 11
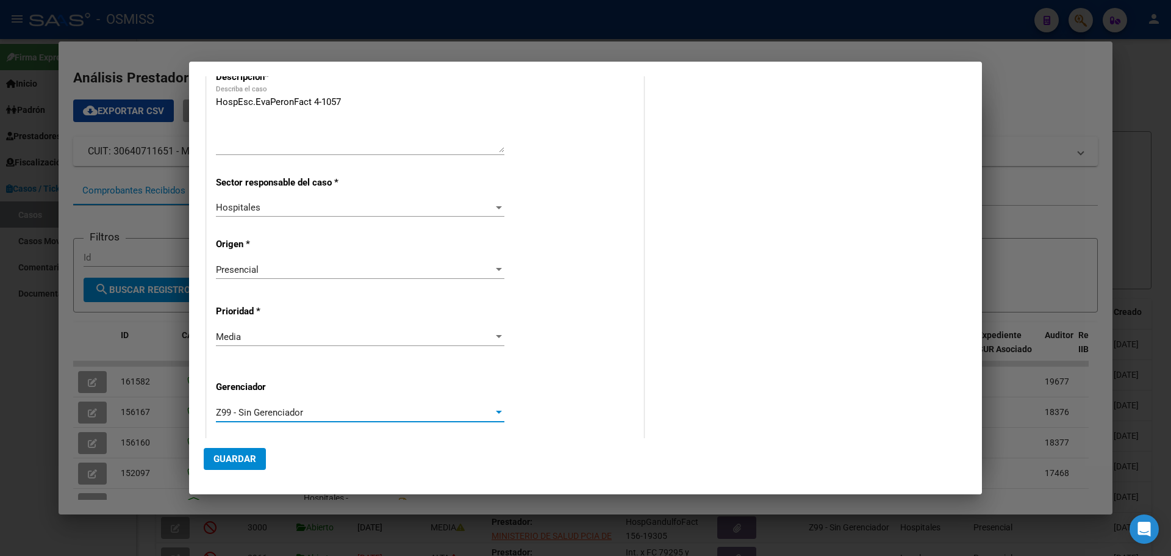
click at [227, 458] on span "Guardar" at bounding box center [235, 458] width 43 height 11
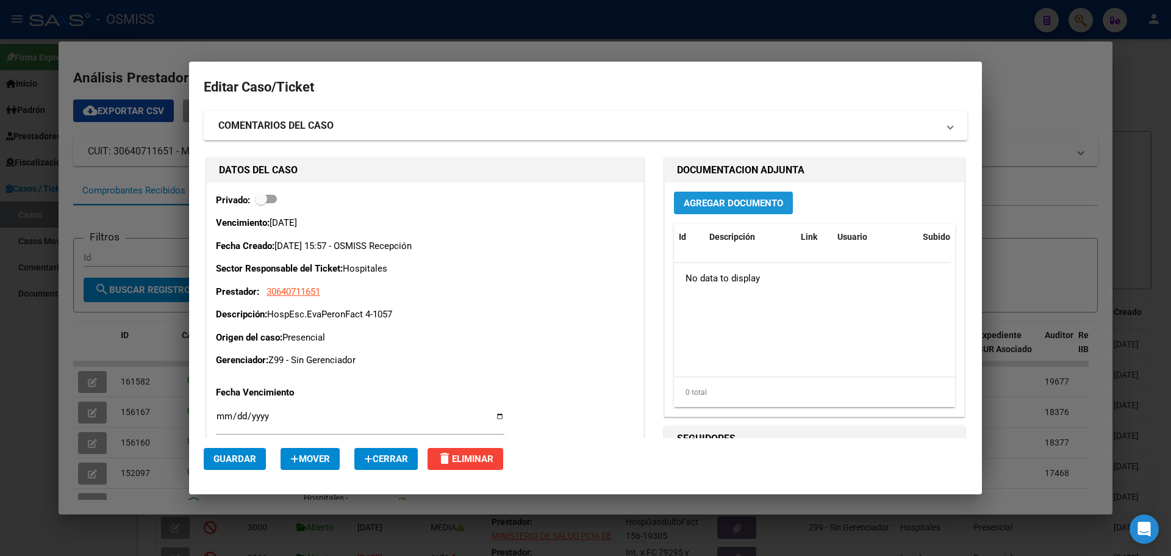
click at [688, 199] on span "Agregar Documento" at bounding box center [733, 203] width 99 height 11
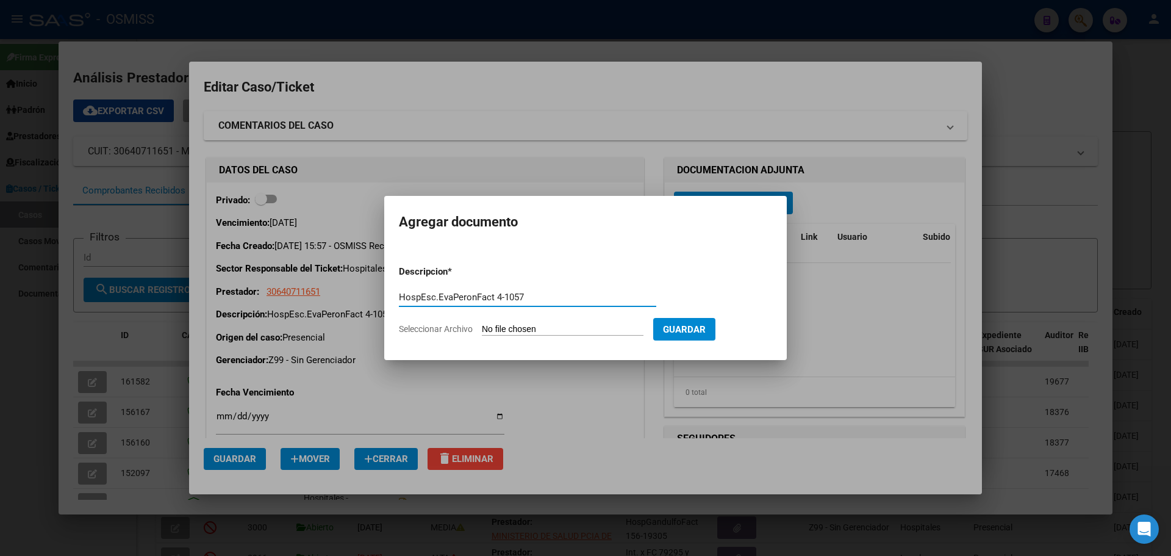
type input "HospEsc.EvaPeronFact 4-1057"
click at [406, 328] on span "Seleccionar Archivo" at bounding box center [436, 329] width 74 height 10
click at [482, 328] on input "Seleccionar Archivo" at bounding box center [563, 330] width 162 height 12
type input "C:\fakepath\Fact 1057.pdf"
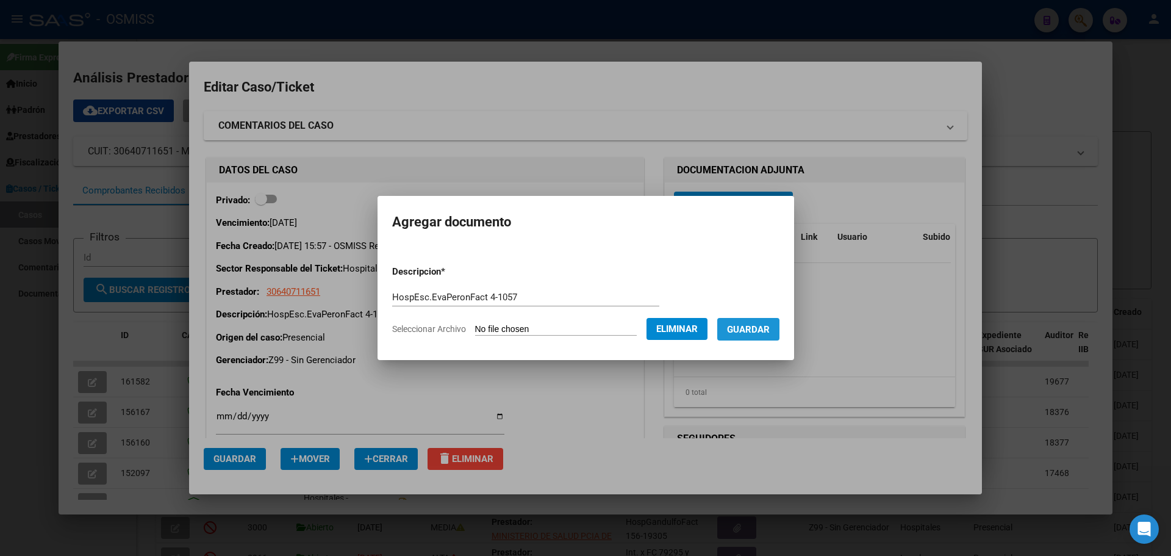
click at [767, 328] on span "Guardar" at bounding box center [748, 329] width 43 height 11
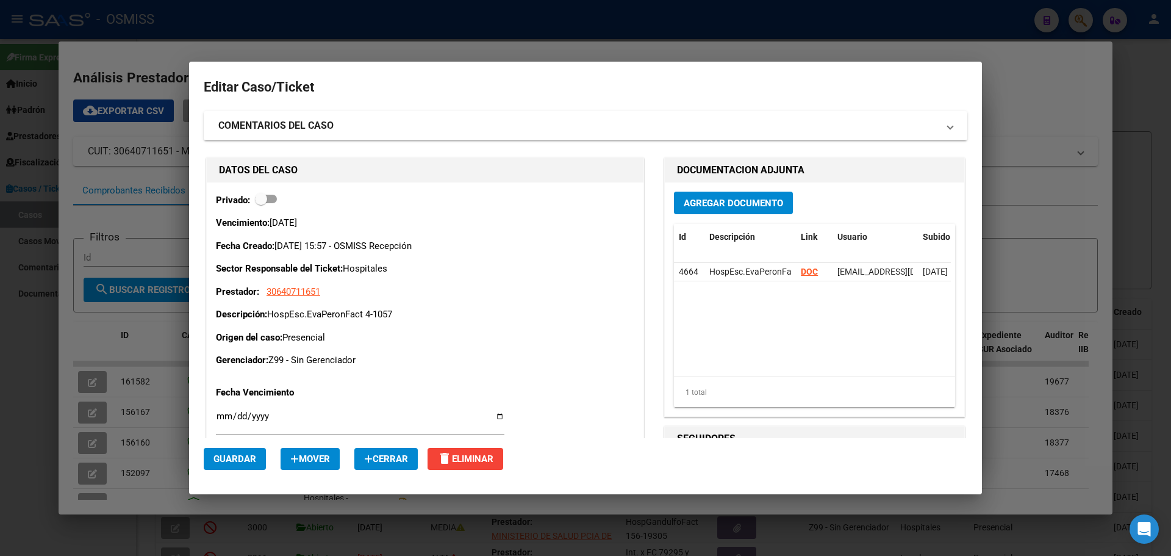
click at [251, 27] on div at bounding box center [585, 278] width 1171 height 556
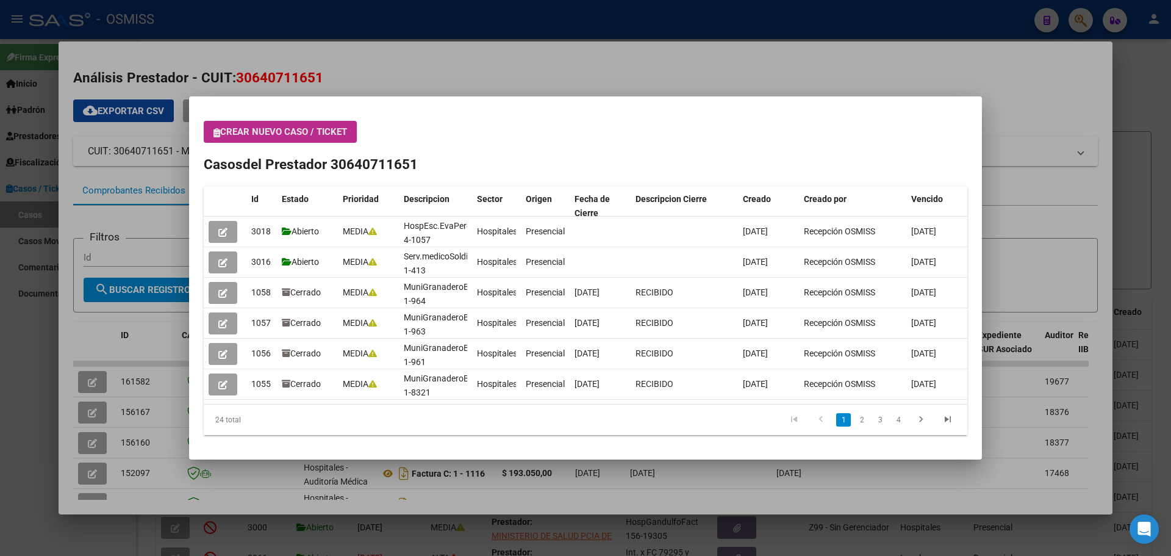
click at [215, 129] on icon "button" at bounding box center [217, 132] width 7 height 9
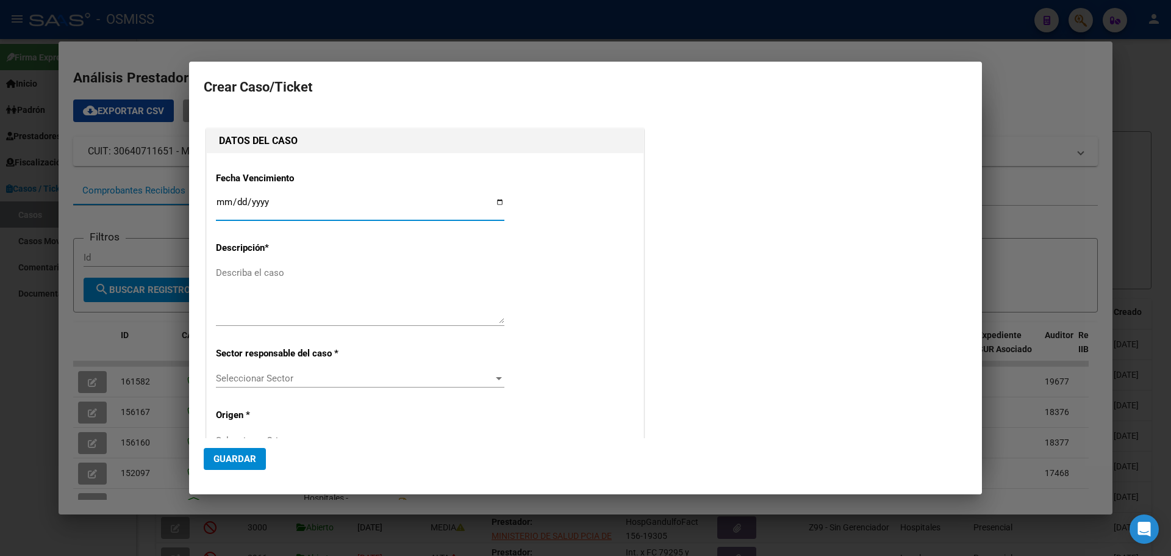
type input "30640711651"
click at [495, 203] on input "Ingresar fecha" at bounding box center [360, 207] width 289 height 20
type input "[DATE]"
click at [264, 265] on div "Describa el caso" at bounding box center [360, 295] width 289 height 62
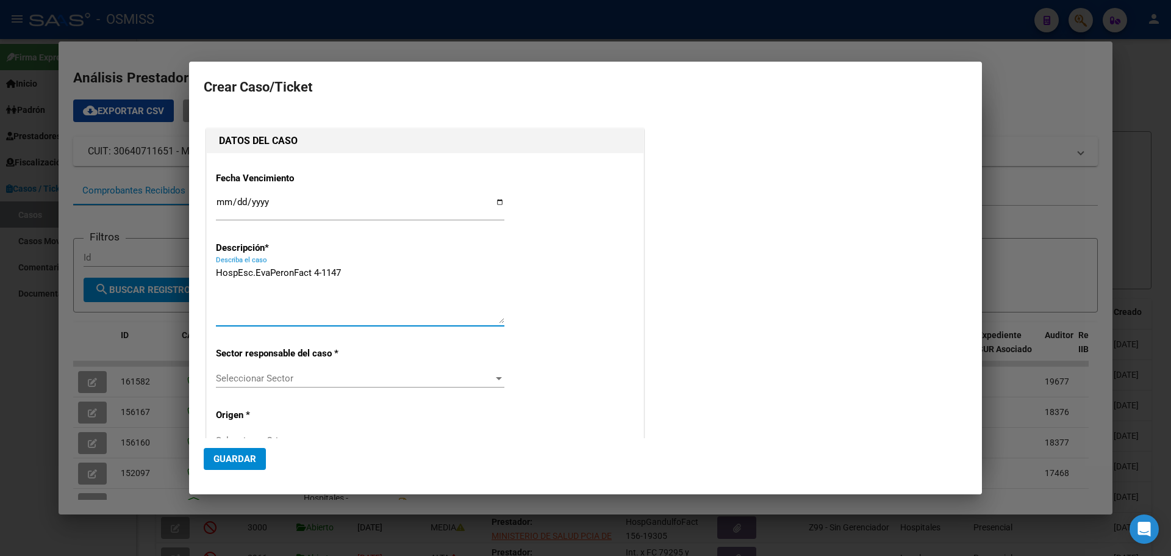
type textarea "HospEsc.EvaPeronFact 4-1147"
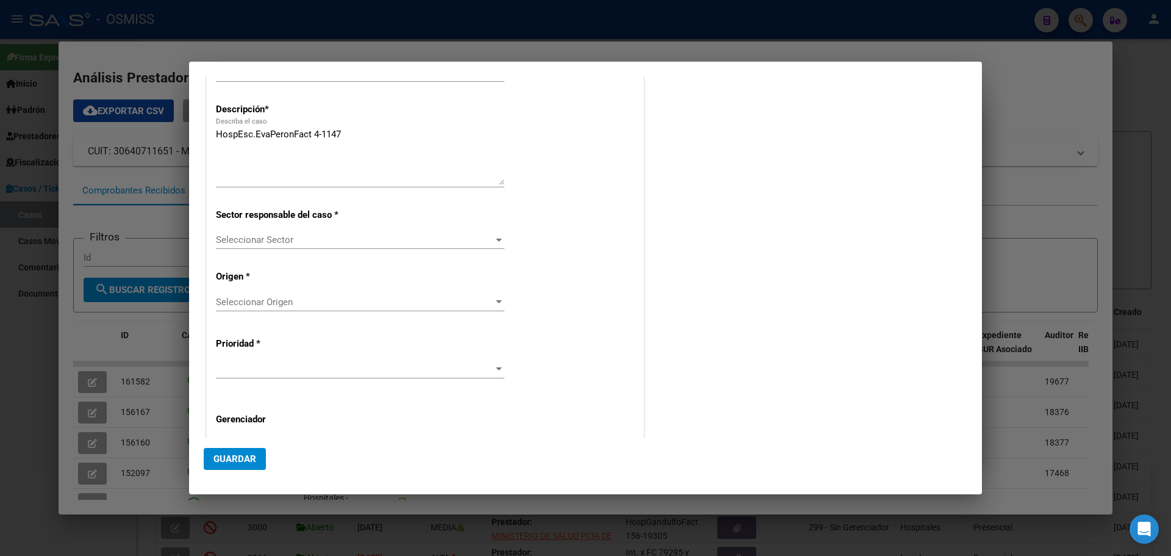
scroll to position [247, 0]
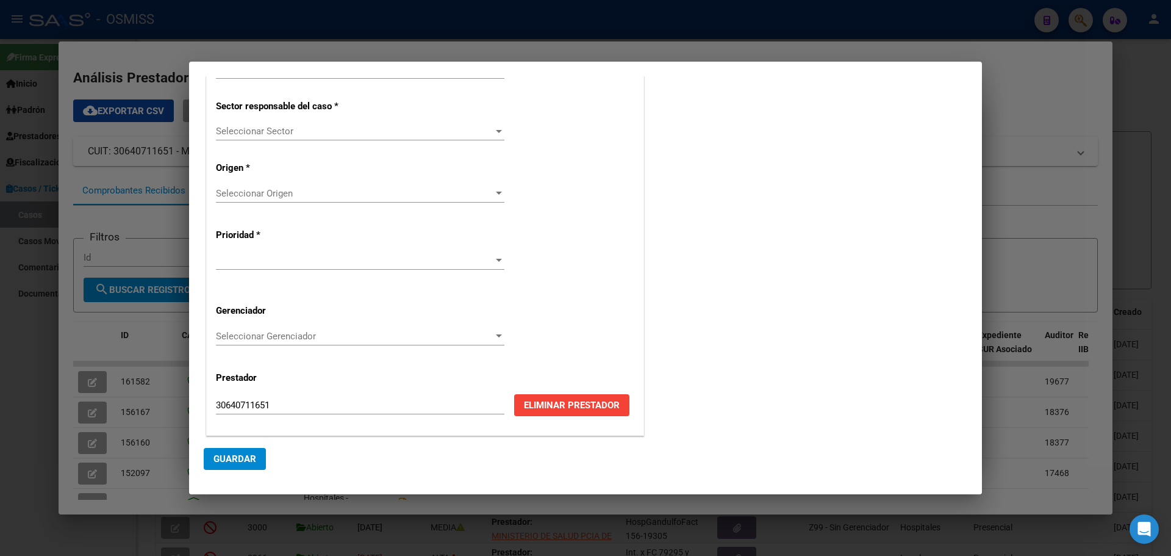
click at [493, 128] on div at bounding box center [498, 131] width 11 height 10
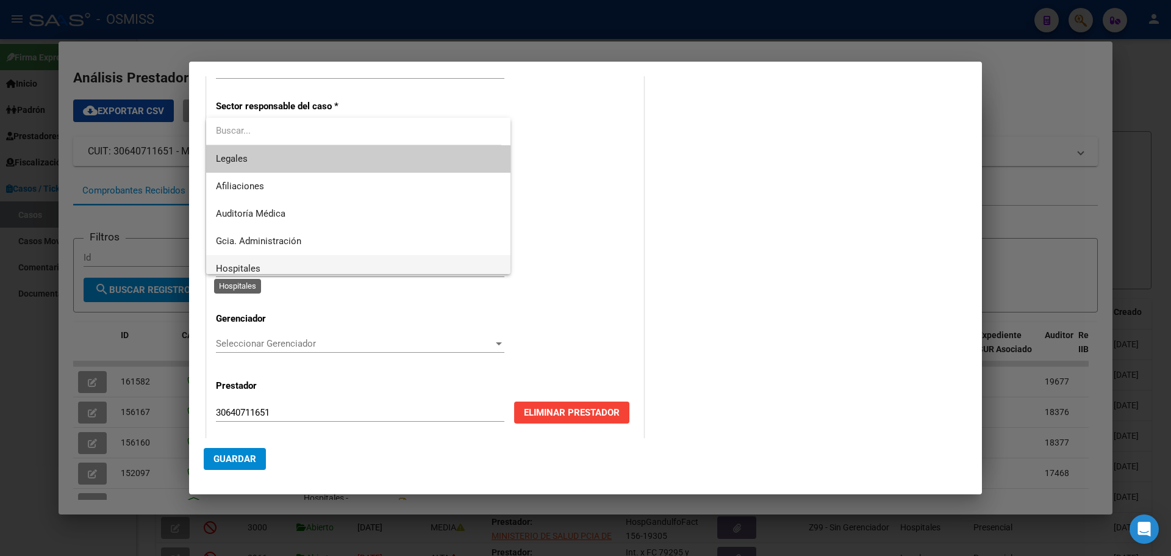
click at [253, 263] on span "Hospitales" at bounding box center [238, 268] width 45 height 11
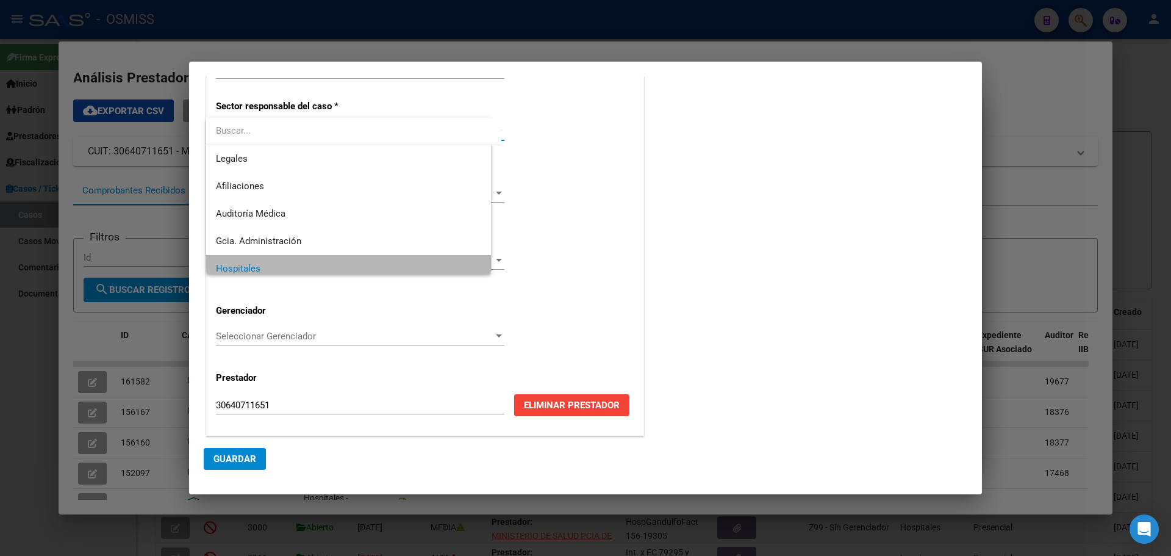
scroll to position [9, 0]
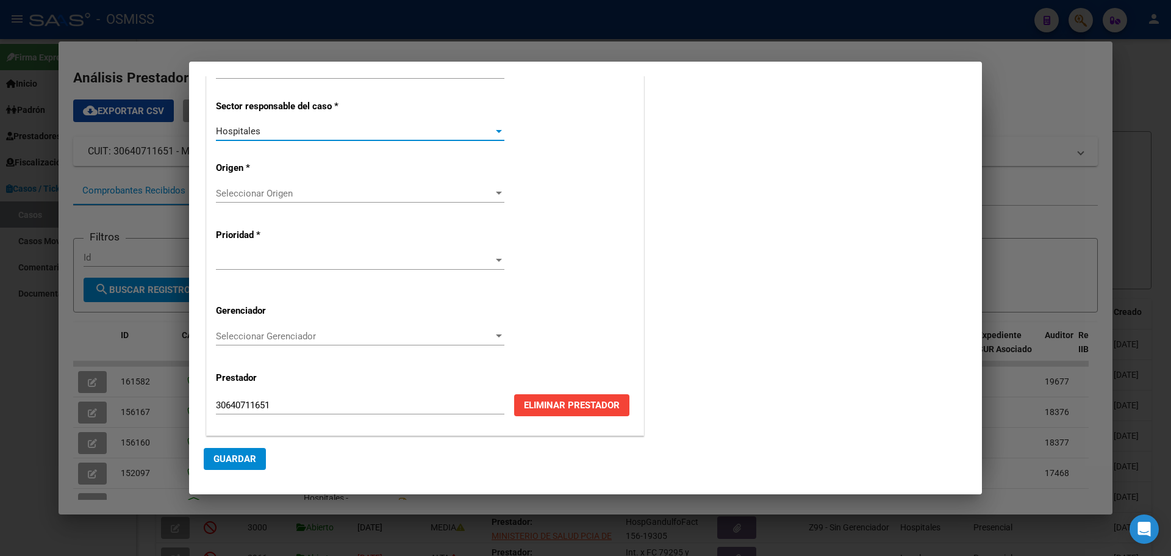
click at [496, 192] on div at bounding box center [499, 193] width 6 height 3
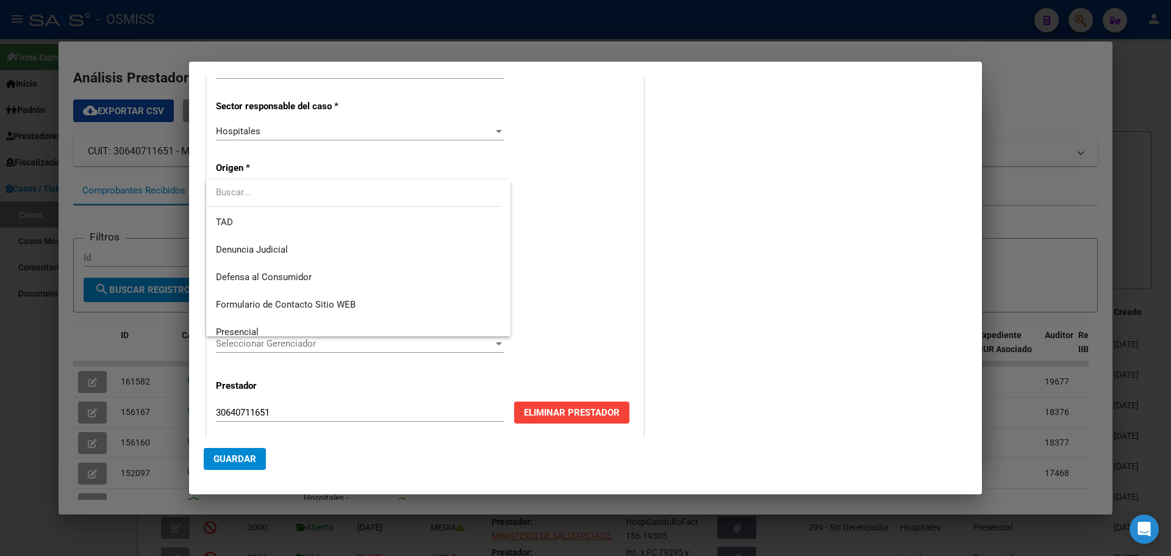
scroll to position [106, 0]
click at [232, 302] on span "Presencial" at bounding box center [237, 307] width 43 height 11
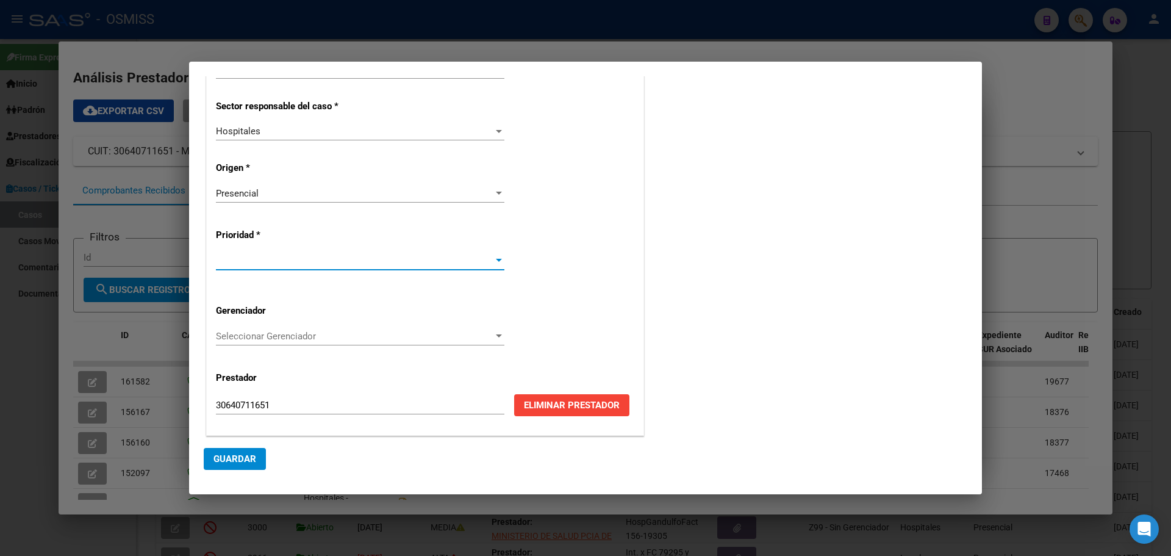
click at [497, 259] on div at bounding box center [499, 260] width 6 height 3
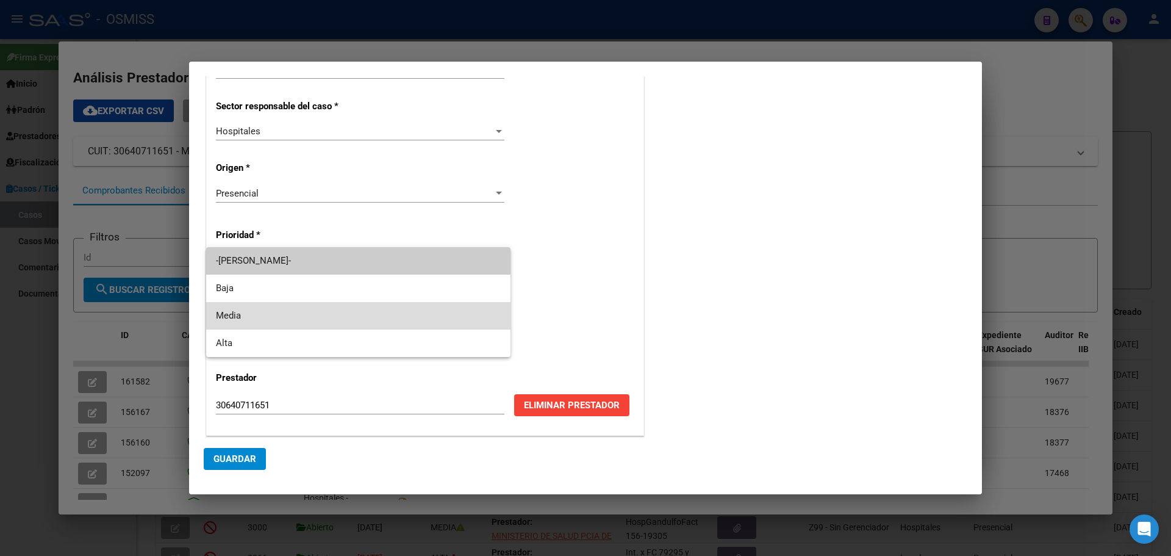
click at [283, 317] on span "Media" at bounding box center [358, 315] width 285 height 27
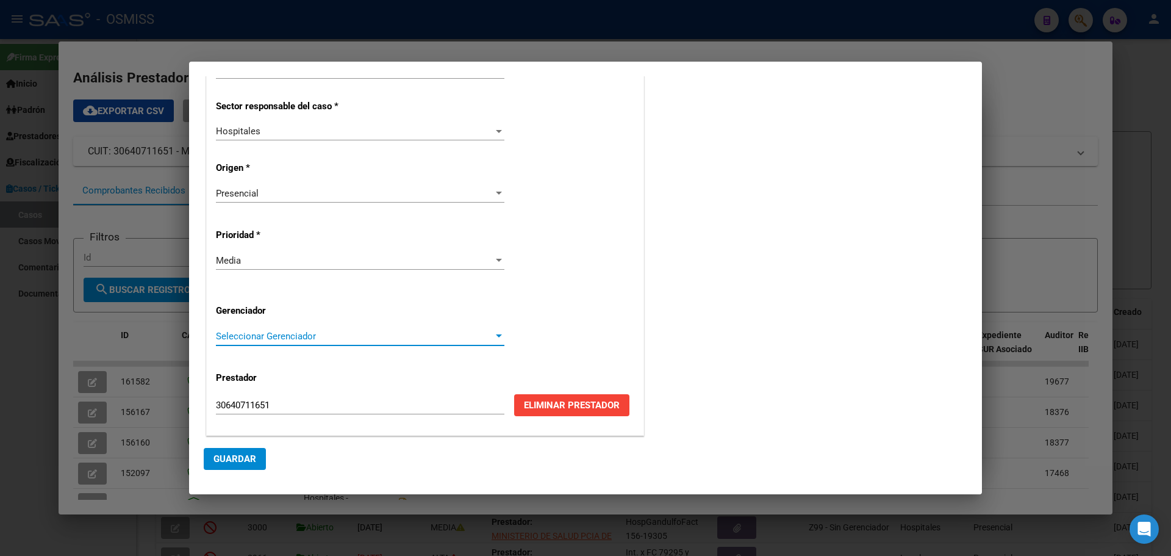
click at [493, 334] on div at bounding box center [498, 336] width 11 height 10
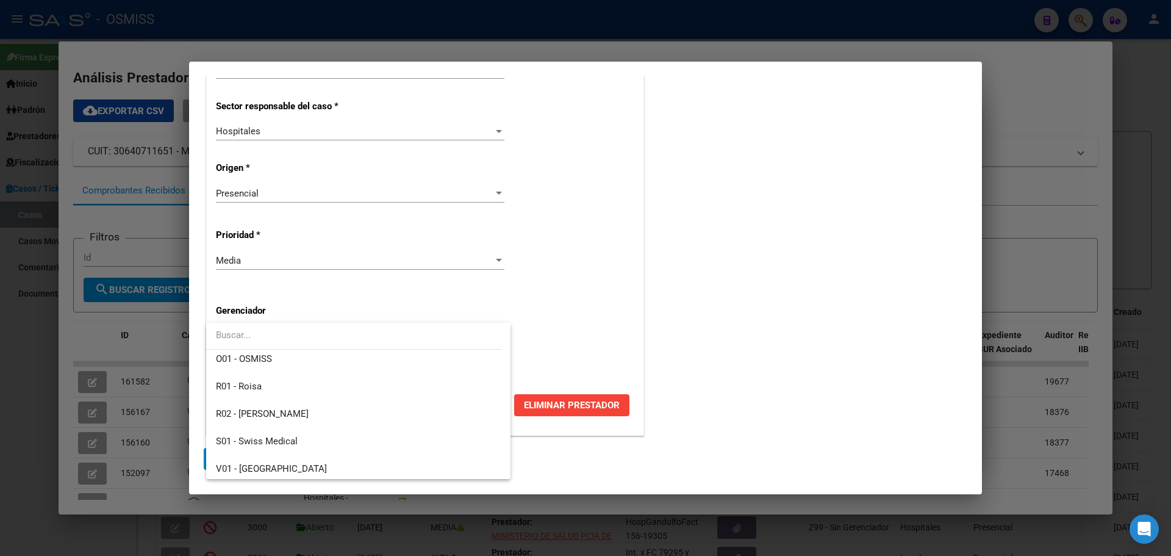
scroll to position [365, 0]
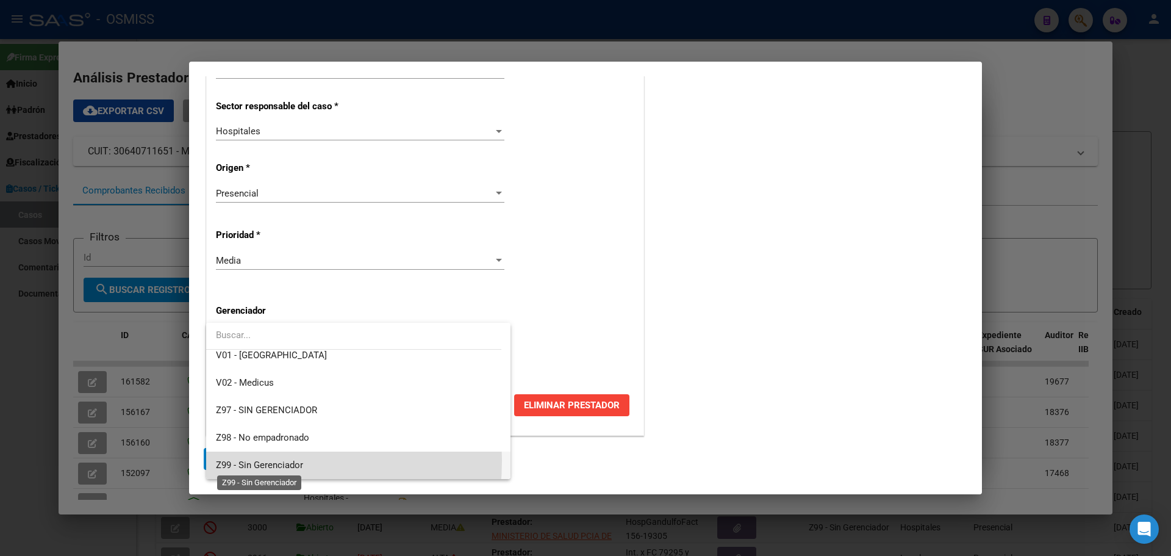
click at [226, 461] on span "Z99 - Sin Gerenciador" at bounding box center [259, 464] width 87 height 11
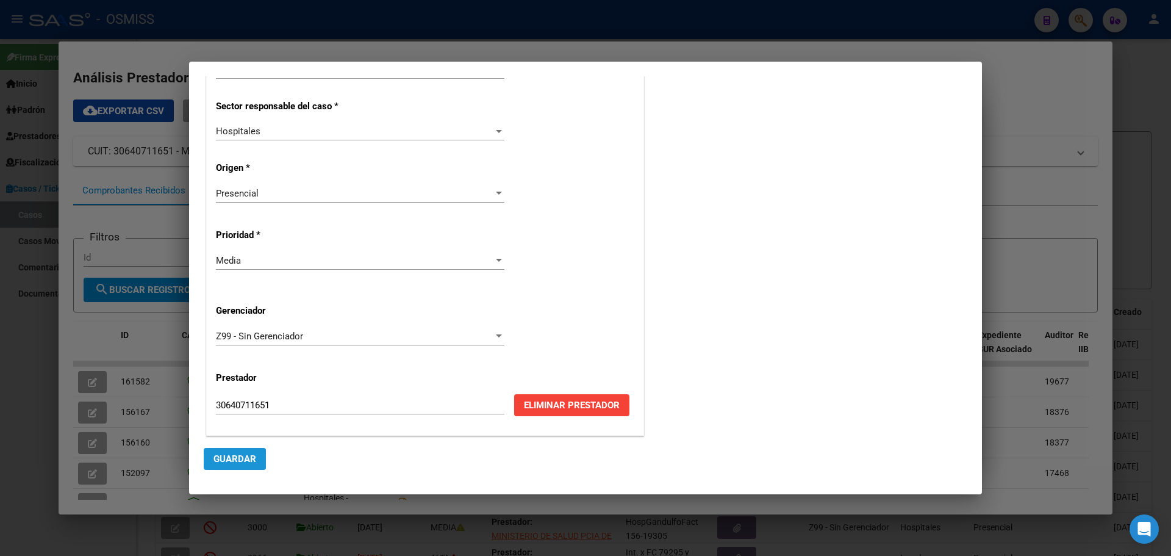
click at [227, 453] on span "Guardar" at bounding box center [235, 458] width 43 height 11
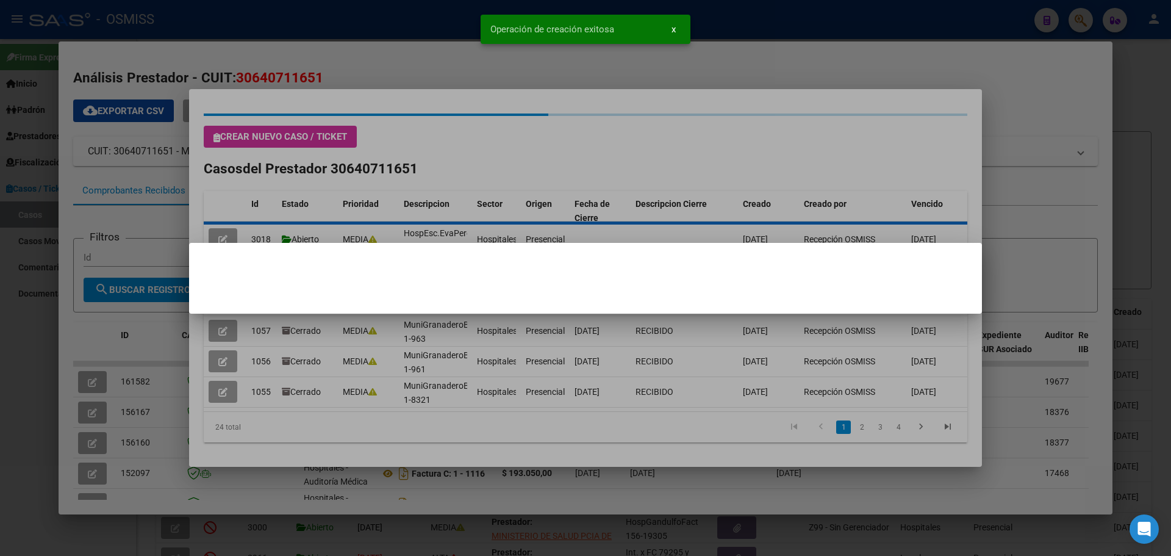
scroll to position [0, 0]
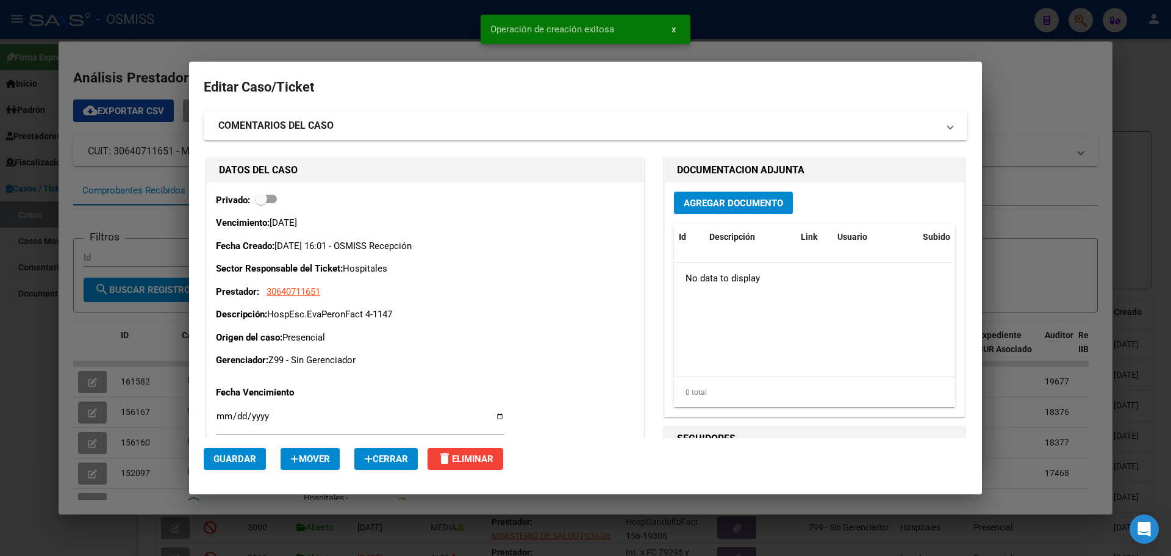
click at [705, 200] on span "Agregar Documento" at bounding box center [733, 203] width 99 height 11
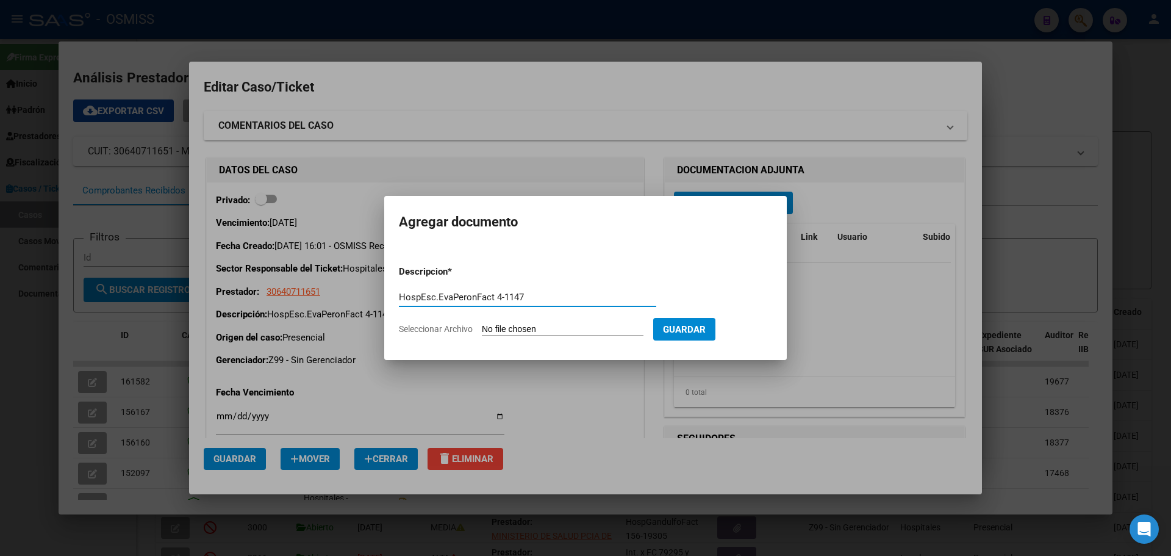
type input "HospEsc.EvaPeronFact 4-1147"
click at [410, 327] on span "Seleccionar Archivo" at bounding box center [436, 329] width 74 height 10
click at [482, 327] on input "Seleccionar Archivo" at bounding box center [563, 330] width 162 height 12
type input "C:\fakepath\Fact 1147.pdf"
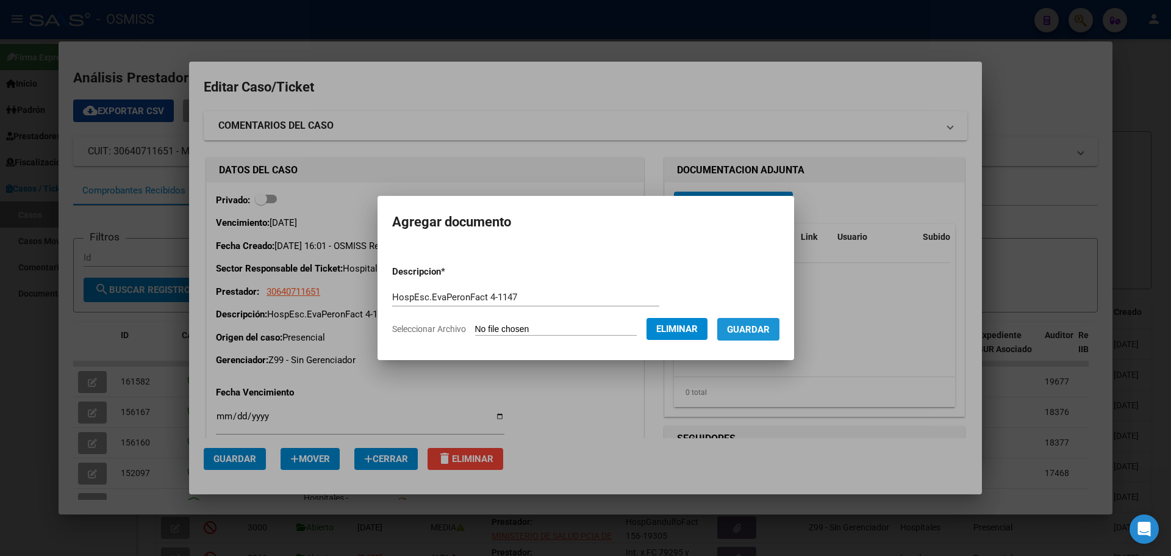
click at [763, 328] on span "Guardar" at bounding box center [748, 329] width 43 height 11
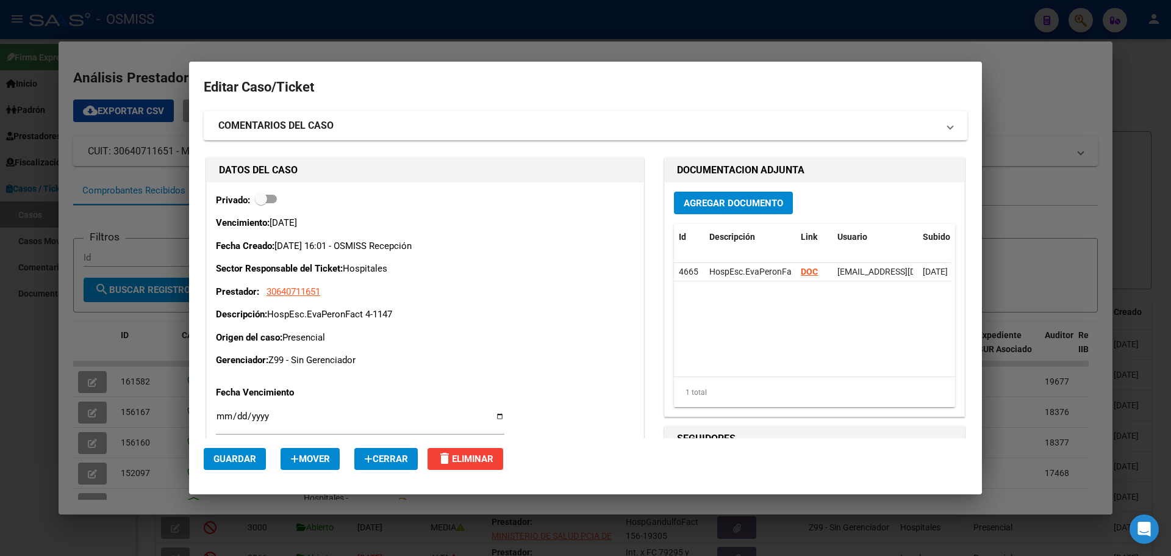
click at [1069, 91] on div at bounding box center [585, 278] width 1171 height 556
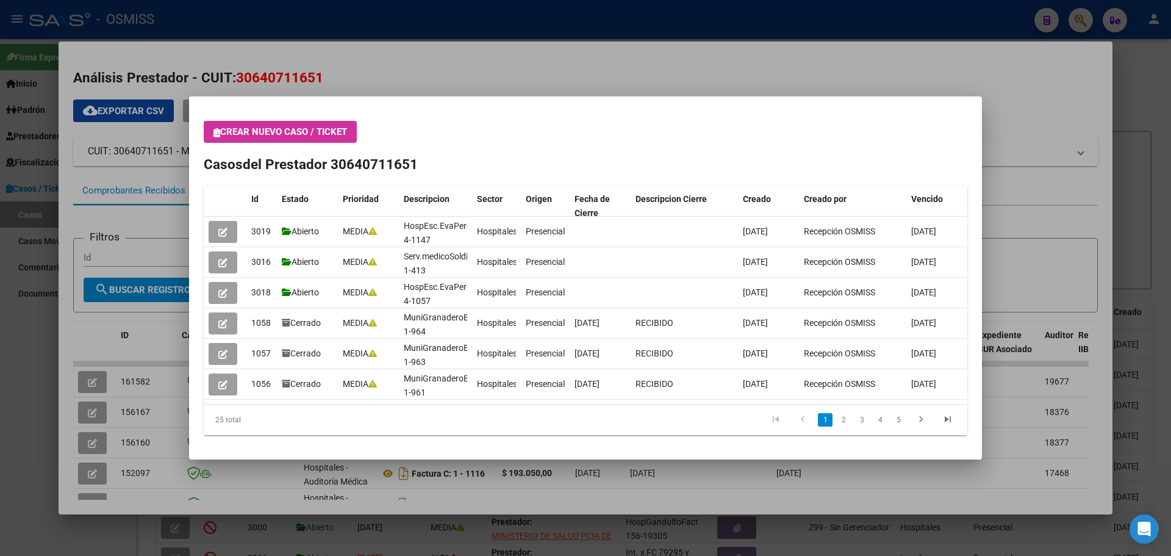
click at [1069, 91] on div at bounding box center [585, 278] width 1171 height 556
